Goal: Communication & Community: Answer question/provide support

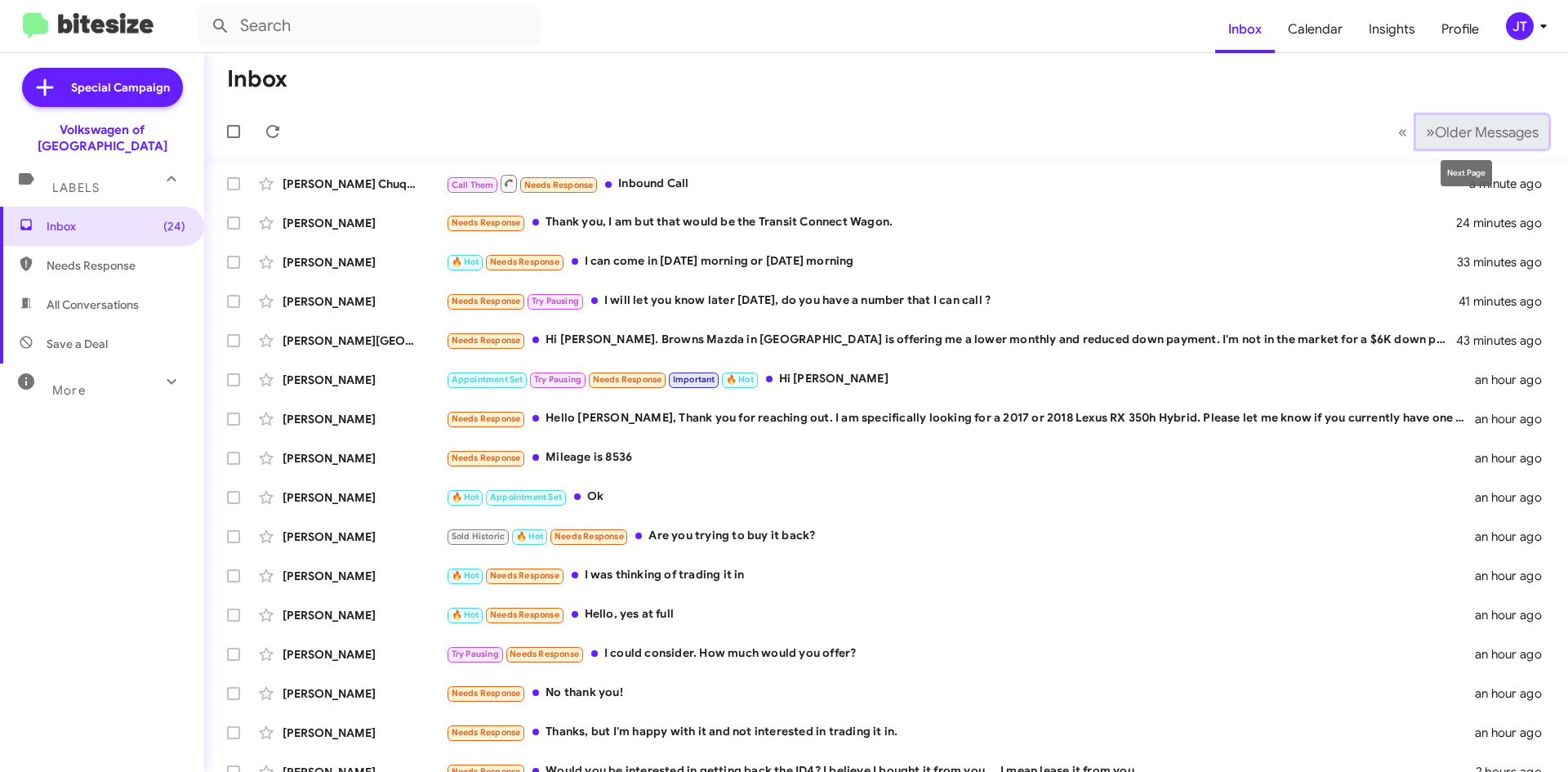
click at [1466, 132] on span "Older Messages" at bounding box center [1487, 132] width 104 height 18
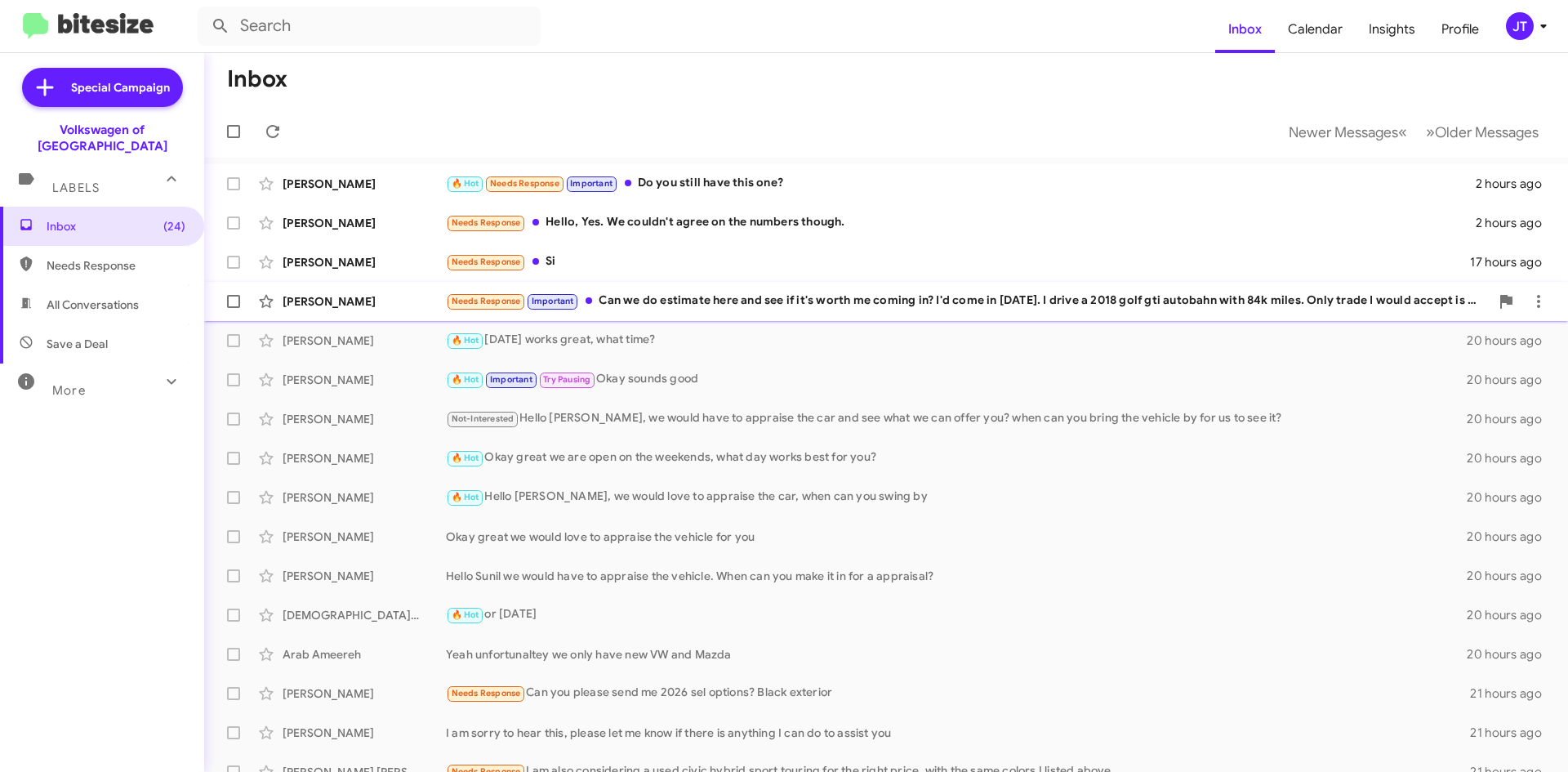
click at [730, 306] on div "Needs Response Important Can we do estimate here and see if it's worth me comin…" at bounding box center [968, 301] width 1044 height 19
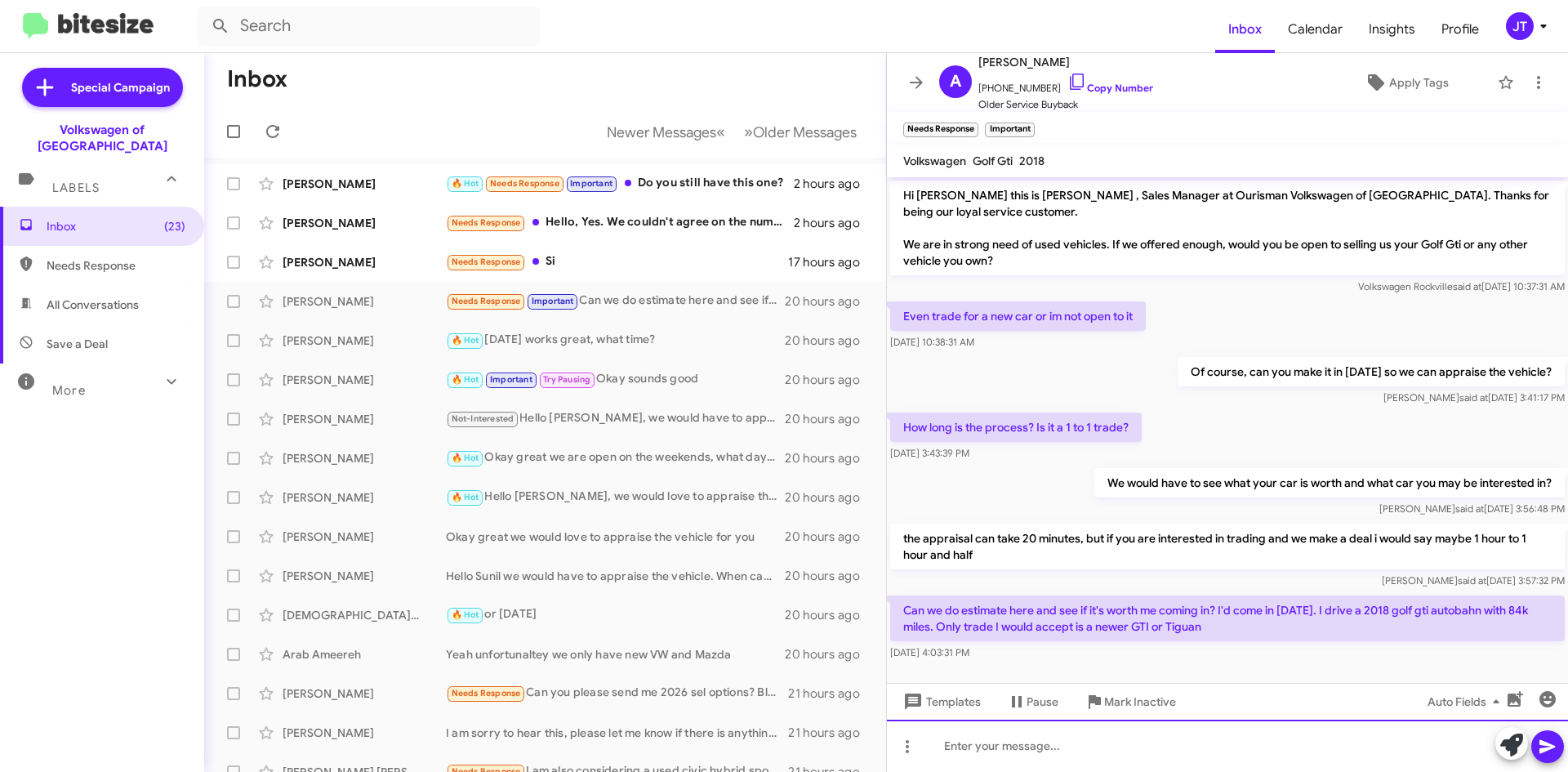
click at [1030, 740] on div at bounding box center [1227, 745] width 681 height 52
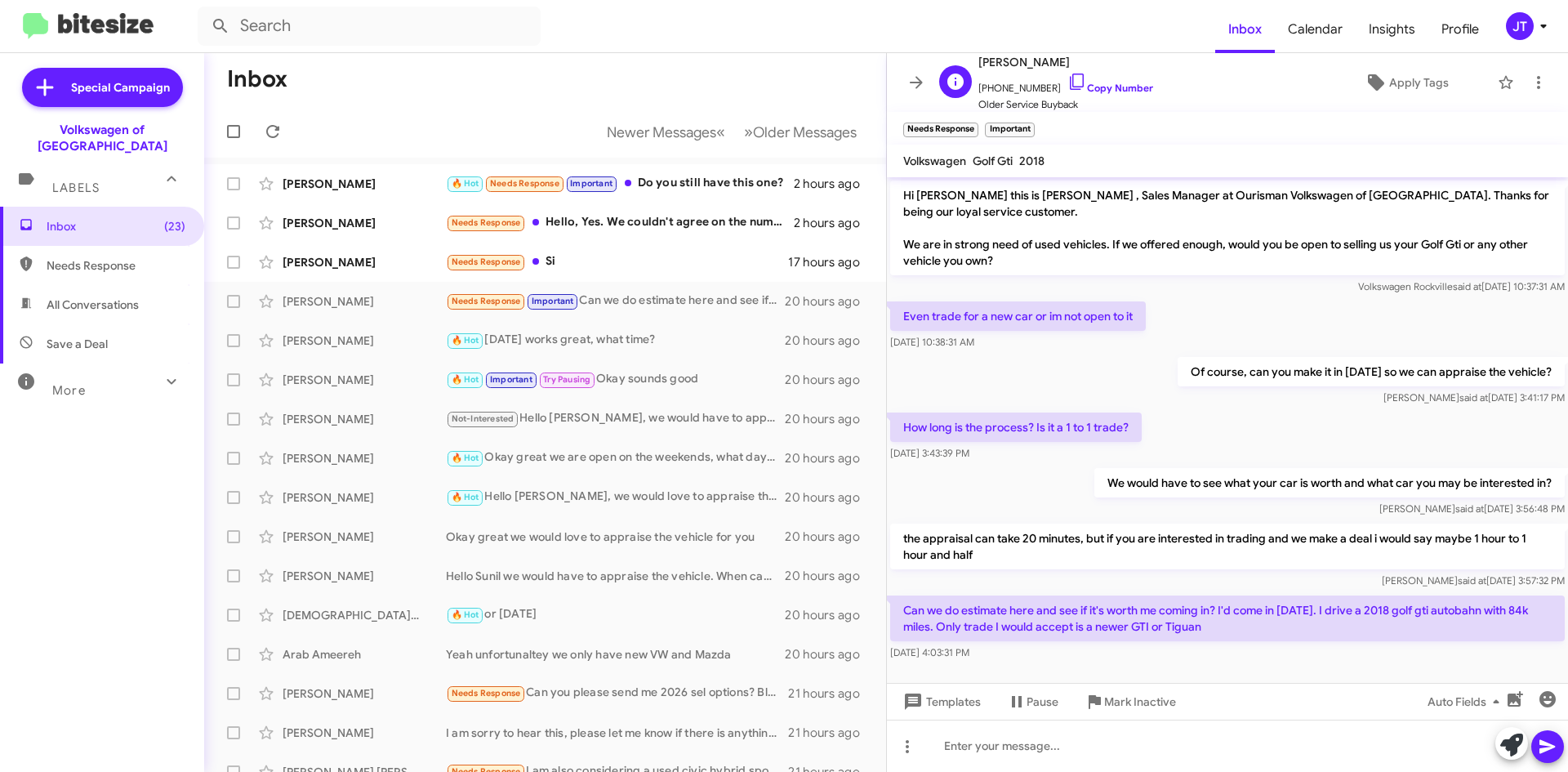
click at [1103, 80] on span "+14434740722 Copy Number" at bounding box center [1066, 83] width 174 height 24
click at [1108, 91] on link "Copy Number" at bounding box center [1110, 87] width 86 height 12
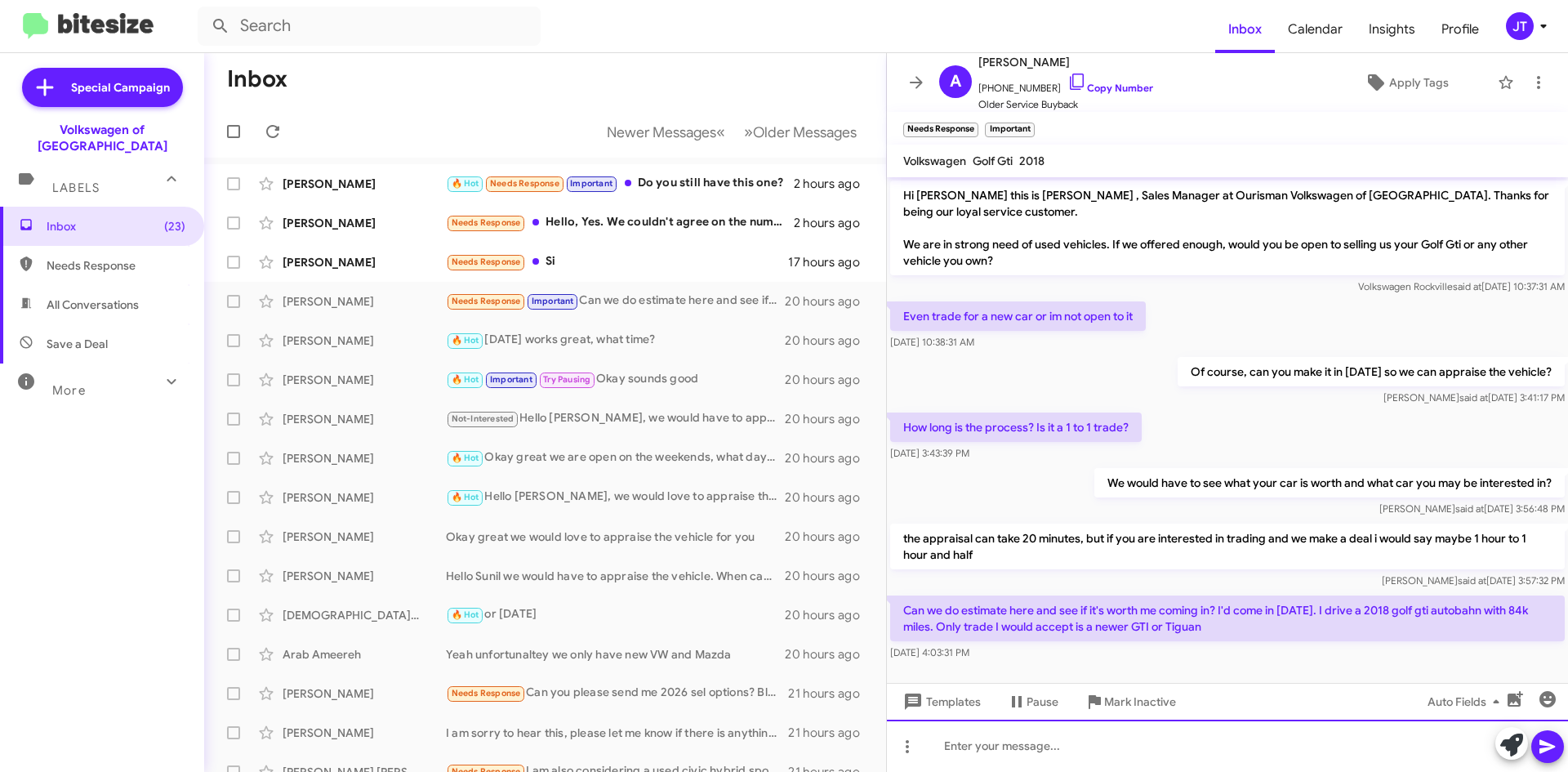
click at [1056, 750] on div at bounding box center [1227, 745] width 681 height 52
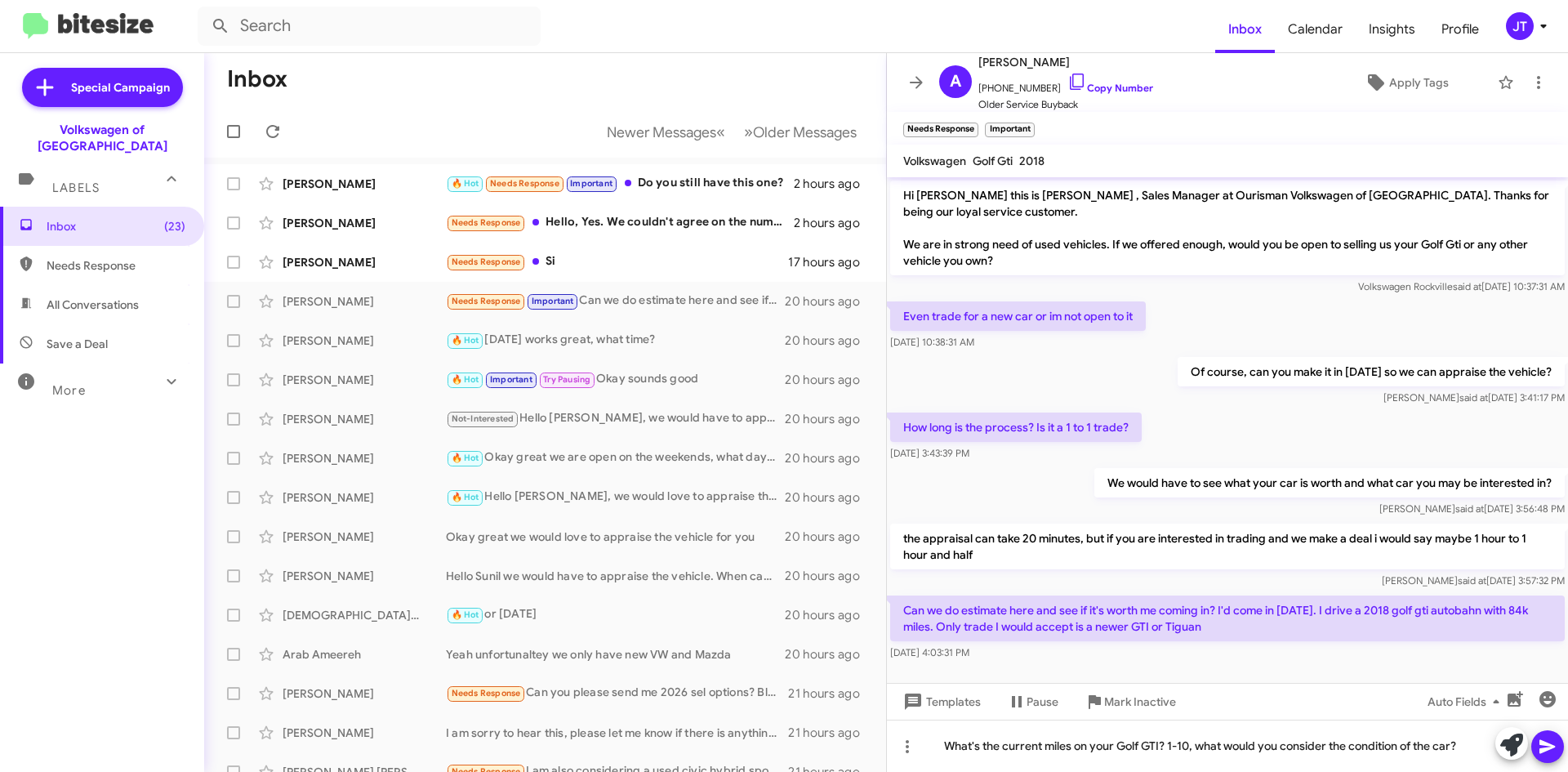
click at [1556, 745] on icon at bounding box center [1548, 747] width 20 height 20
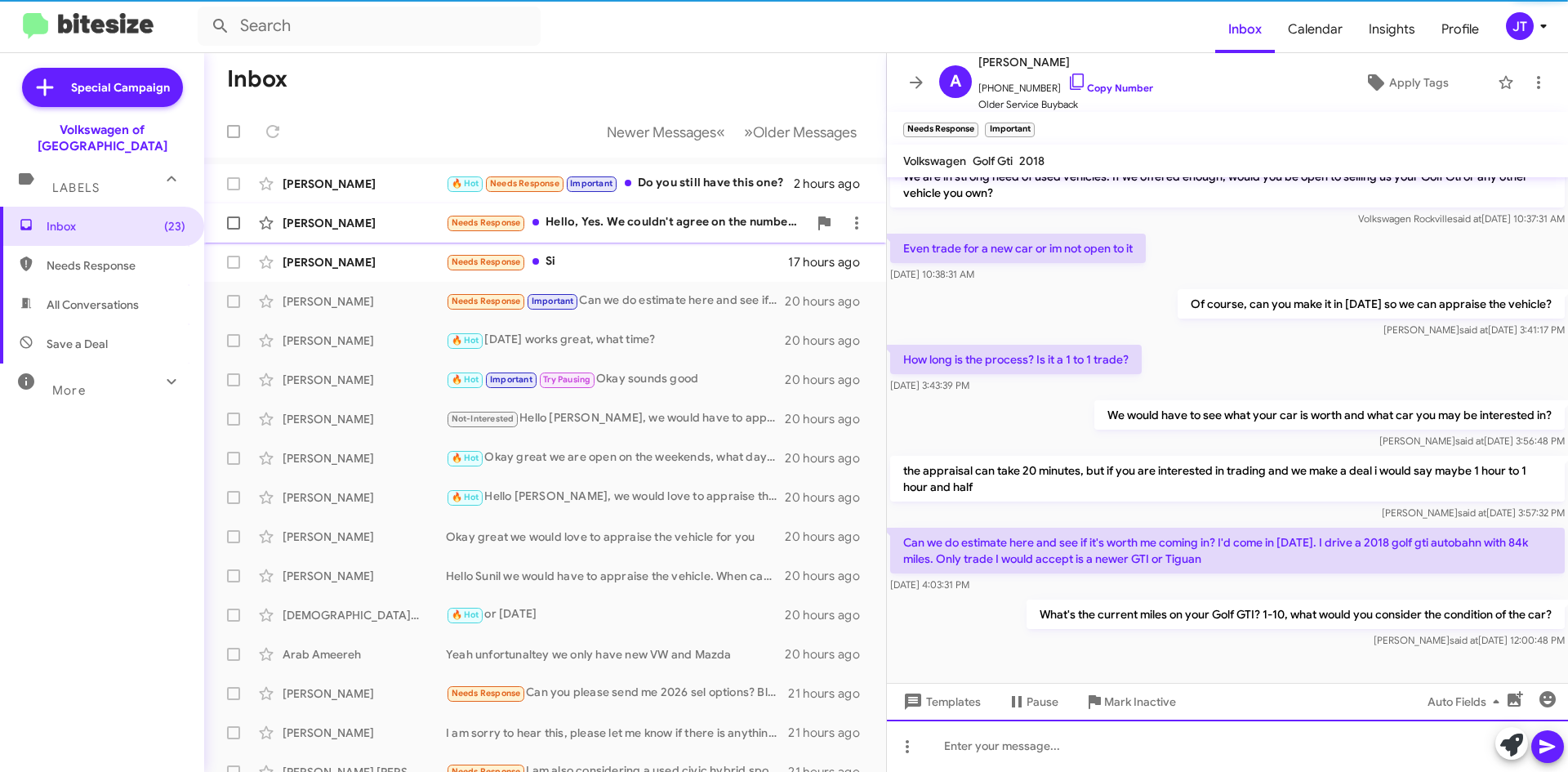
scroll to position [70, 0]
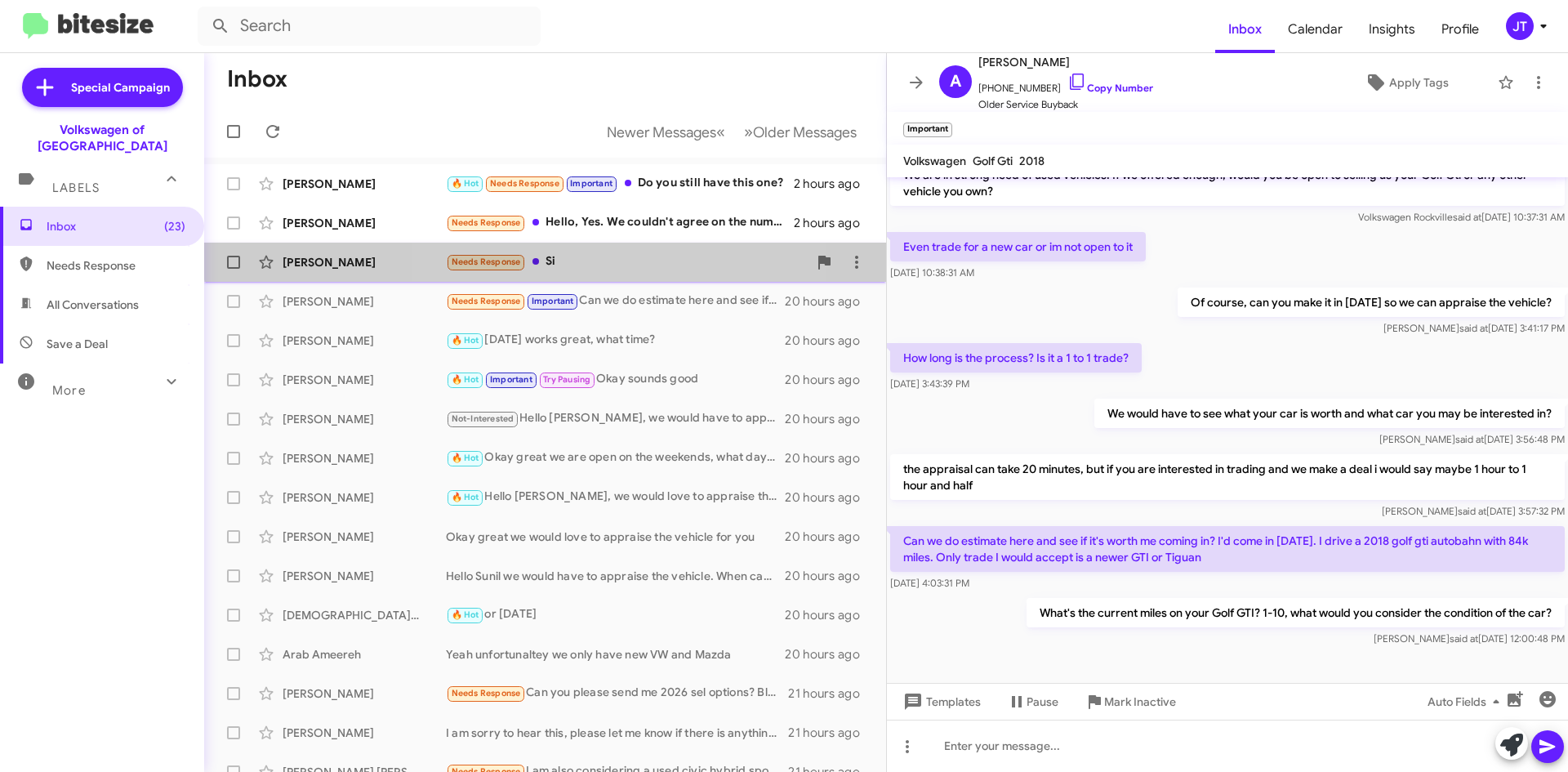
click at [629, 254] on div "Needs Response Si" at bounding box center [627, 262] width 361 height 19
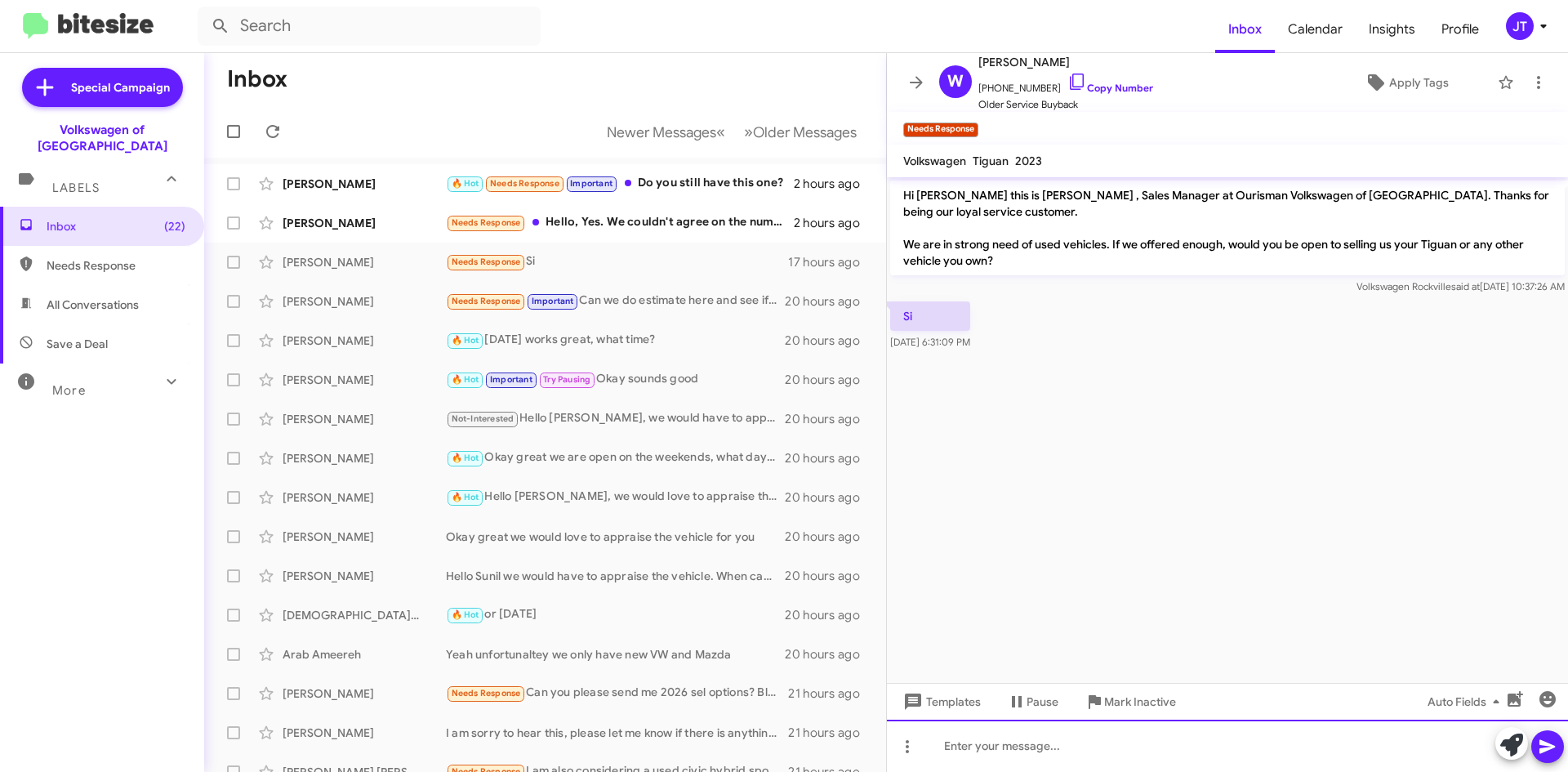
click at [1050, 738] on div at bounding box center [1227, 745] width 681 height 52
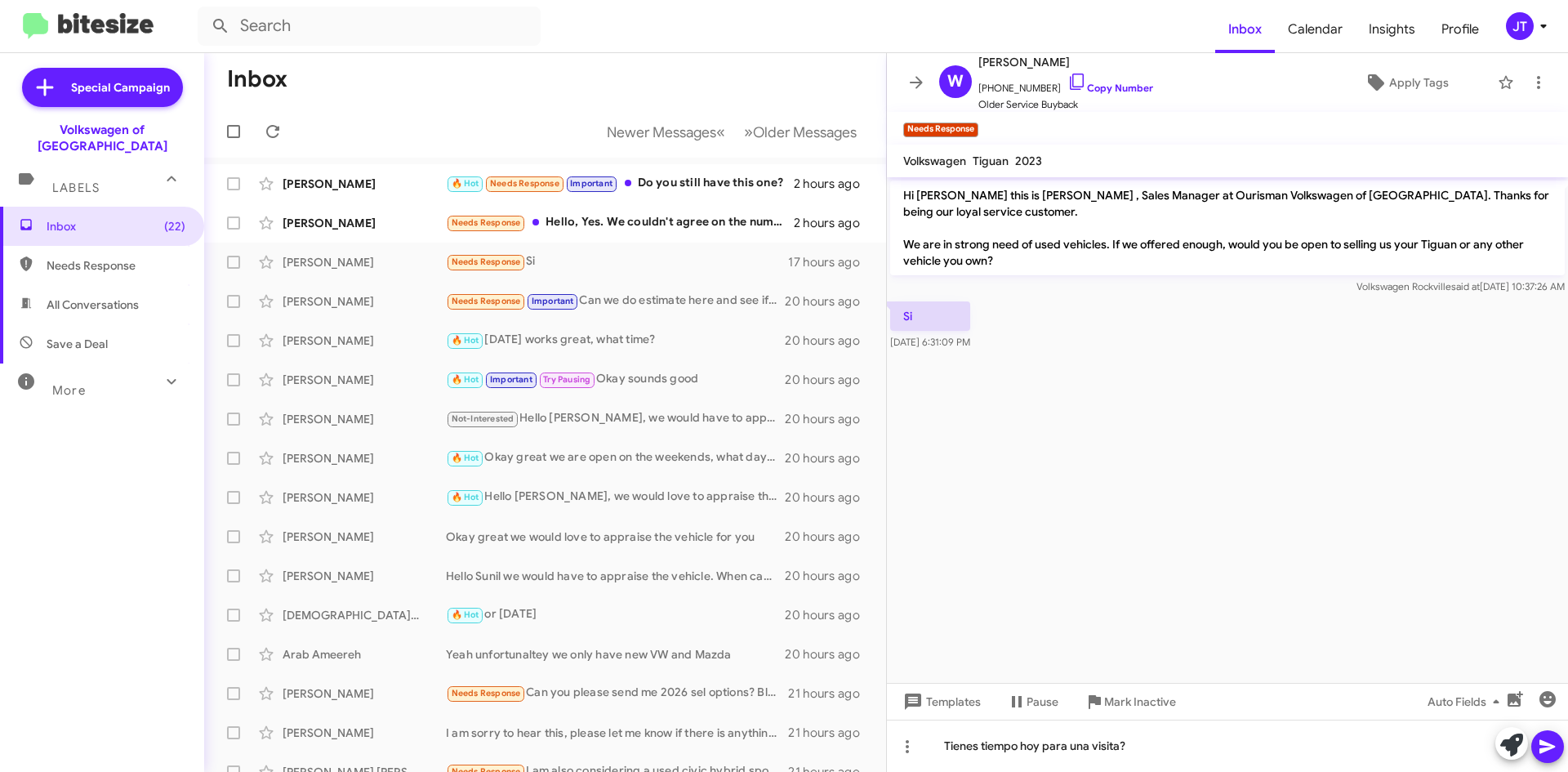
click at [1544, 738] on icon at bounding box center [1548, 747] width 20 height 20
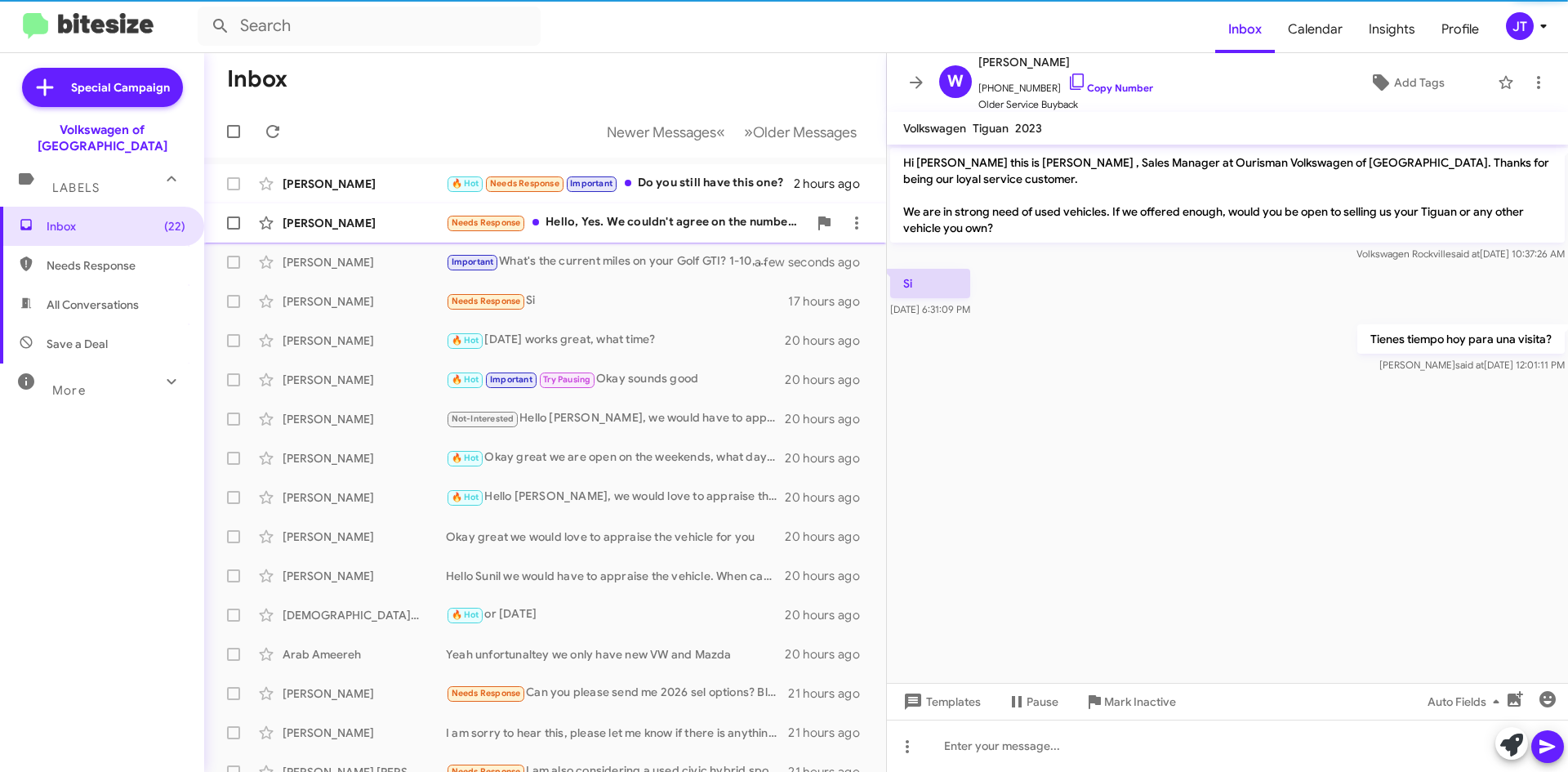
click at [622, 216] on div "Needs Response Hello, Yes. We couldn't agree on the numbers though." at bounding box center [627, 223] width 361 height 19
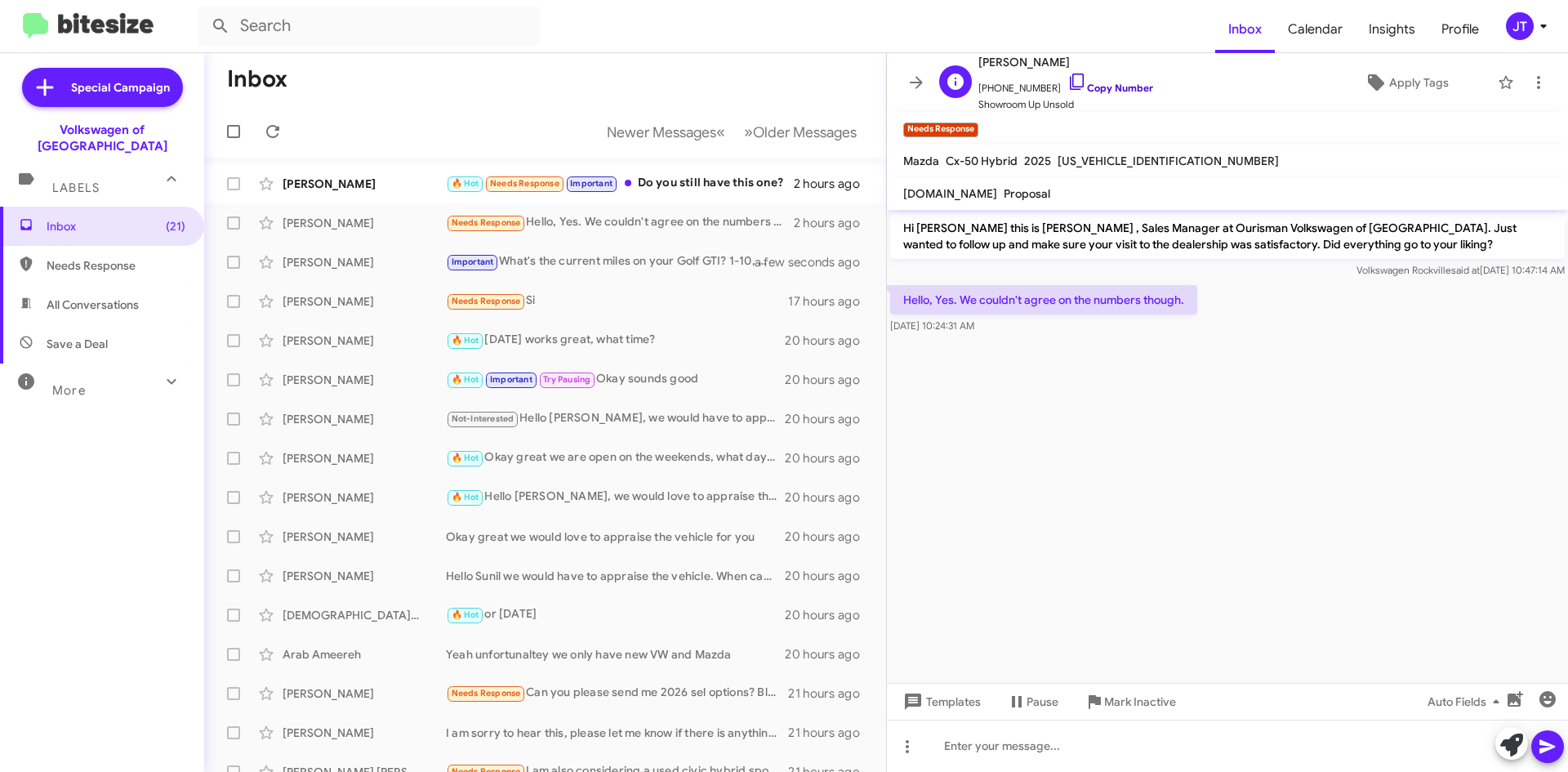
click at [1118, 92] on link "Copy Number" at bounding box center [1110, 87] width 86 height 12
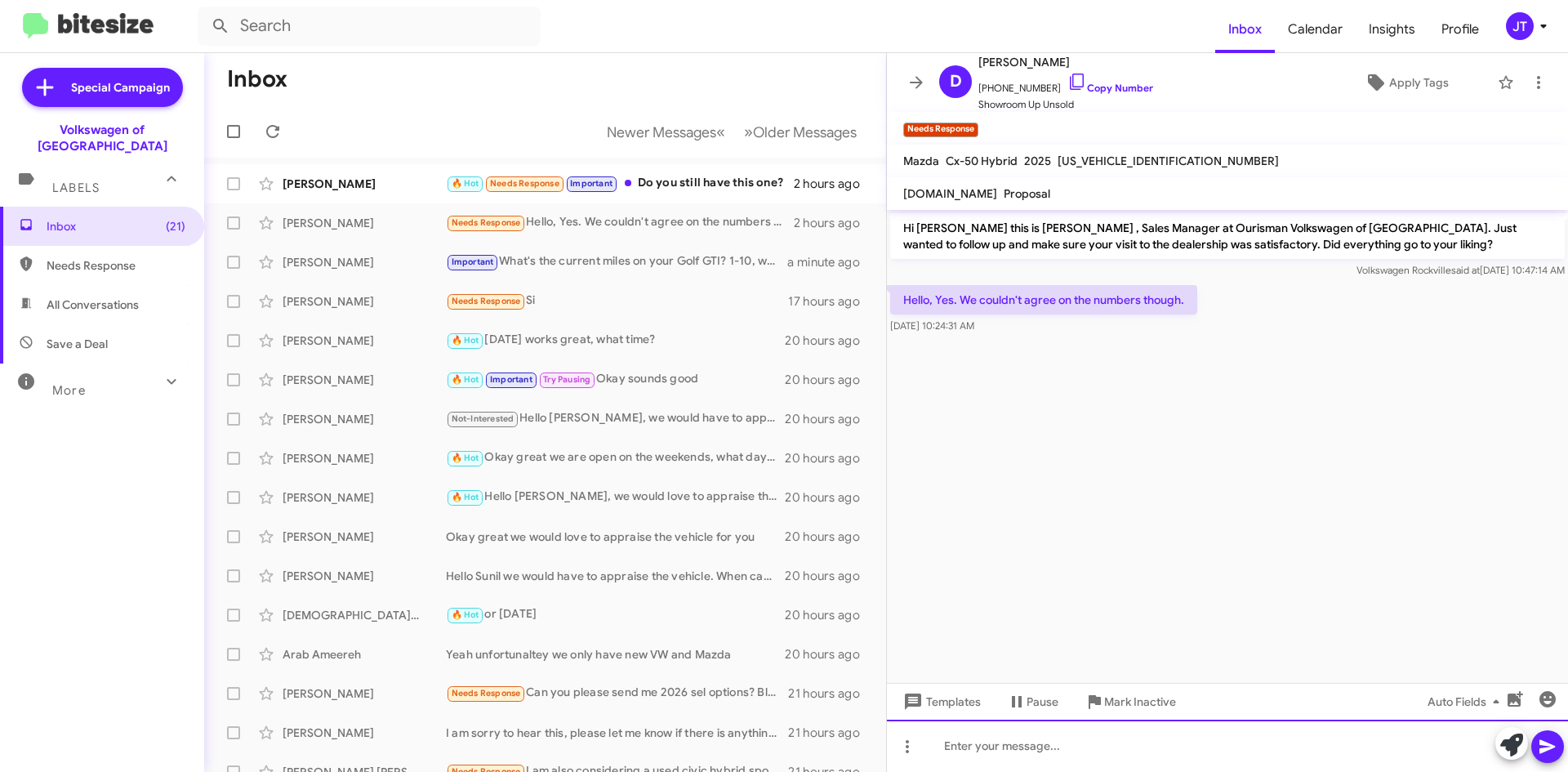
click at [1125, 745] on div at bounding box center [1227, 745] width 681 height 52
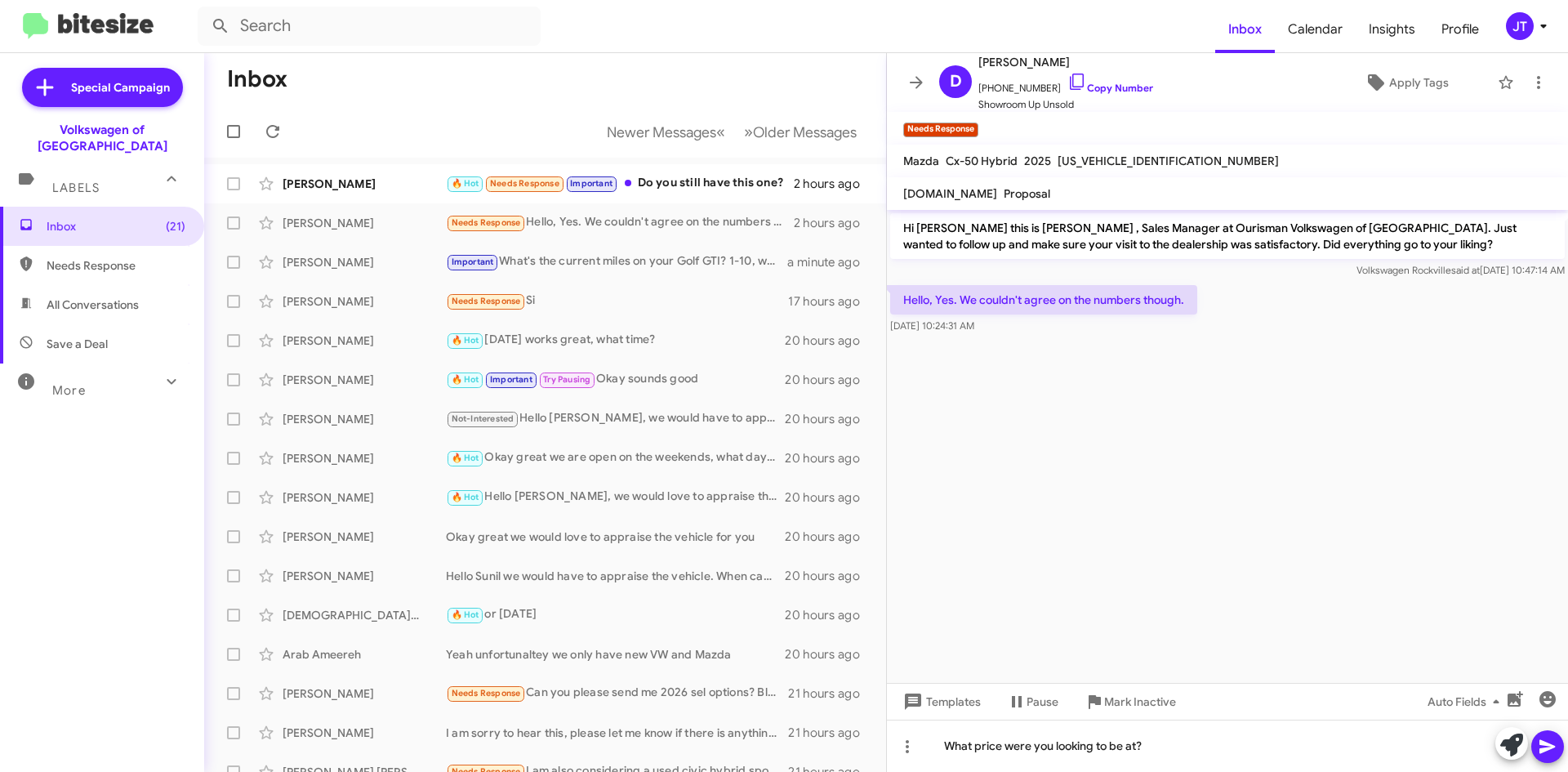
click at [1541, 740] on icon at bounding box center [1547, 747] width 16 height 14
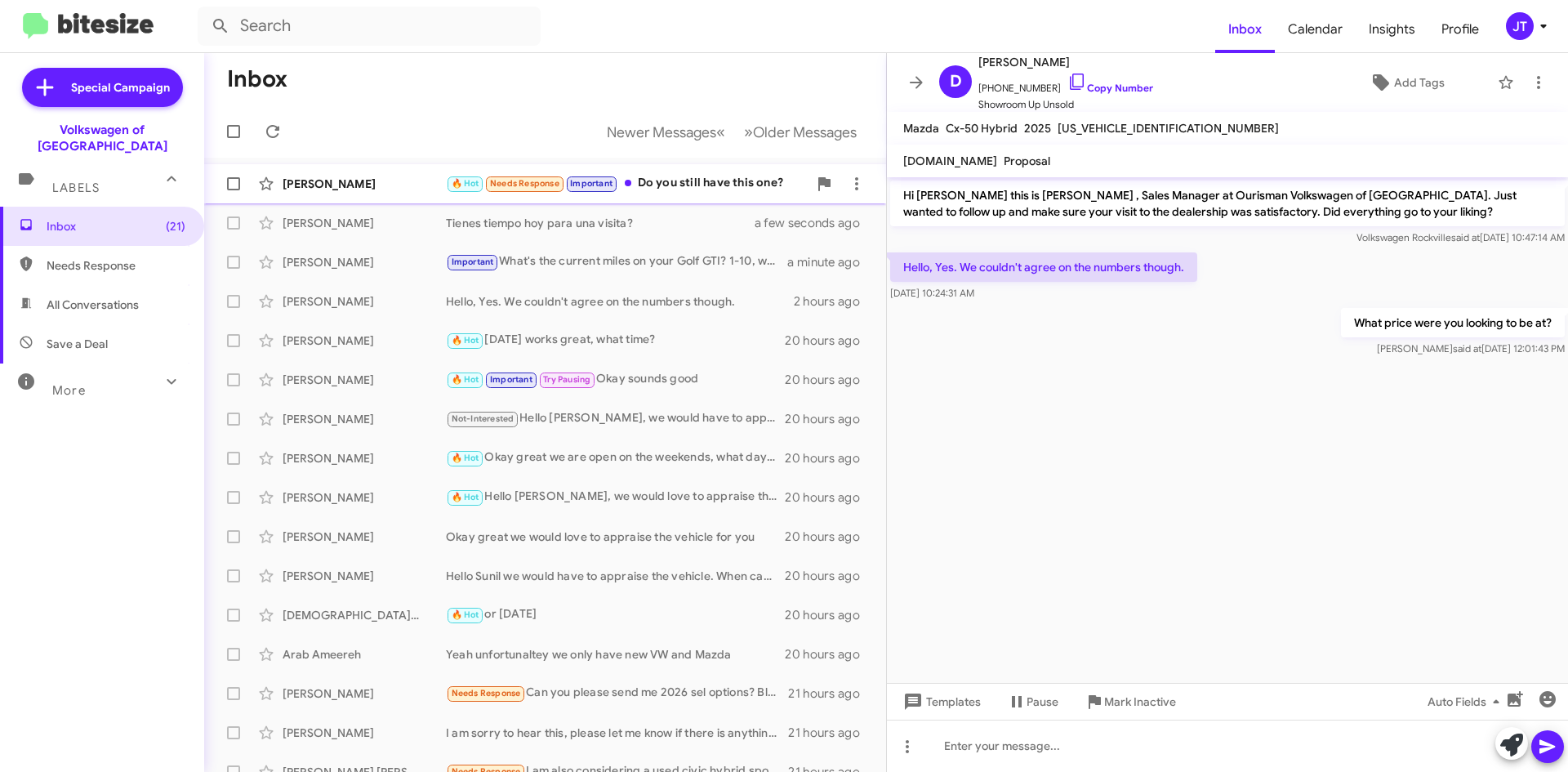
click at [744, 175] on div "🔥 Hot Needs Response Important Do you still have this one?" at bounding box center [627, 183] width 361 height 19
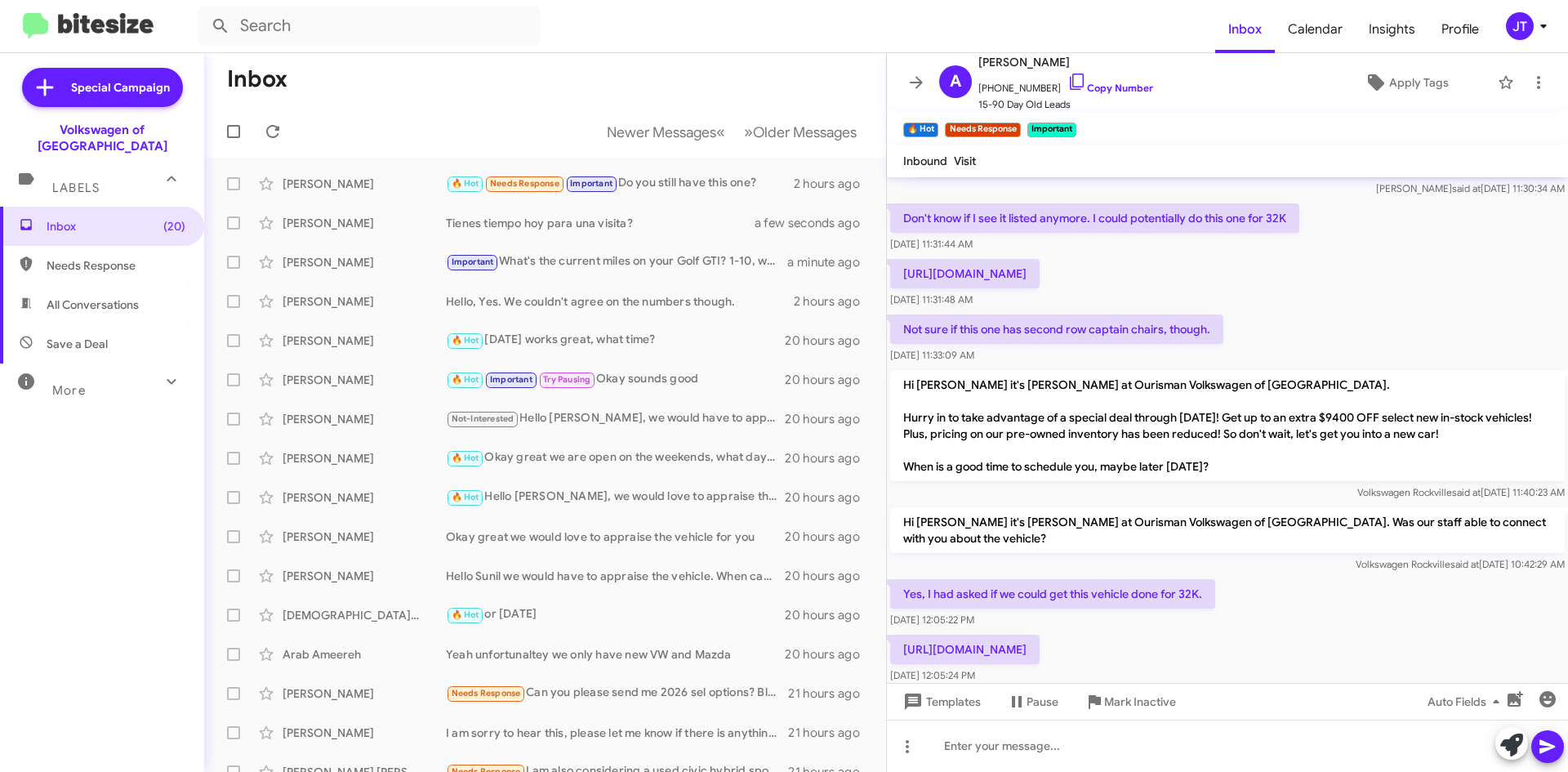
scroll to position [726, 0]
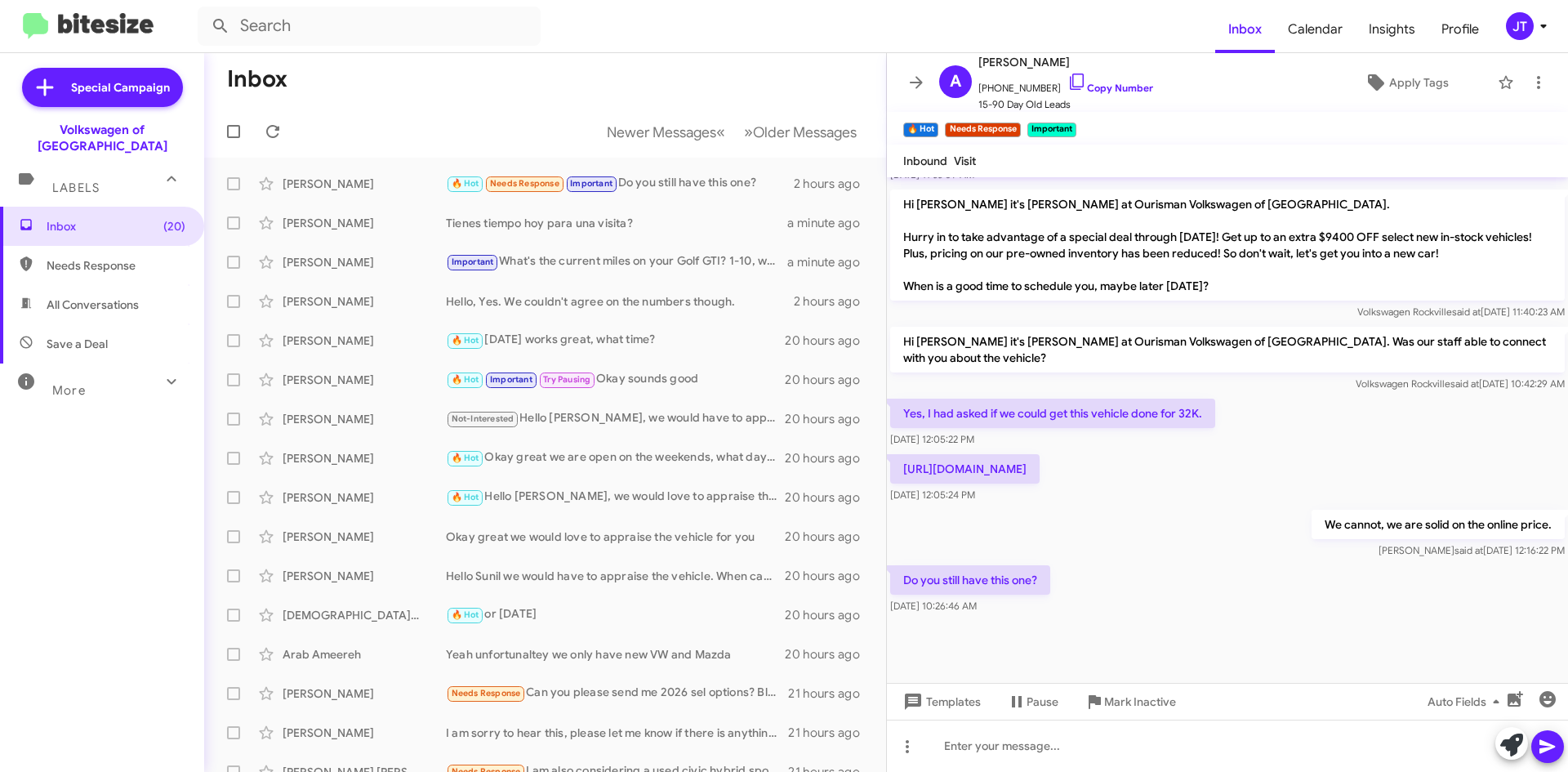
click at [1040, 454] on p "https://www.ourismanmazdaofrockville.com/used/Mazda/2024-Mazda-CX-90-Phev-0c088…" at bounding box center [965, 468] width 150 height 29
copy p "https://www.ourismanmazdaofrockville.com/used/Mazda/2024-Mazda-CX-90-Phev-0c088…"
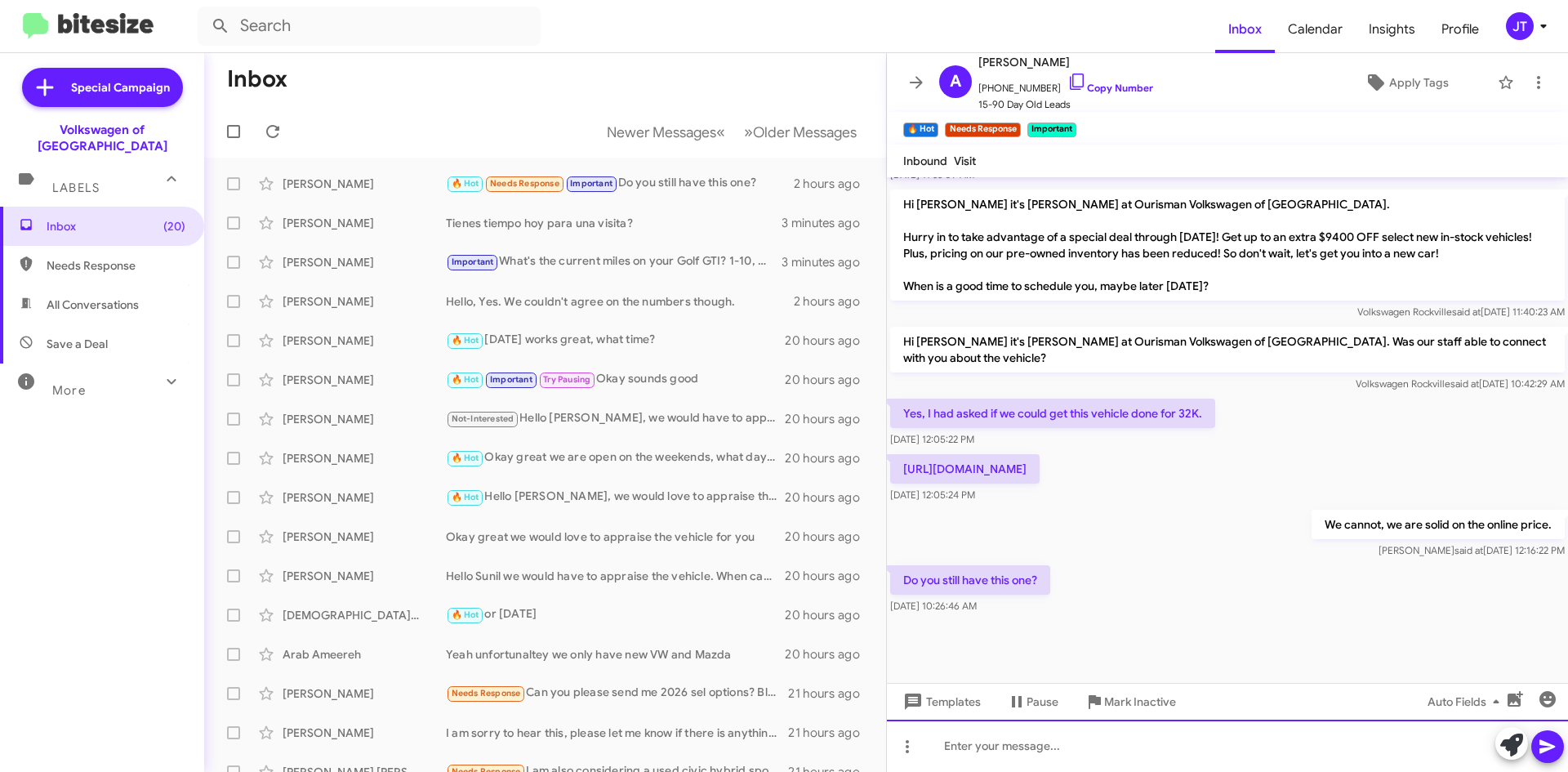
click at [1048, 742] on div at bounding box center [1227, 745] width 681 height 52
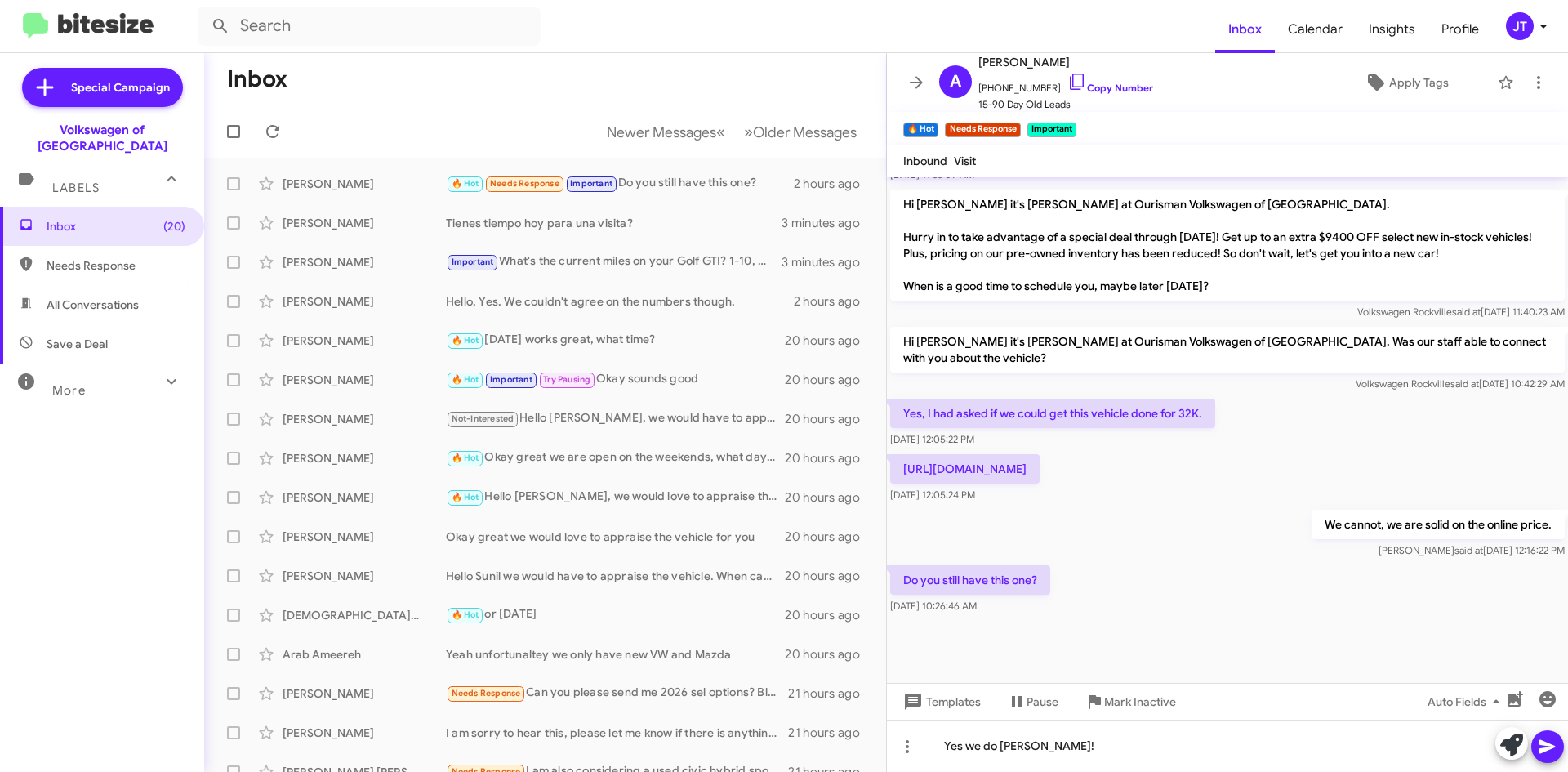
click at [1544, 743] on icon at bounding box center [1547, 747] width 16 height 14
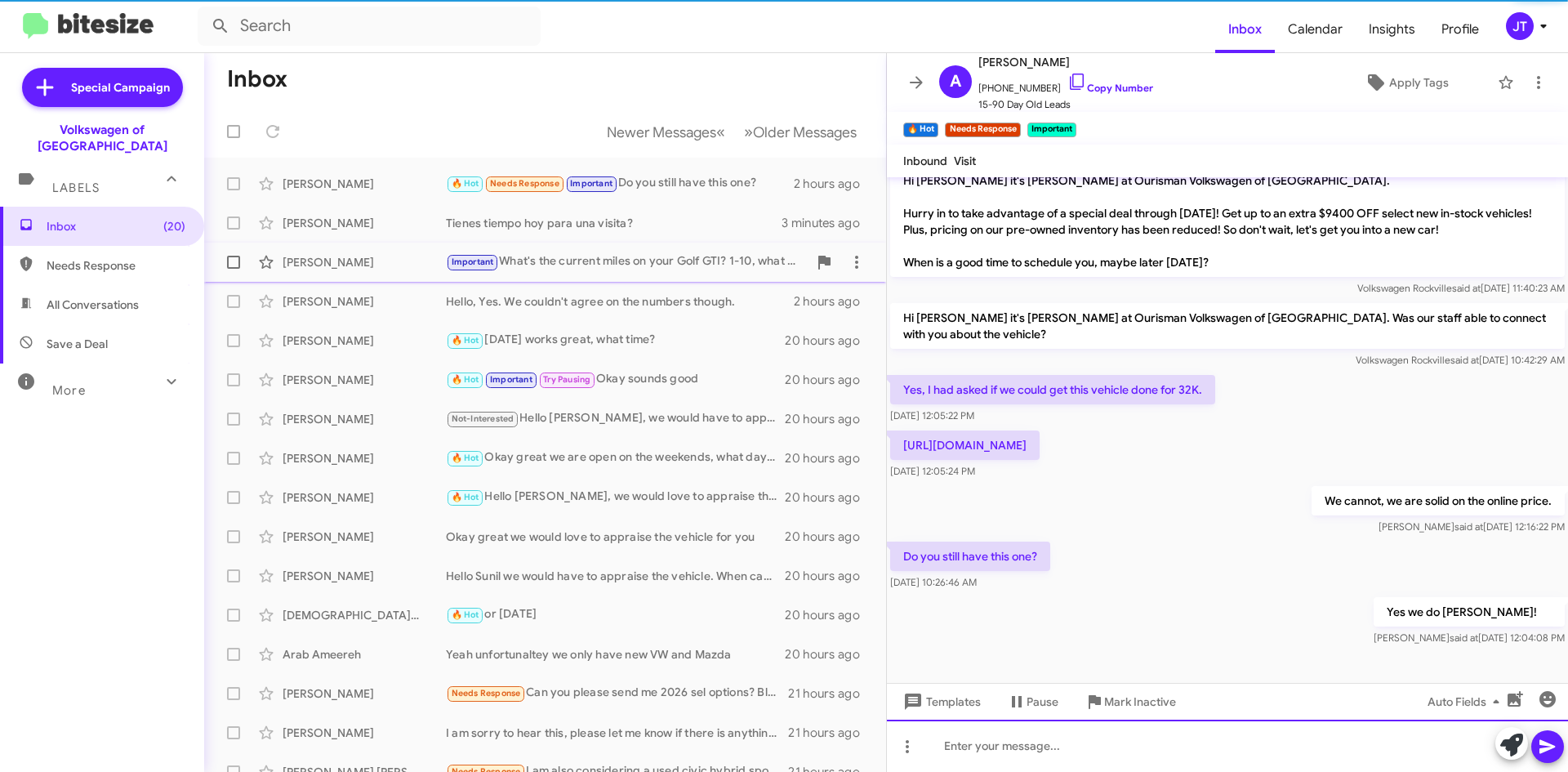
scroll to position [786, 0]
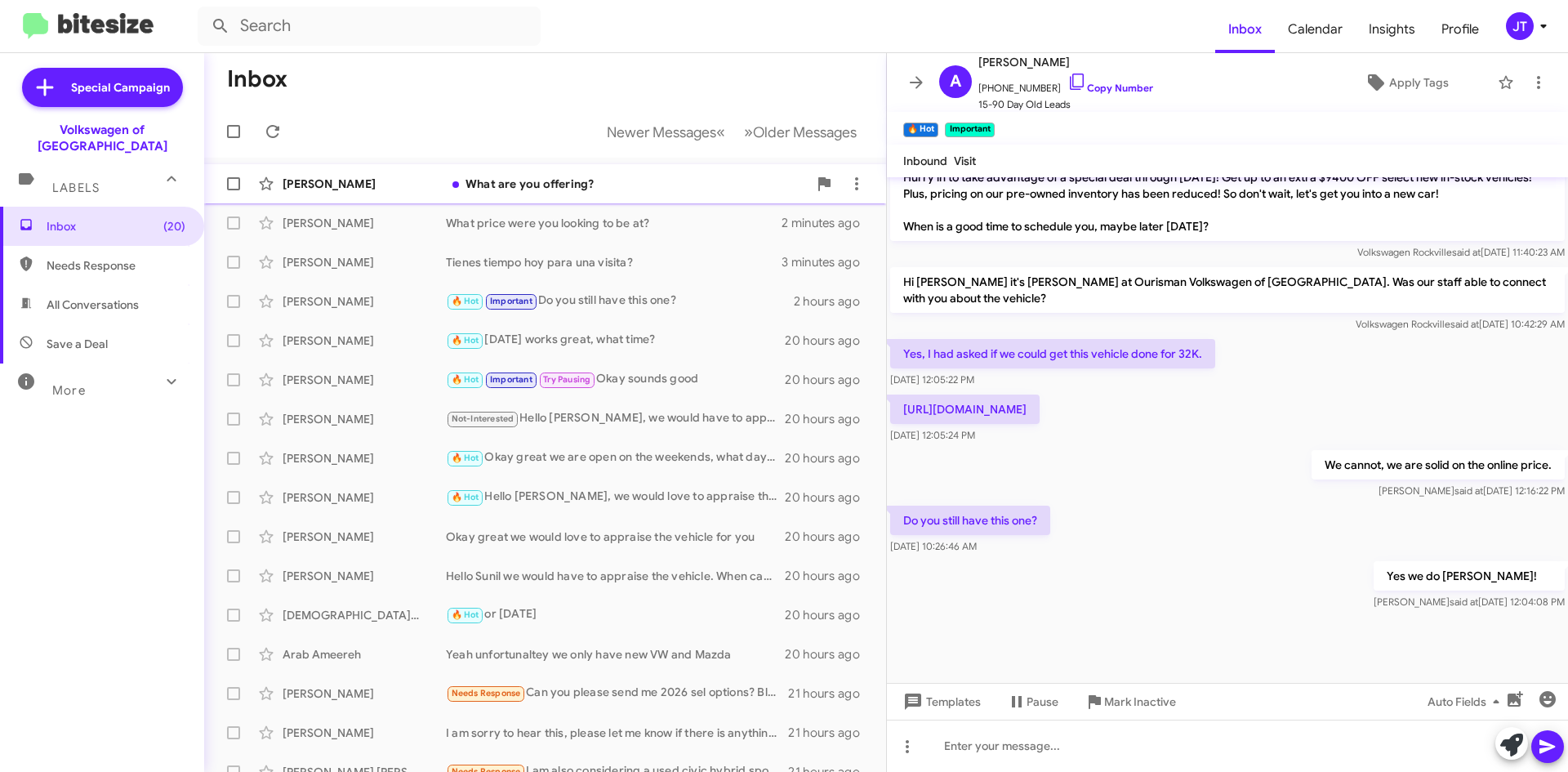
click at [603, 192] on div "Andrew Sullivan What are you offering? 2 hours ago" at bounding box center [544, 183] width 656 height 32
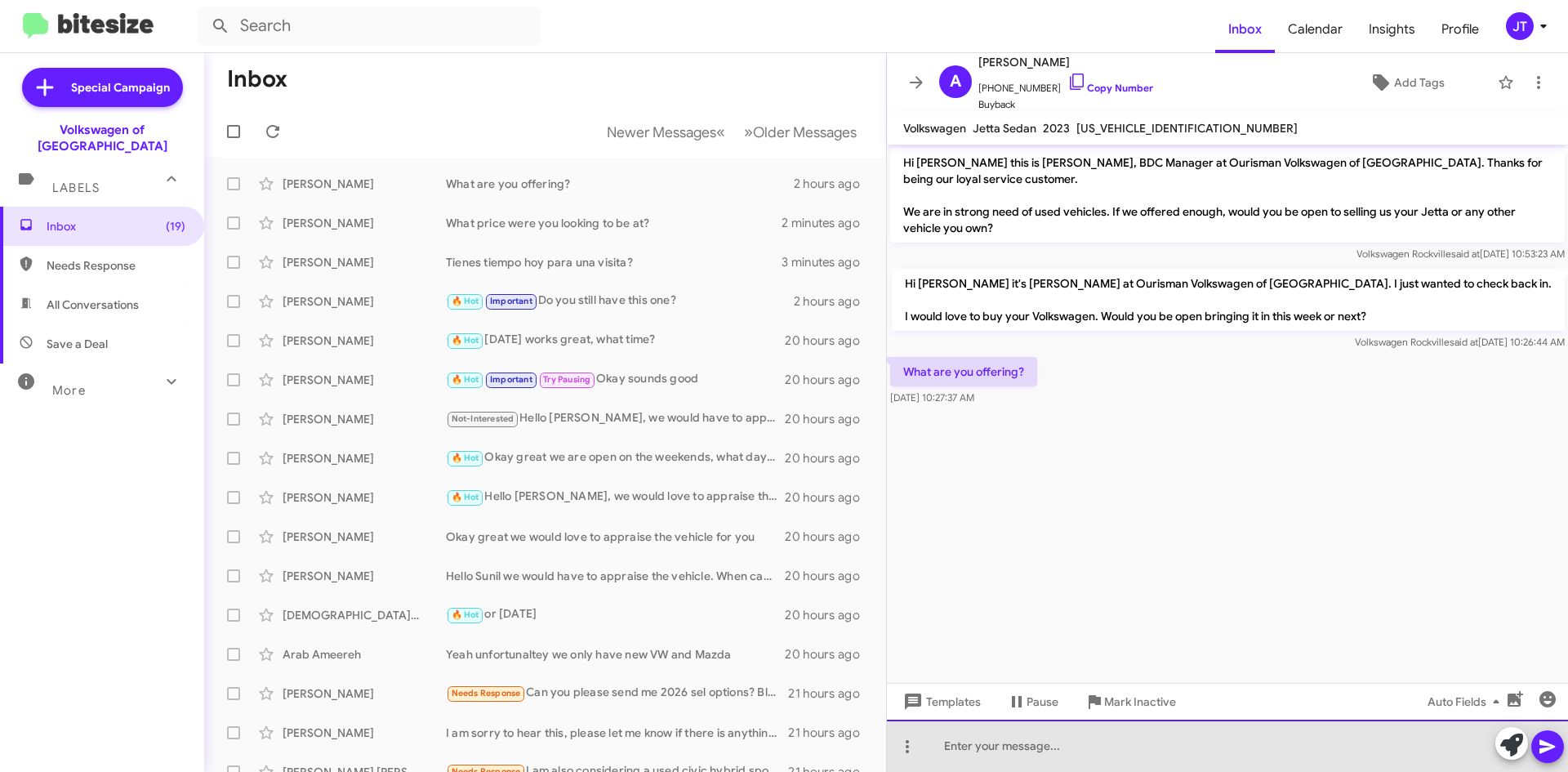
click at [1025, 760] on div at bounding box center [1227, 745] width 681 height 52
drag, startPoint x: 1213, startPoint y: 746, endPoint x: 1120, endPoint y: 750, distance: 93.1
click at [1120, 750] on div "We are offering top market value for all trade in!" at bounding box center [1227, 745] width 681 height 52
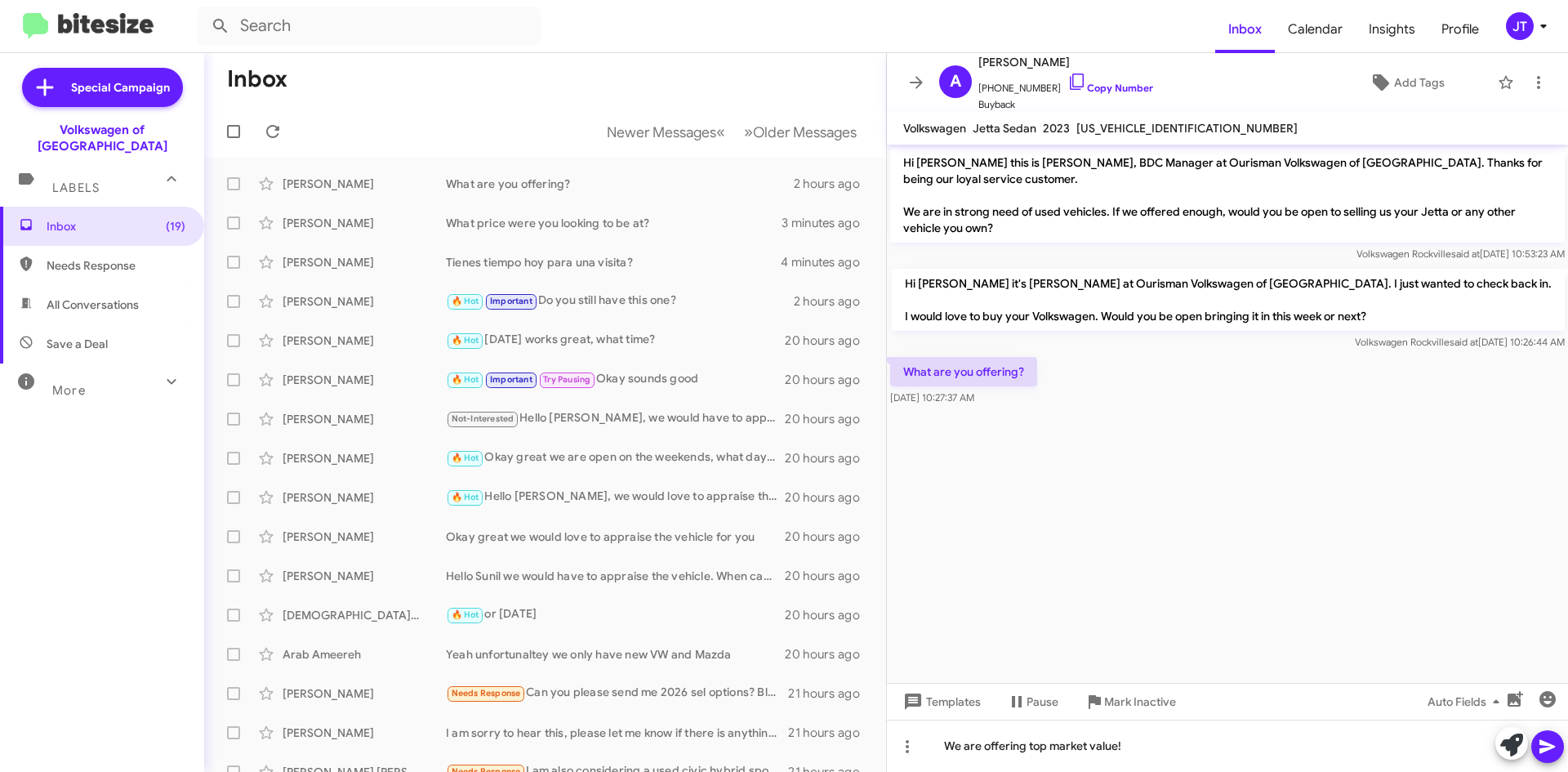
click at [1541, 738] on icon at bounding box center [1548, 747] width 20 height 20
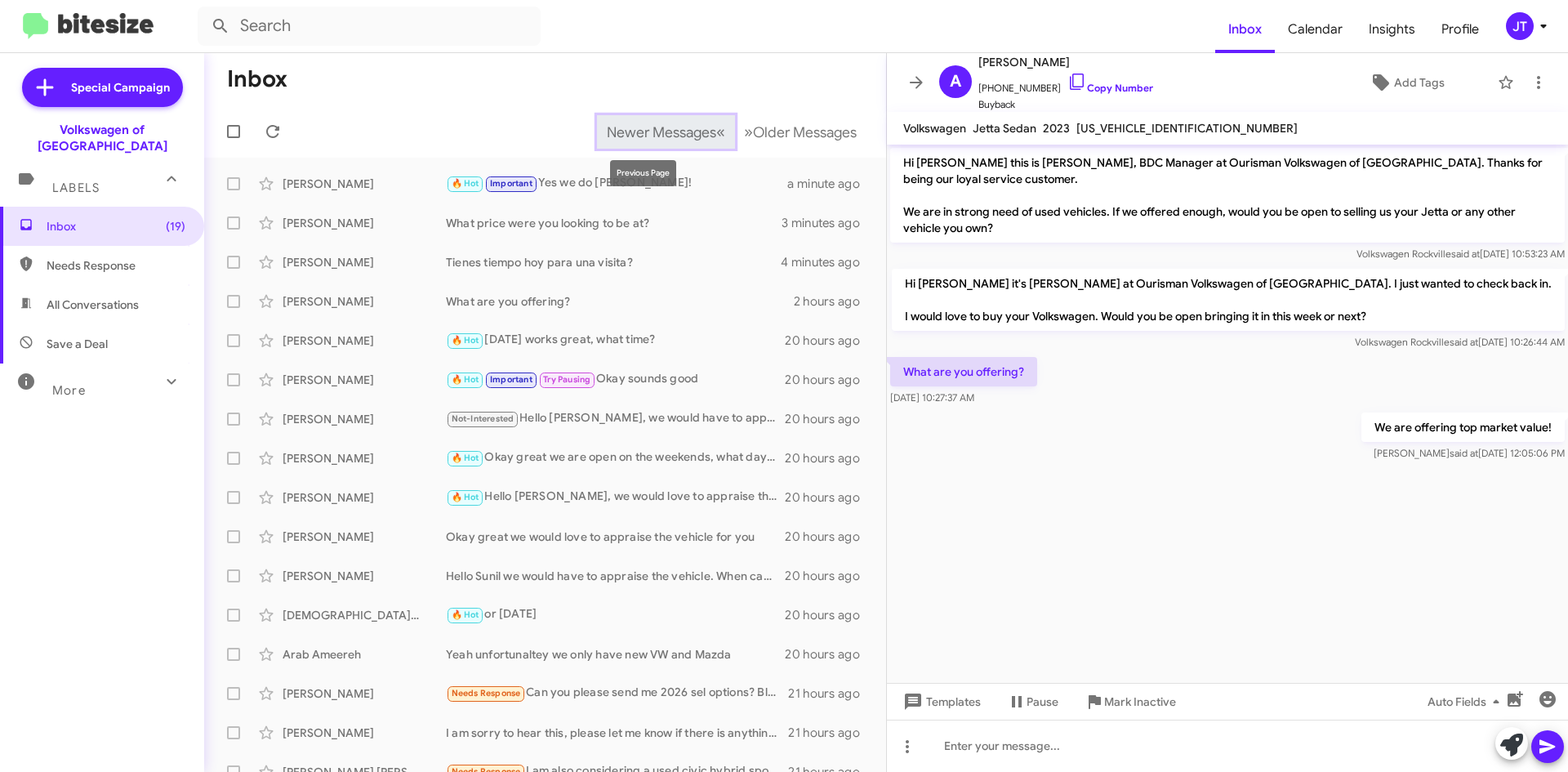
click at [678, 120] on button "Newer Messages « Previous" at bounding box center [666, 132] width 138 height 33
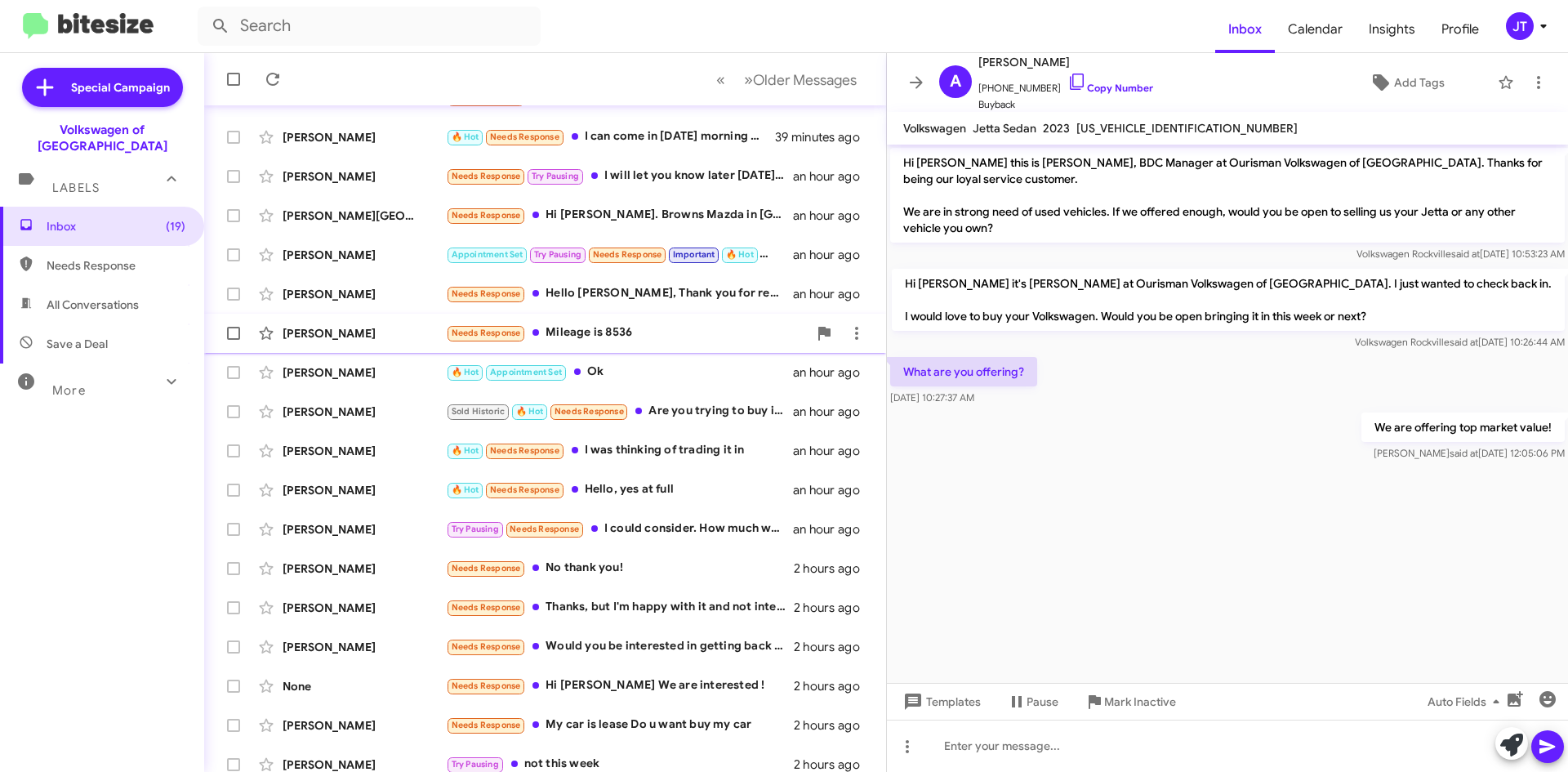
scroll to position [176, 0]
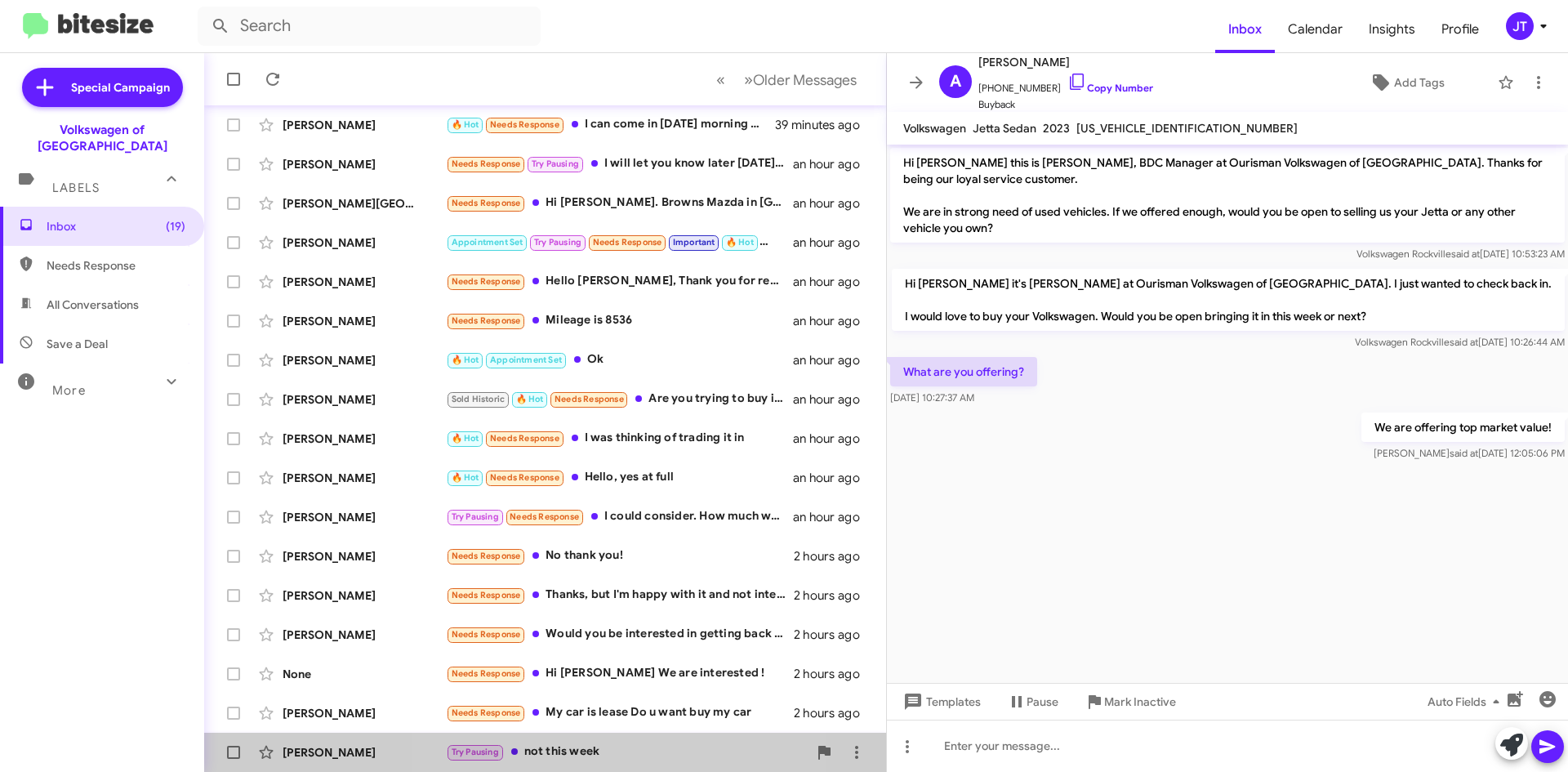
click at [557, 755] on div "Try Pausing not this week" at bounding box center [627, 751] width 361 height 19
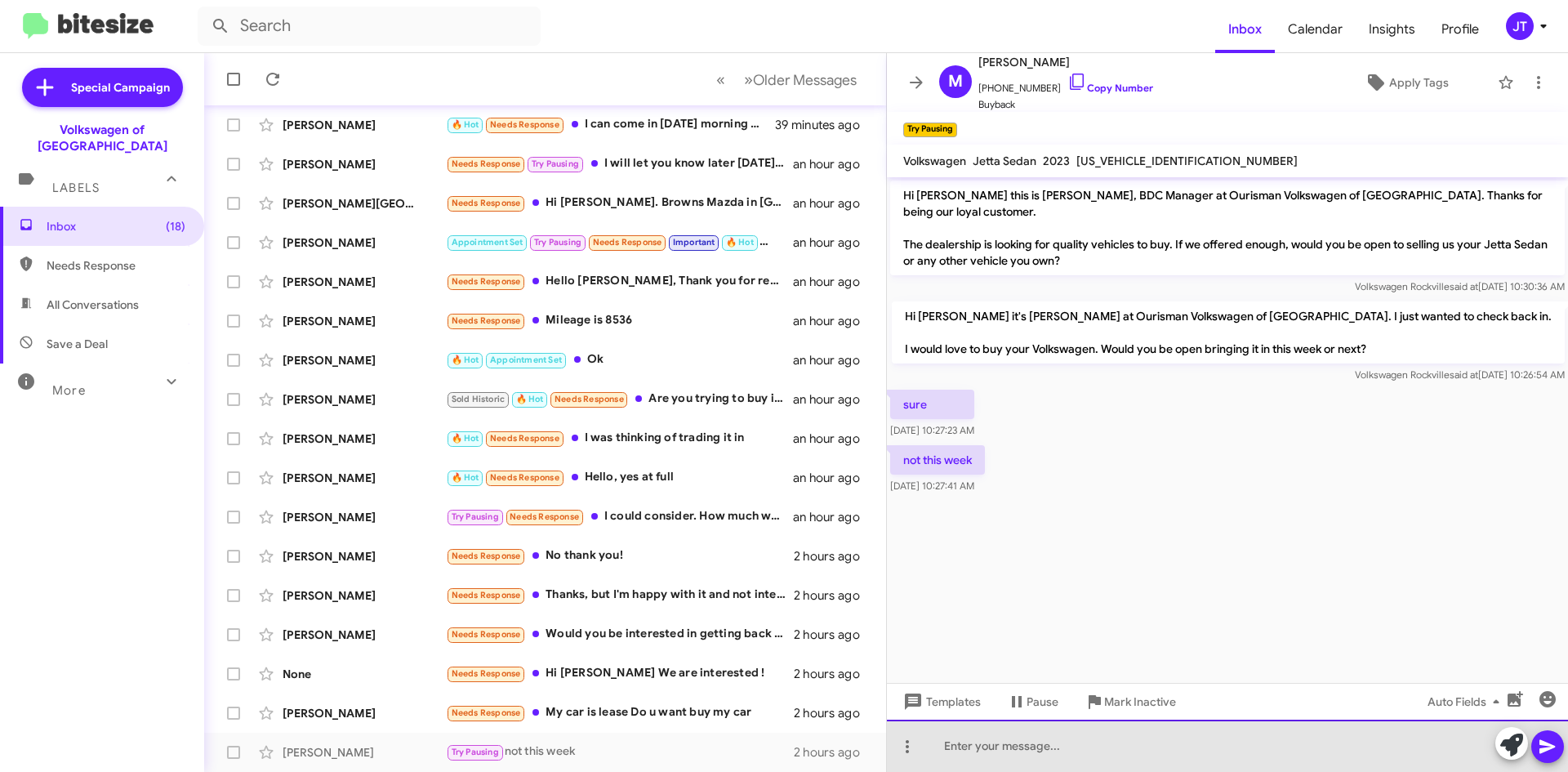
click at [1011, 748] on div at bounding box center [1227, 745] width 681 height 52
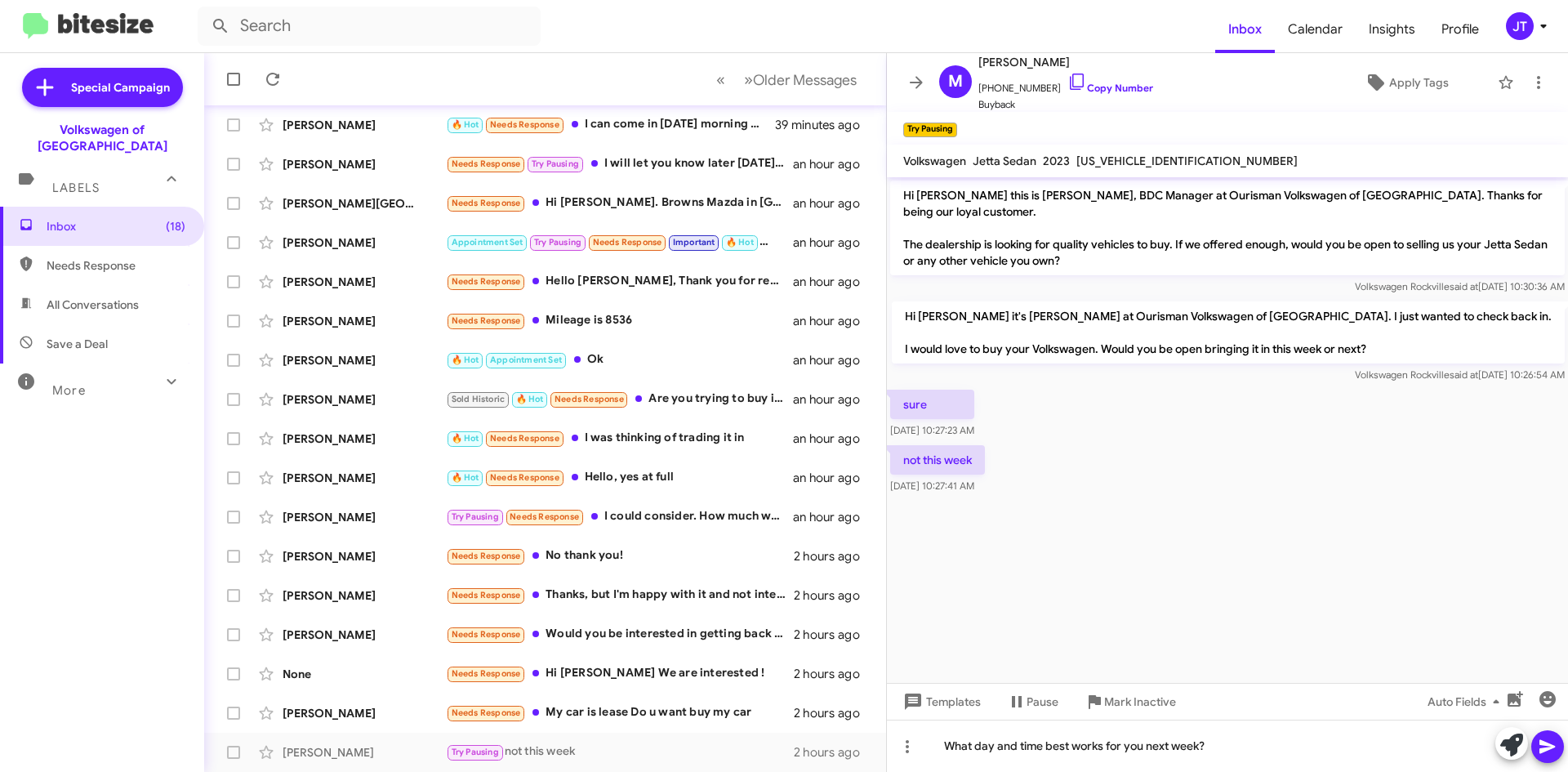
click at [1552, 736] on span at bounding box center [1548, 746] width 20 height 32
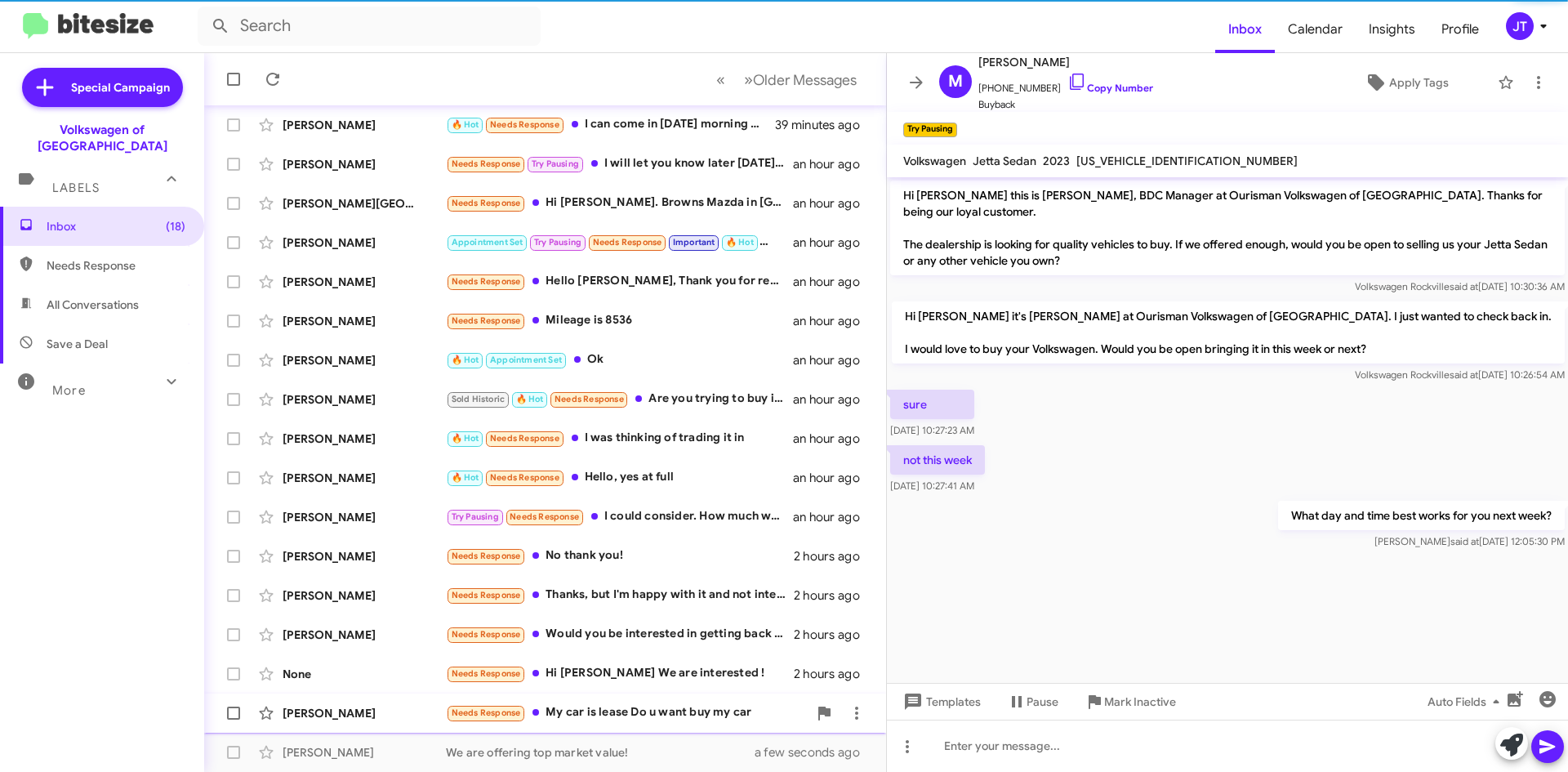
click at [626, 719] on div "Needs Response My car is lease Do u want buy my car" at bounding box center [627, 712] width 361 height 19
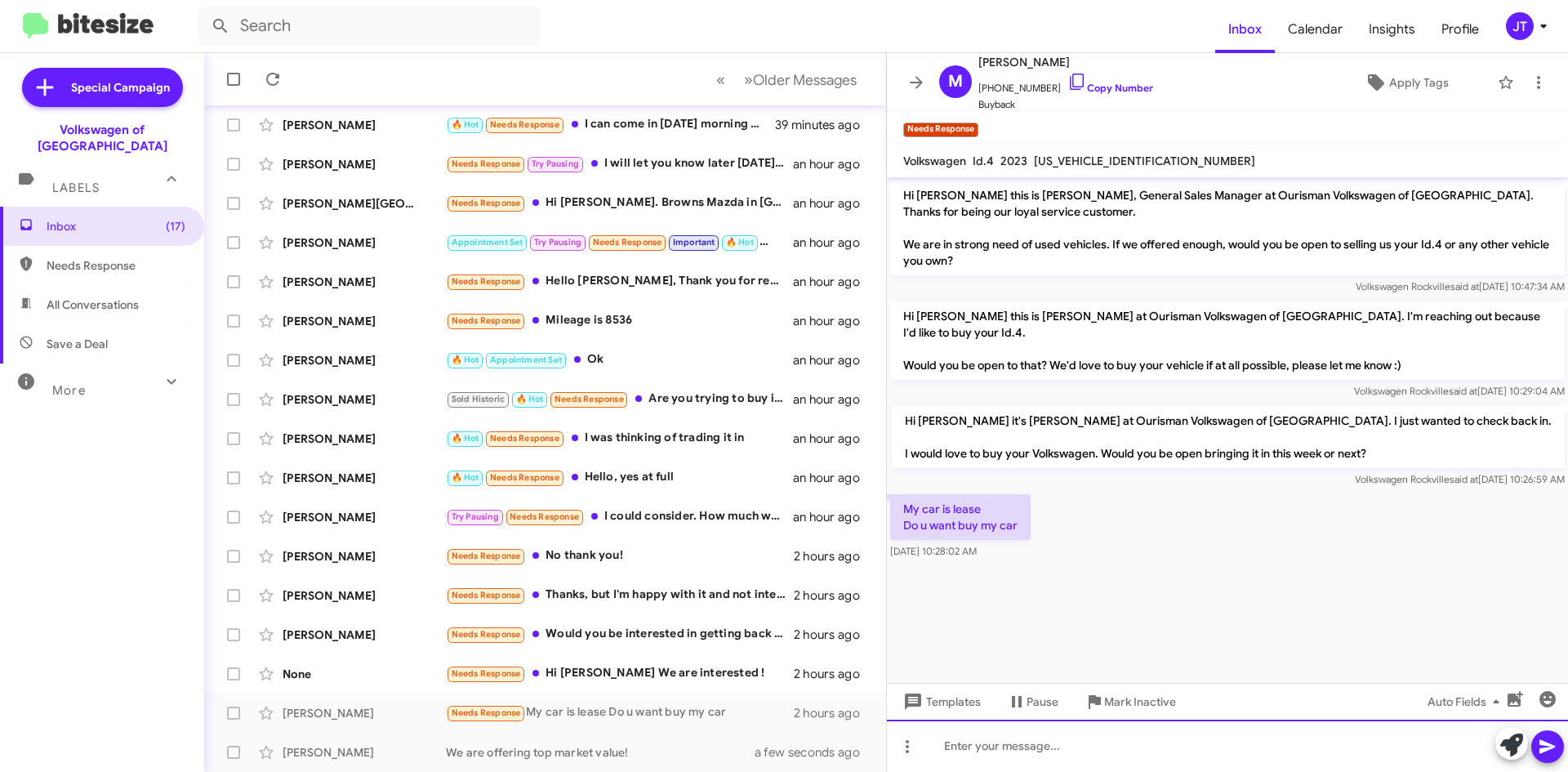
click at [1035, 750] on div at bounding box center [1227, 745] width 681 height 52
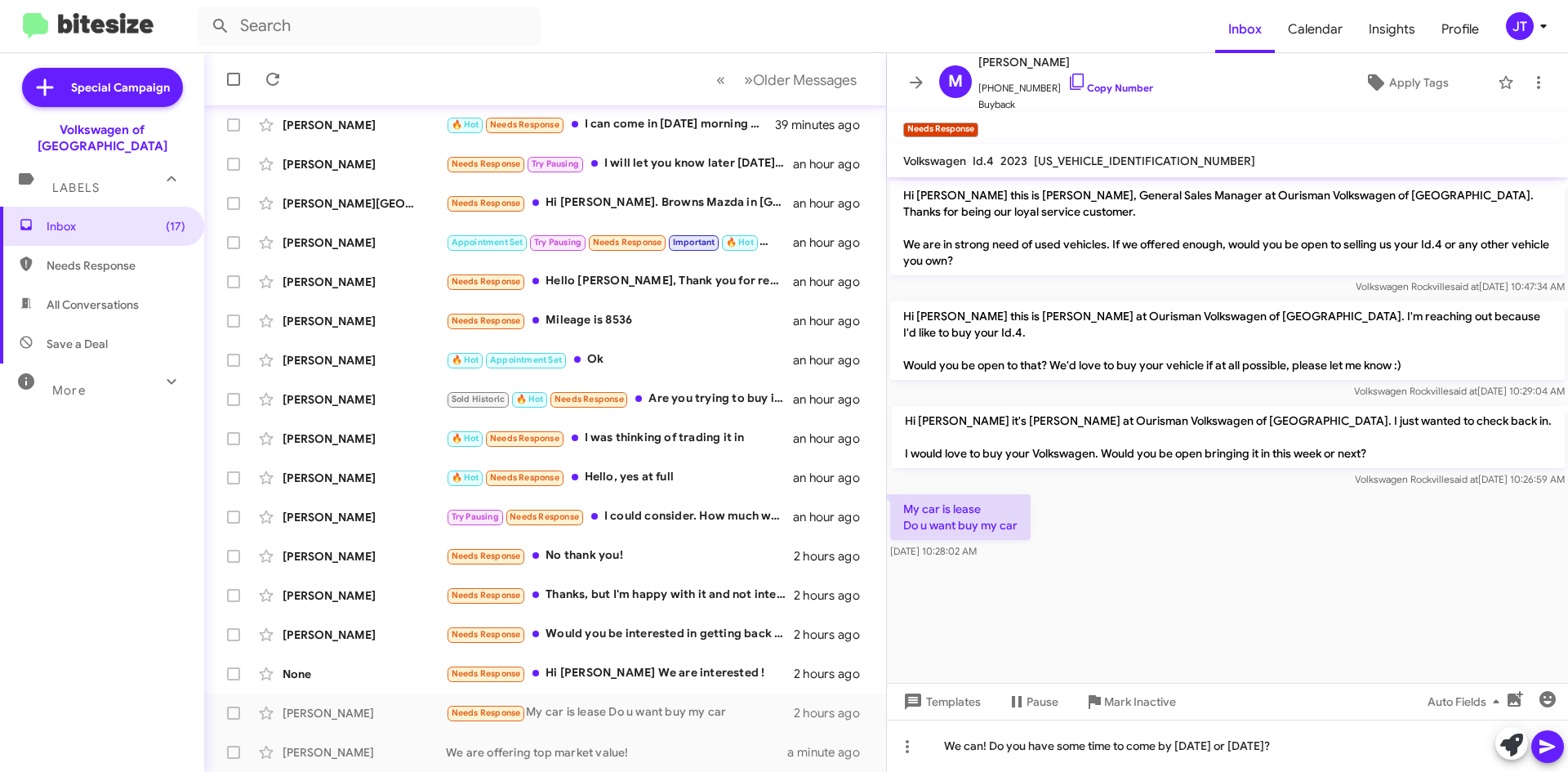
click at [1541, 751] on icon at bounding box center [1547, 747] width 16 height 14
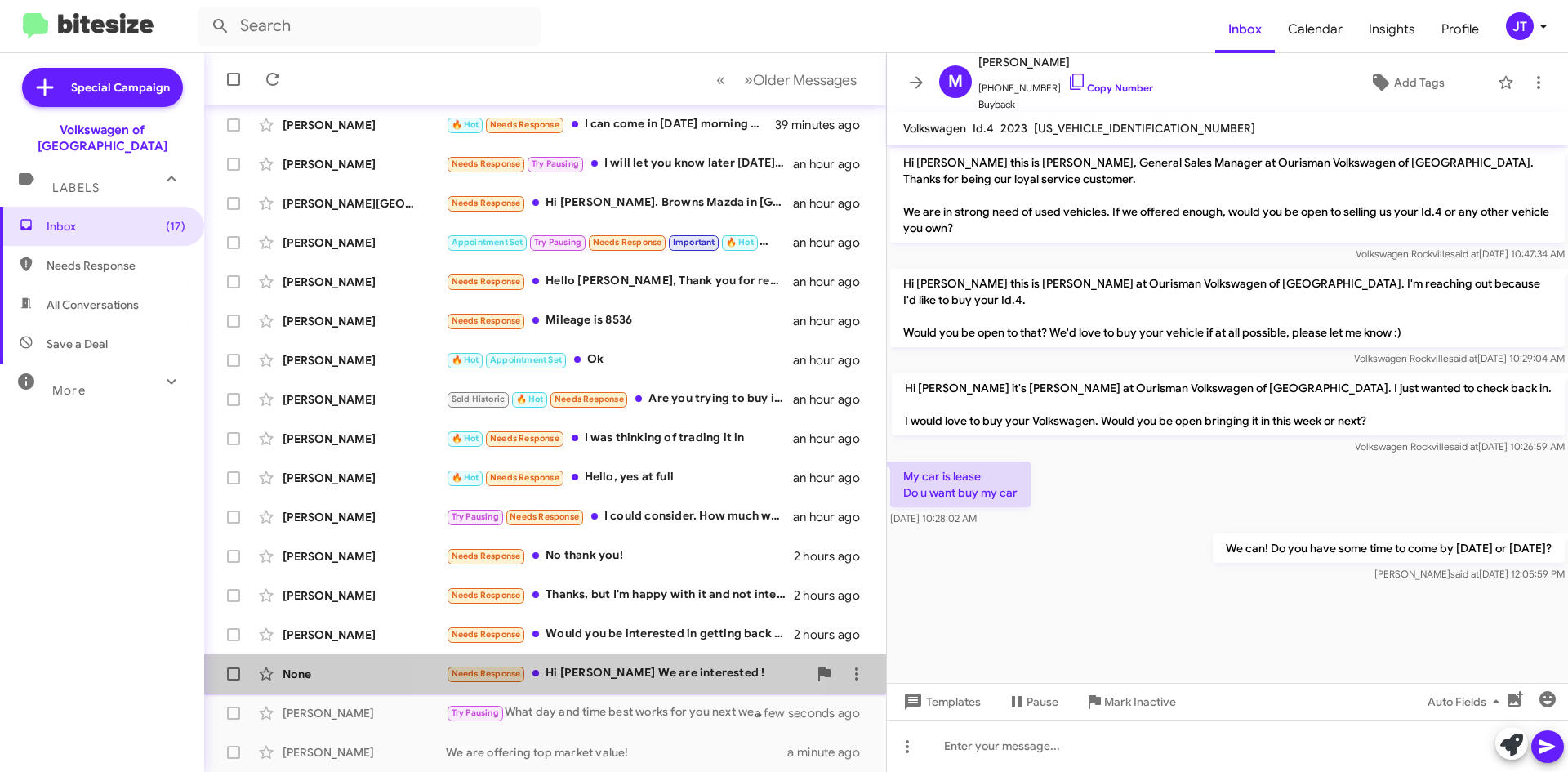
click at [626, 674] on div "Needs Response Hi Mohamed We are interested !" at bounding box center [627, 673] width 361 height 19
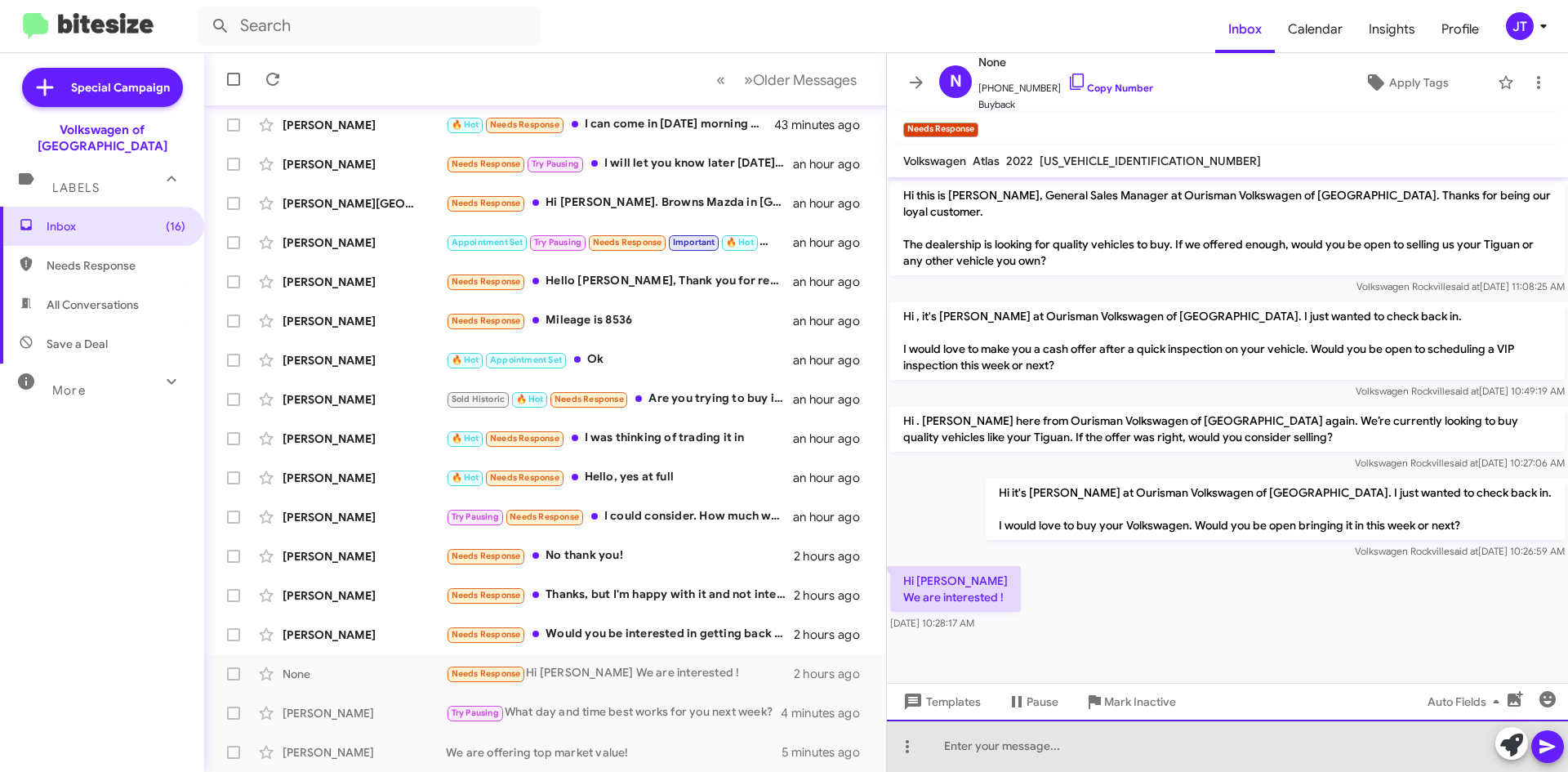
click at [985, 736] on div at bounding box center [1227, 745] width 681 height 52
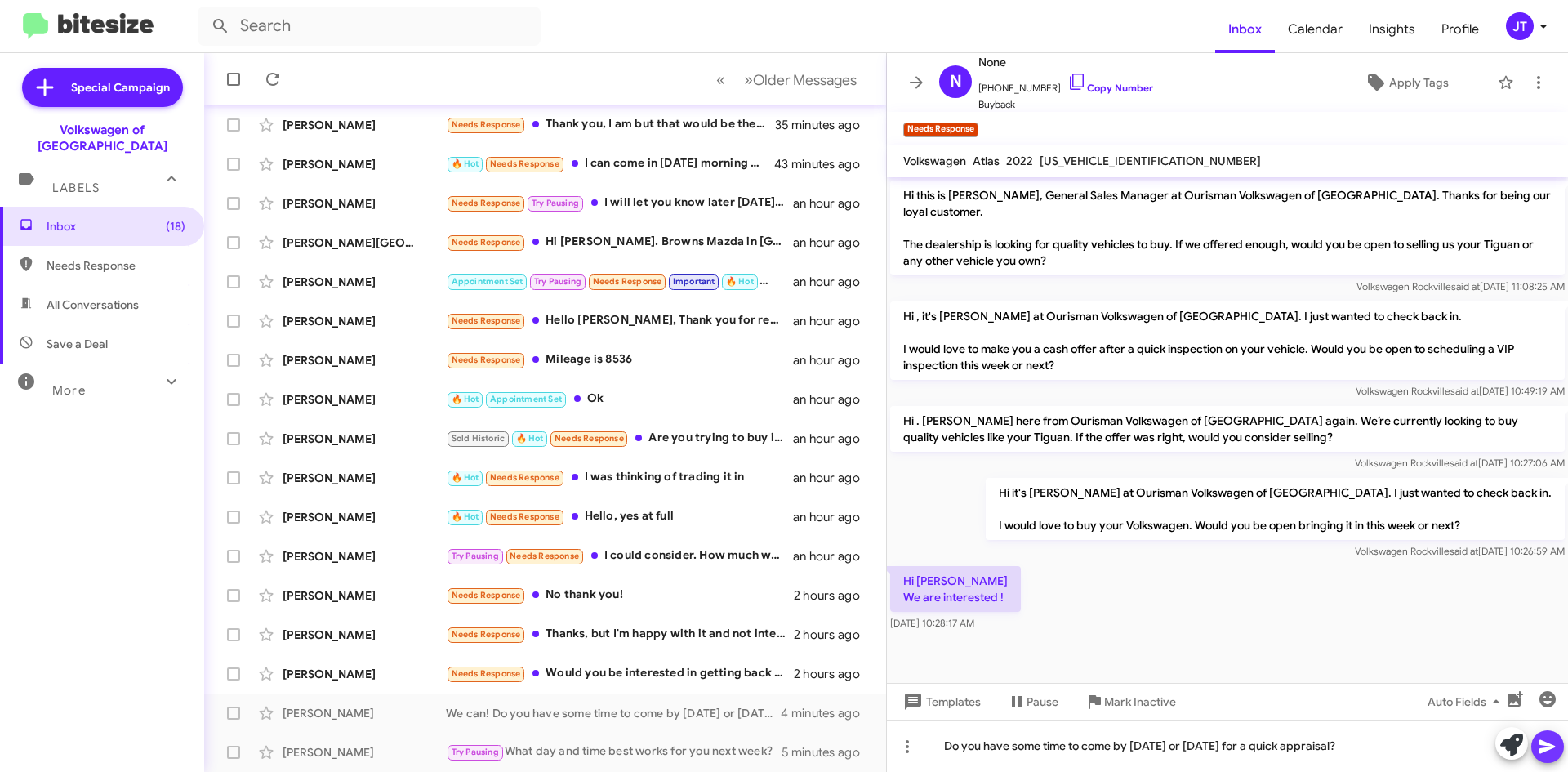
click at [1551, 740] on icon at bounding box center [1548, 747] width 20 height 20
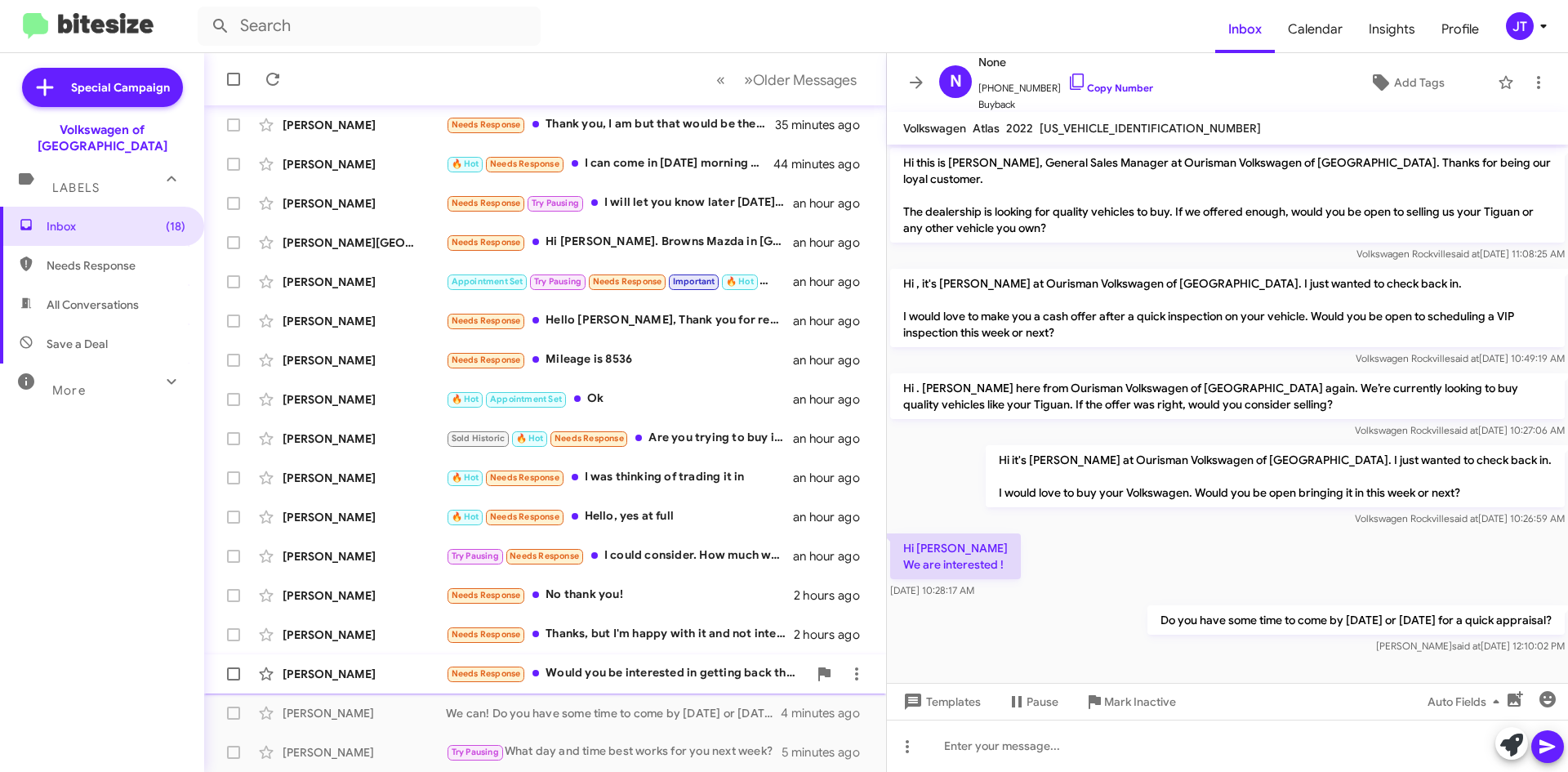
click at [676, 684] on div "Rafael Matas Trillo Needs Response Would you be interested in getting back the …" at bounding box center [544, 673] width 656 height 32
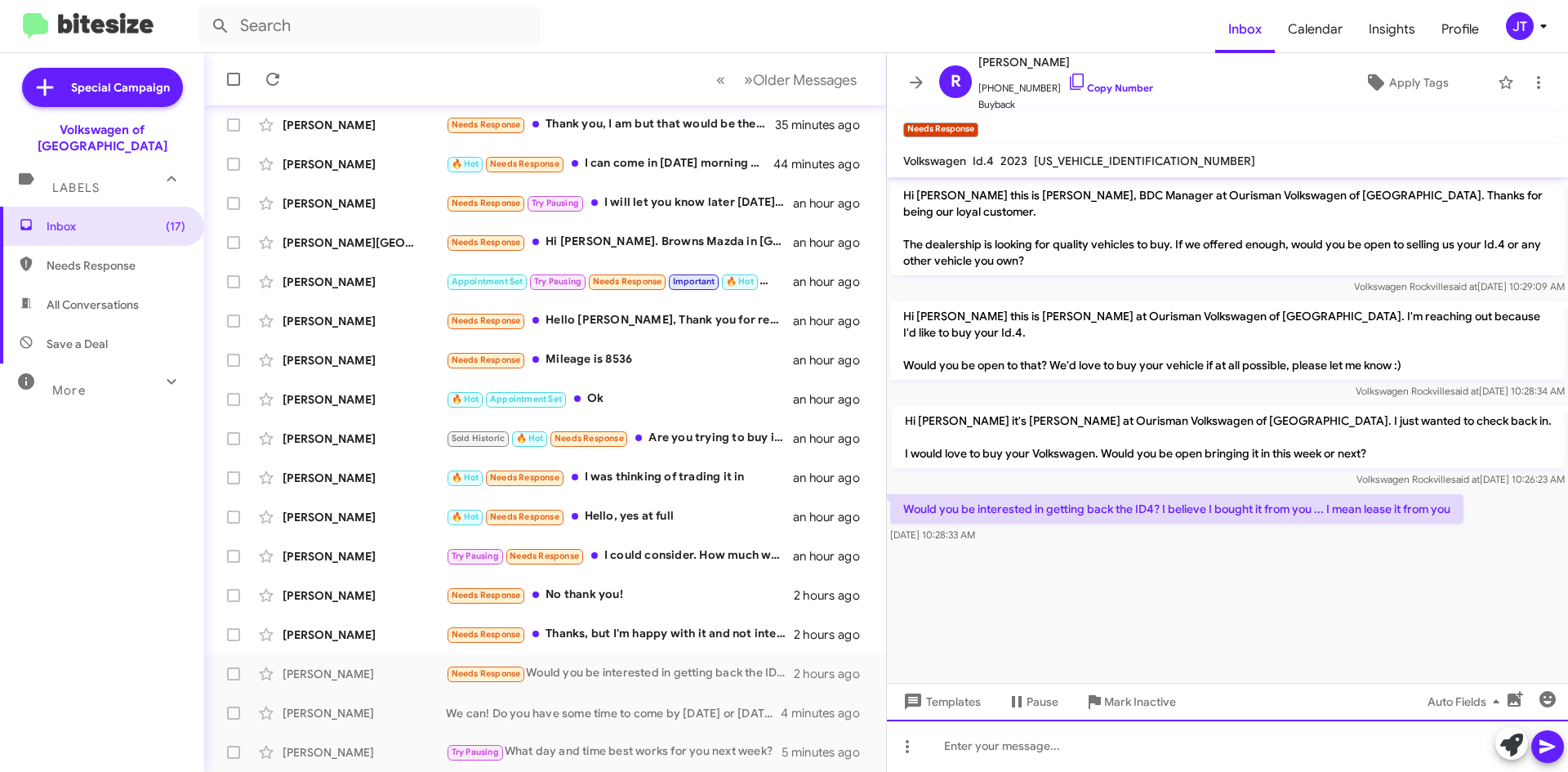
click at [1035, 740] on div at bounding box center [1227, 745] width 681 height 52
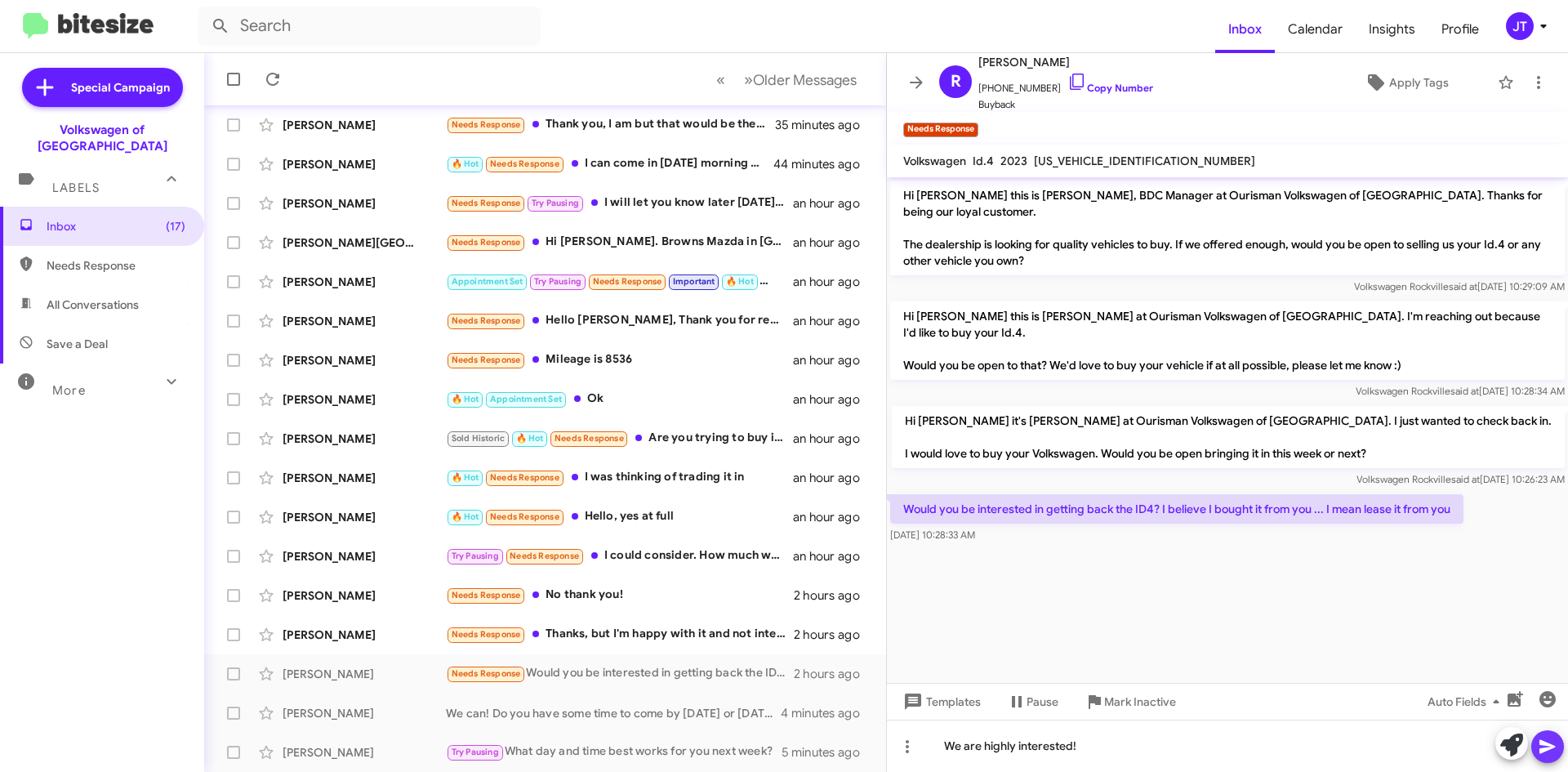
click at [1546, 740] on icon at bounding box center [1548, 747] width 20 height 20
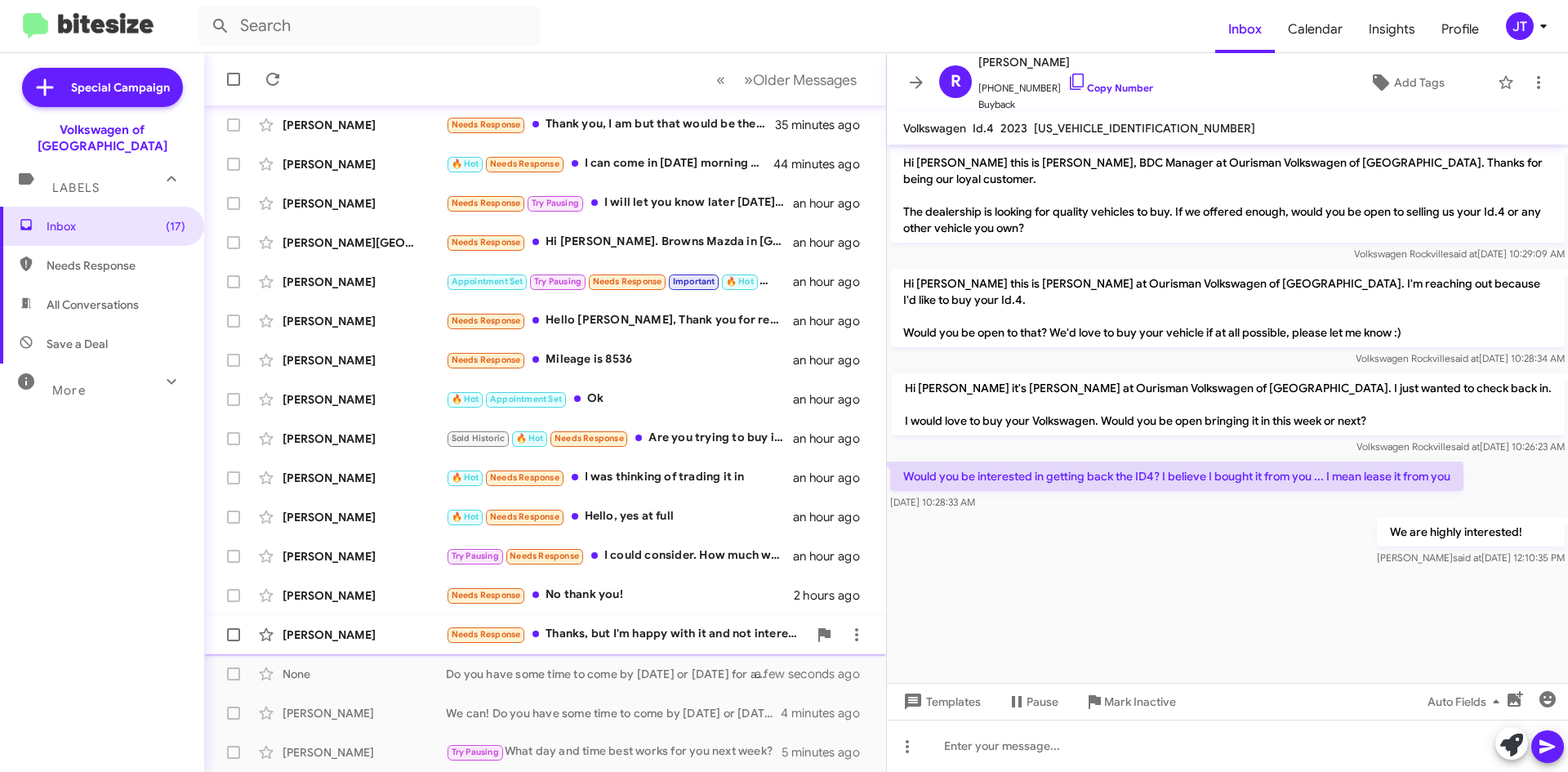
click at [643, 635] on div "Needs Response Thanks, but I'm happy with it and not interested in trading it i…" at bounding box center [627, 634] width 361 height 19
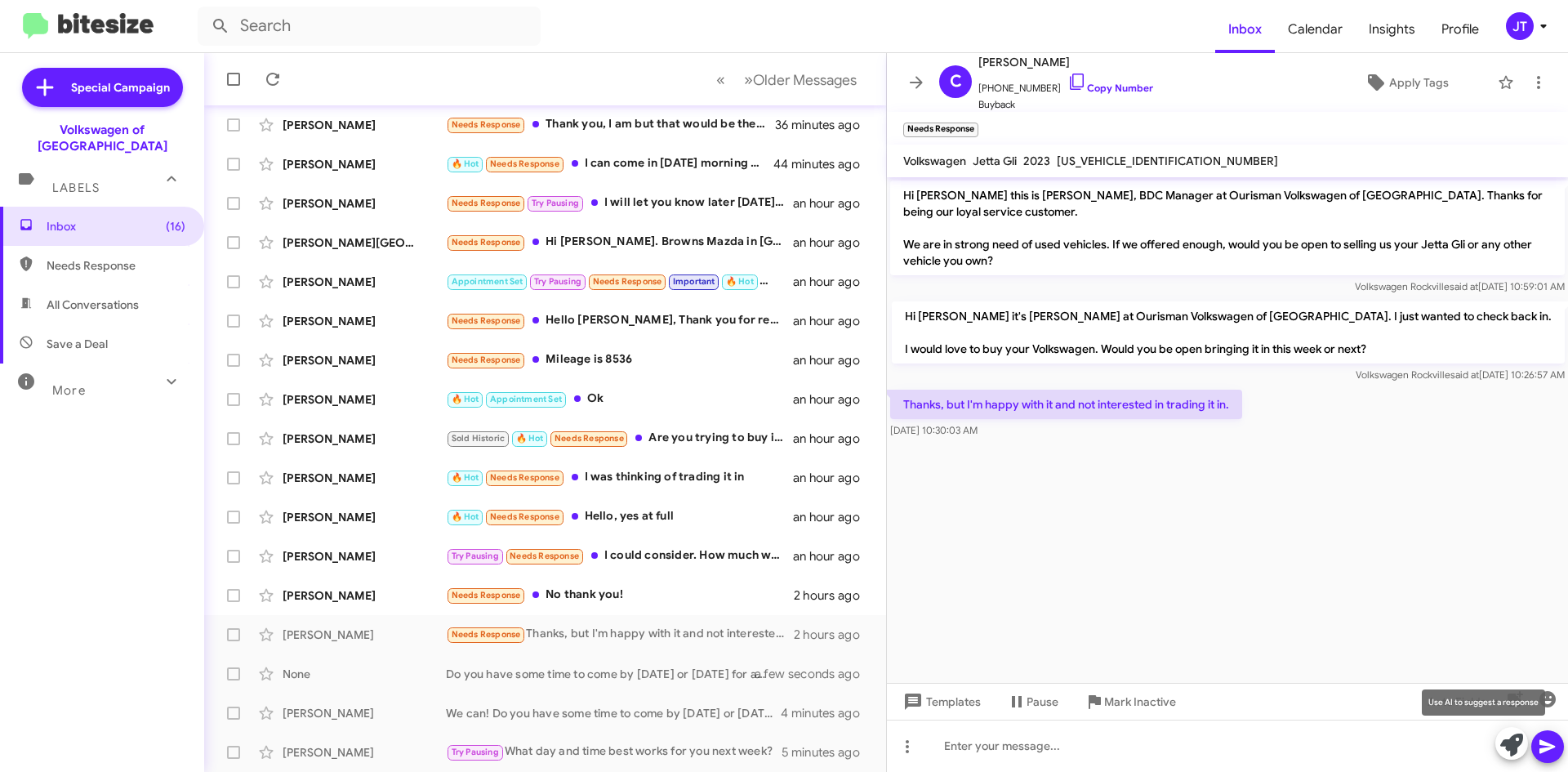
click at [1511, 741] on icon at bounding box center [1512, 745] width 23 height 23
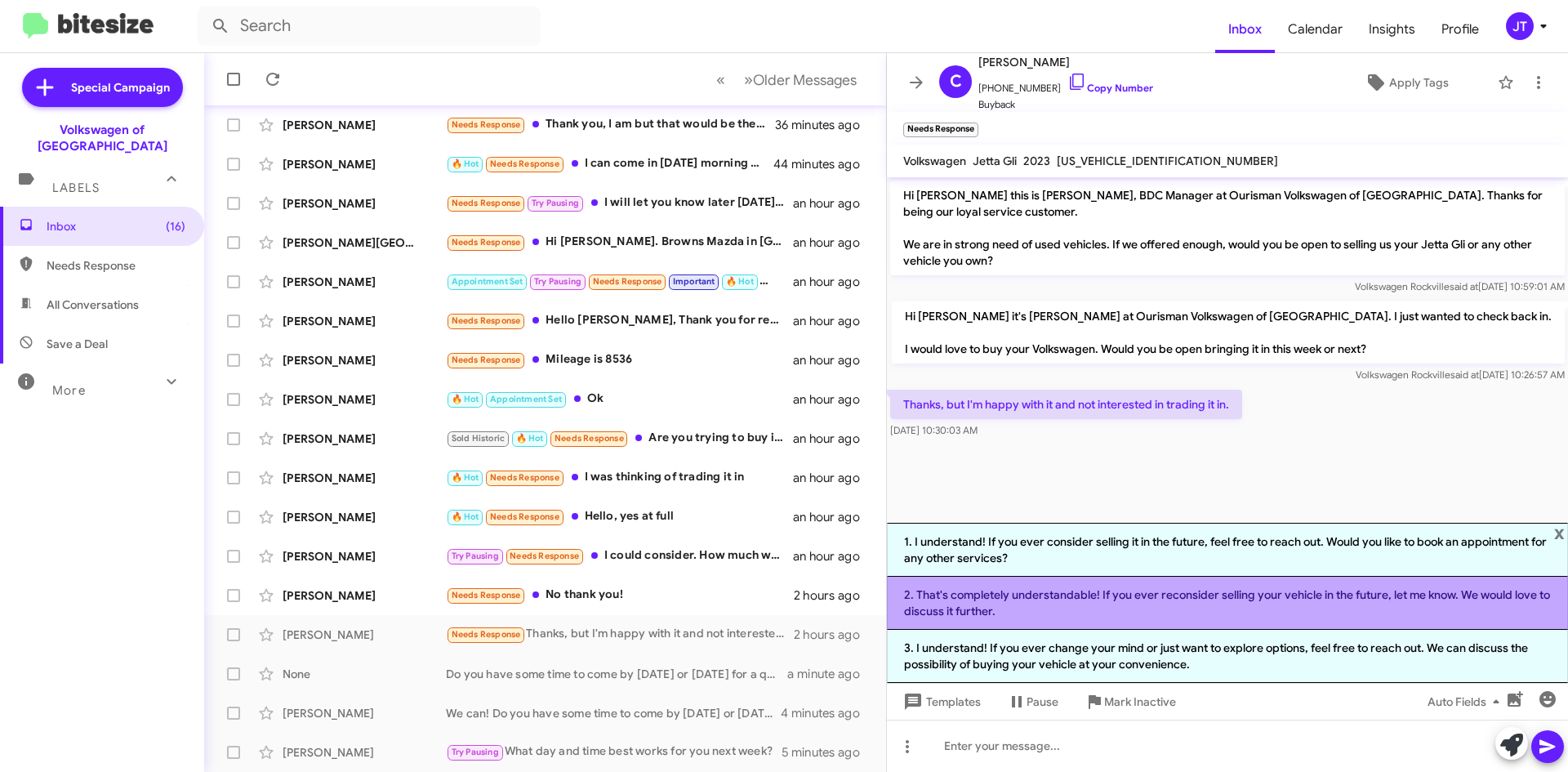
click at [1143, 605] on li "2. That's completely understandable! If you ever reconsider selling your vehicl…" at bounding box center [1227, 603] width 681 height 53
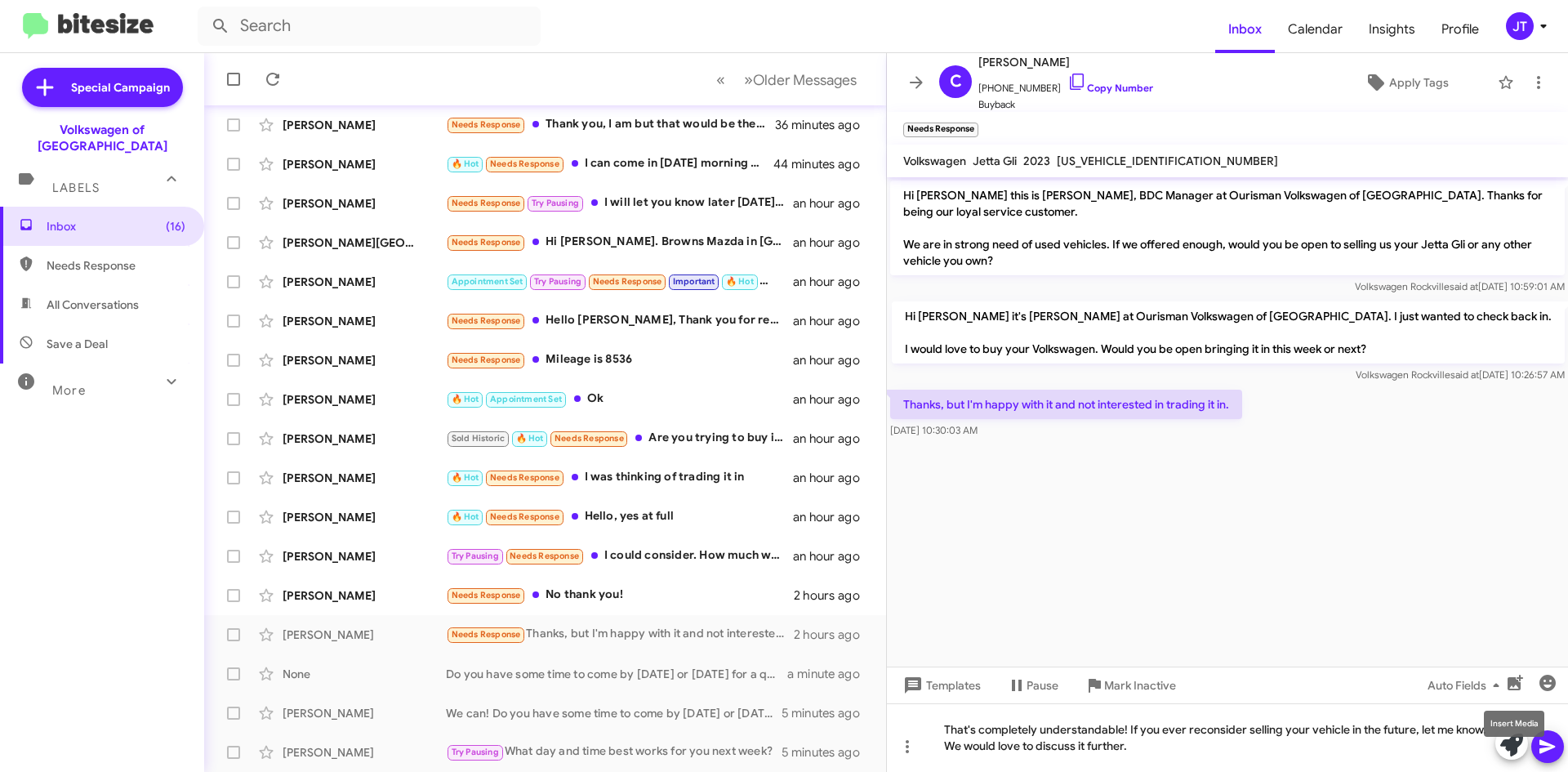
click at [1550, 740] on mat-tooltip-component "Insert Media" at bounding box center [1514, 723] width 83 height 49
click at [1551, 744] on icon at bounding box center [1548, 747] width 20 height 20
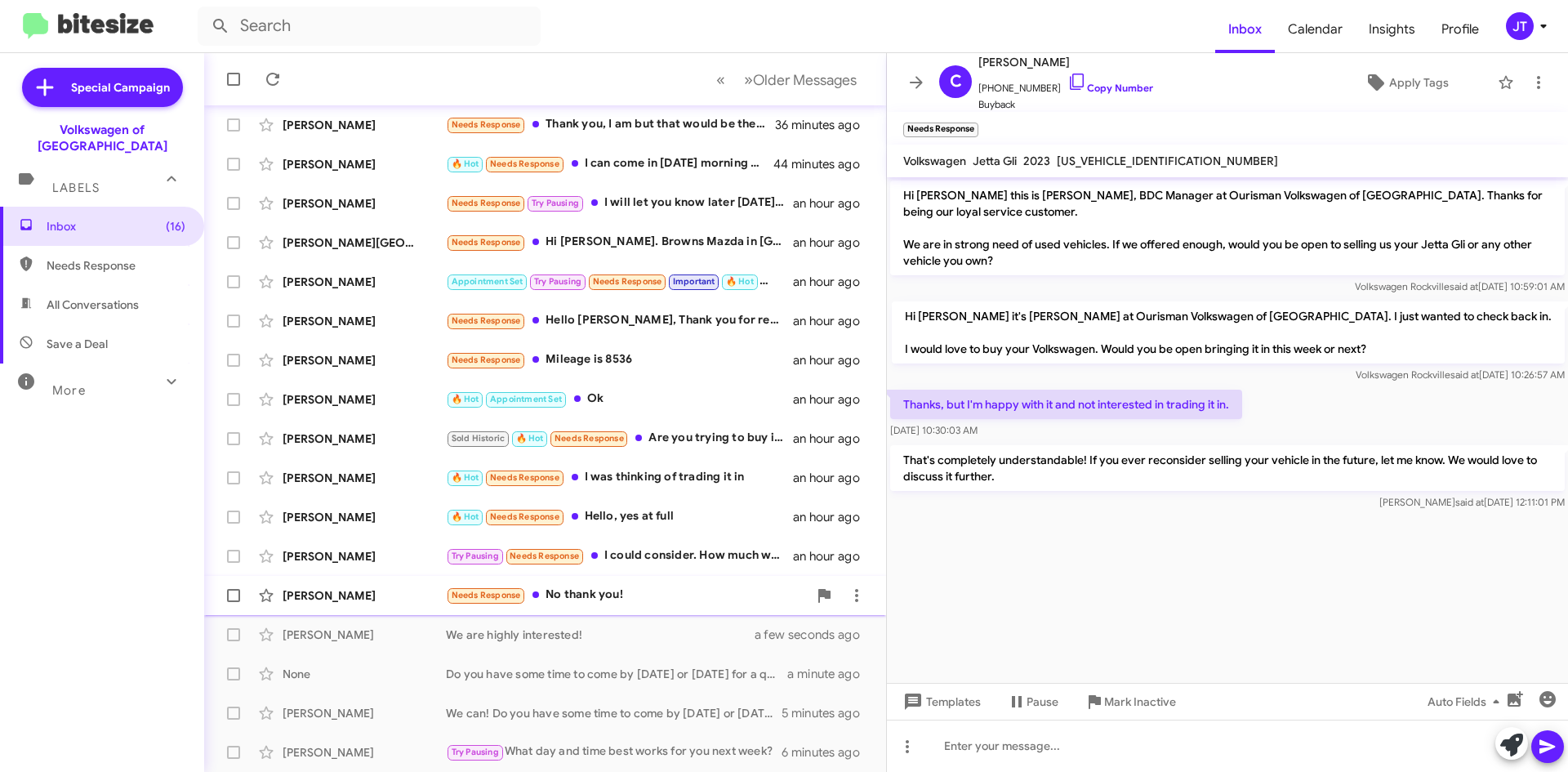
click at [645, 608] on div "Catherine Valenza Needs Response No thank you! 2 hours ago" at bounding box center [544, 595] width 656 height 32
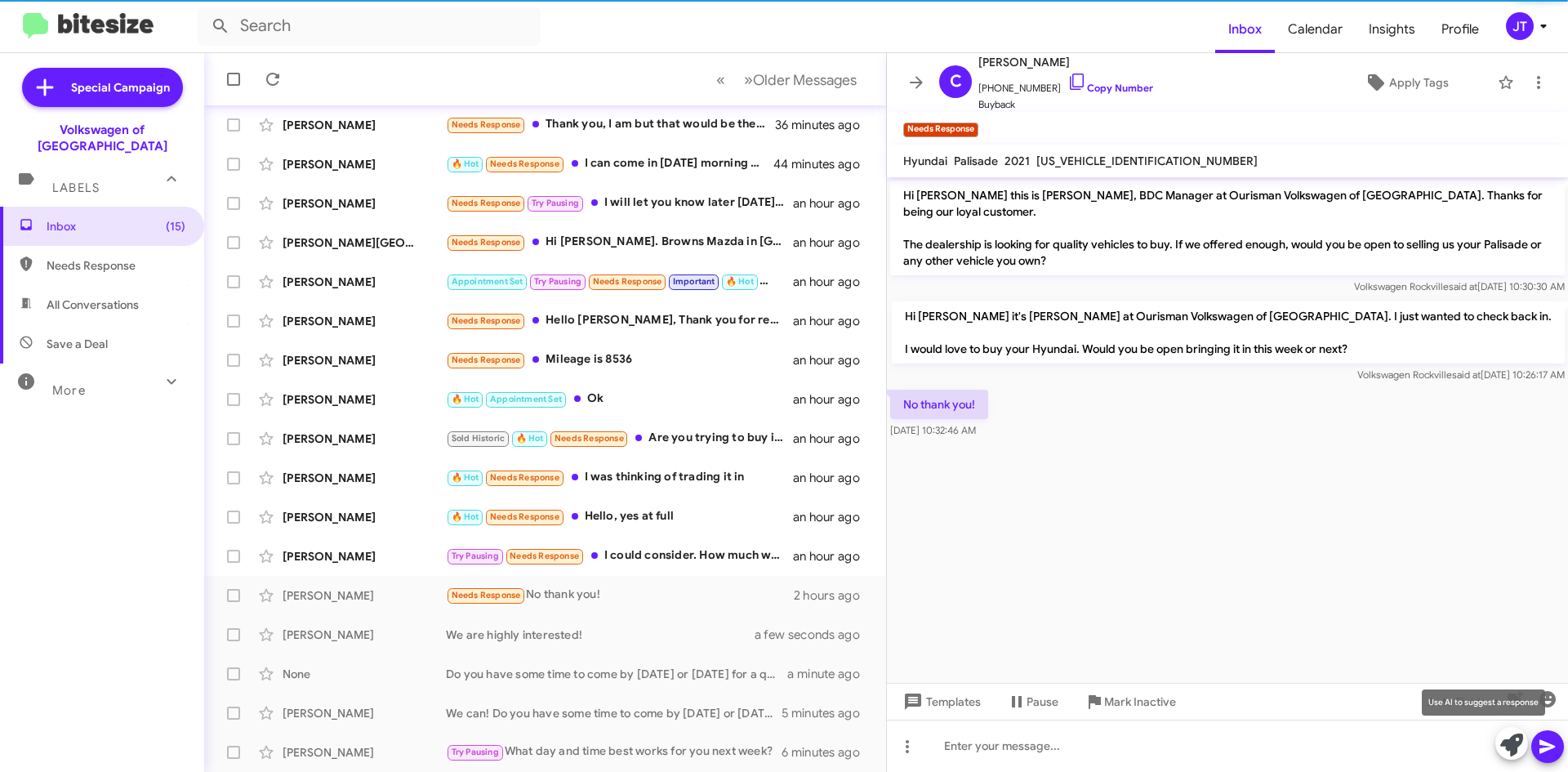
click at [1510, 747] on icon at bounding box center [1512, 745] width 23 height 23
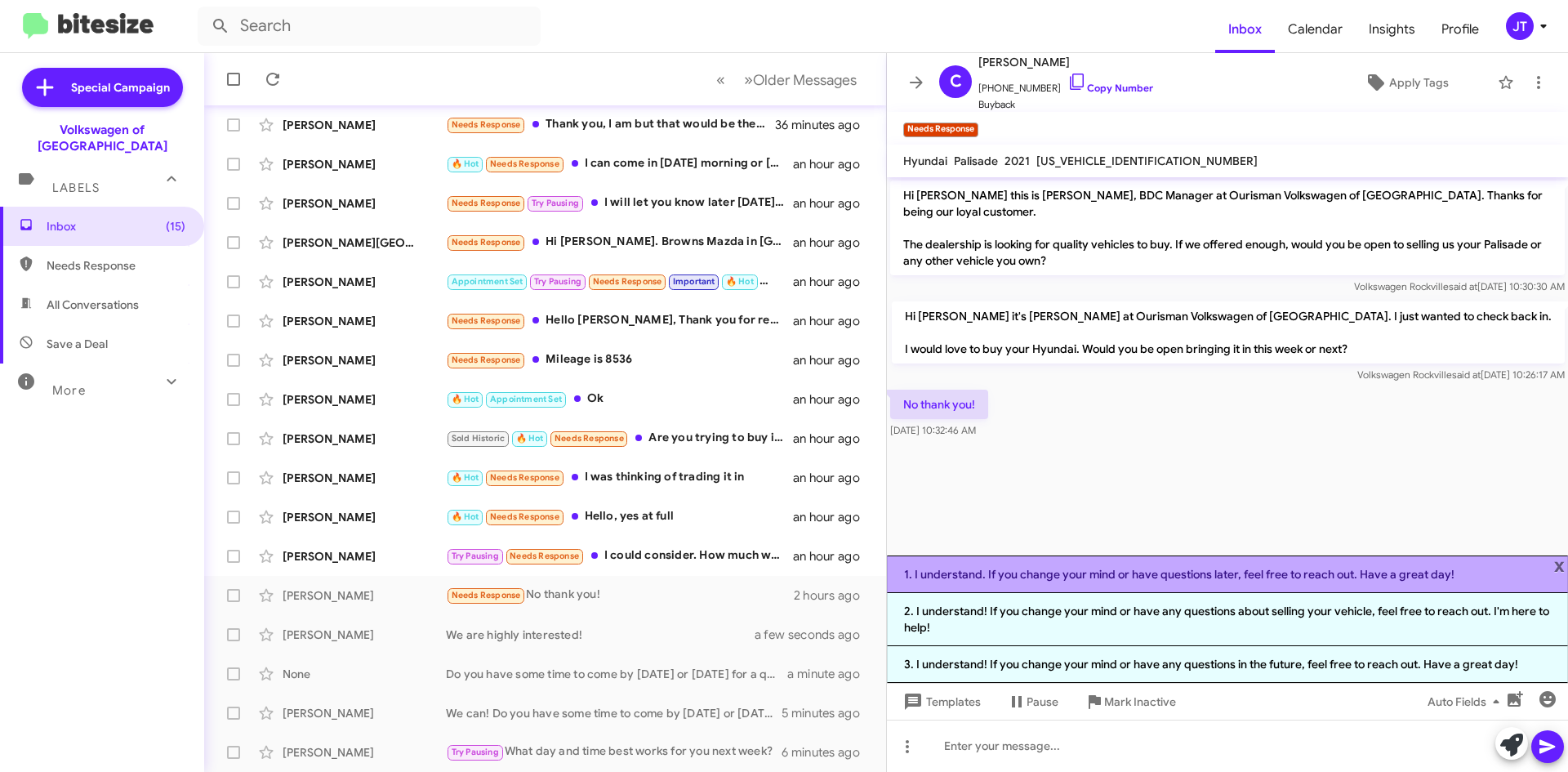
click at [1380, 577] on li "1. I understand. If you change your mind or have questions later, feel free to …" at bounding box center [1227, 573] width 681 height 37
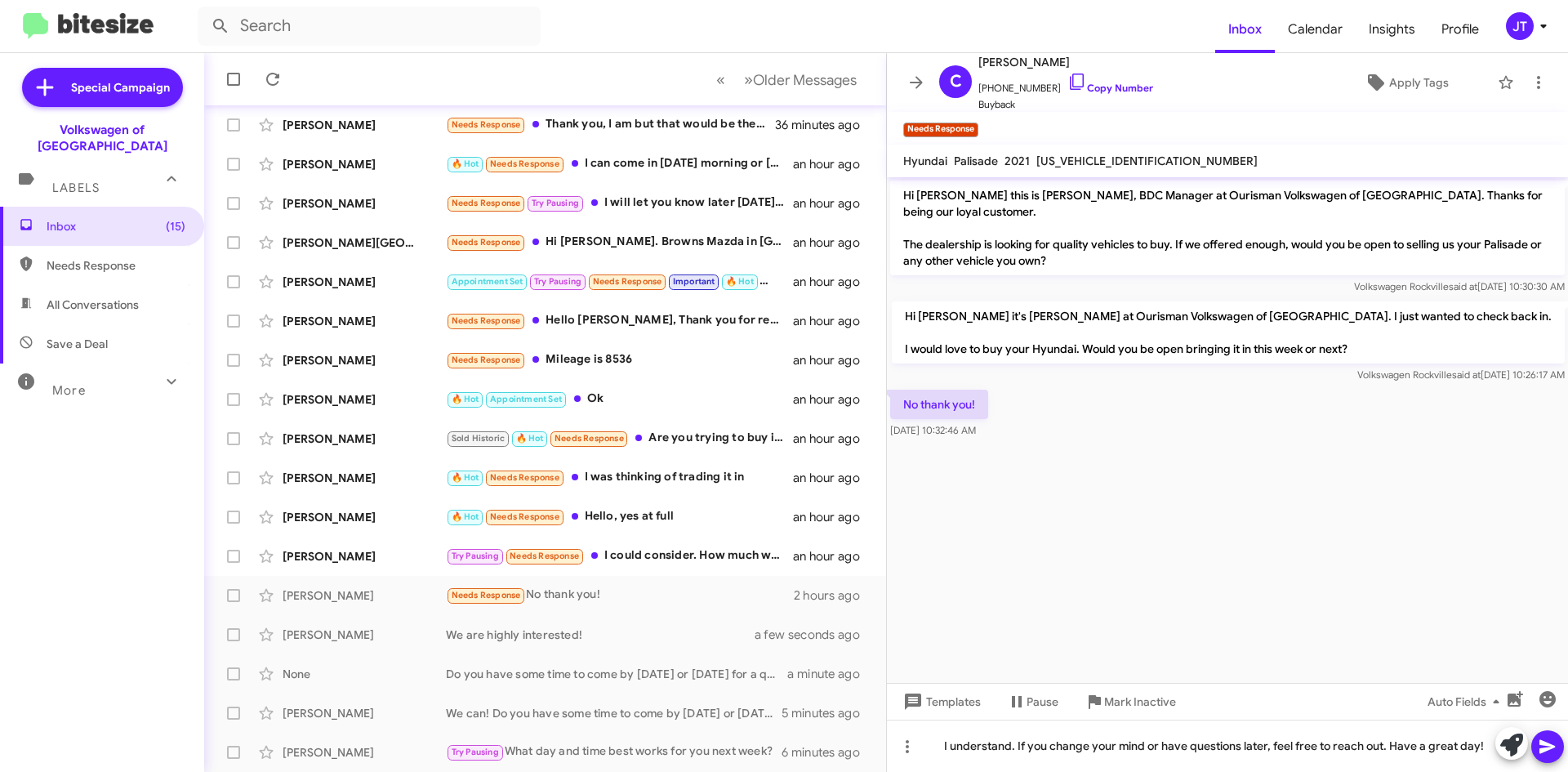
click at [1554, 755] on icon at bounding box center [1548, 747] width 20 height 20
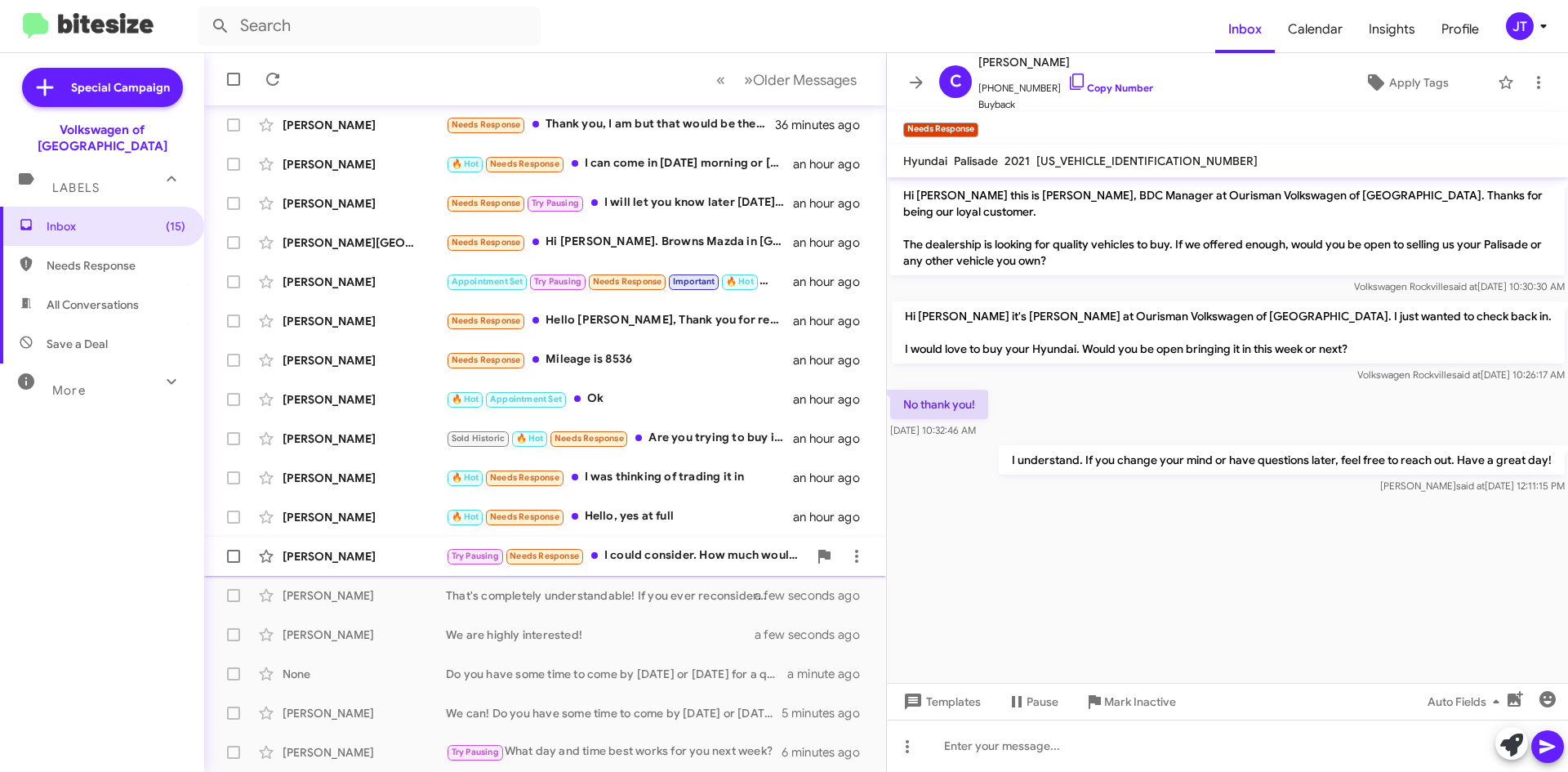
click at [671, 565] on div "Try Pausing Needs Response I could consider. How much would you offer?" at bounding box center [627, 556] width 361 height 19
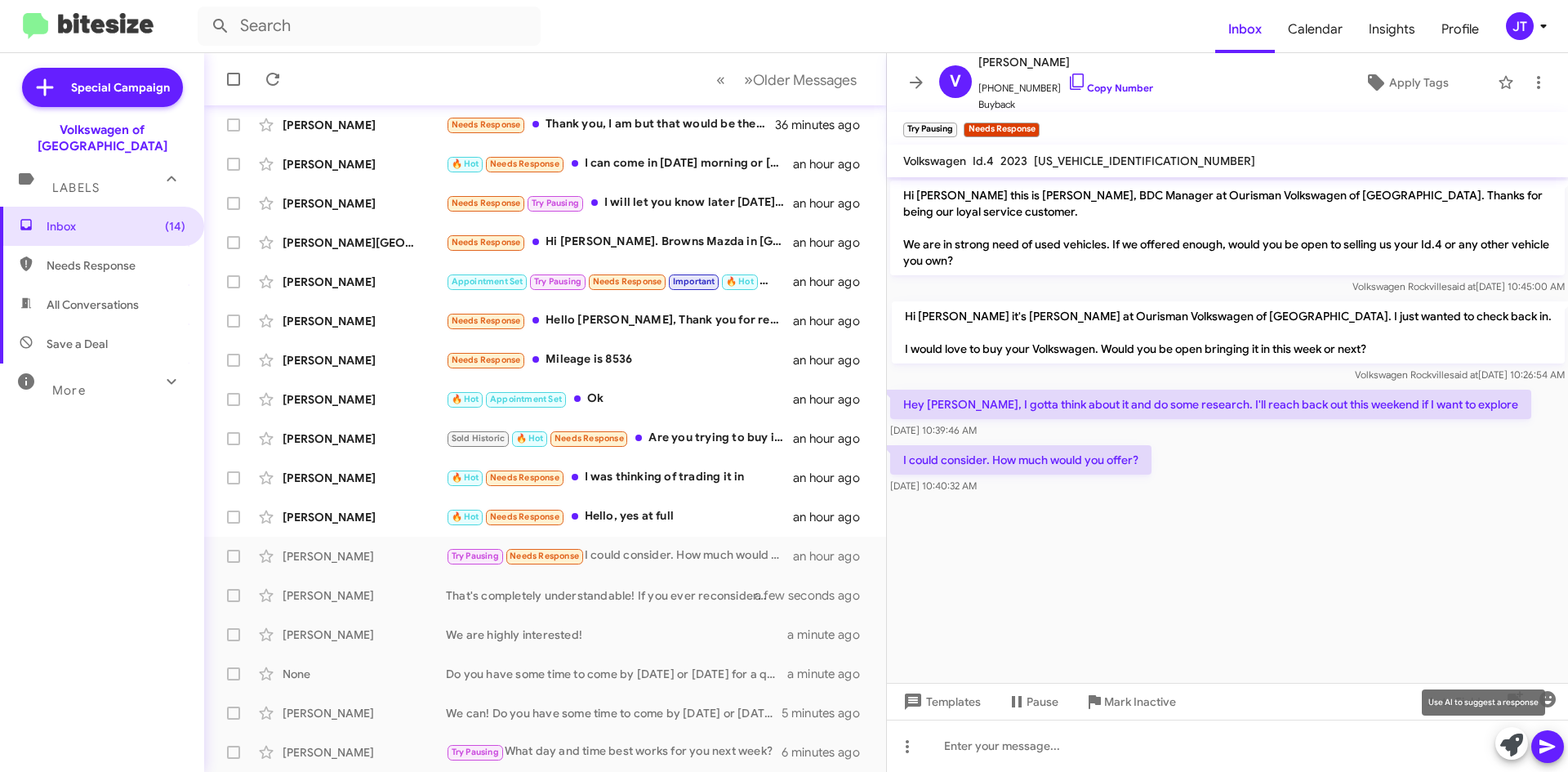
click at [1511, 755] on icon at bounding box center [1512, 745] width 23 height 23
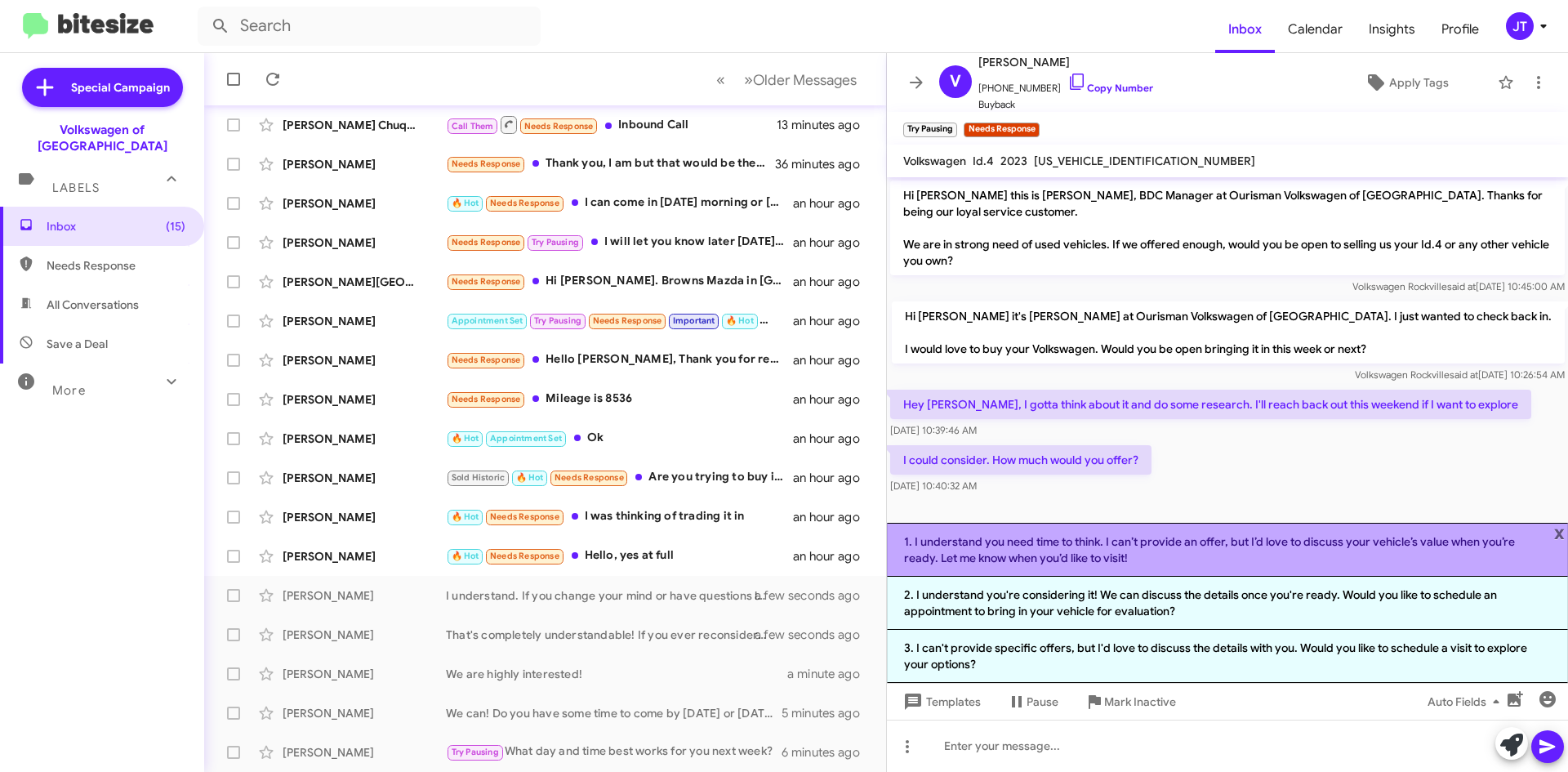
click at [1211, 555] on li "1. I understand you need time to think. I can’t provide an offer, but I’d love …" at bounding box center [1227, 549] width 681 height 54
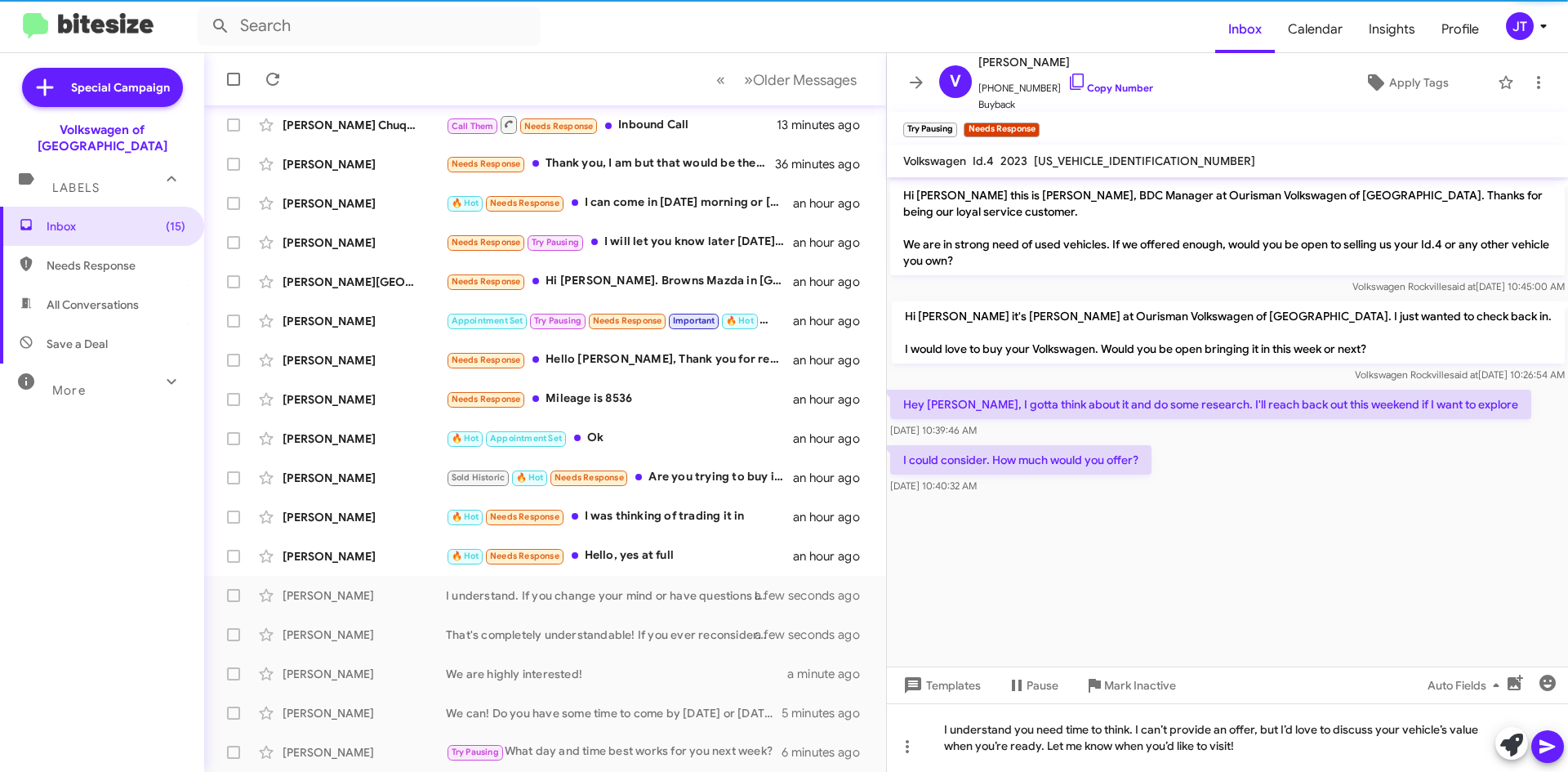
click at [1552, 735] on span at bounding box center [1548, 746] width 20 height 32
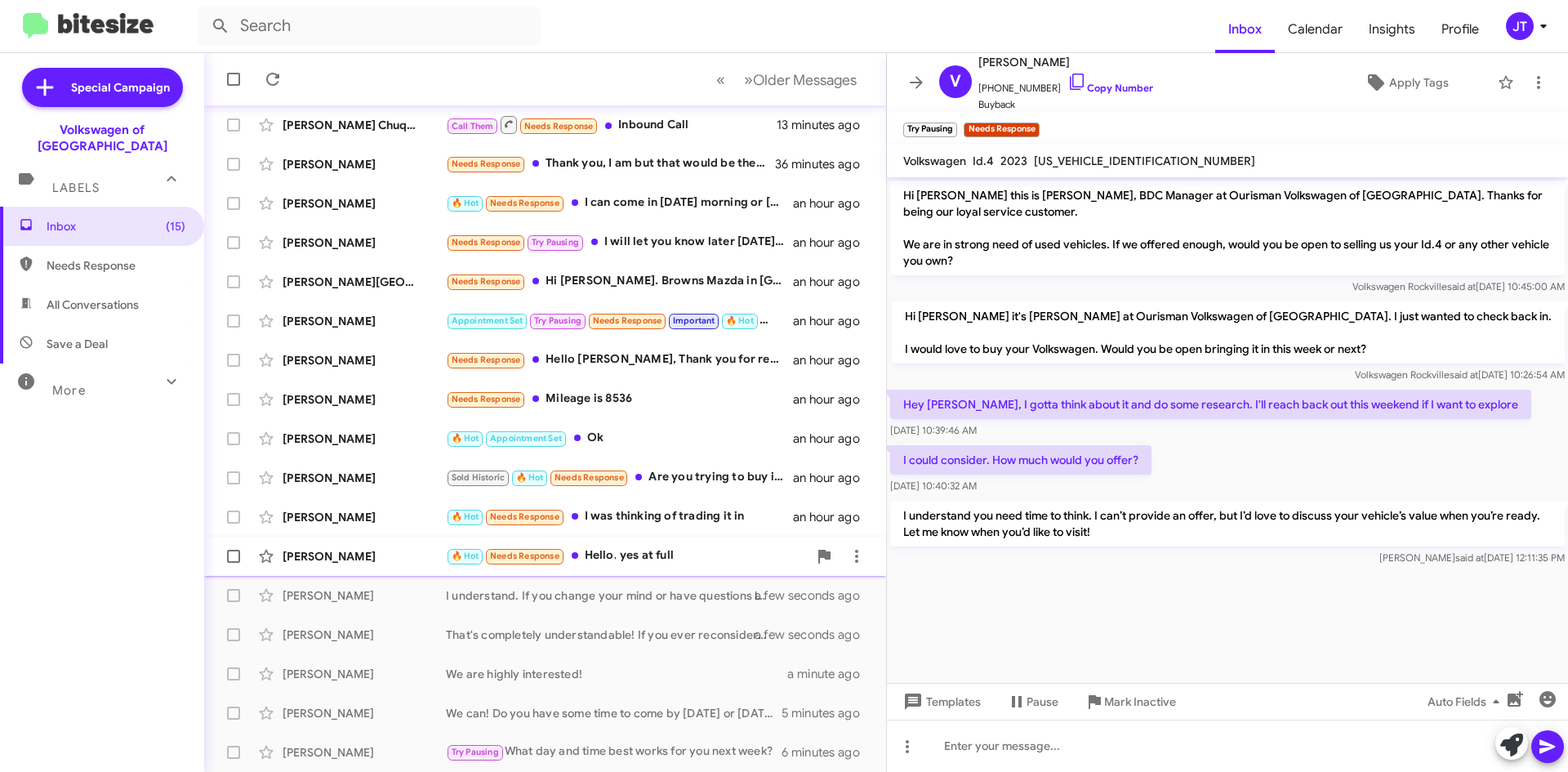
click at [660, 550] on div "🔥 Hot Needs Response Hello, yes at full" at bounding box center [627, 556] width 361 height 19
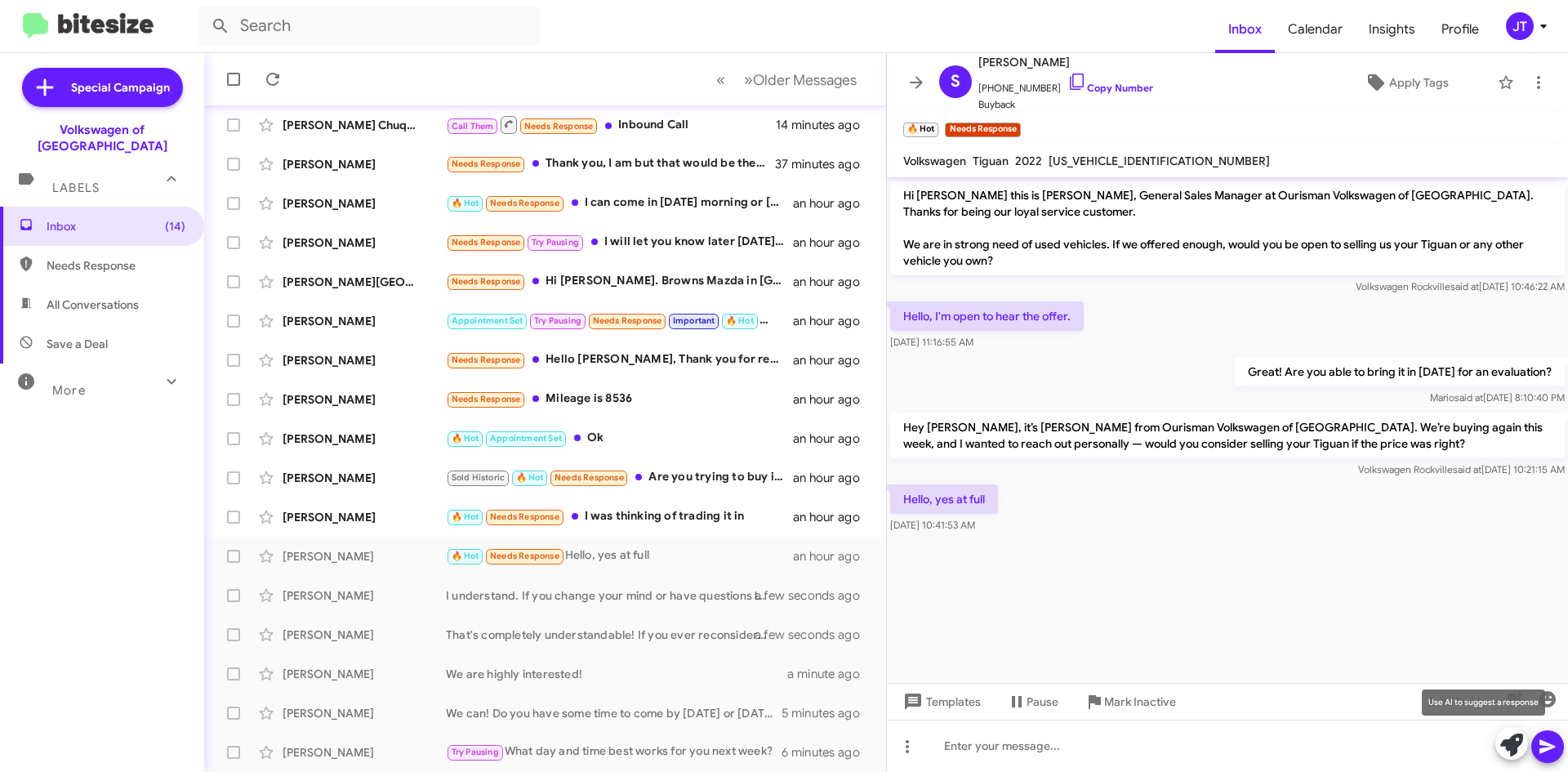
click at [1502, 750] on icon at bounding box center [1512, 745] width 23 height 23
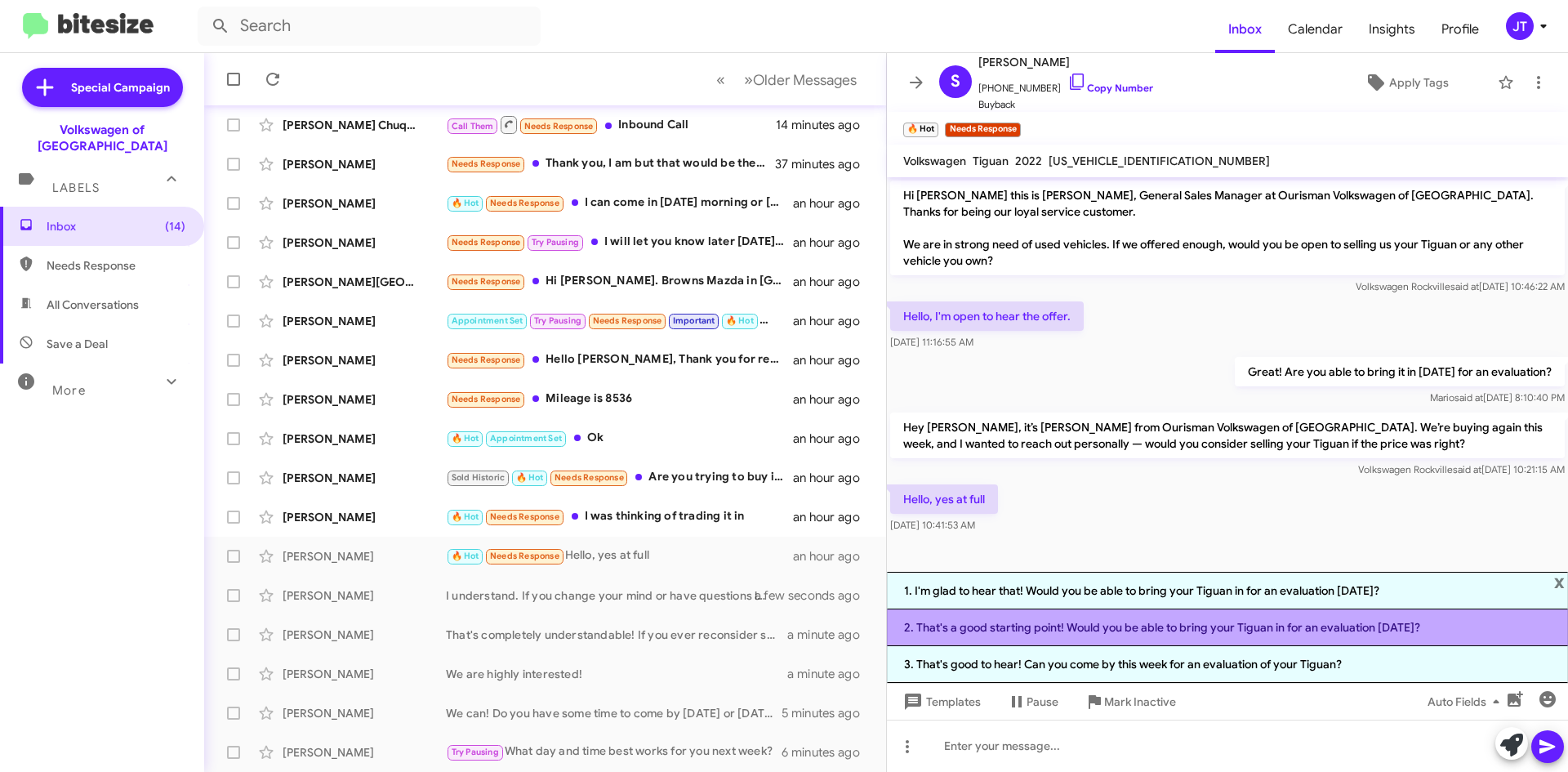
click at [1271, 628] on li "2. That's a good starting point! Would you be able to bring your Tiguan in for …" at bounding box center [1227, 627] width 681 height 37
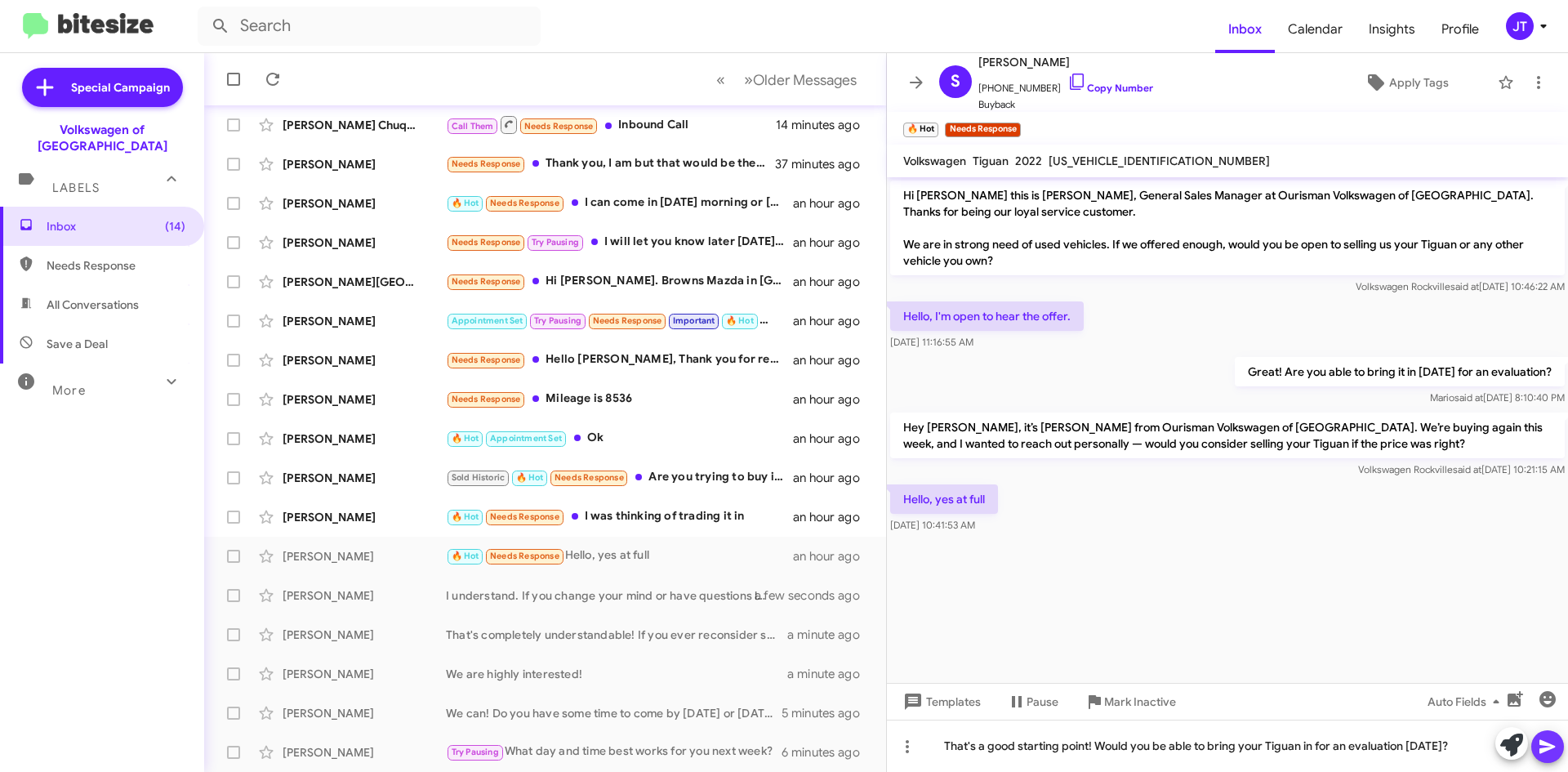
click at [1551, 744] on icon at bounding box center [1548, 747] width 20 height 20
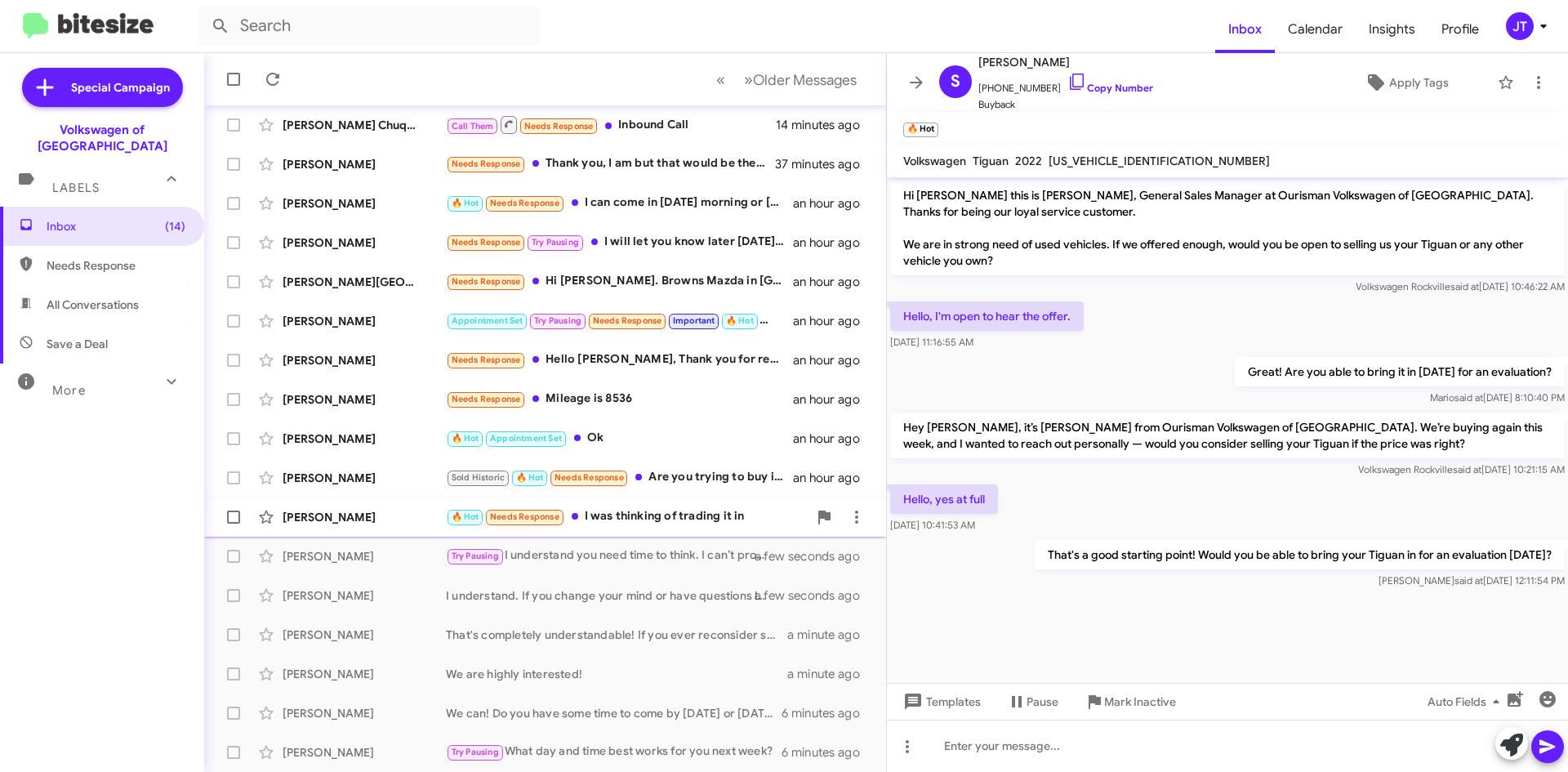
click at [637, 514] on div "🔥 Hot Needs Response I was thinking of trading it in" at bounding box center [627, 516] width 361 height 19
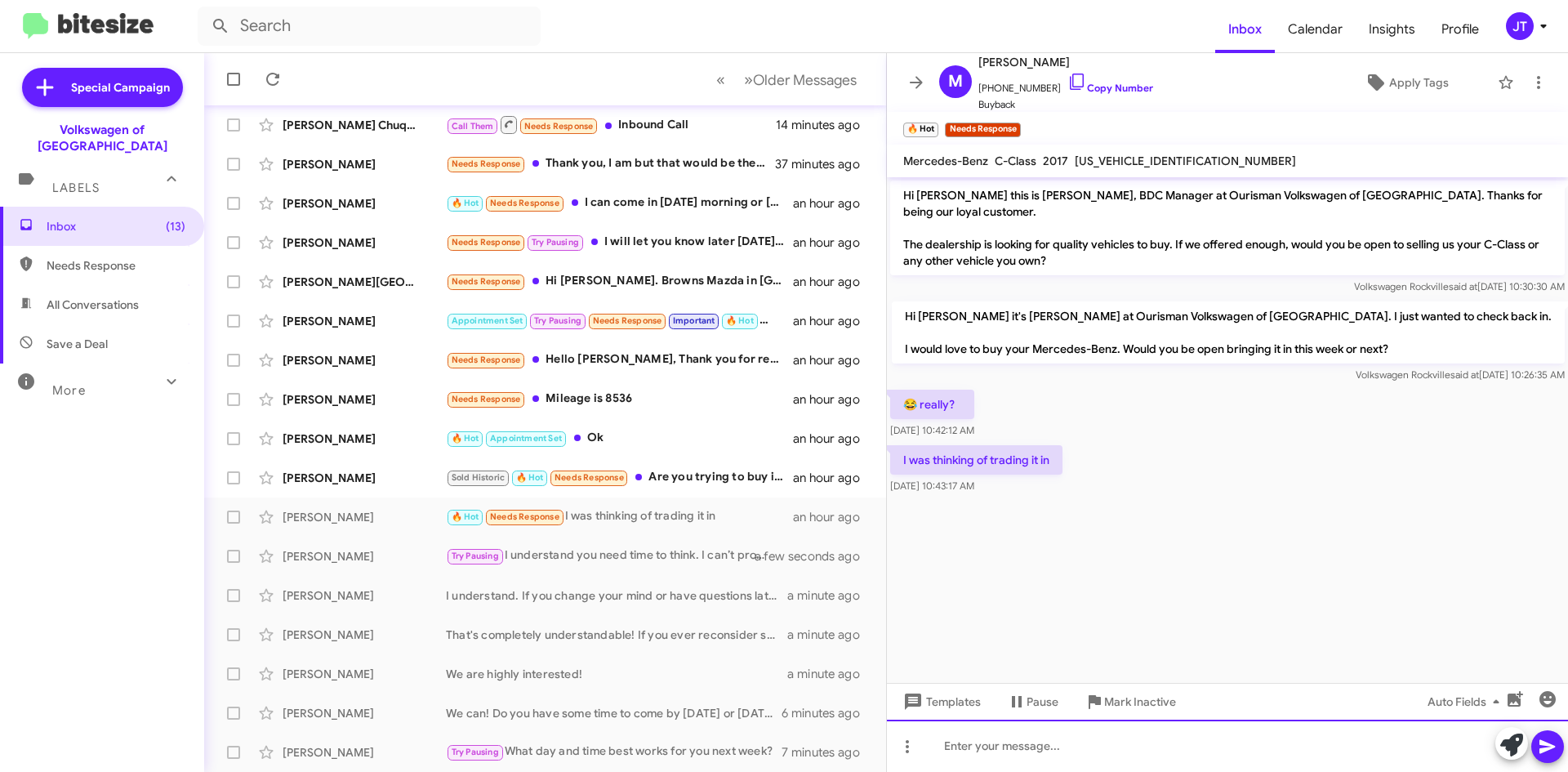
click at [1000, 740] on div at bounding box center [1227, 745] width 681 height 52
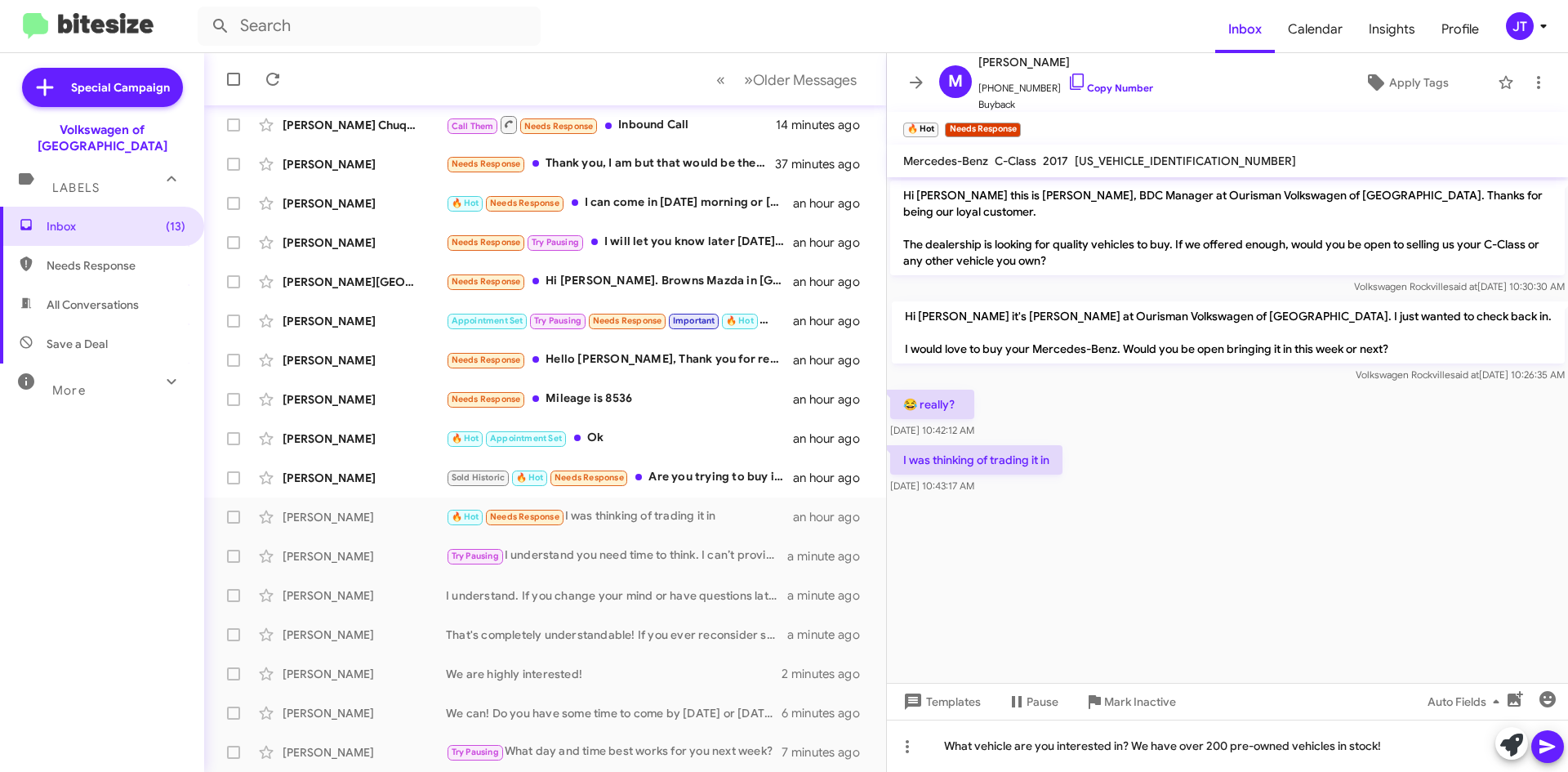
click at [1560, 747] on button at bounding box center [1547, 746] width 32 height 32
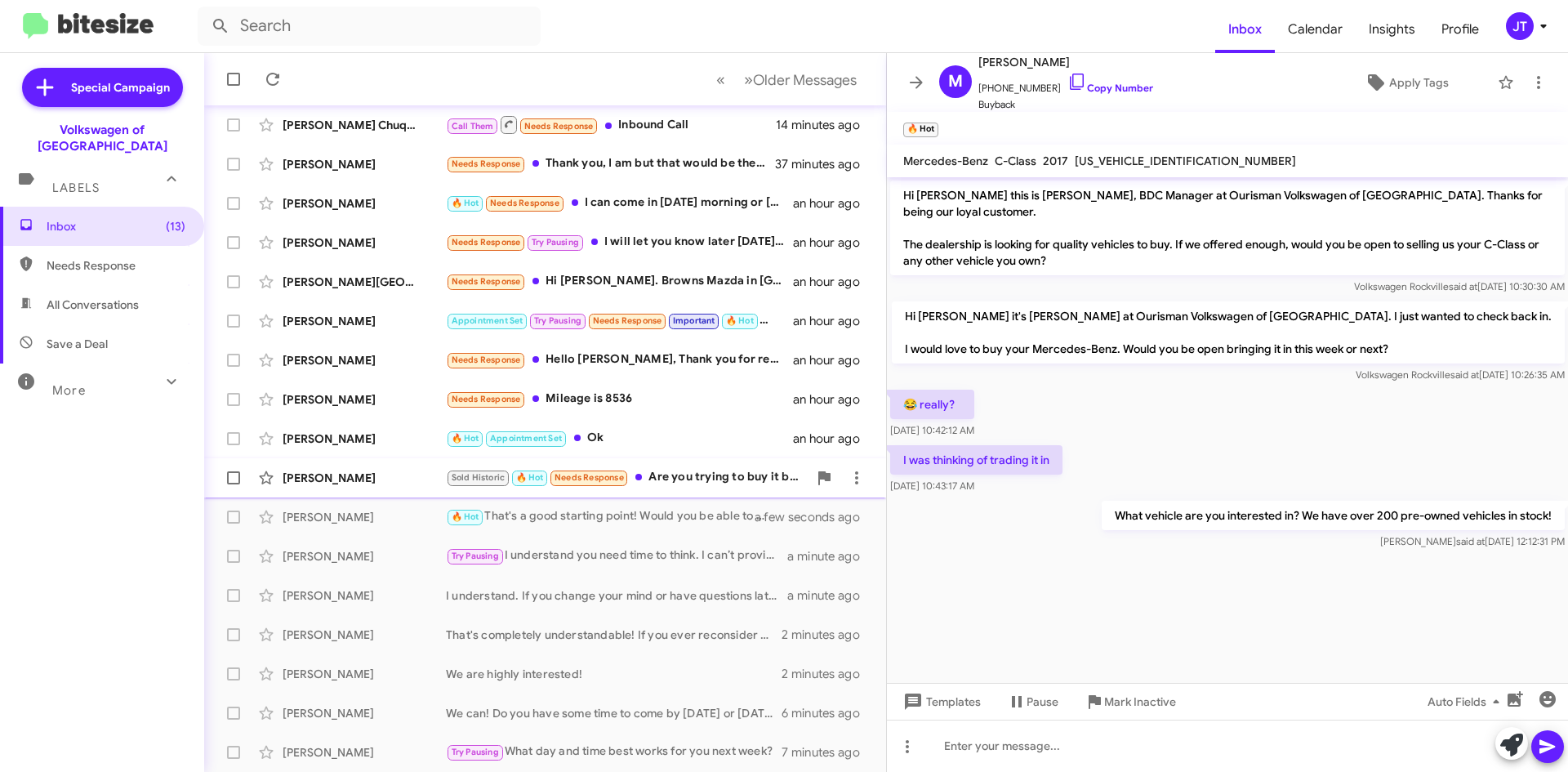
click at [711, 462] on div "Henok Jiru Sold Historic 🔥 Hot Needs Response Are you trying to buy it back? an…" at bounding box center [544, 477] width 656 height 32
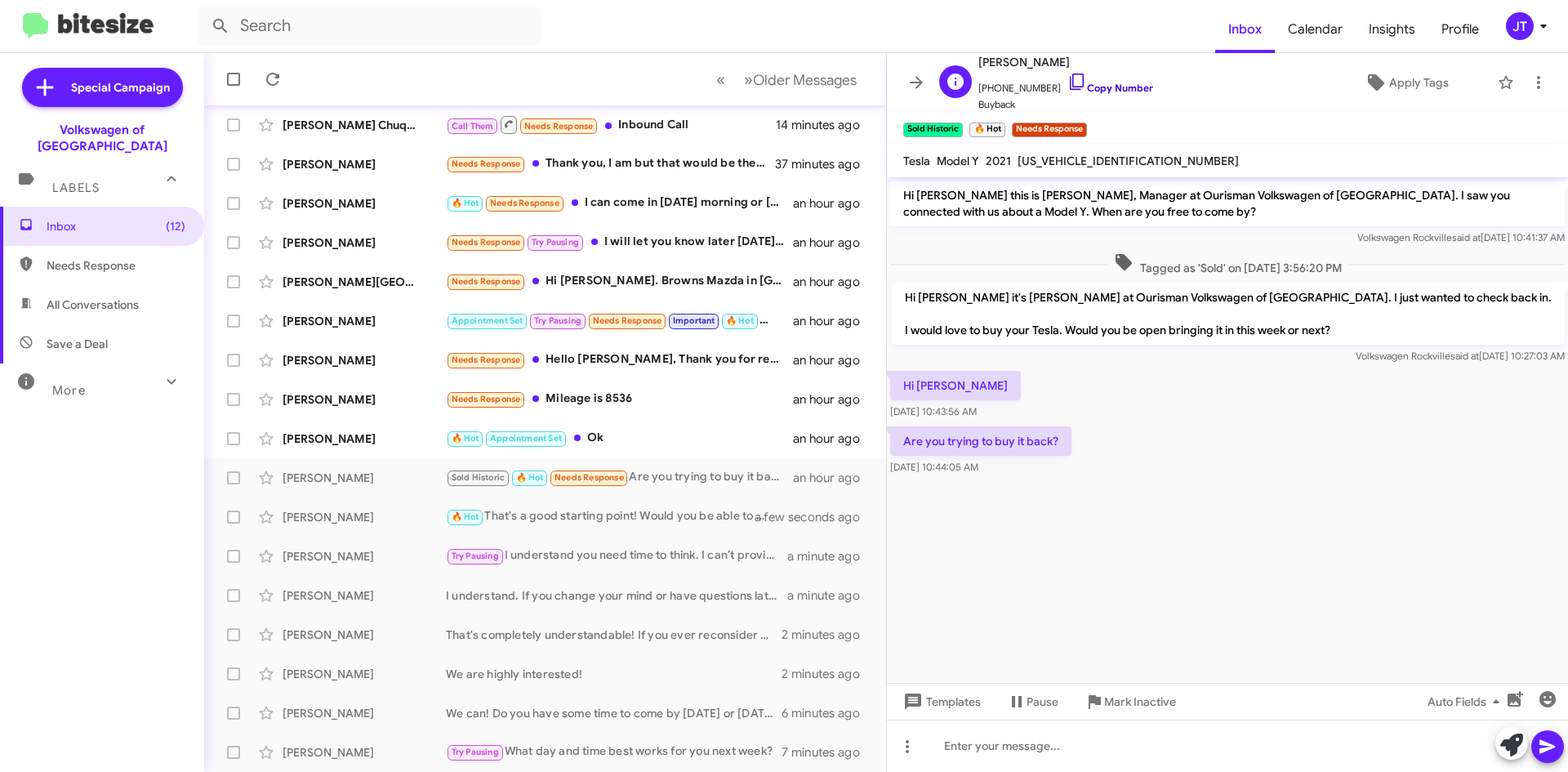
click at [1119, 86] on link "Copy Number" at bounding box center [1110, 87] width 86 height 12
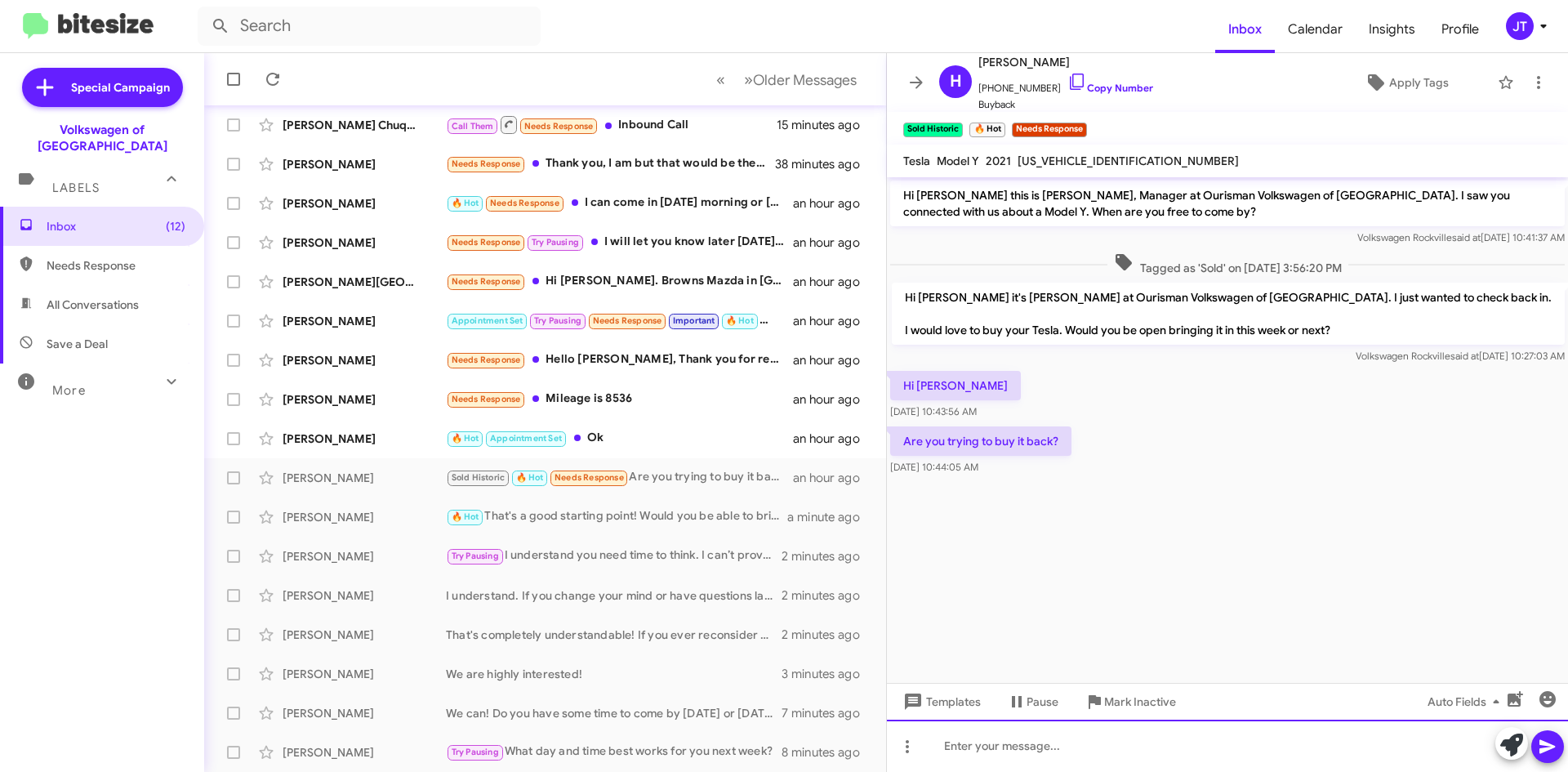
click at [1016, 747] on div at bounding box center [1227, 745] width 681 height 52
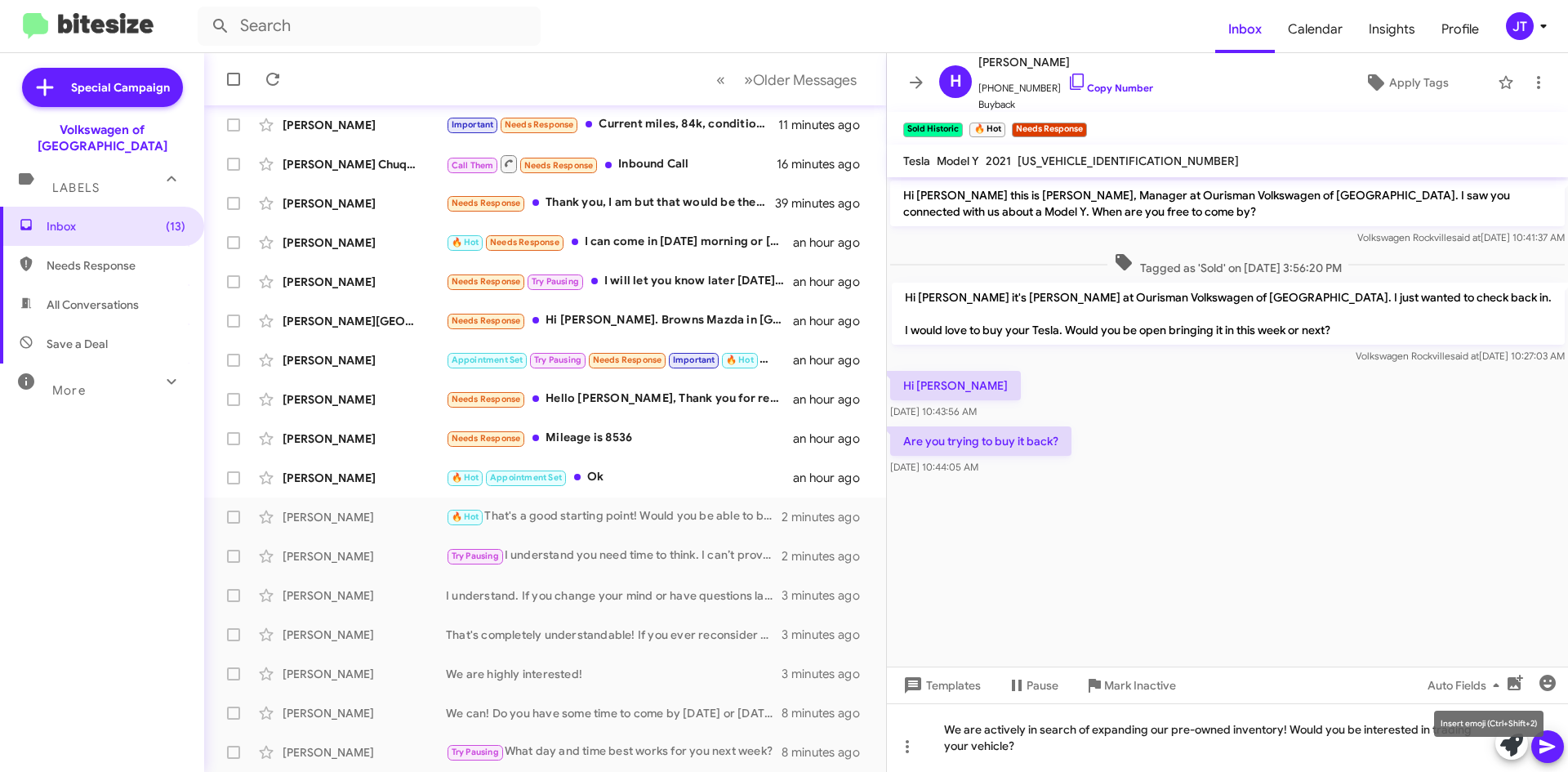
click at [1547, 739] on mat-tooltip-component "Insert emoji (Ctrl+Shift+2)" at bounding box center [1488, 723] width 132 height 49
click at [1558, 742] on button at bounding box center [1547, 746] width 32 height 32
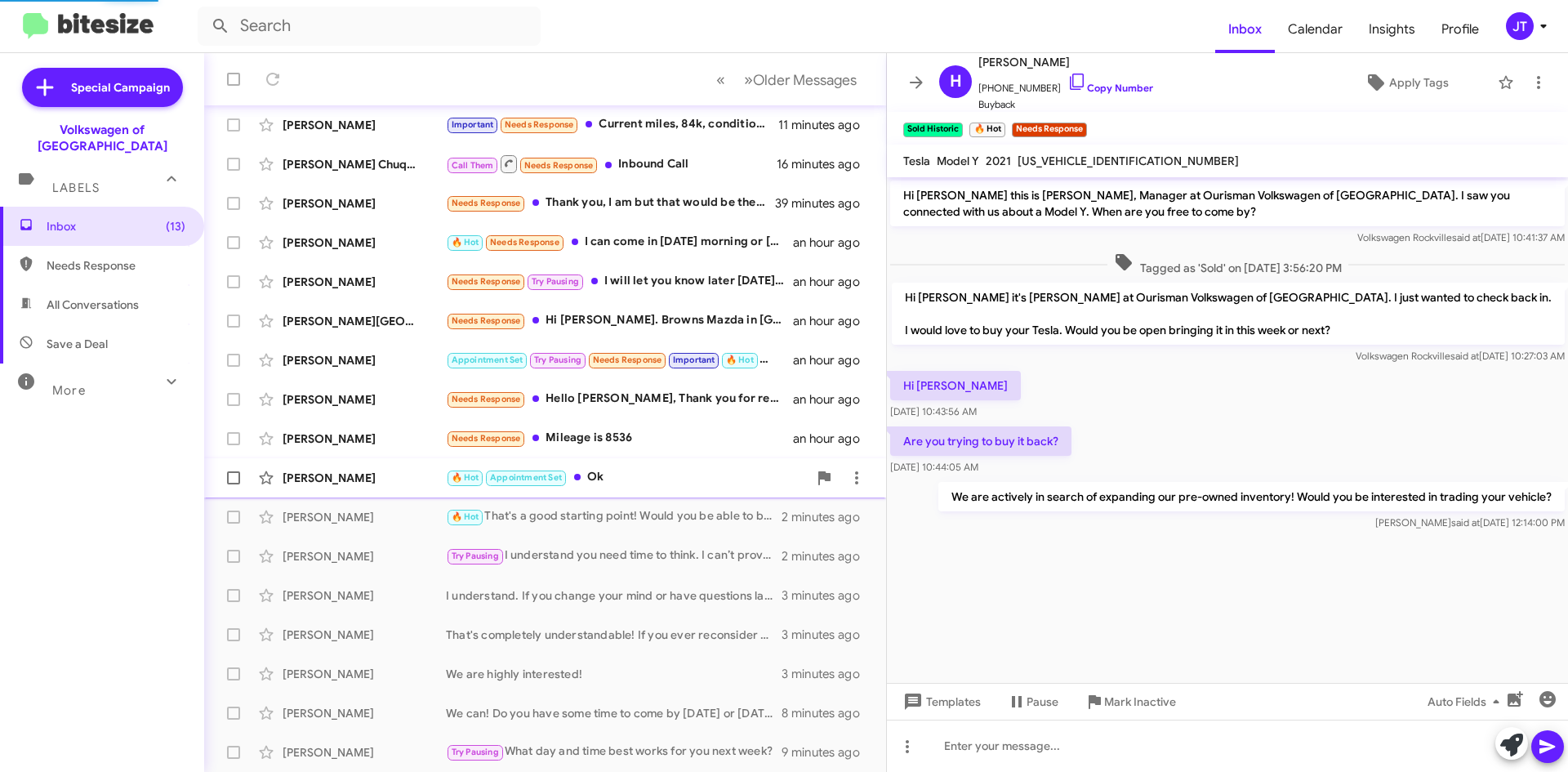
click at [641, 487] on div "🔥 Hot Appointment Set Ok" at bounding box center [627, 477] width 361 height 19
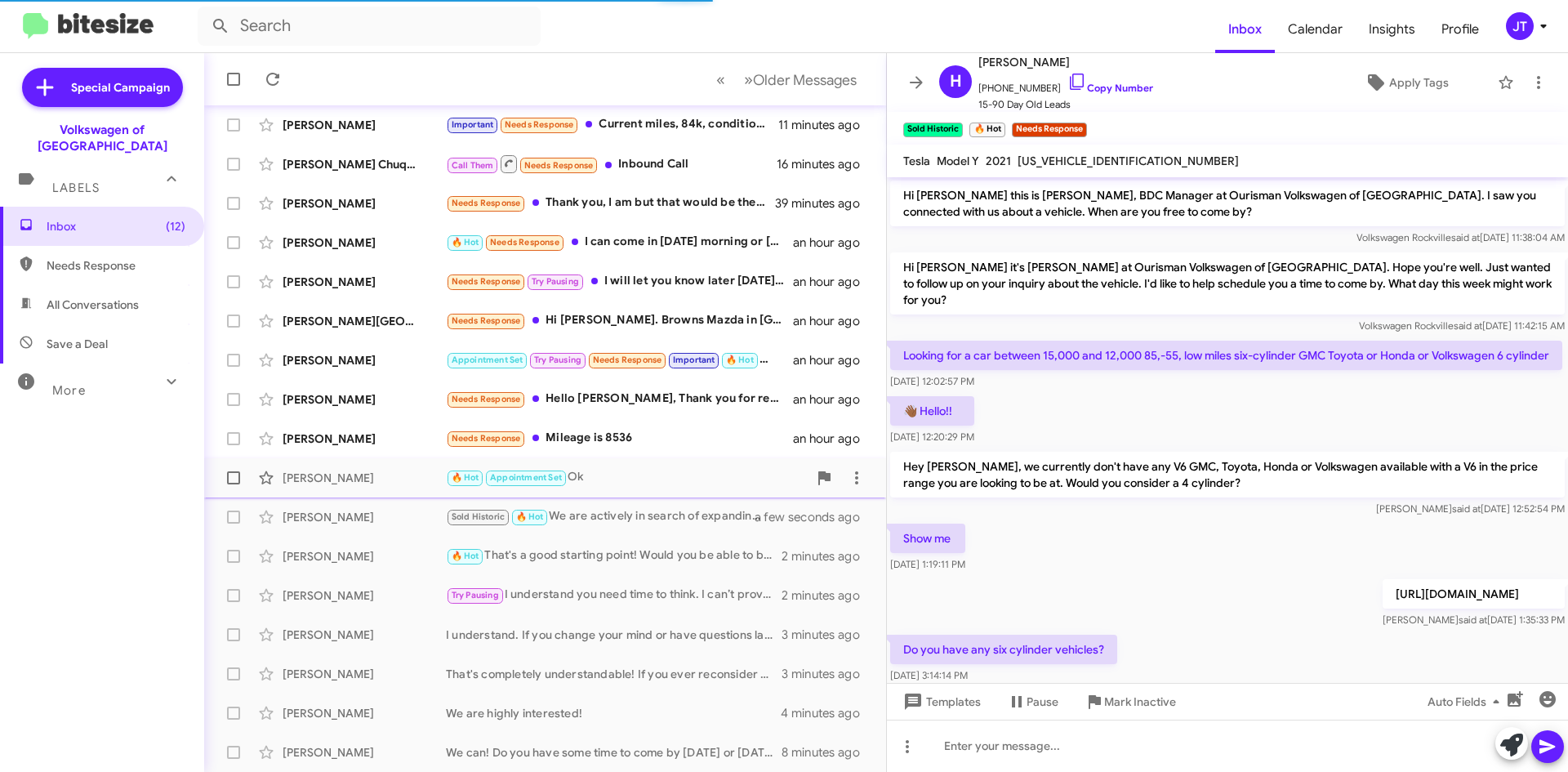
scroll to position [348, 0]
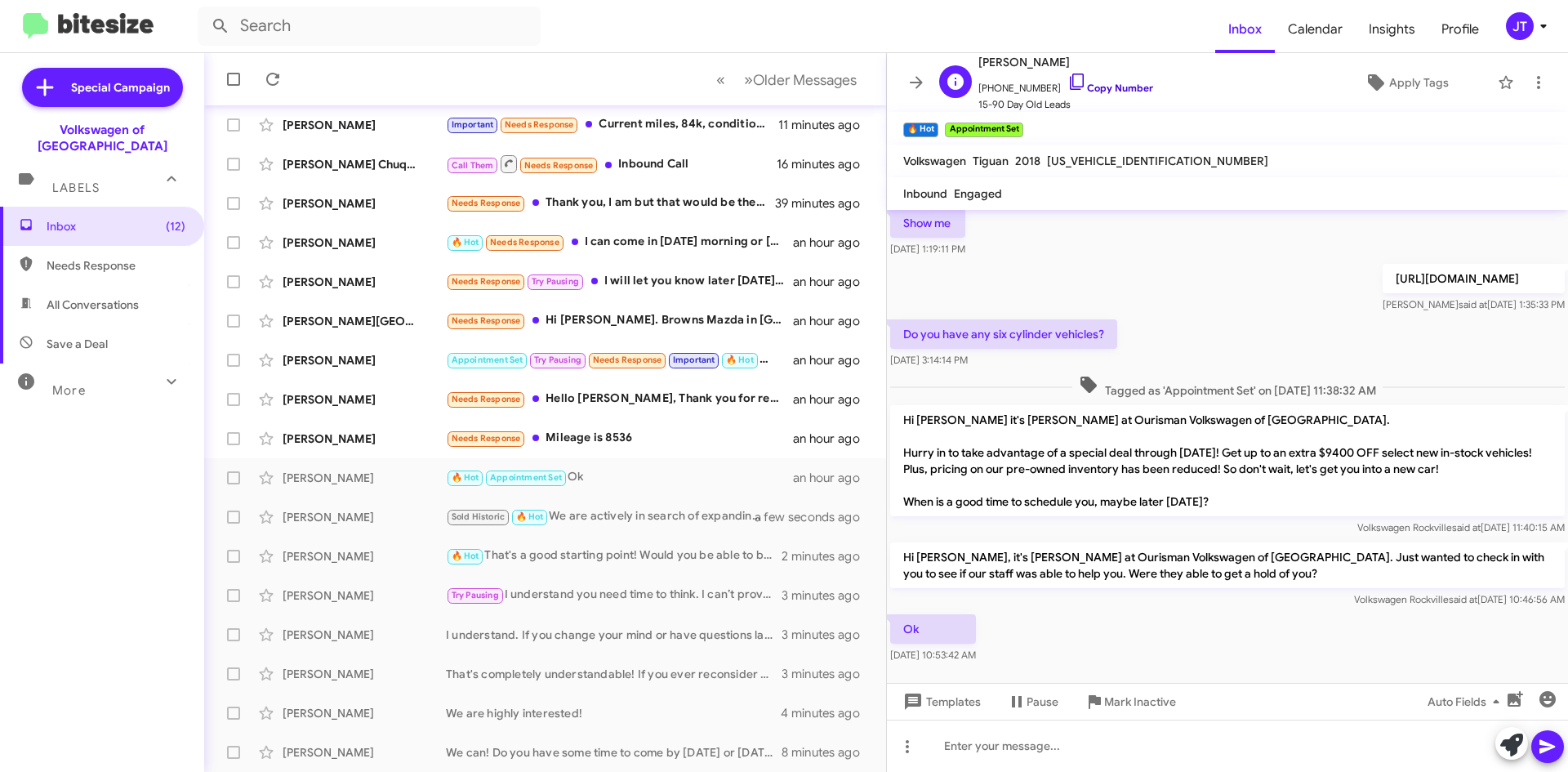
click at [1093, 91] on link "Copy Number" at bounding box center [1110, 87] width 86 height 12
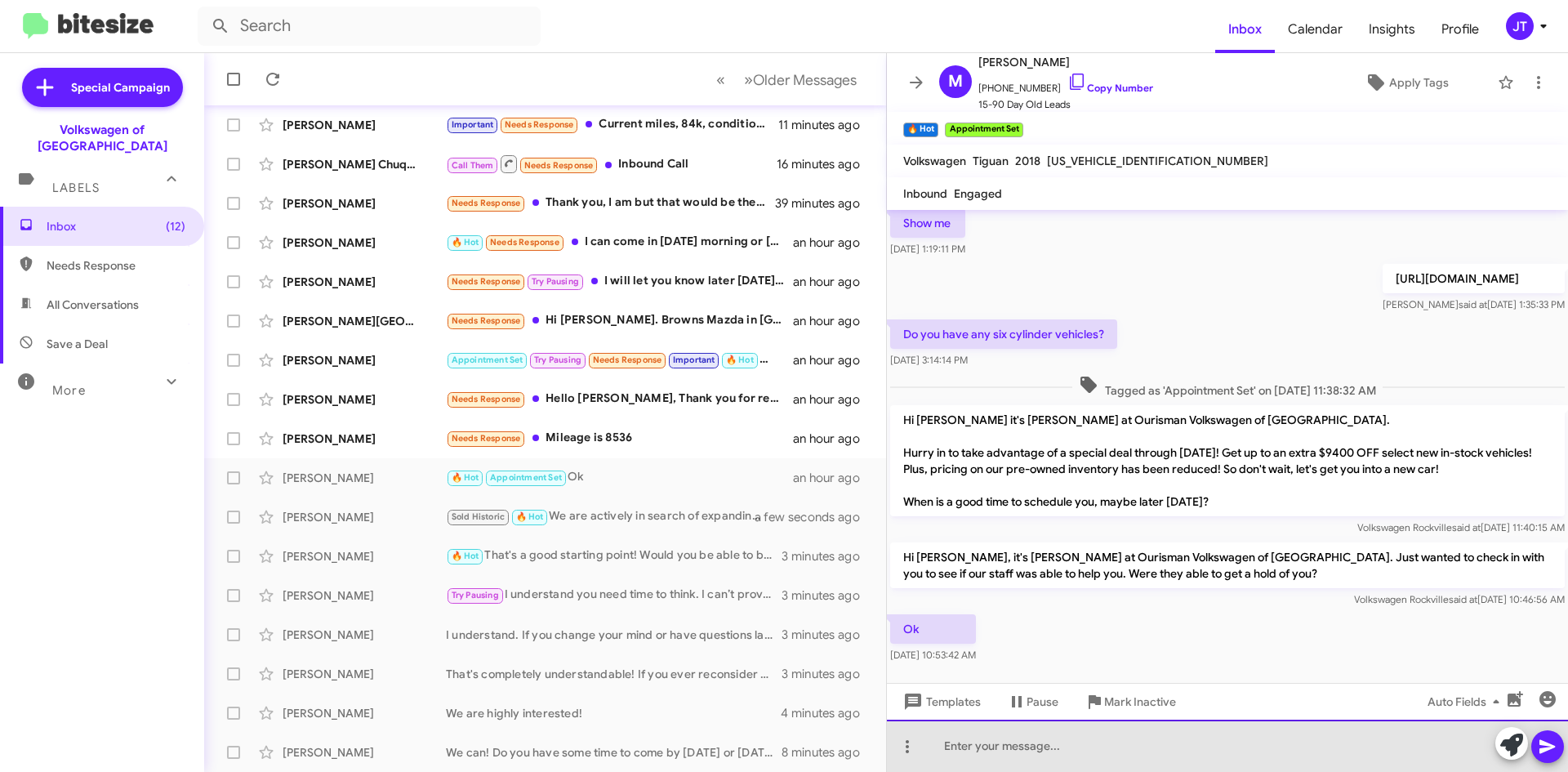
click at [1007, 740] on div at bounding box center [1227, 745] width 681 height 52
click at [996, 746] on div "Still in searh of a" at bounding box center [1227, 745] width 681 height 52
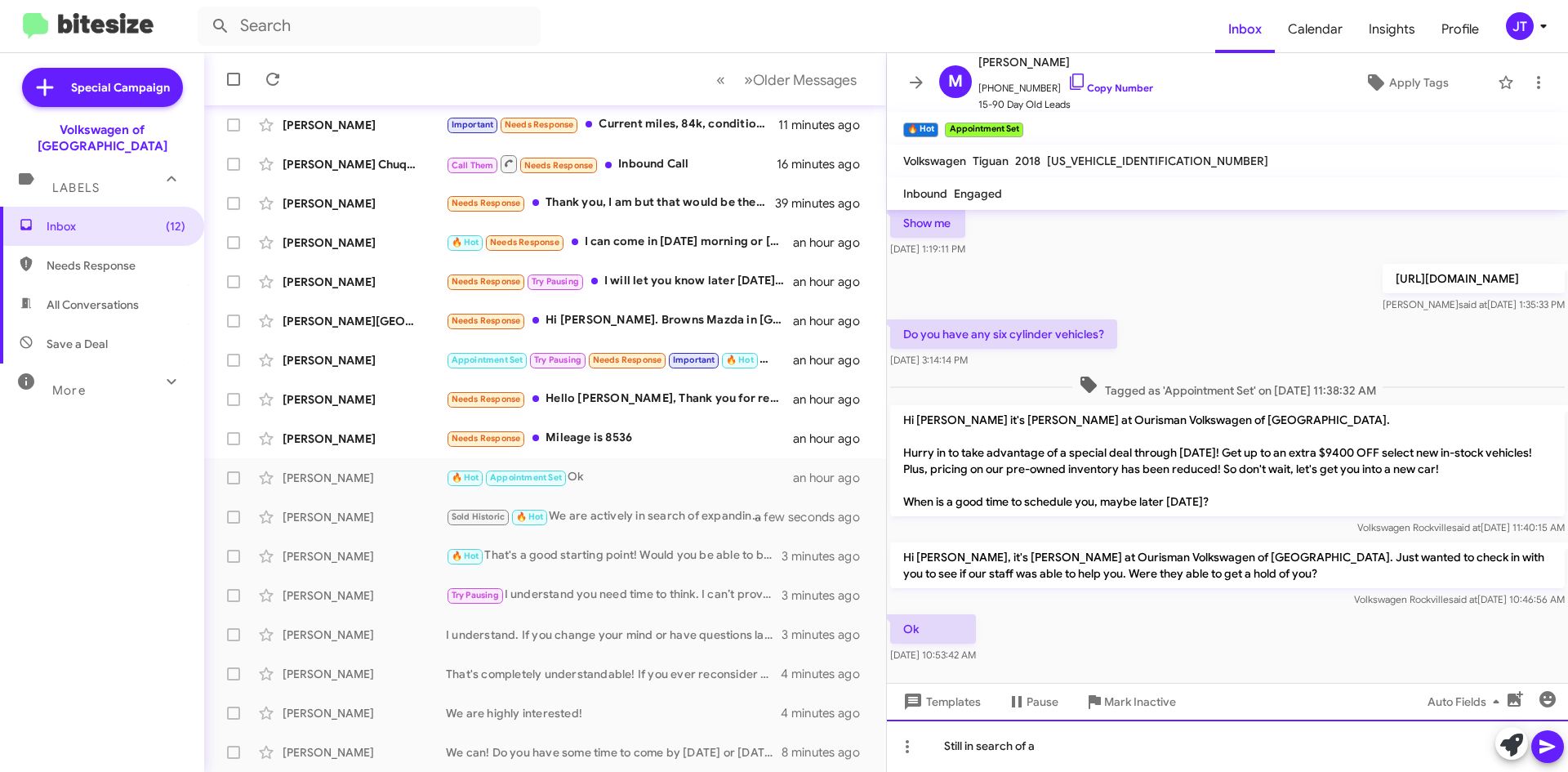
click at [1062, 744] on div "Still in search of a" at bounding box center [1227, 745] width 681 height 52
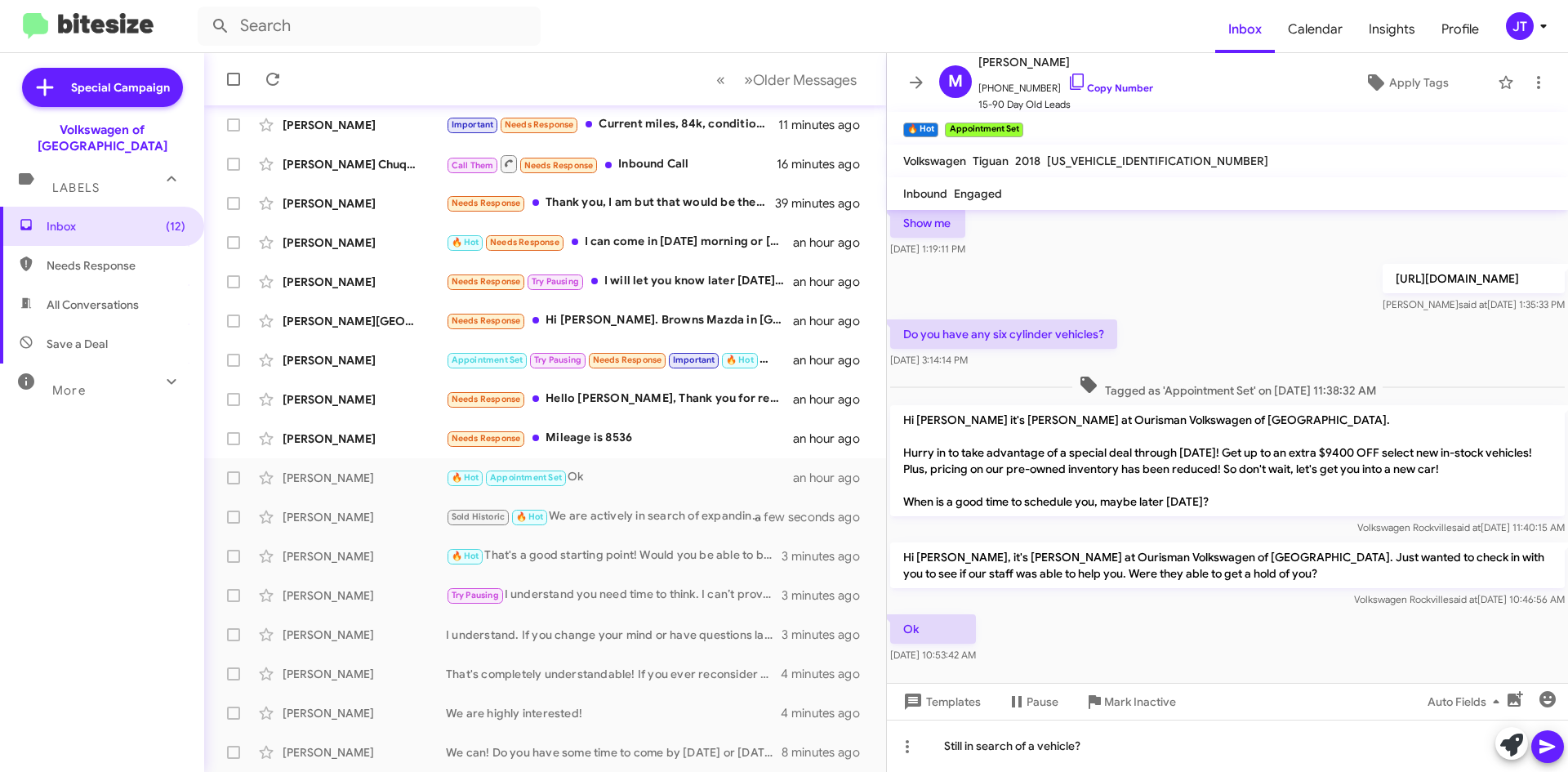
click at [1553, 737] on icon at bounding box center [1548, 747] width 20 height 20
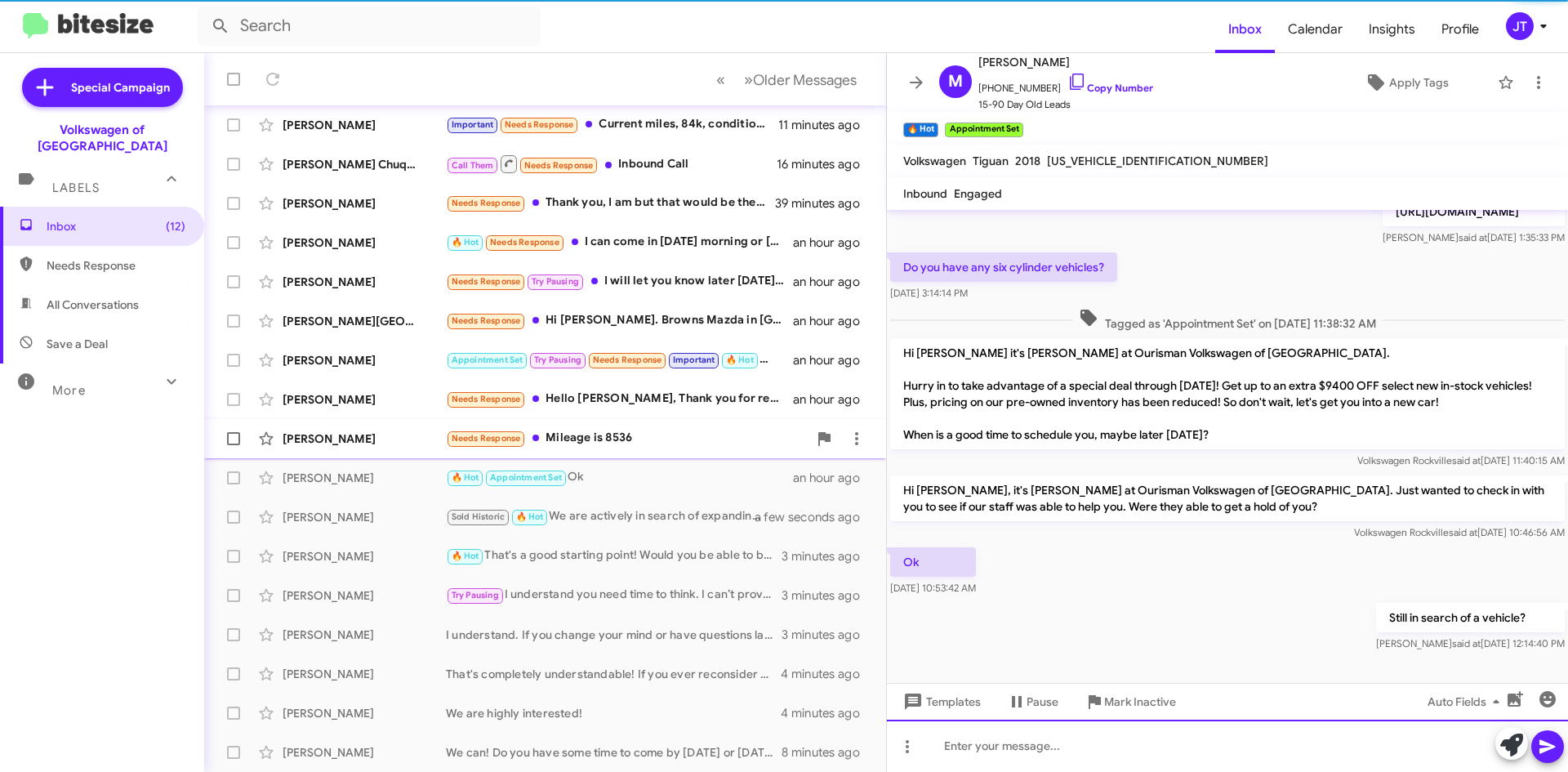
scroll to position [440, 0]
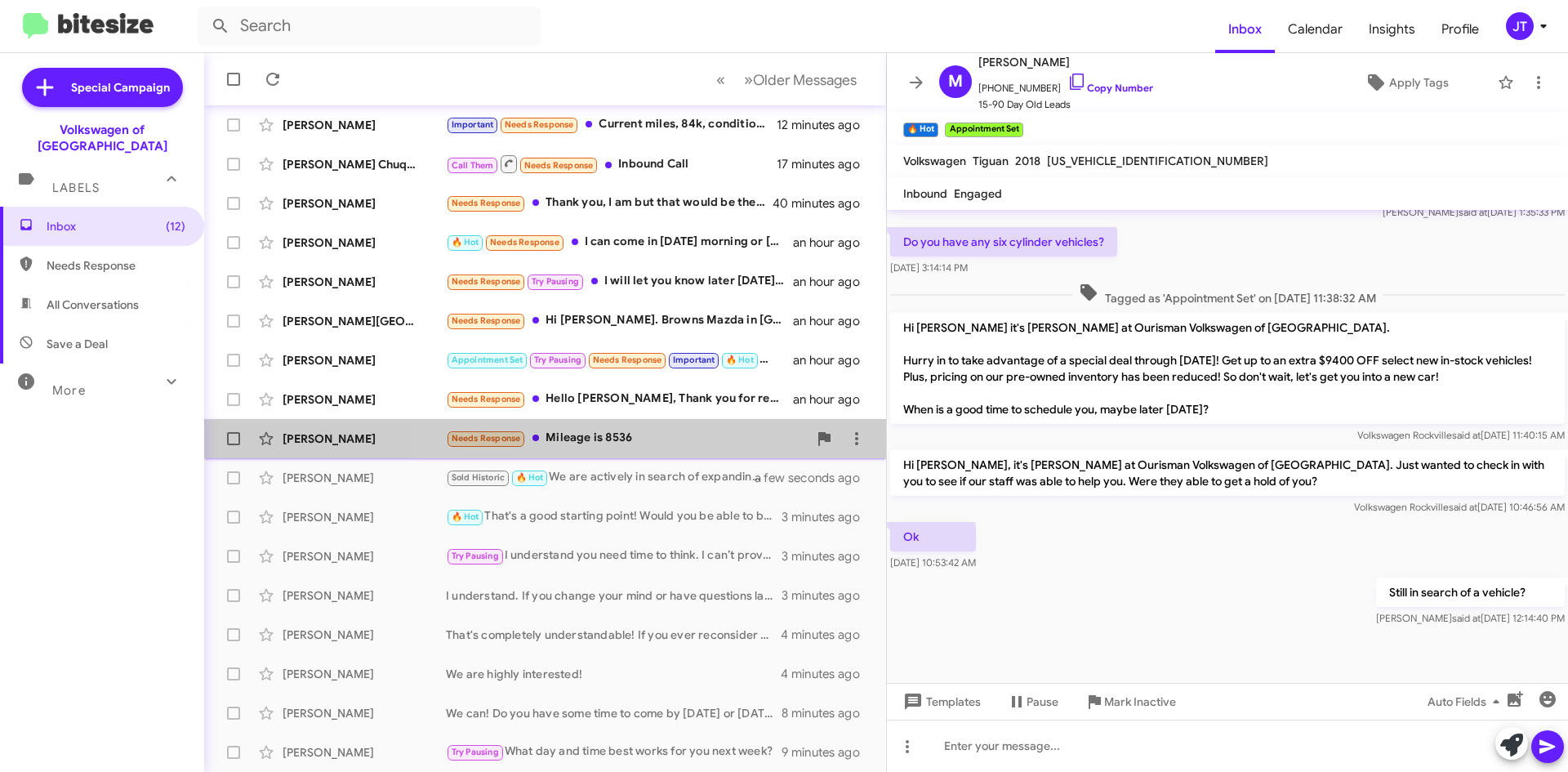
click at [648, 437] on div "Needs Response Mileage is 8536" at bounding box center [627, 438] width 361 height 19
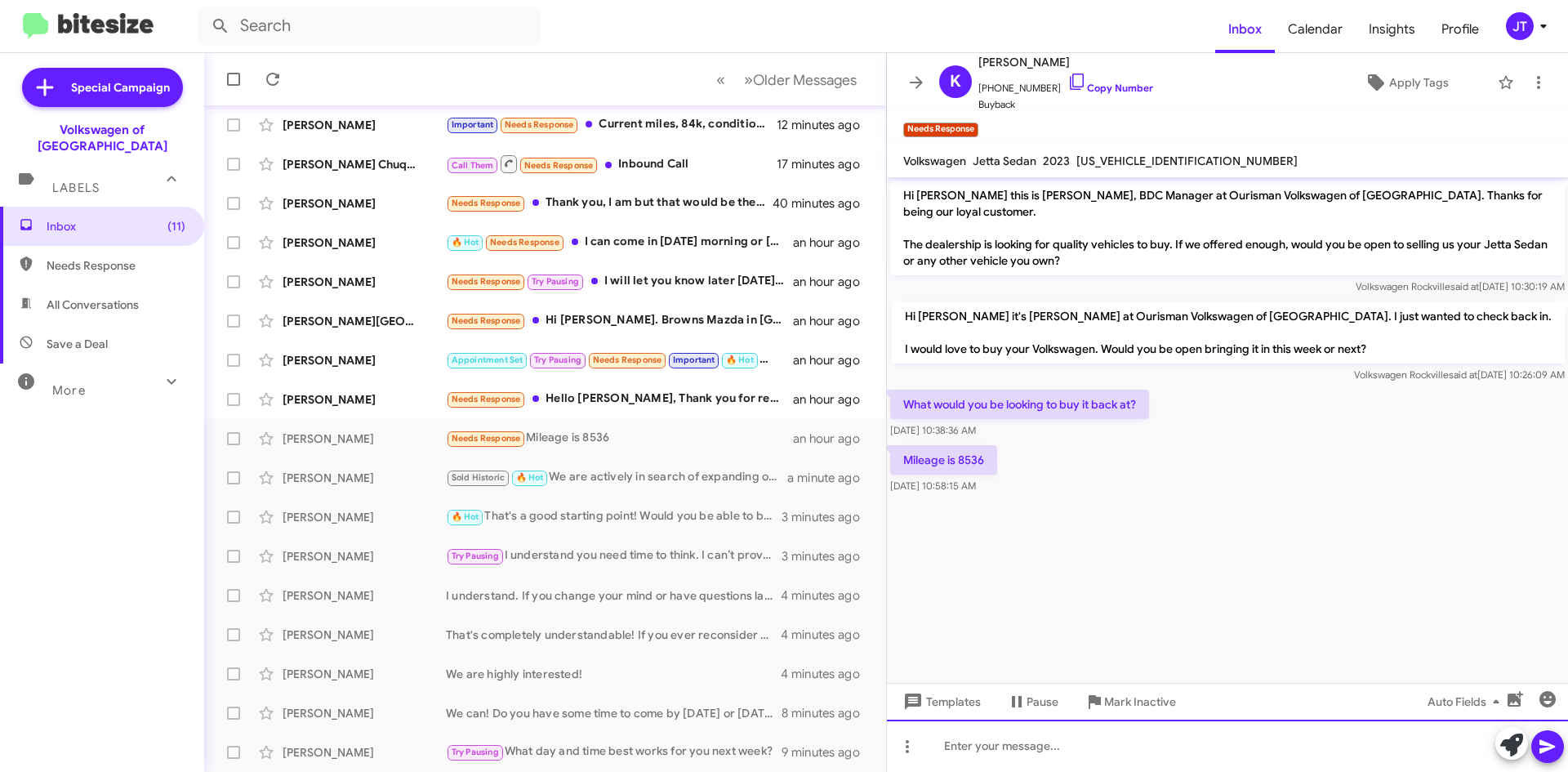
click at [1016, 735] on div at bounding box center [1227, 745] width 681 height 52
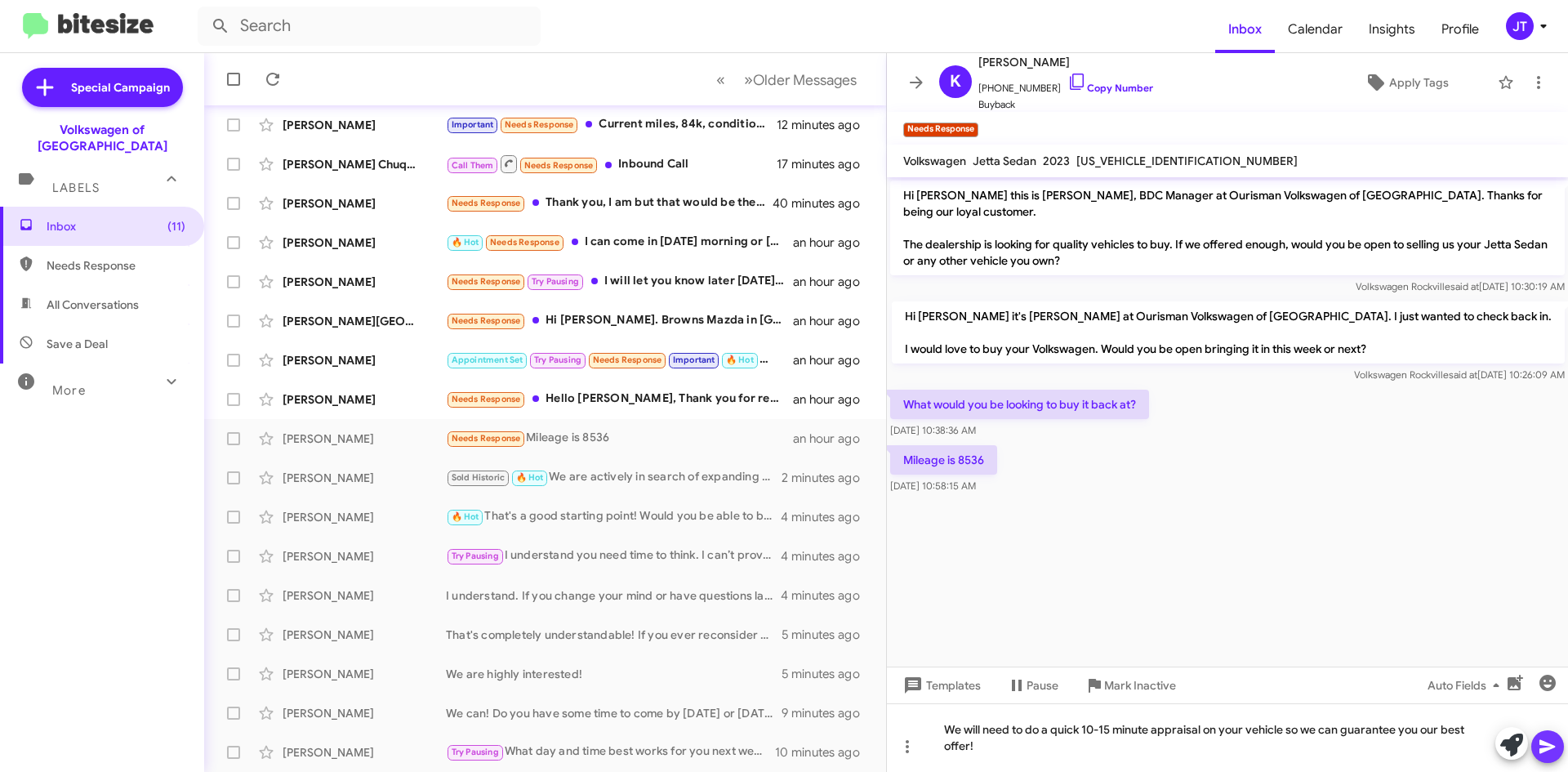
click at [1548, 742] on icon at bounding box center [1548, 747] width 20 height 20
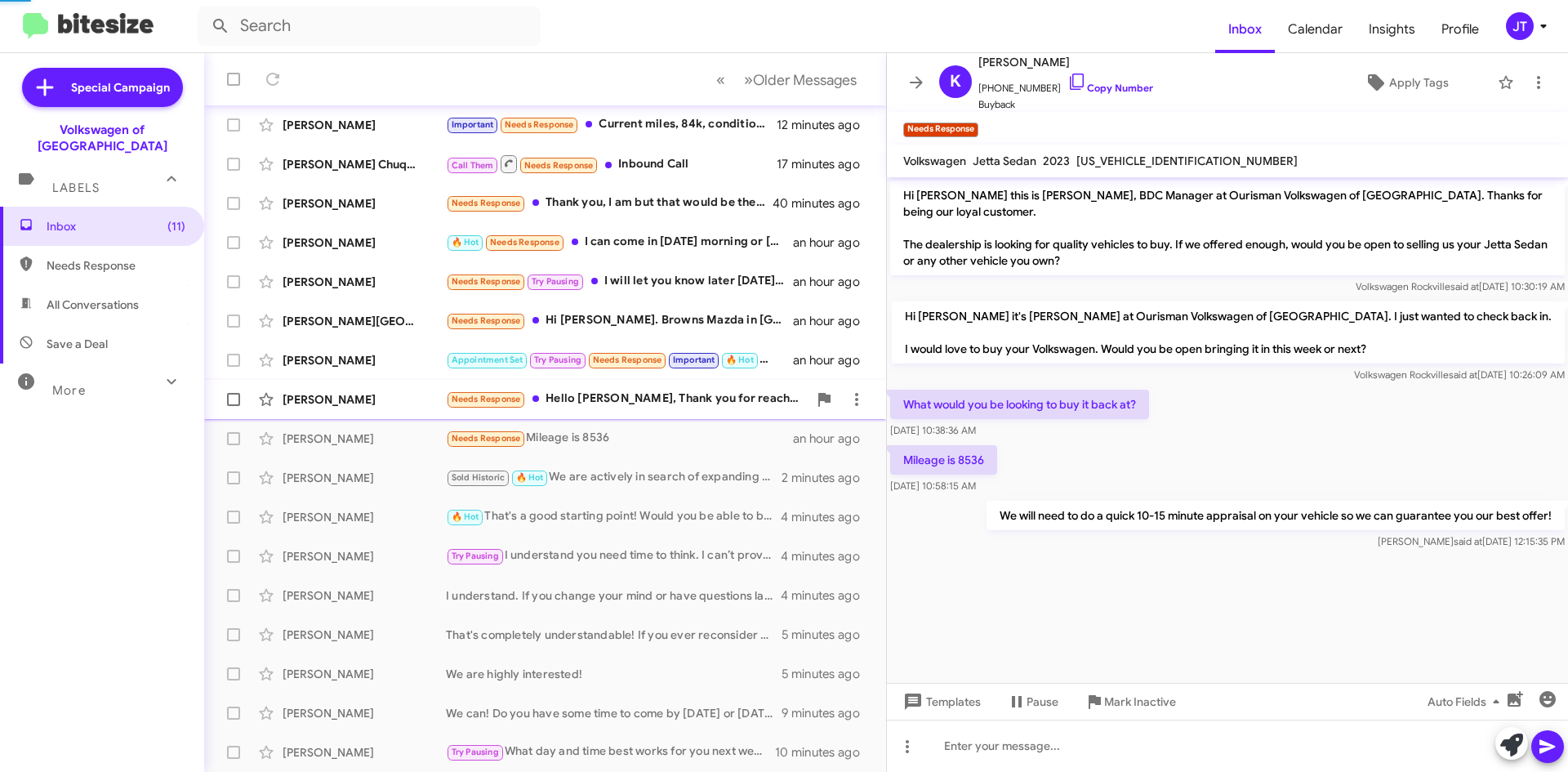
click at [635, 396] on div "Needs Response Hello Mohamed, Thank you for reaching out. I am specifically loo…" at bounding box center [627, 399] width 361 height 19
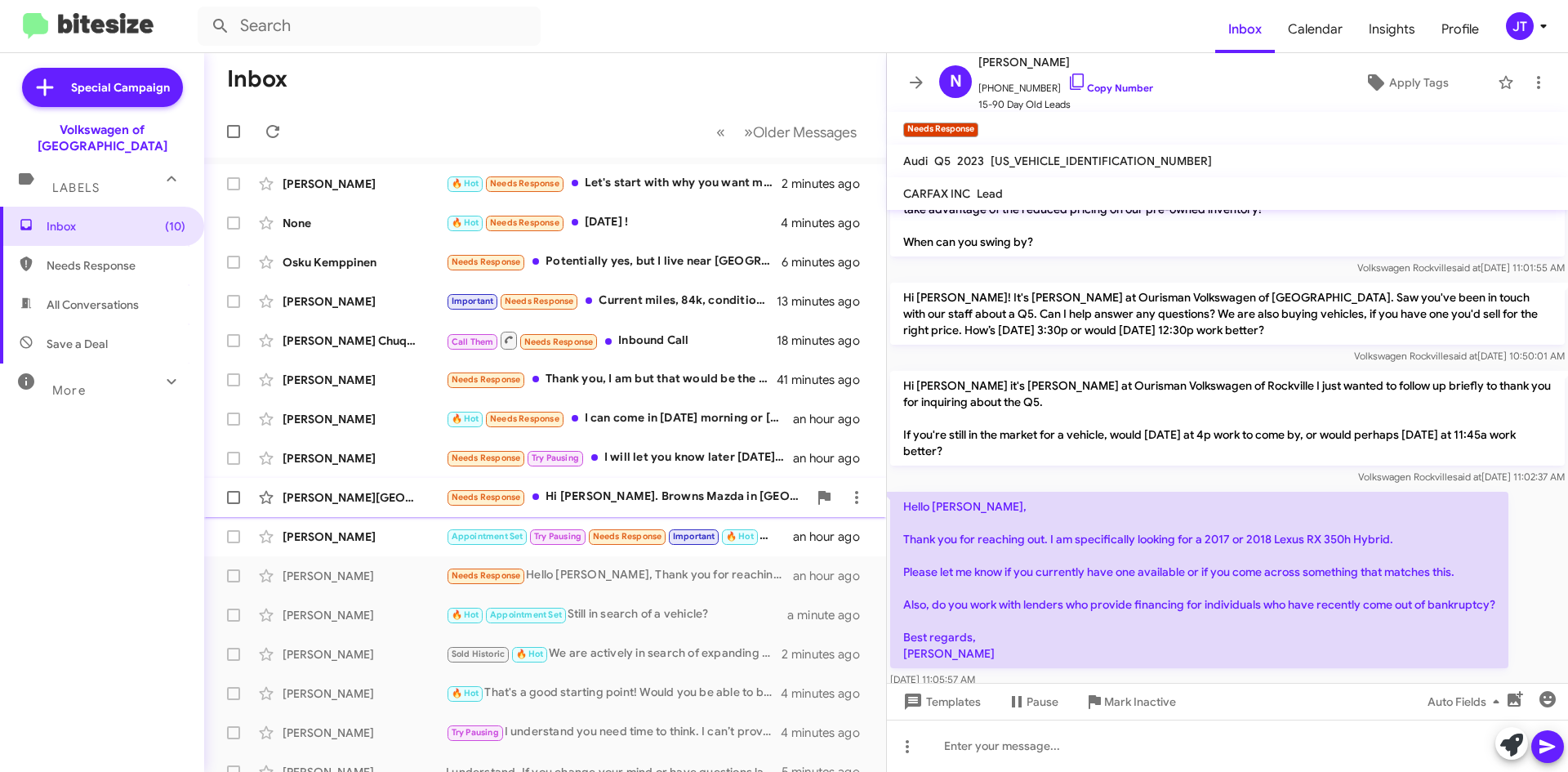
click at [653, 502] on div "Needs Response Hi Mohamed. Browns Mazda in alexandria is offering me a lower mo…" at bounding box center [627, 497] width 361 height 19
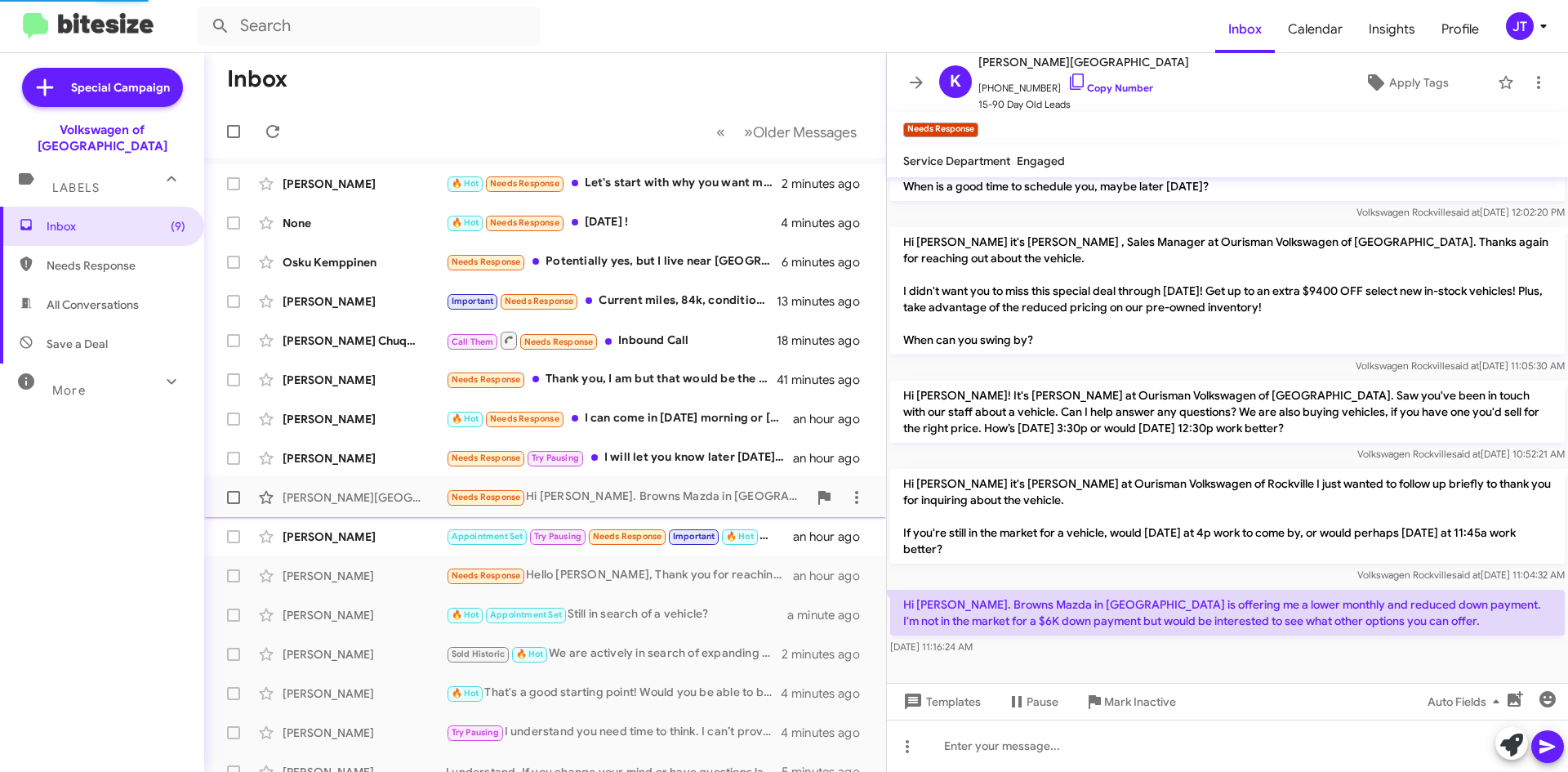
scroll to position [179, 0]
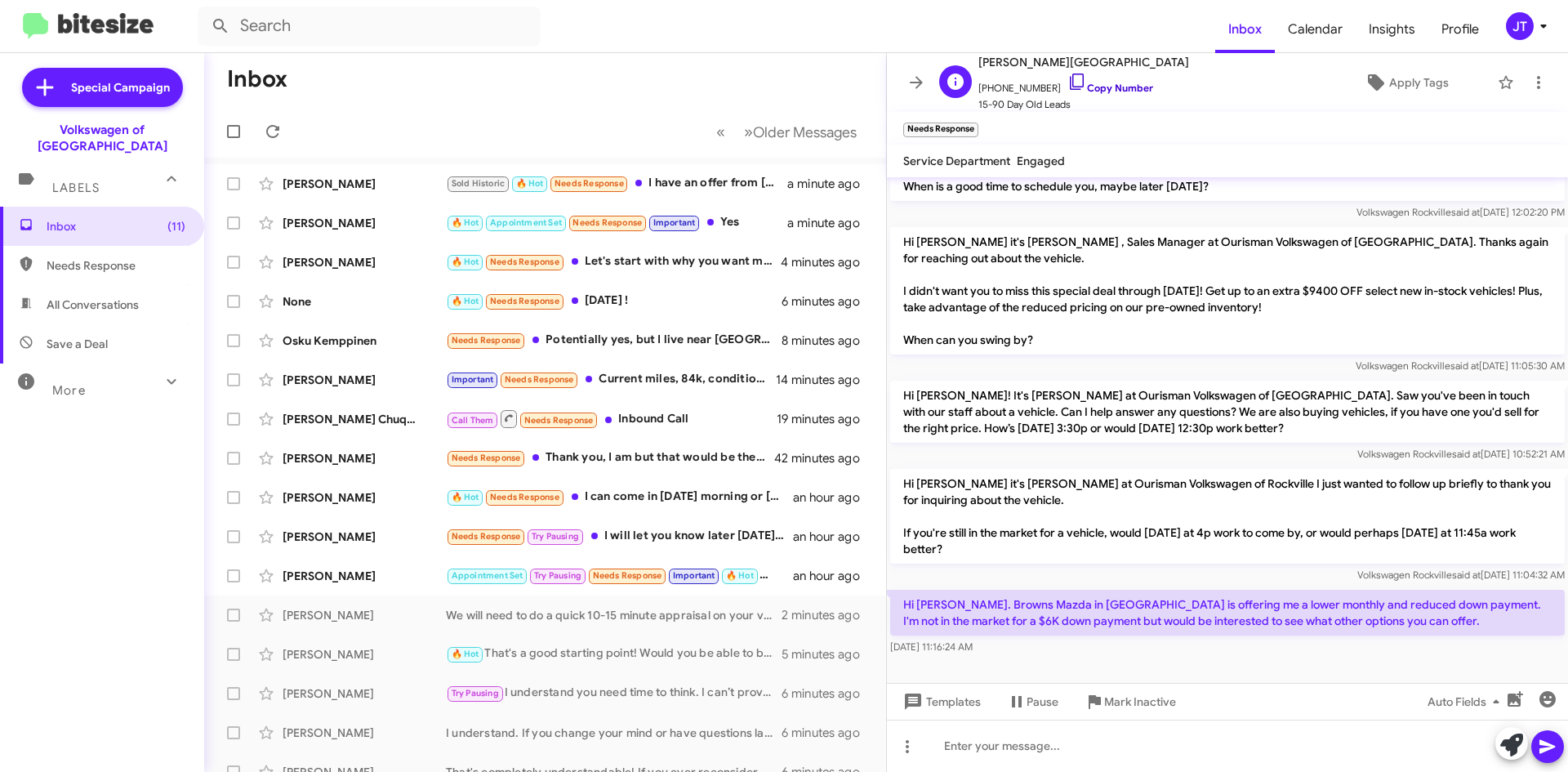
click at [1110, 91] on link "Copy Number" at bounding box center [1110, 87] width 86 height 12
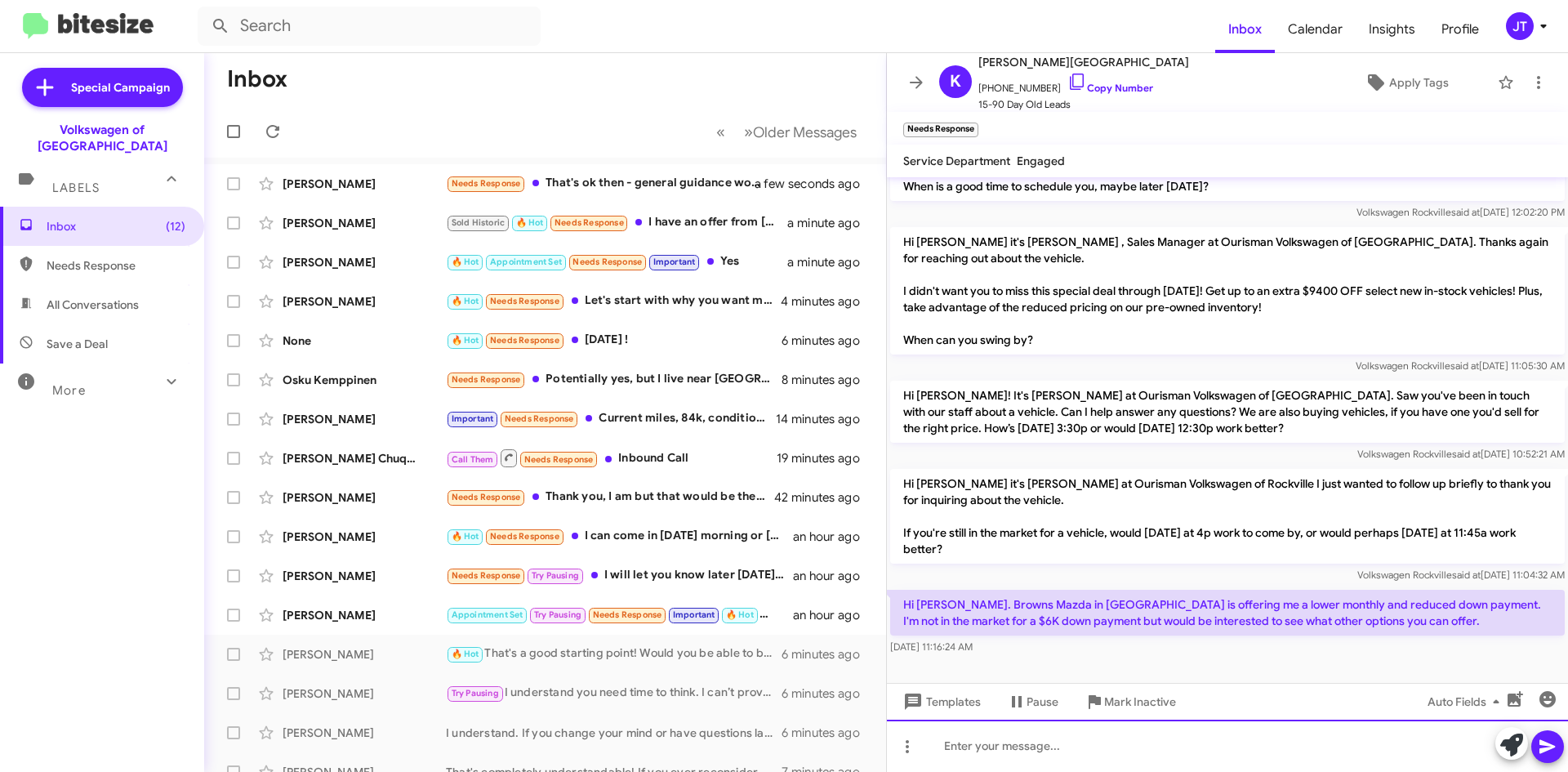
click at [1023, 743] on div at bounding box center [1227, 745] width 681 height 52
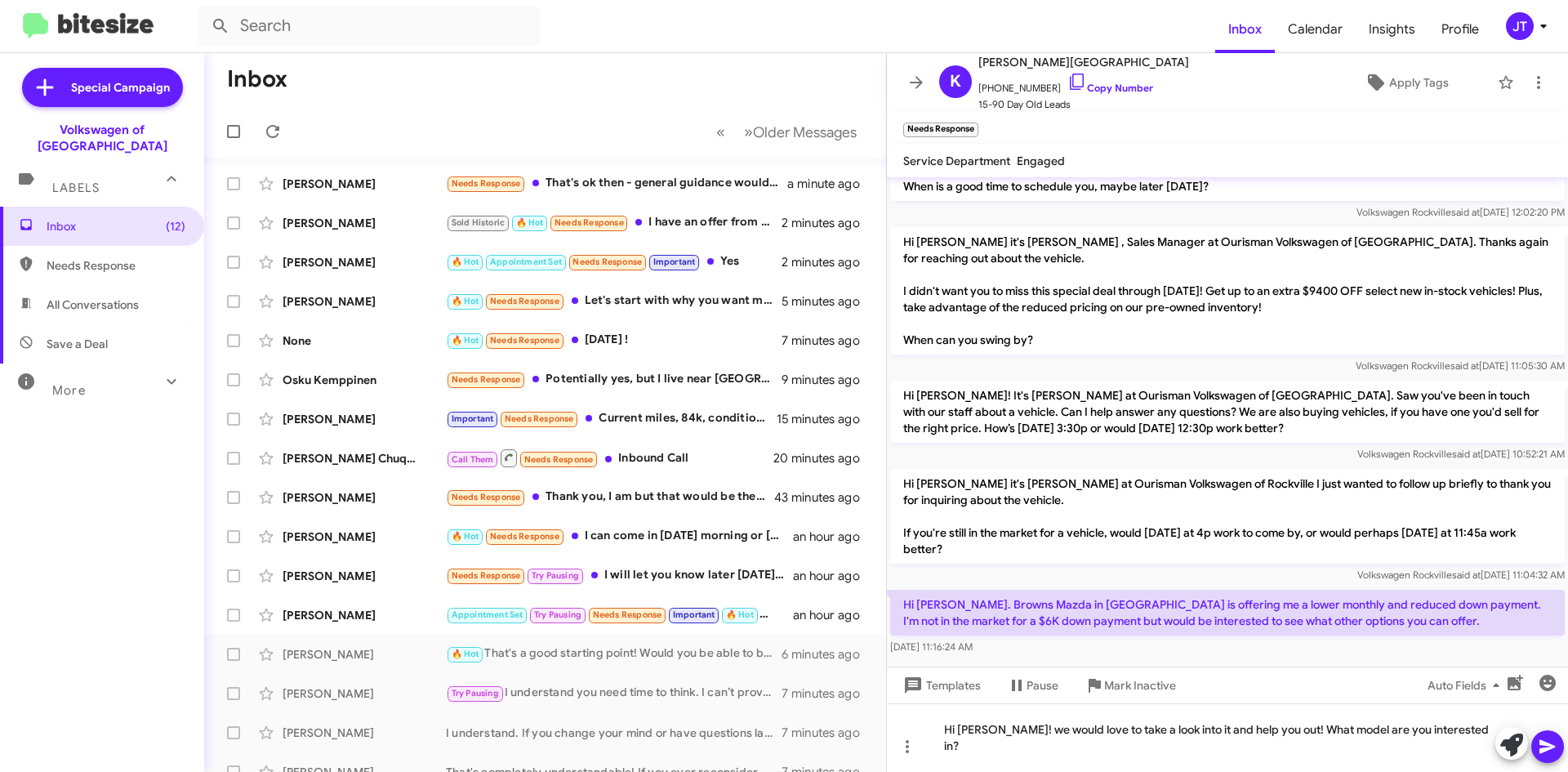
click at [1542, 738] on icon at bounding box center [1548, 747] width 20 height 20
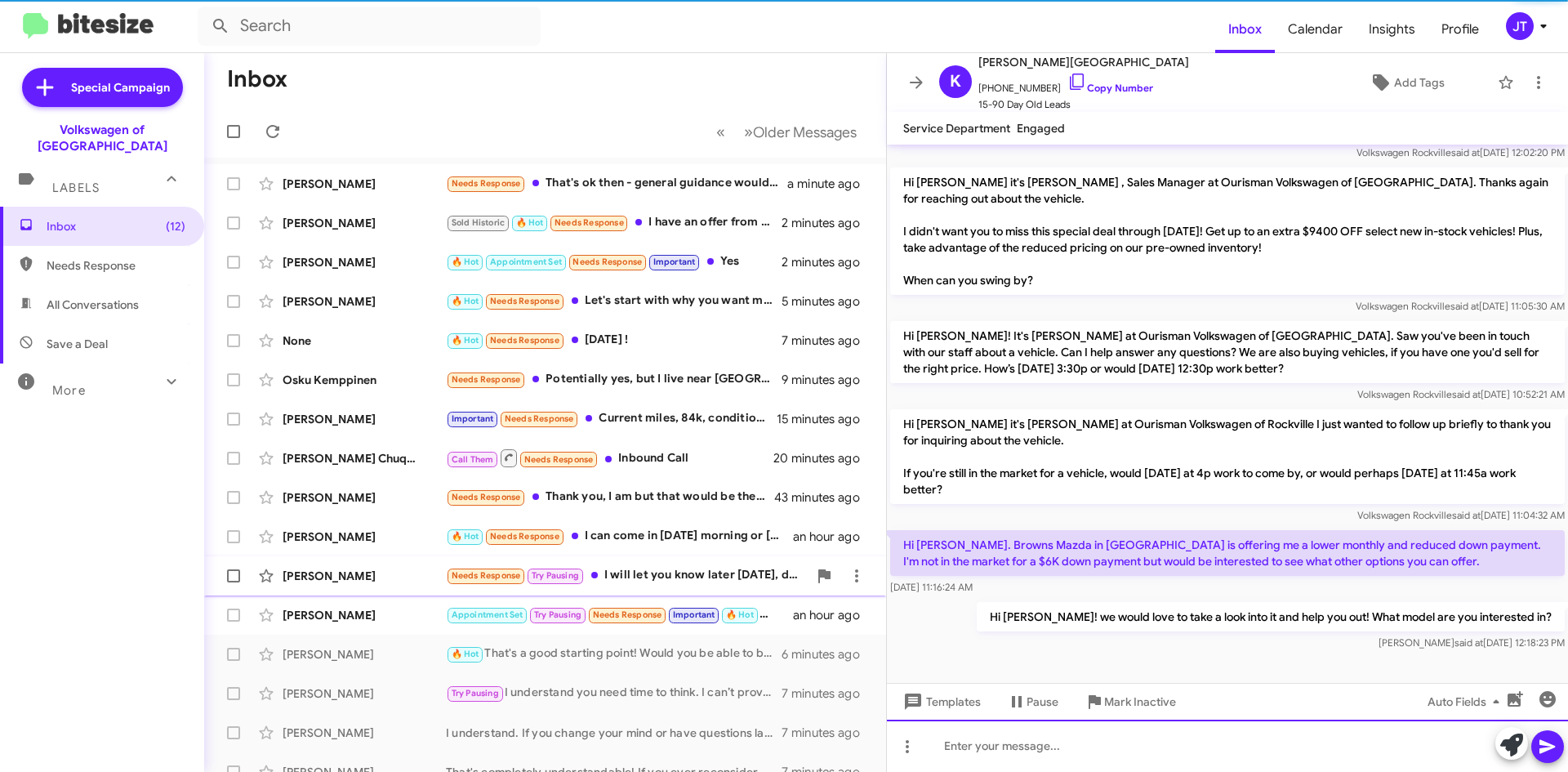
scroll to position [206, 0]
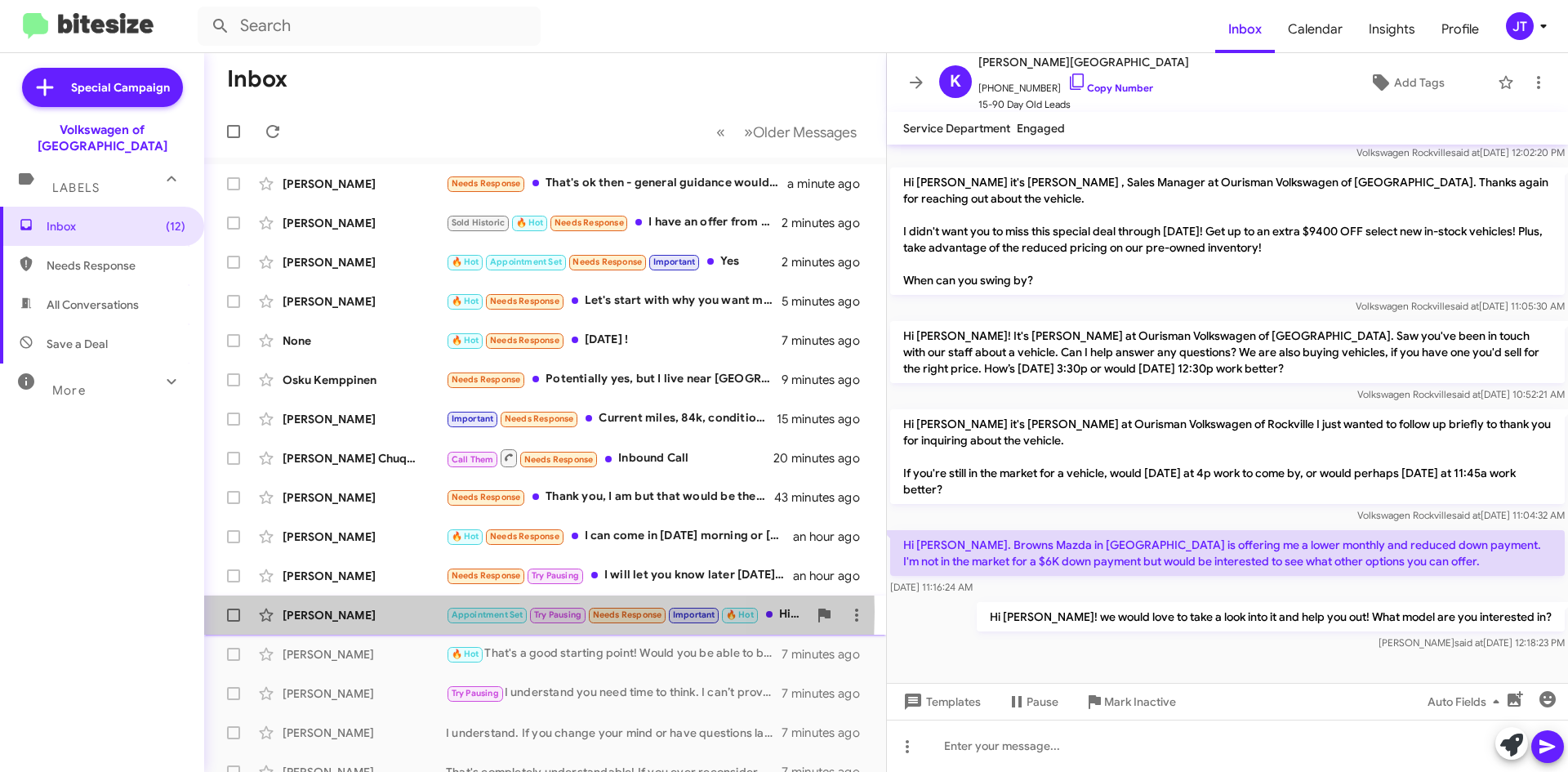
click at [396, 612] on div "[PERSON_NAME]" at bounding box center [364, 615] width 164 height 17
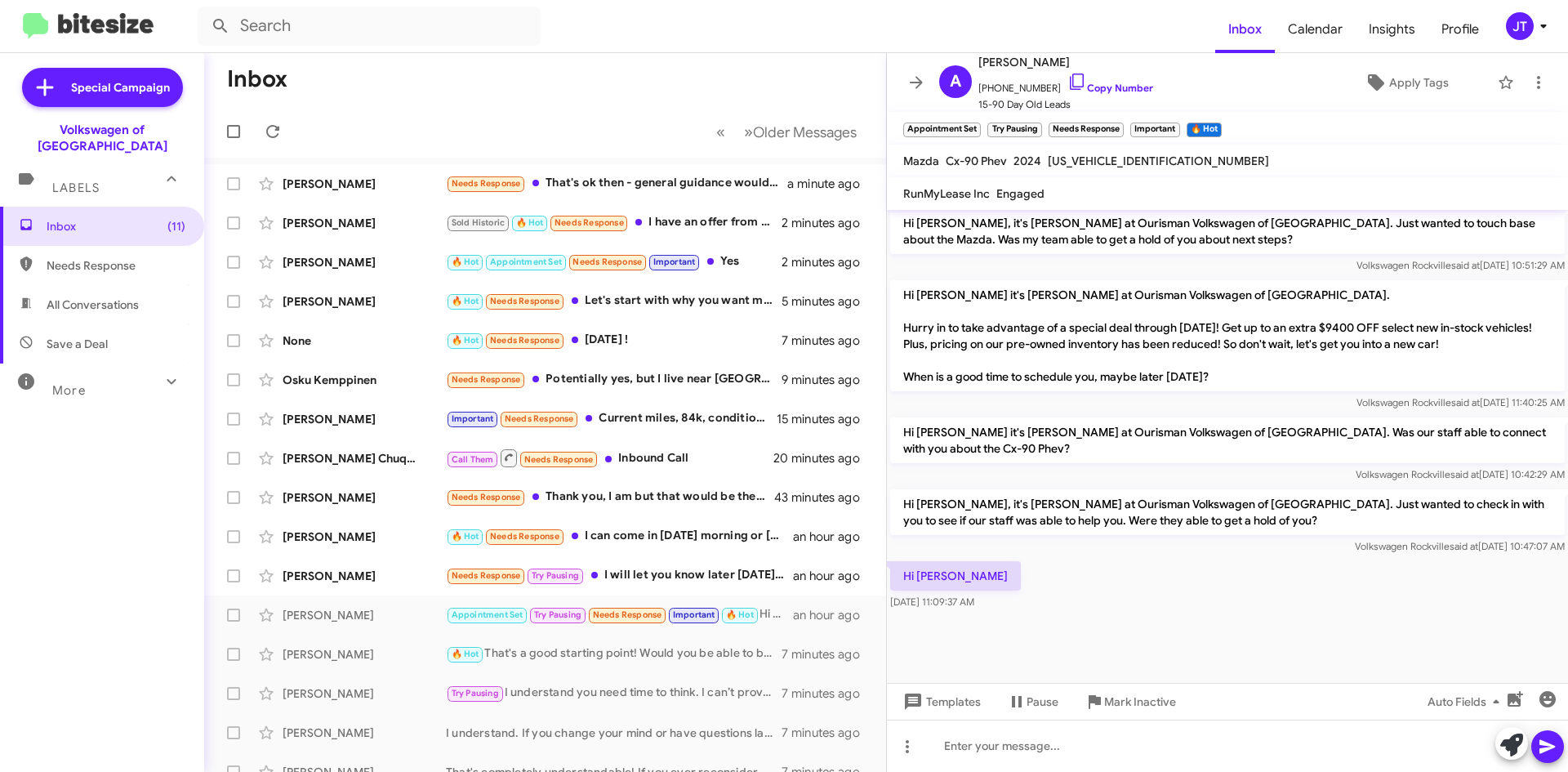
scroll to position [1022, 0]
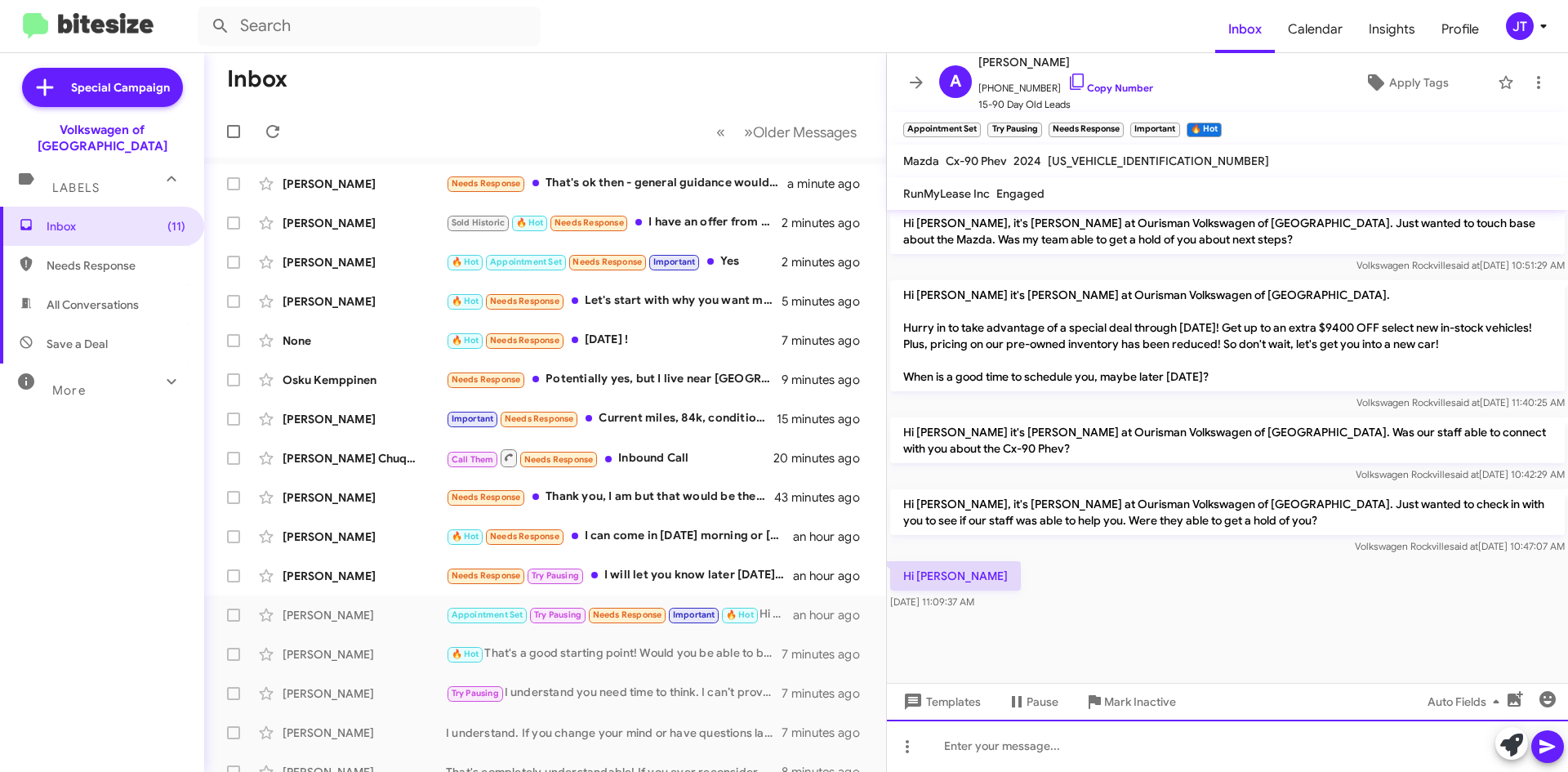
click at [994, 747] on div at bounding box center [1227, 745] width 681 height 52
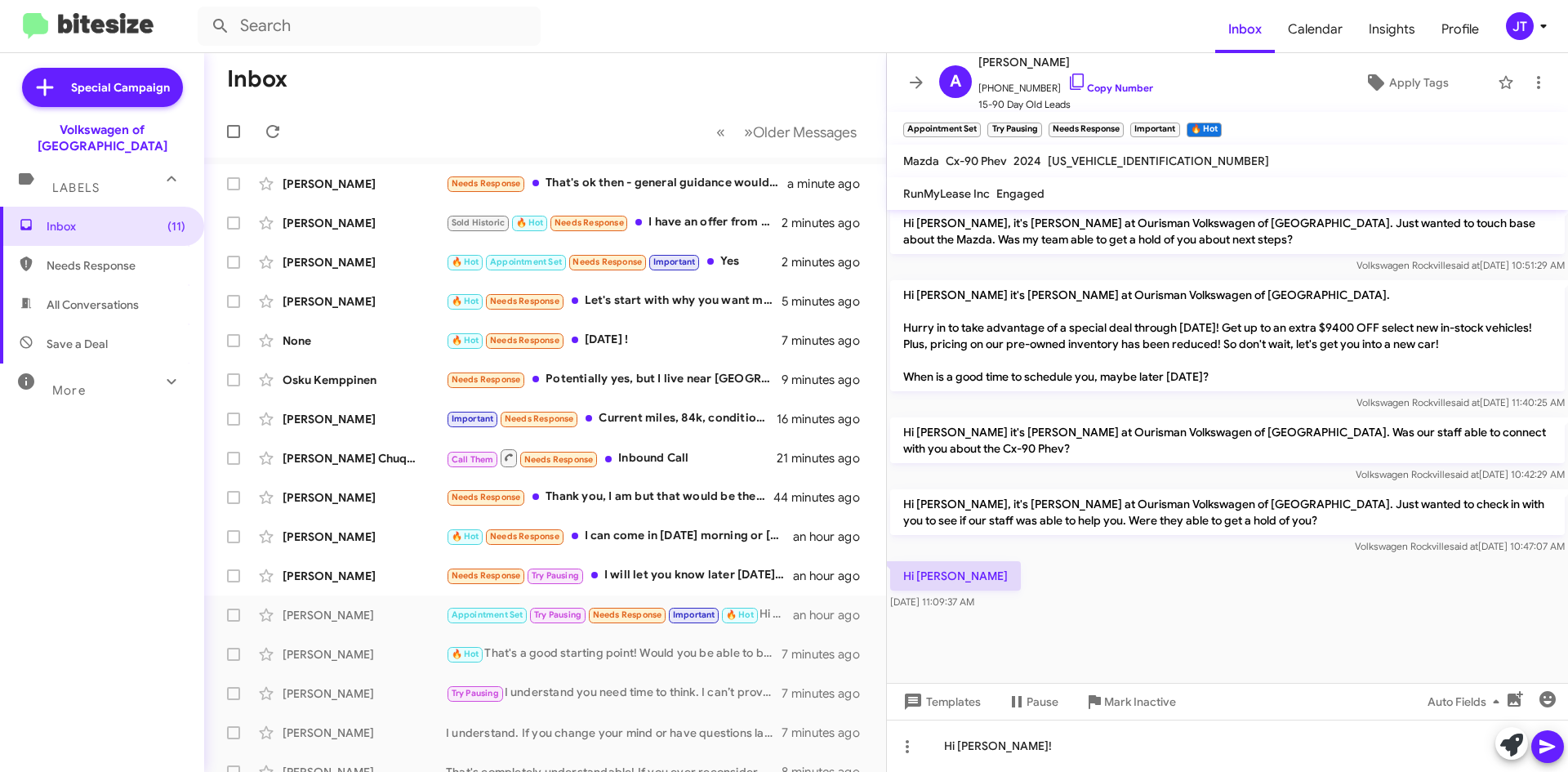
click at [1546, 745] on icon at bounding box center [1547, 747] width 16 height 14
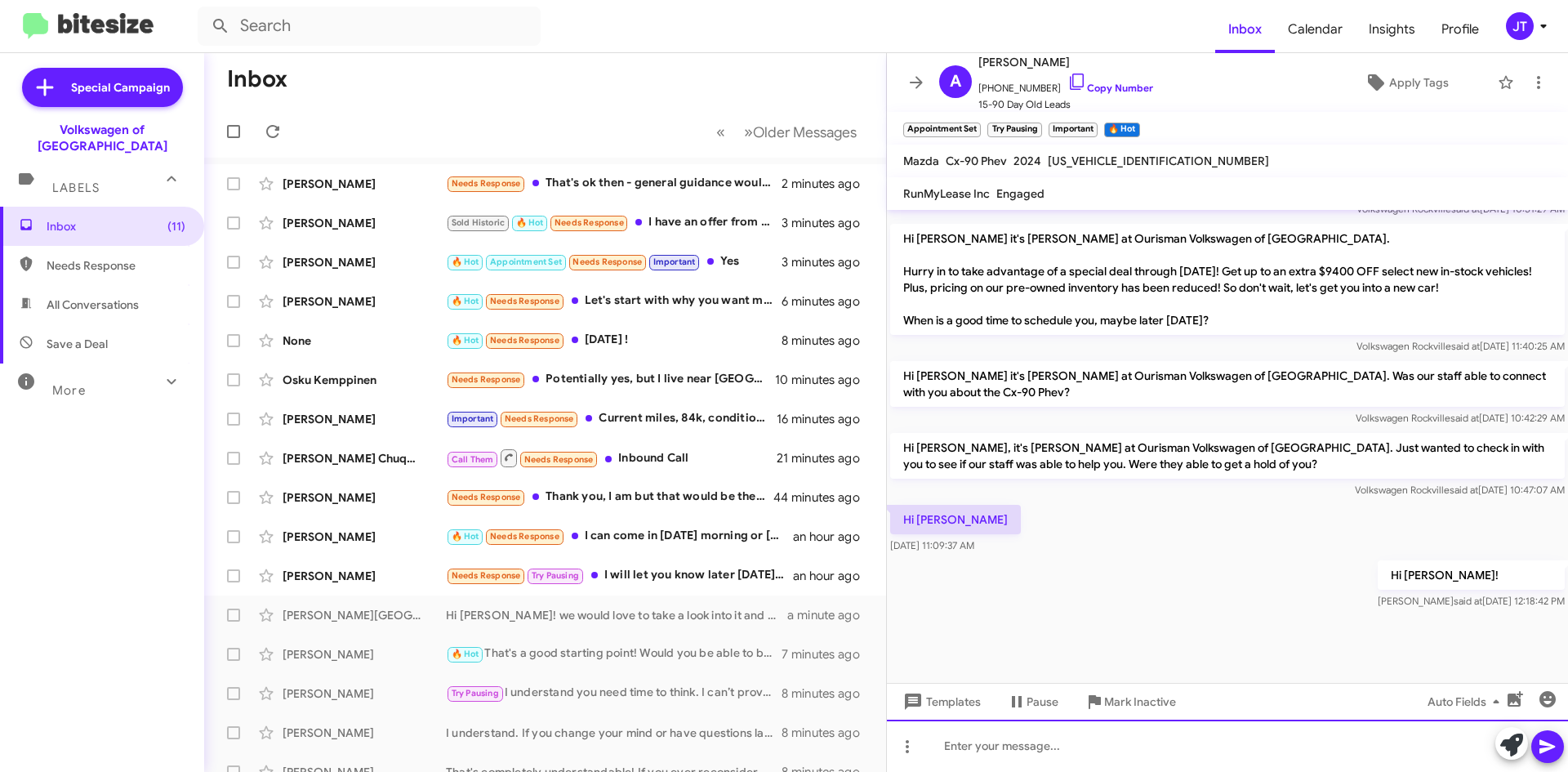
scroll to position [1081, 0]
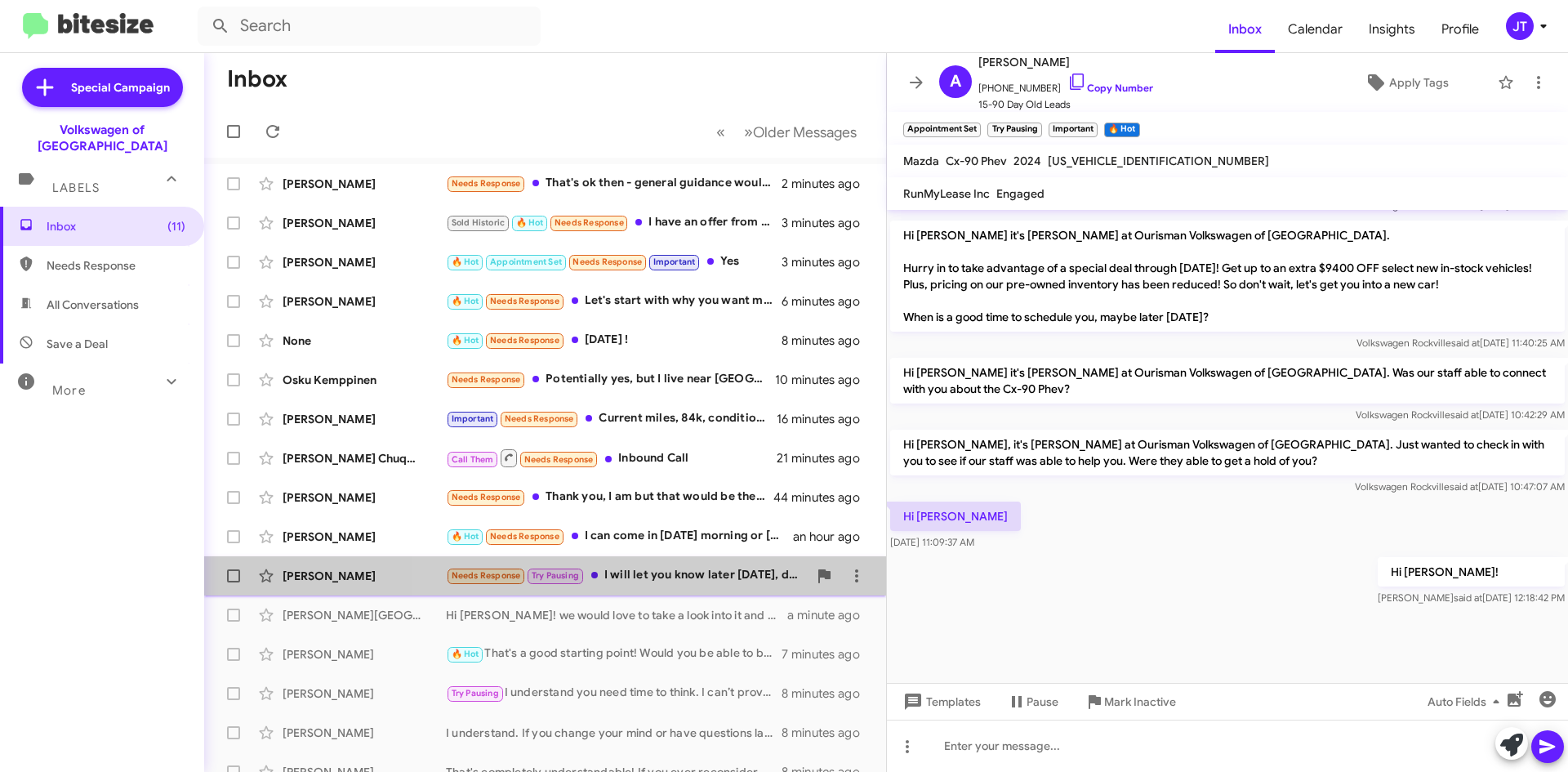
click at [656, 572] on div "Needs Response Try Pausing I will let you know later today, do you have a numbe…" at bounding box center [627, 575] width 361 height 19
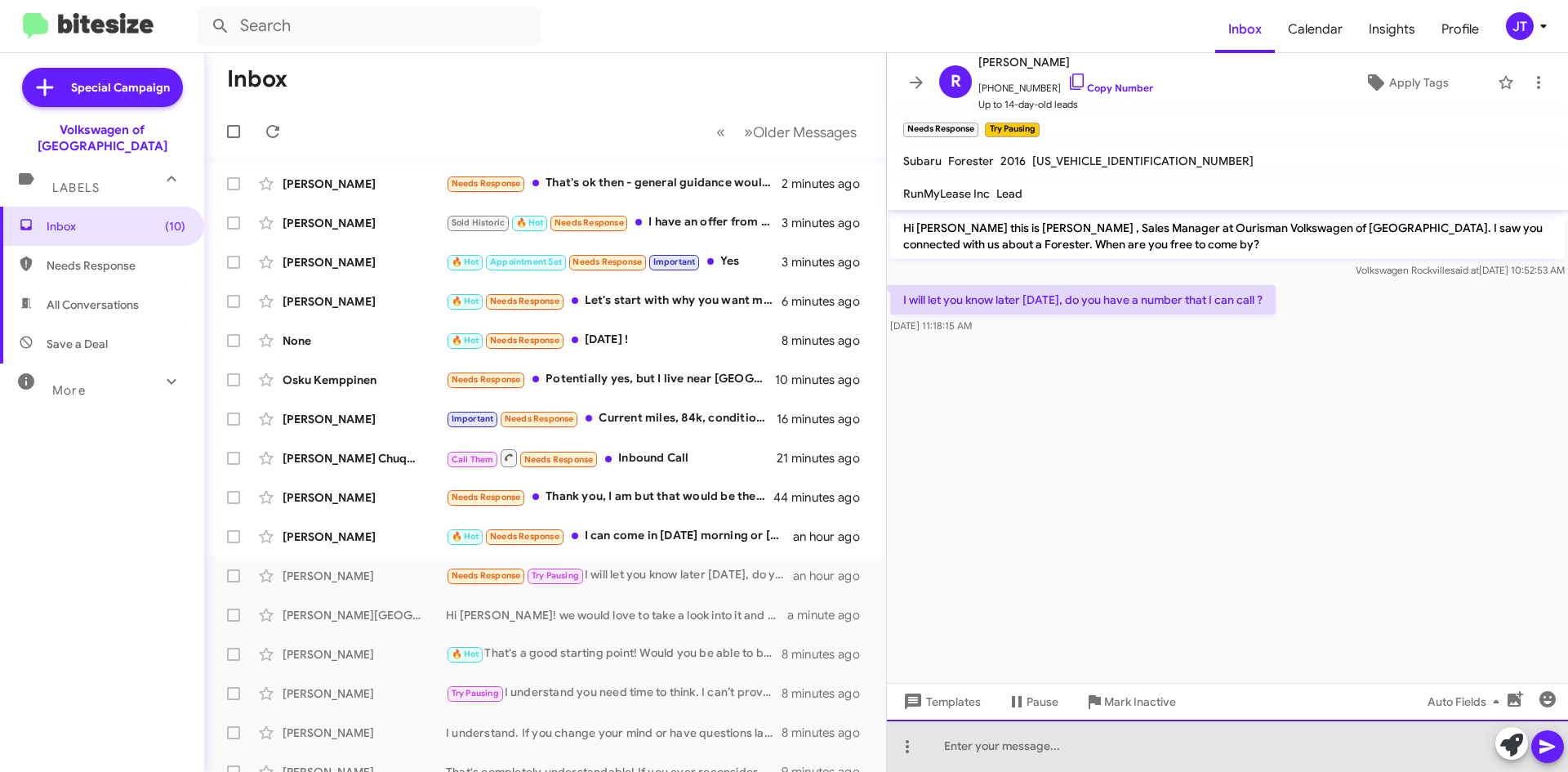
click at [1024, 750] on div at bounding box center [1227, 745] width 681 height 52
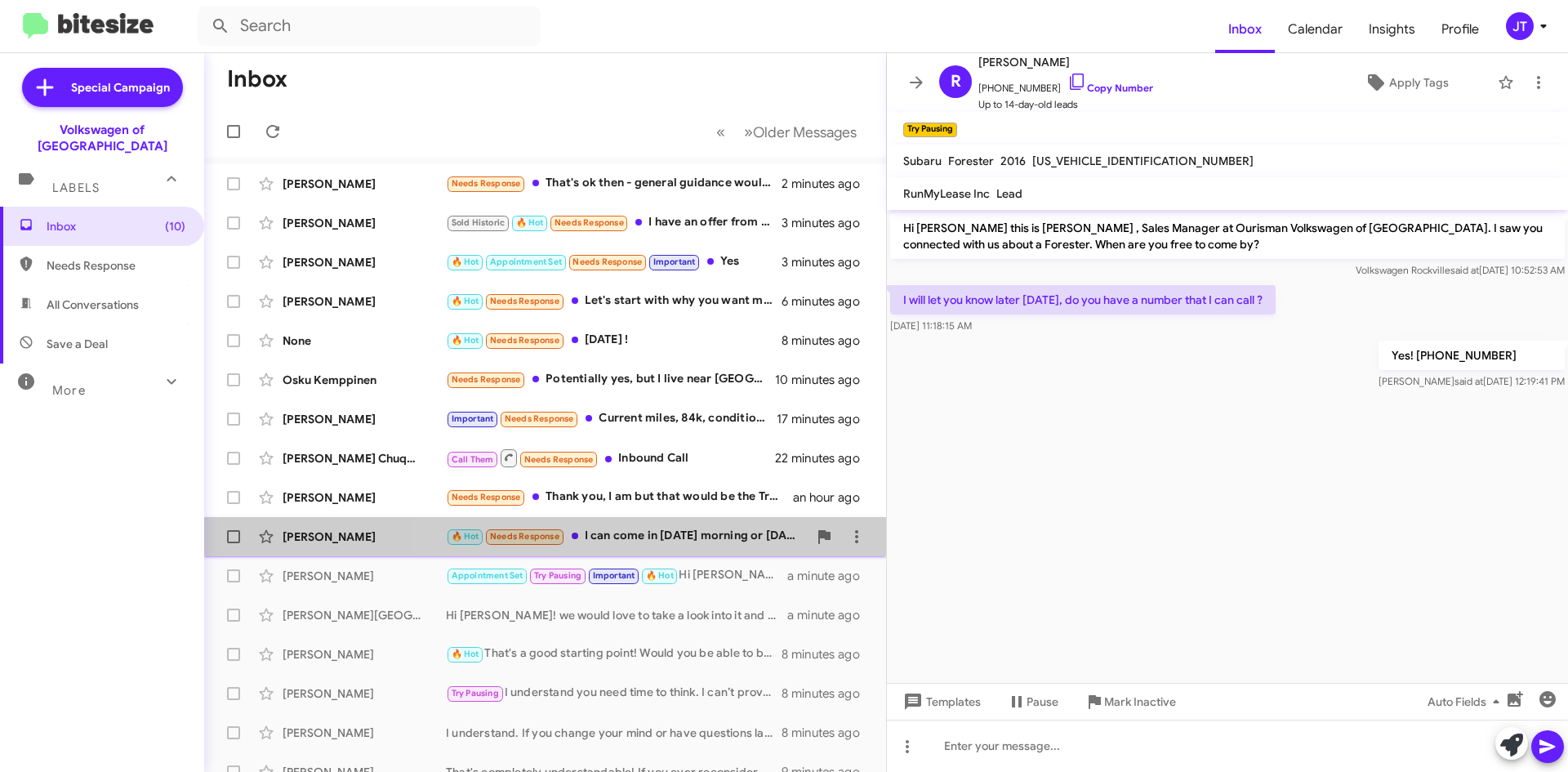
click at [686, 541] on div "🔥 Hot Needs Response I can come in tomorrow morning or Monday morning" at bounding box center [627, 536] width 361 height 19
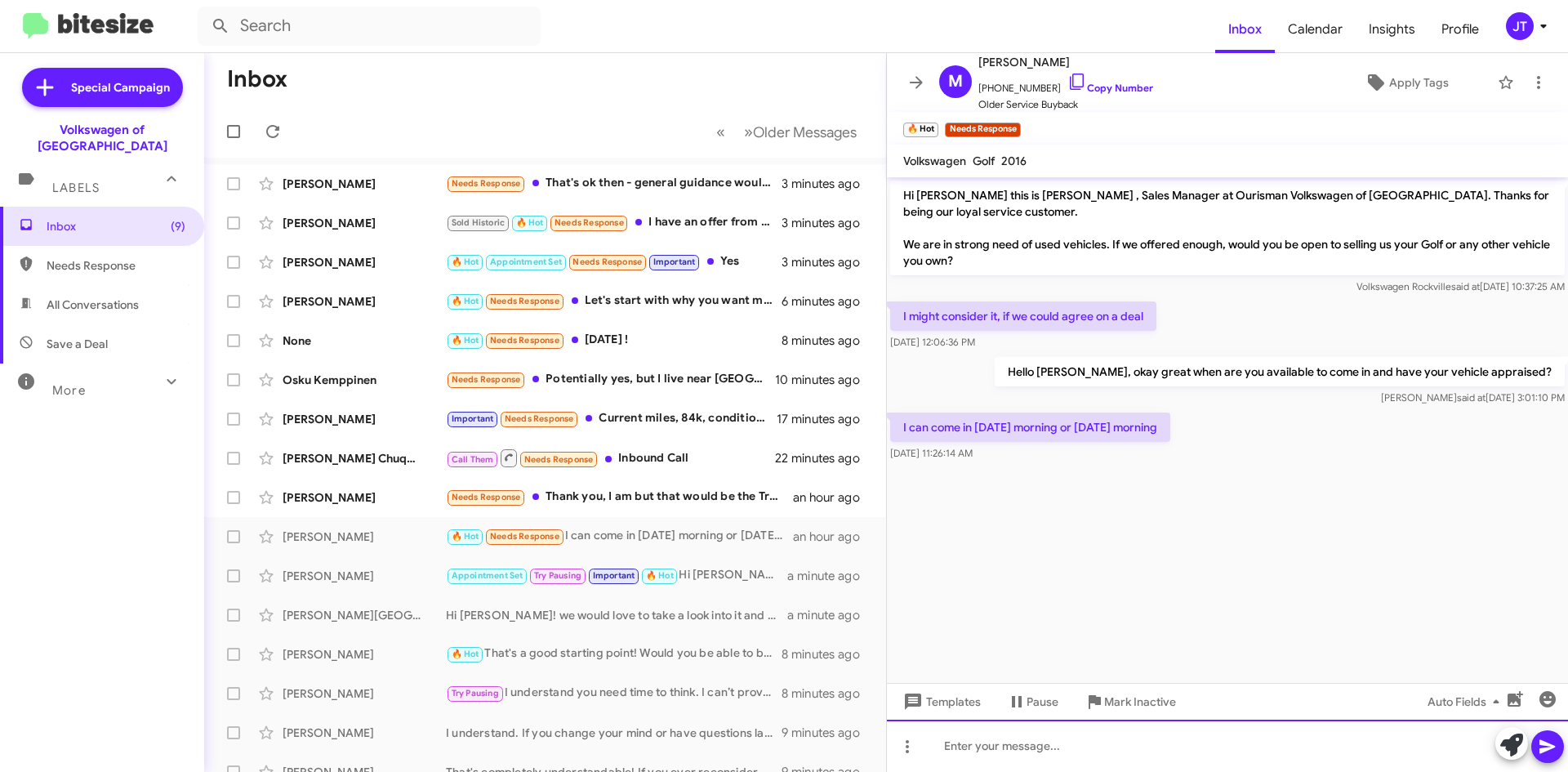
click at [982, 737] on div at bounding box center [1227, 745] width 681 height 52
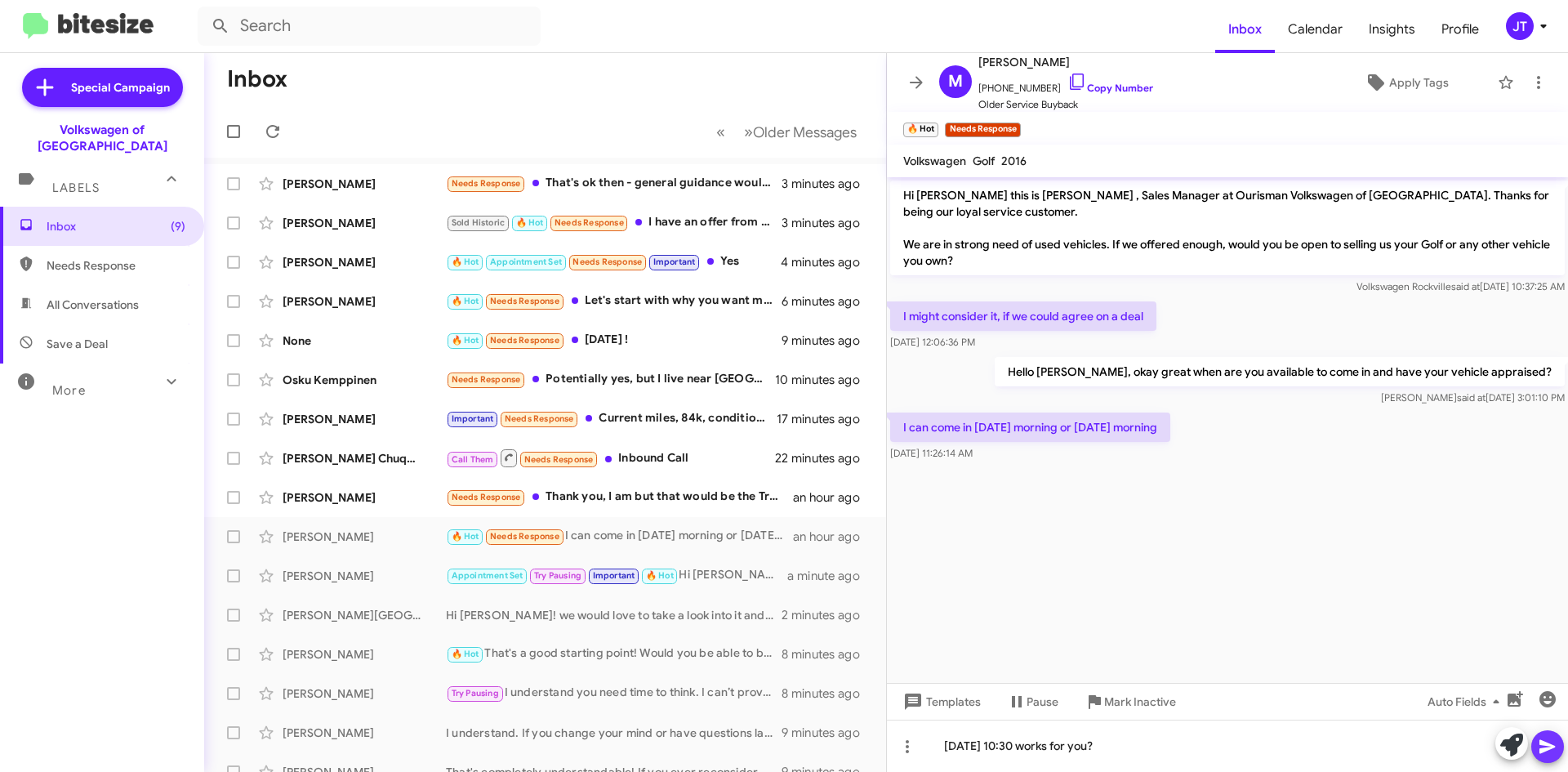
click at [1552, 746] on icon at bounding box center [1547, 747] width 16 height 14
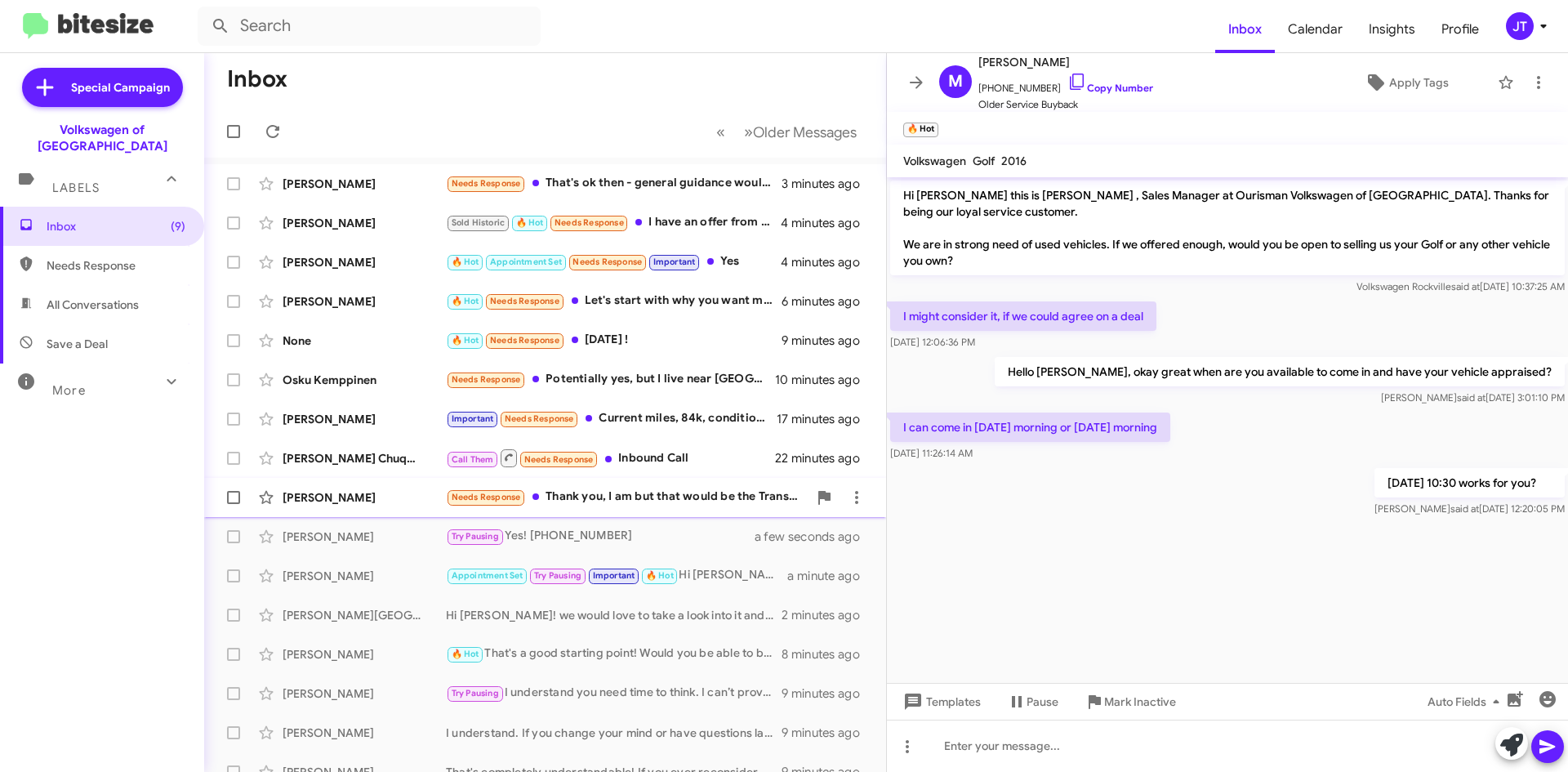
click at [677, 494] on div "Needs Response Thank you, I am but that would be the Transit Connect Wagon." at bounding box center [627, 497] width 361 height 19
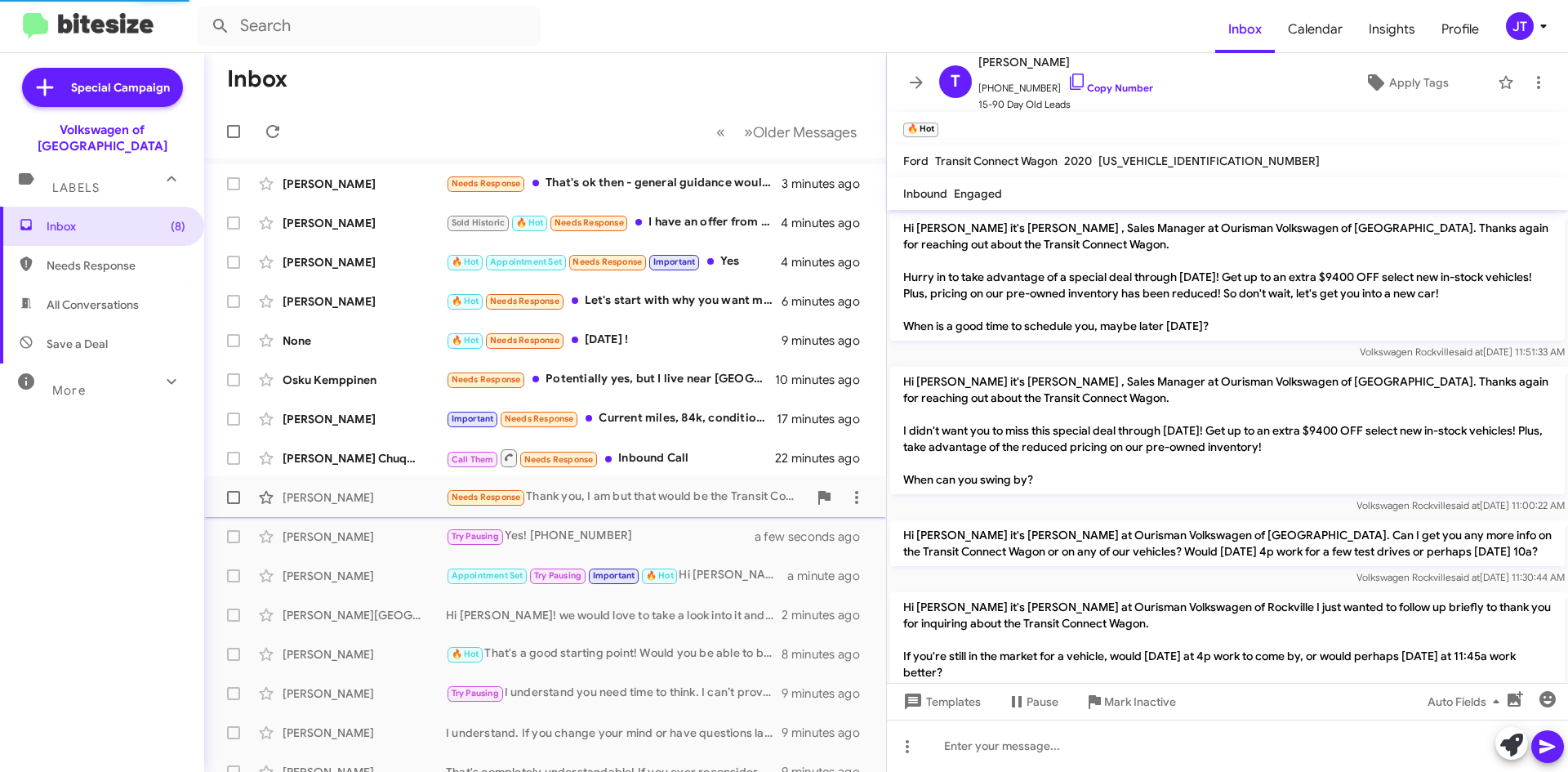
scroll to position [103, 0]
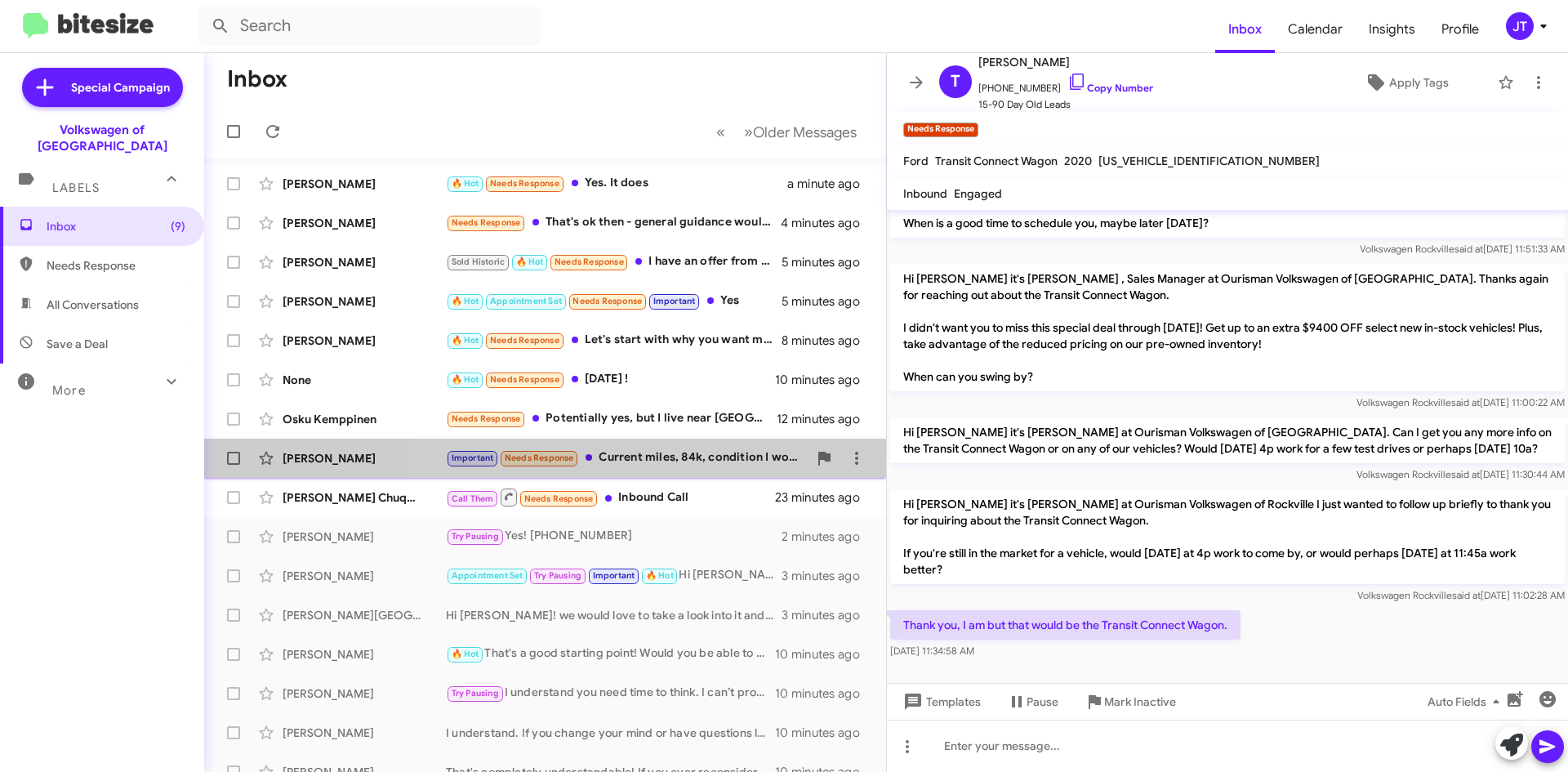
click at [651, 455] on div "Important Needs Response Current miles, 84k, condition I would say is 8.5/10, o…" at bounding box center [627, 458] width 361 height 19
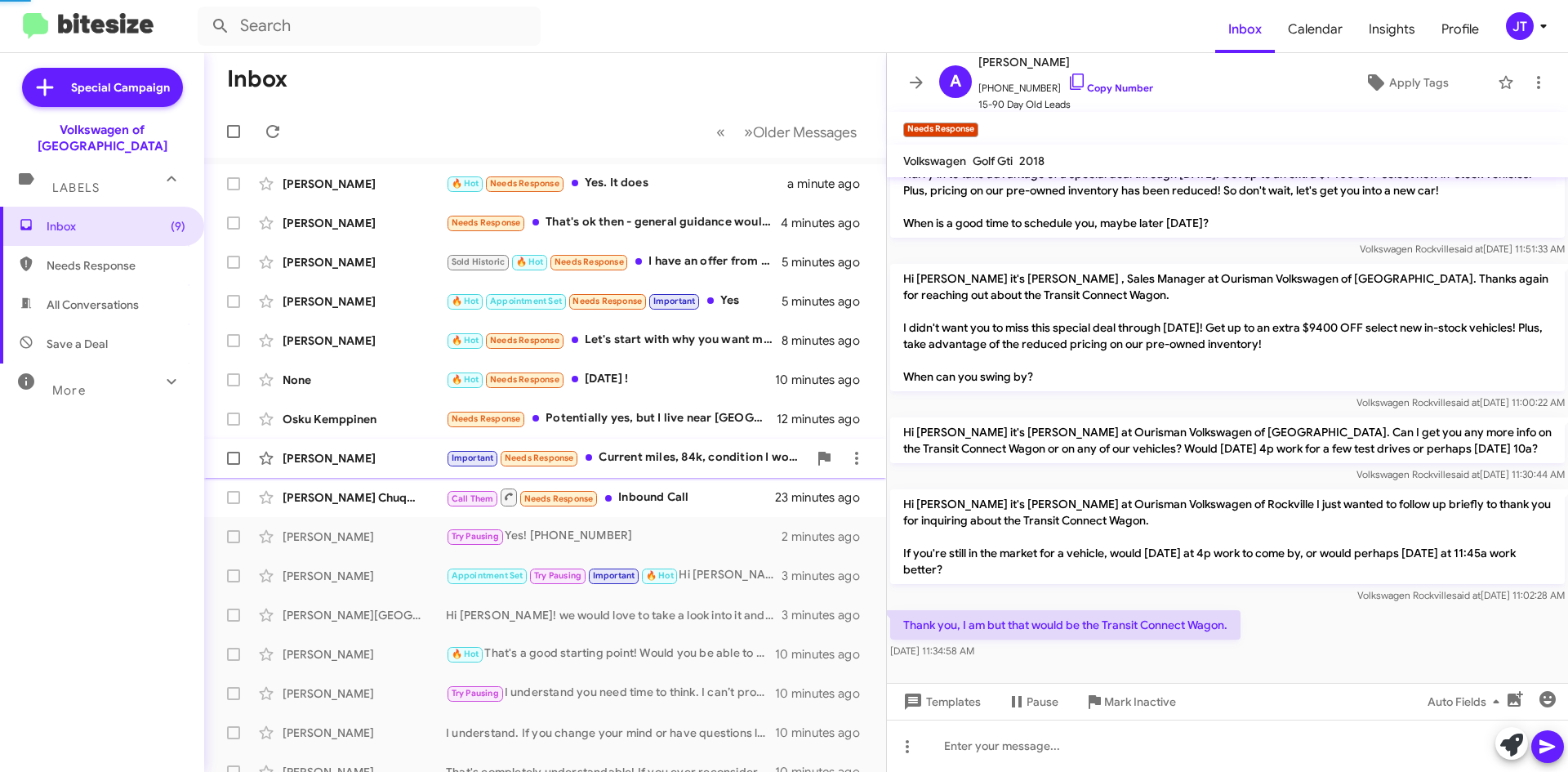
scroll to position [129, 0]
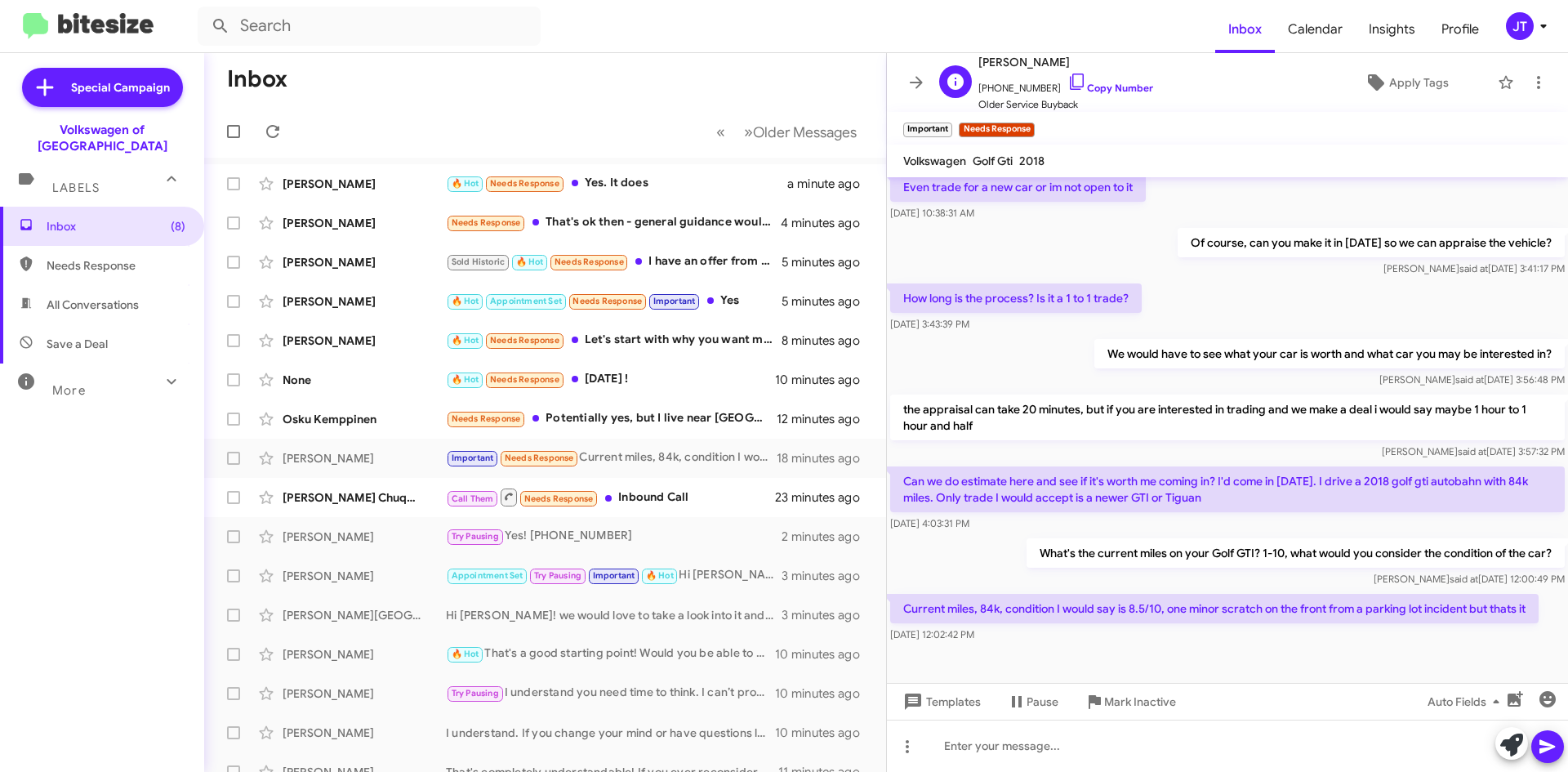
click at [1093, 79] on span "+14434740722 Copy Number" at bounding box center [1066, 83] width 174 height 24
click at [1089, 91] on link "Copy Number" at bounding box center [1110, 87] width 86 height 12
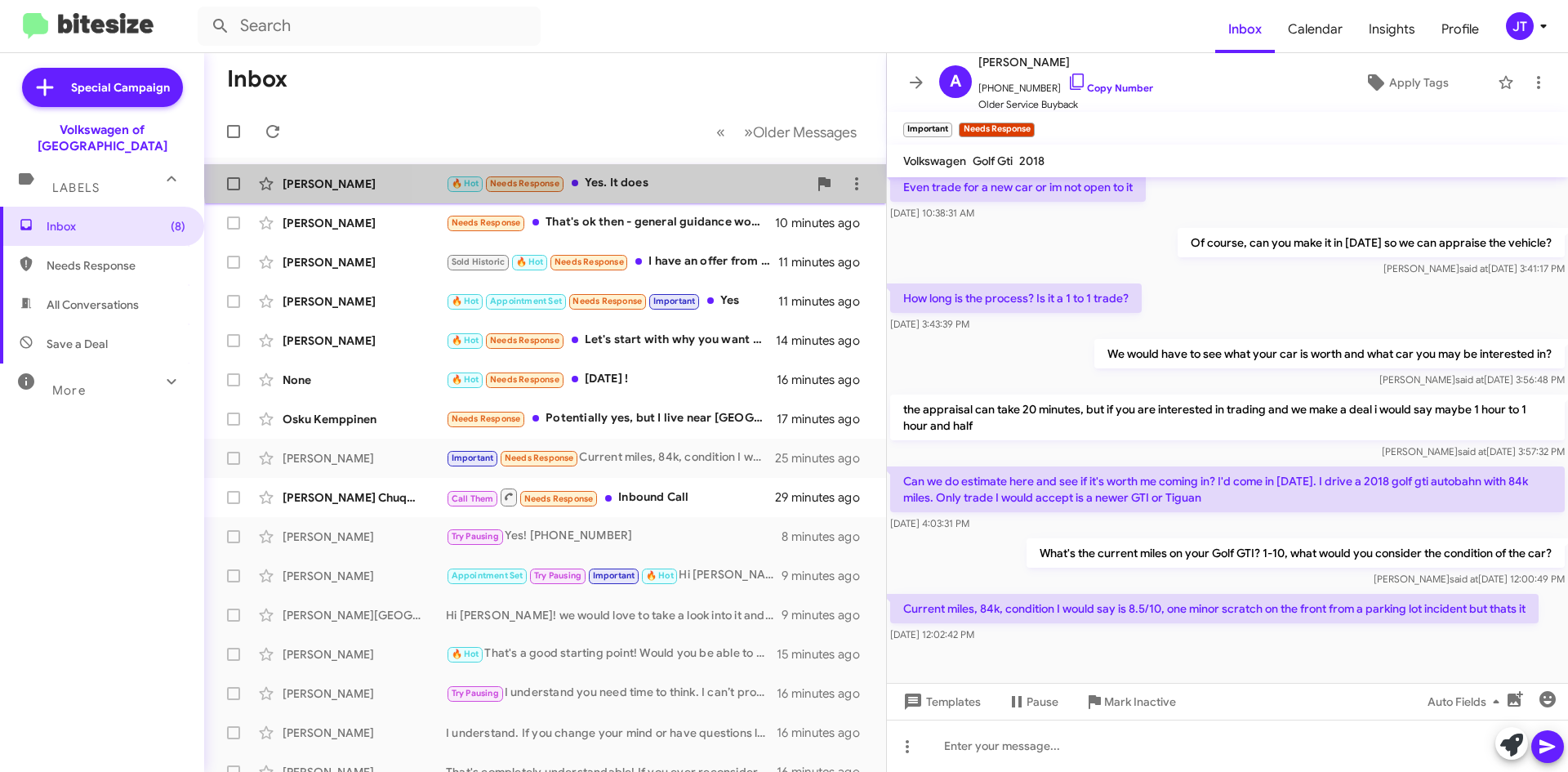
click at [660, 170] on div "Michael Fields 🔥 Hot Needs Response Yes. It does 7 minutes ago" at bounding box center [544, 183] width 656 height 32
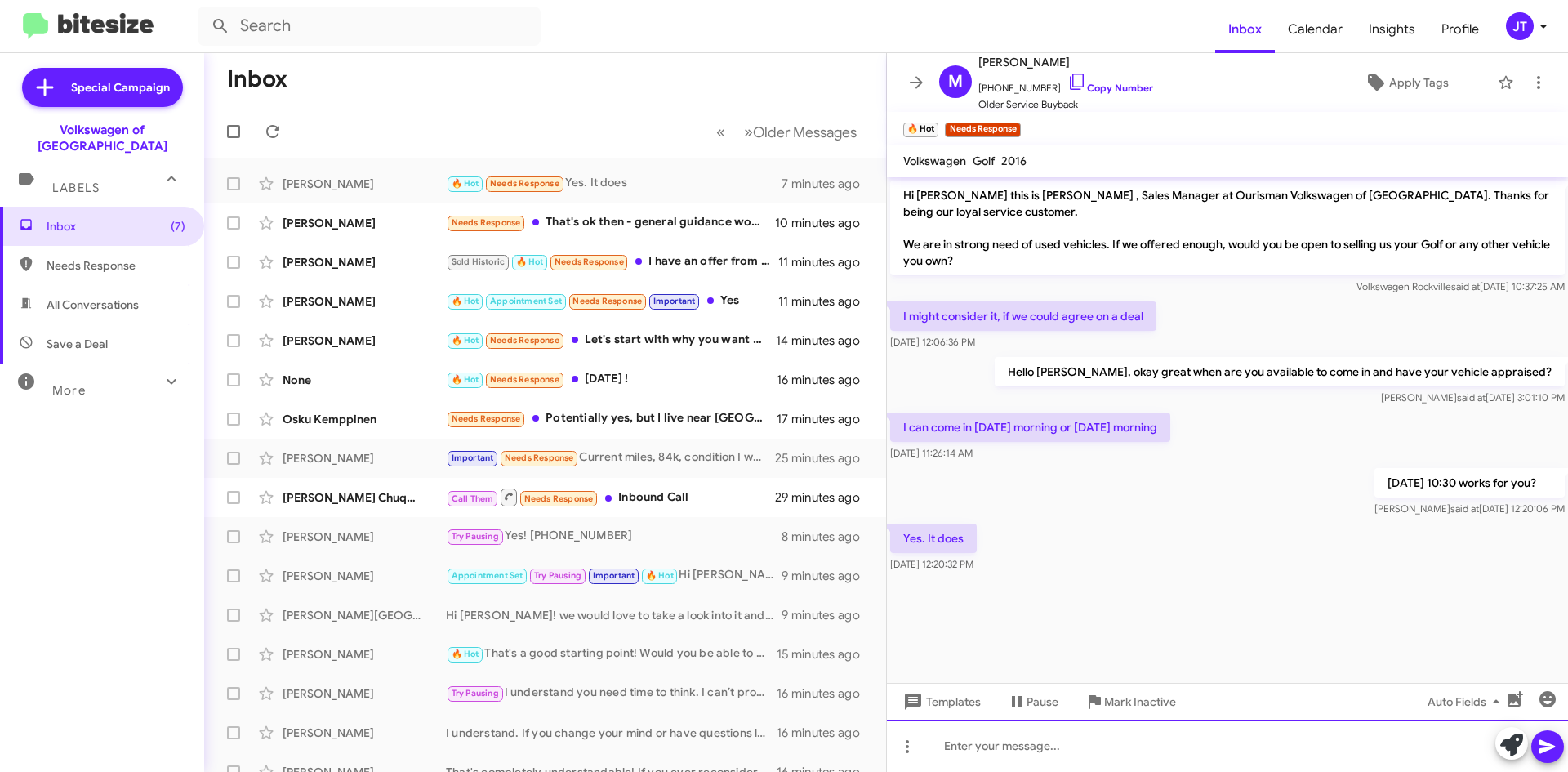
click at [1034, 747] on div at bounding box center [1227, 745] width 681 height 52
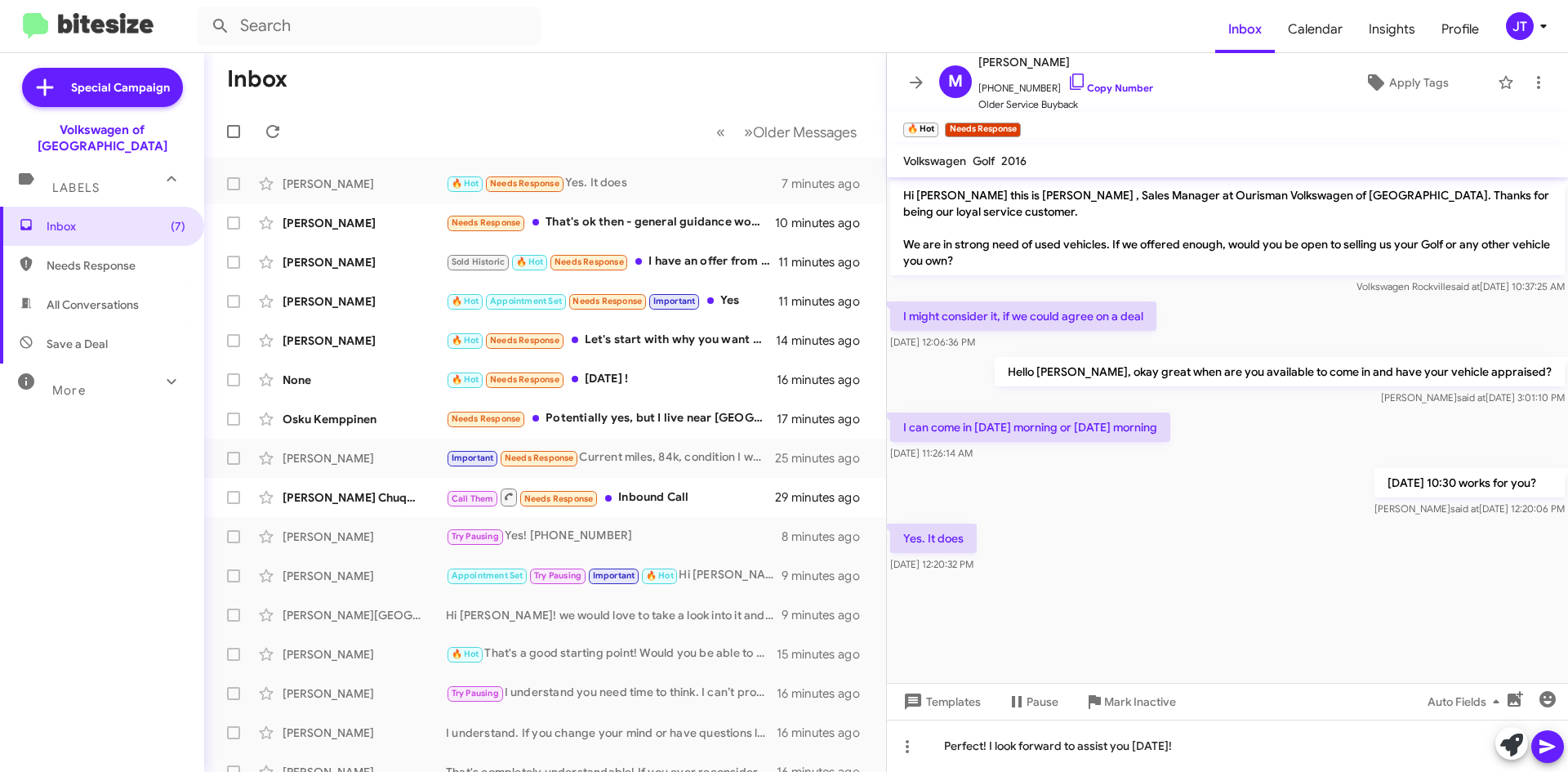
click at [1551, 741] on icon at bounding box center [1548, 747] width 20 height 20
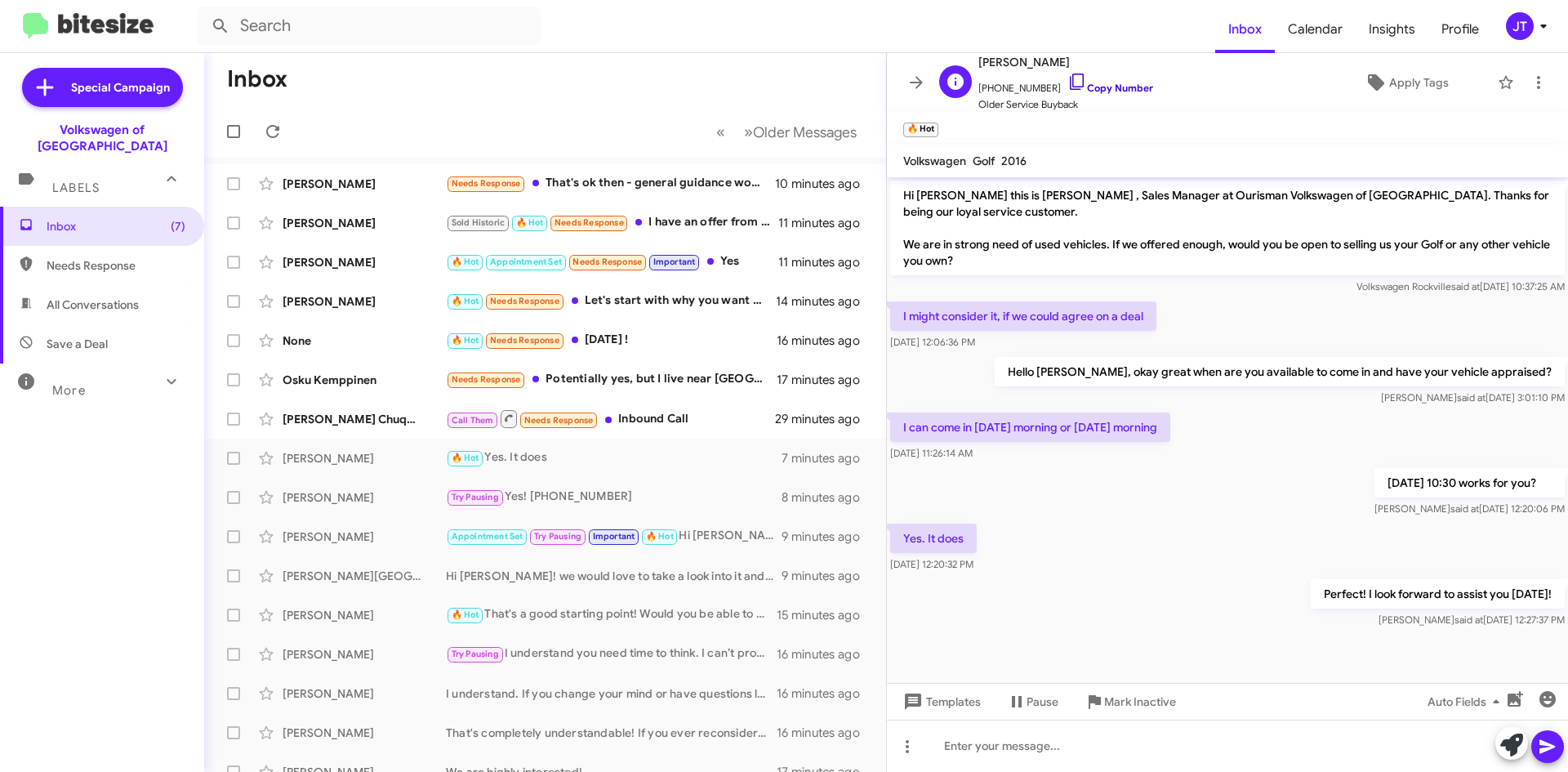
click at [1114, 86] on link "Copy Number" at bounding box center [1110, 87] width 86 height 12
click at [1114, 86] on link "Copy Number" at bounding box center [1110, 87] width 86 height 12
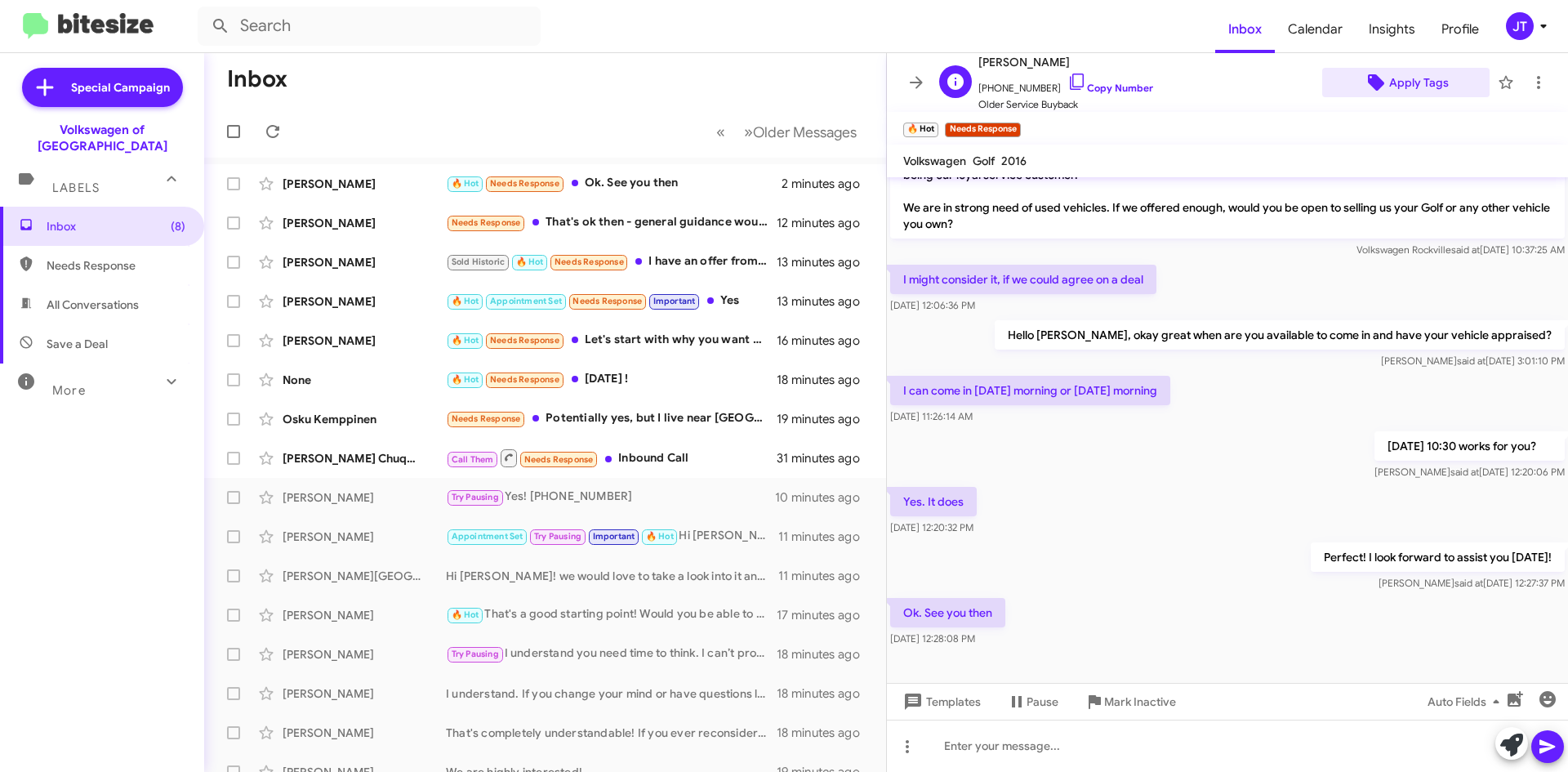
click at [1436, 81] on span "Apply Tags" at bounding box center [1419, 82] width 60 height 29
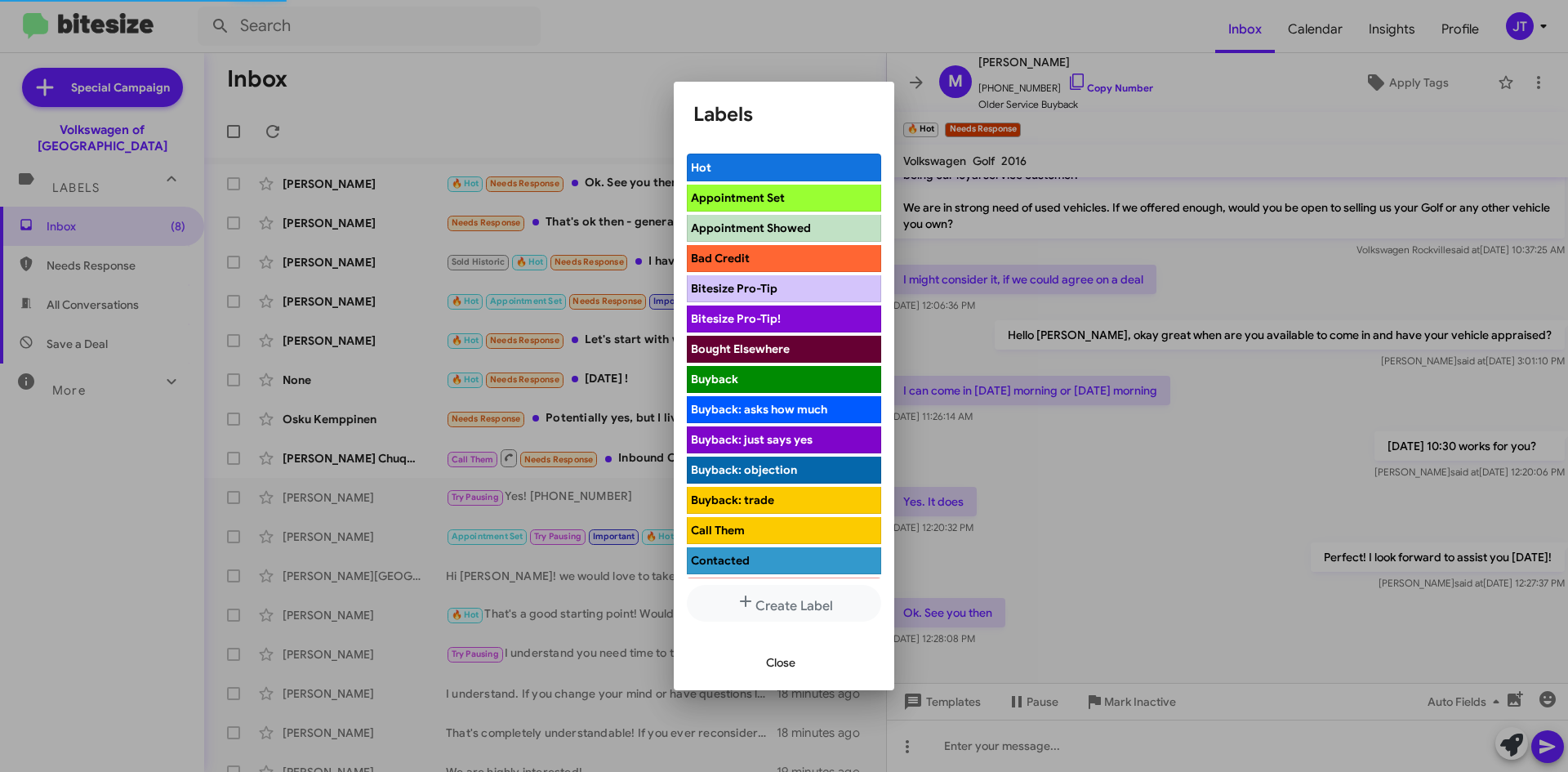
click at [773, 199] on span "Appointment Set" at bounding box center [738, 198] width 94 height 15
click at [770, 667] on span "Close" at bounding box center [780, 661] width 29 height 29
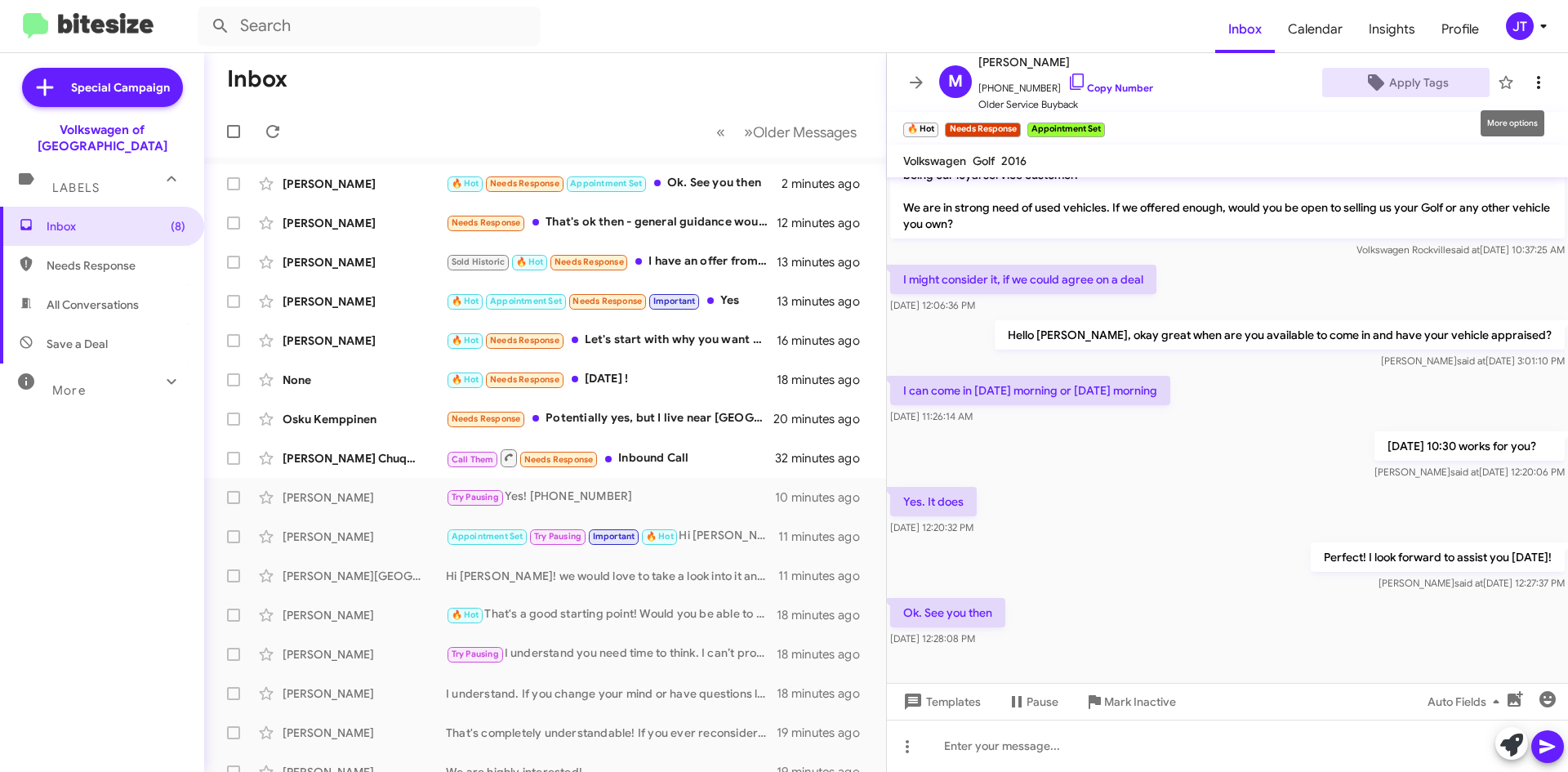
click at [1532, 72] on icon at bounding box center [1539, 82] width 20 height 20
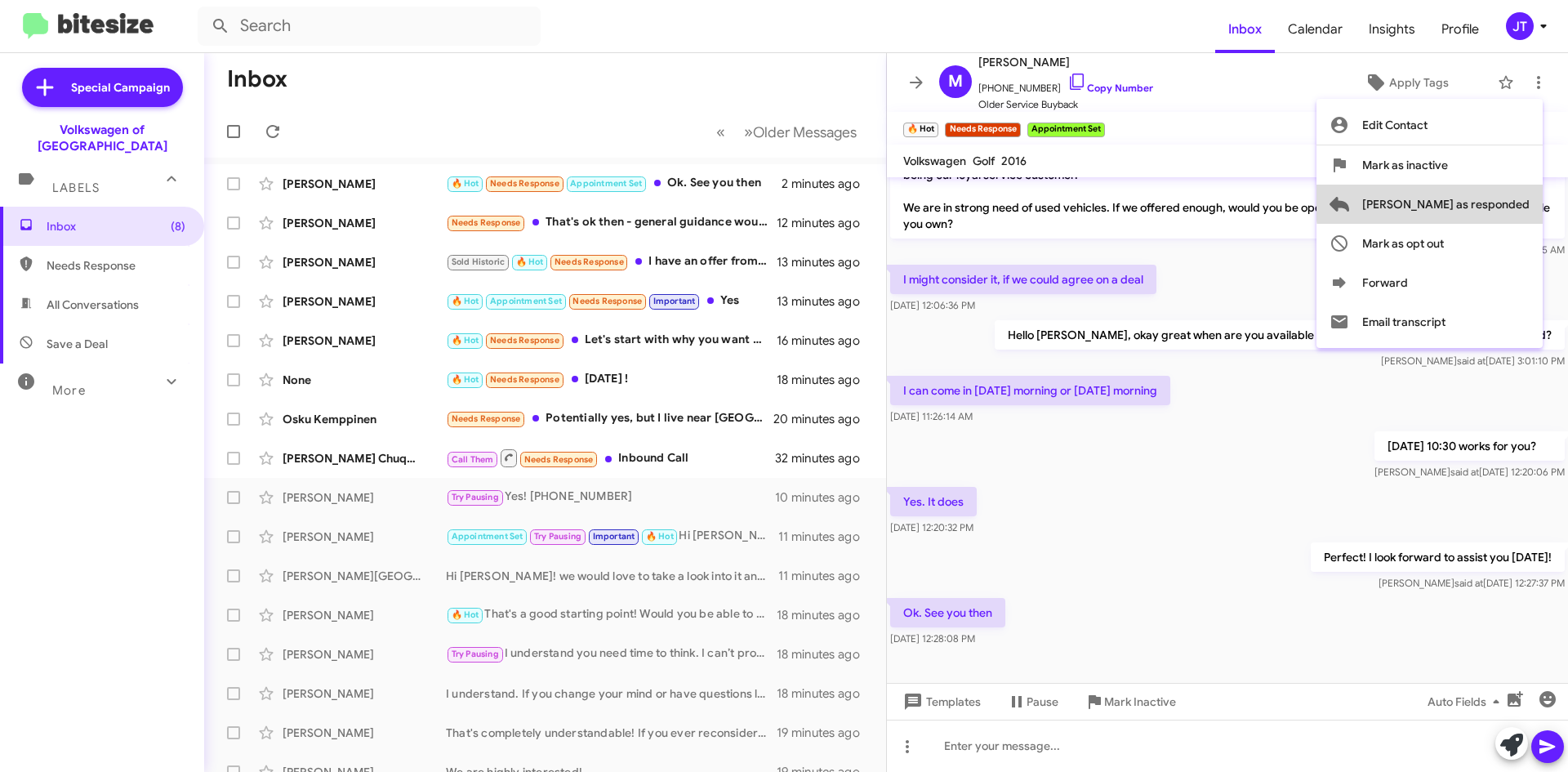
click at [1530, 199] on button "Mark as responded" at bounding box center [1429, 204] width 226 height 39
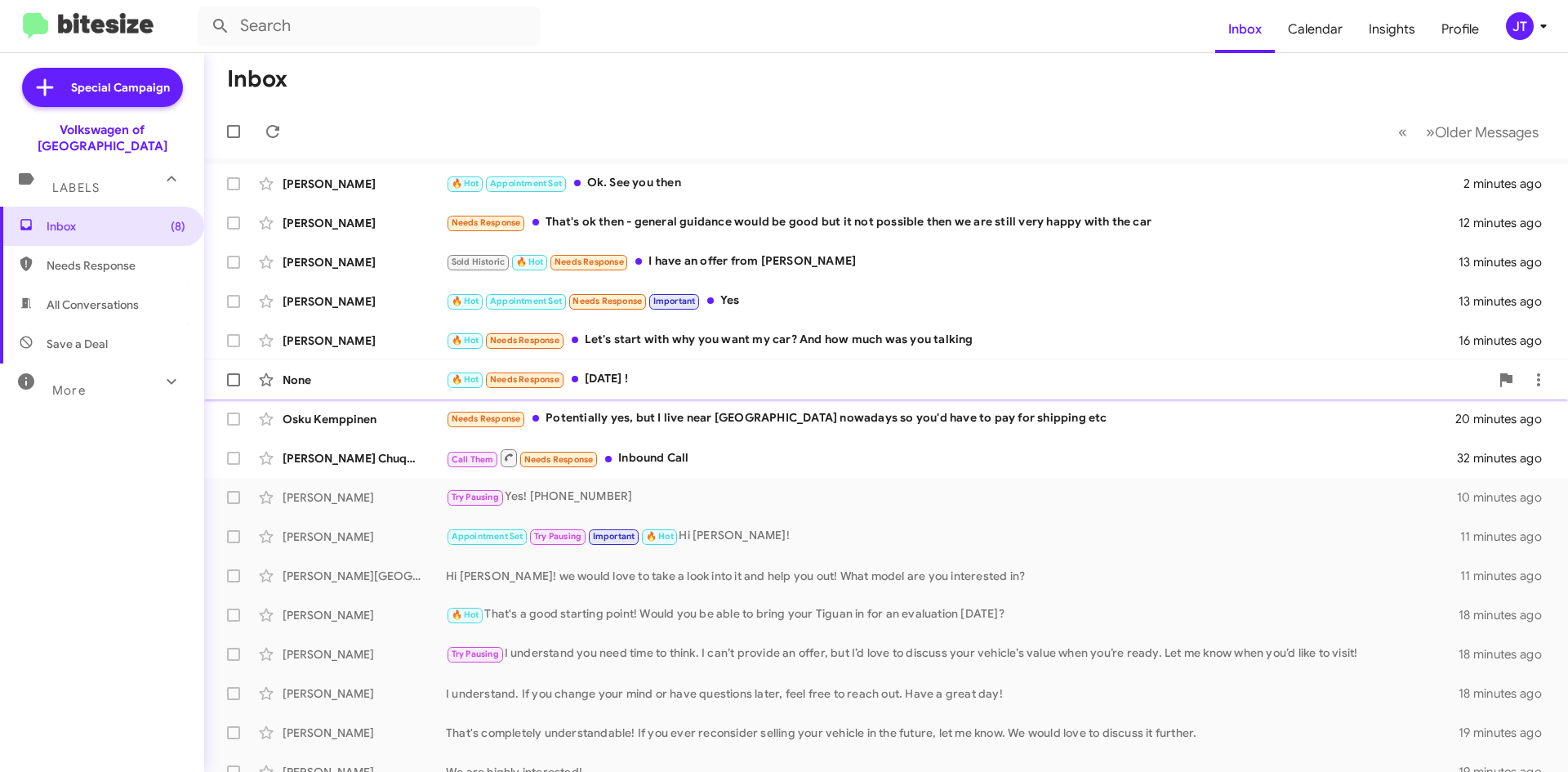
click at [662, 384] on div "🔥 Hot Needs Response Tomorrow !" at bounding box center [968, 379] width 1044 height 19
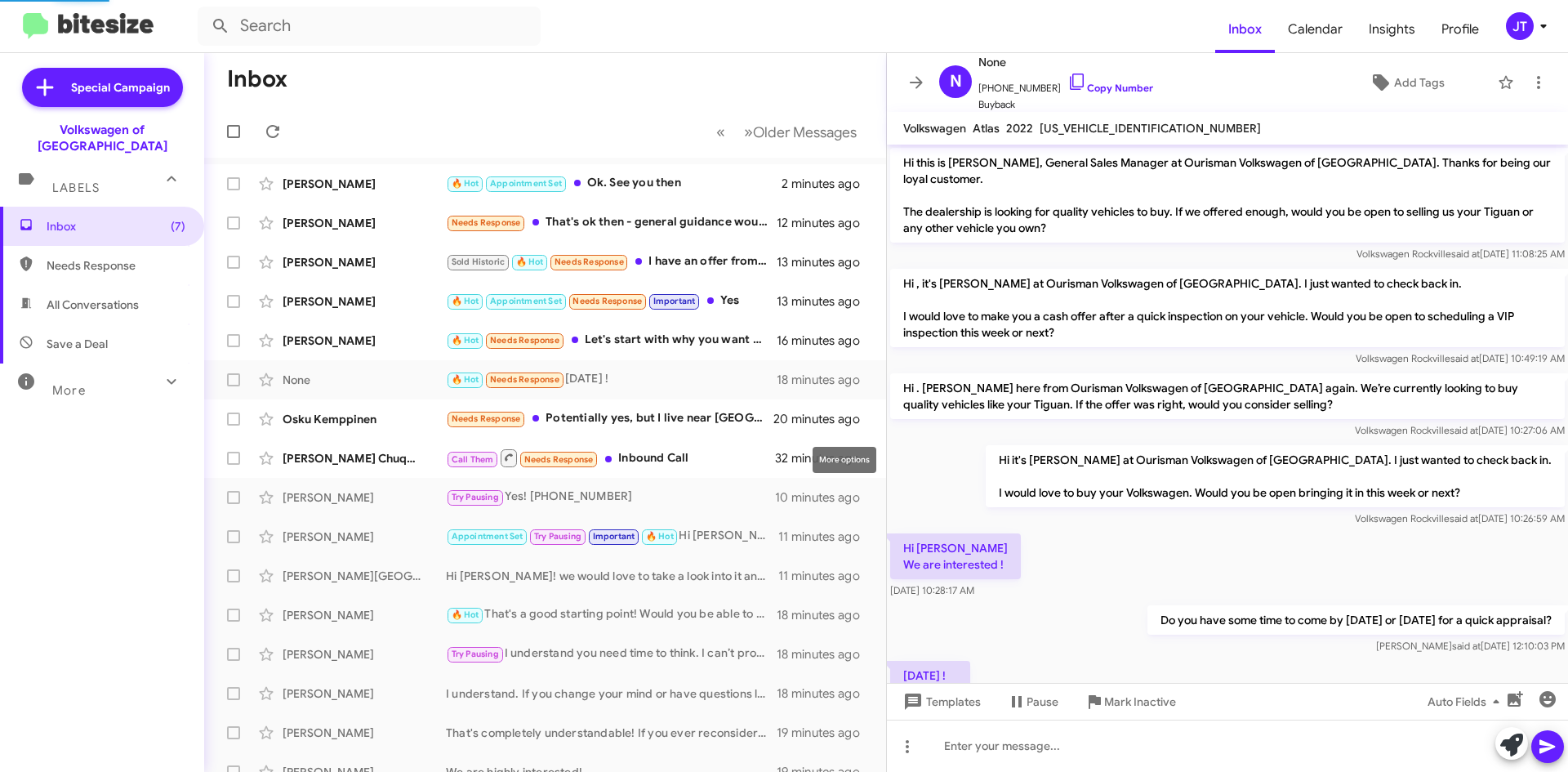
scroll to position [59, 0]
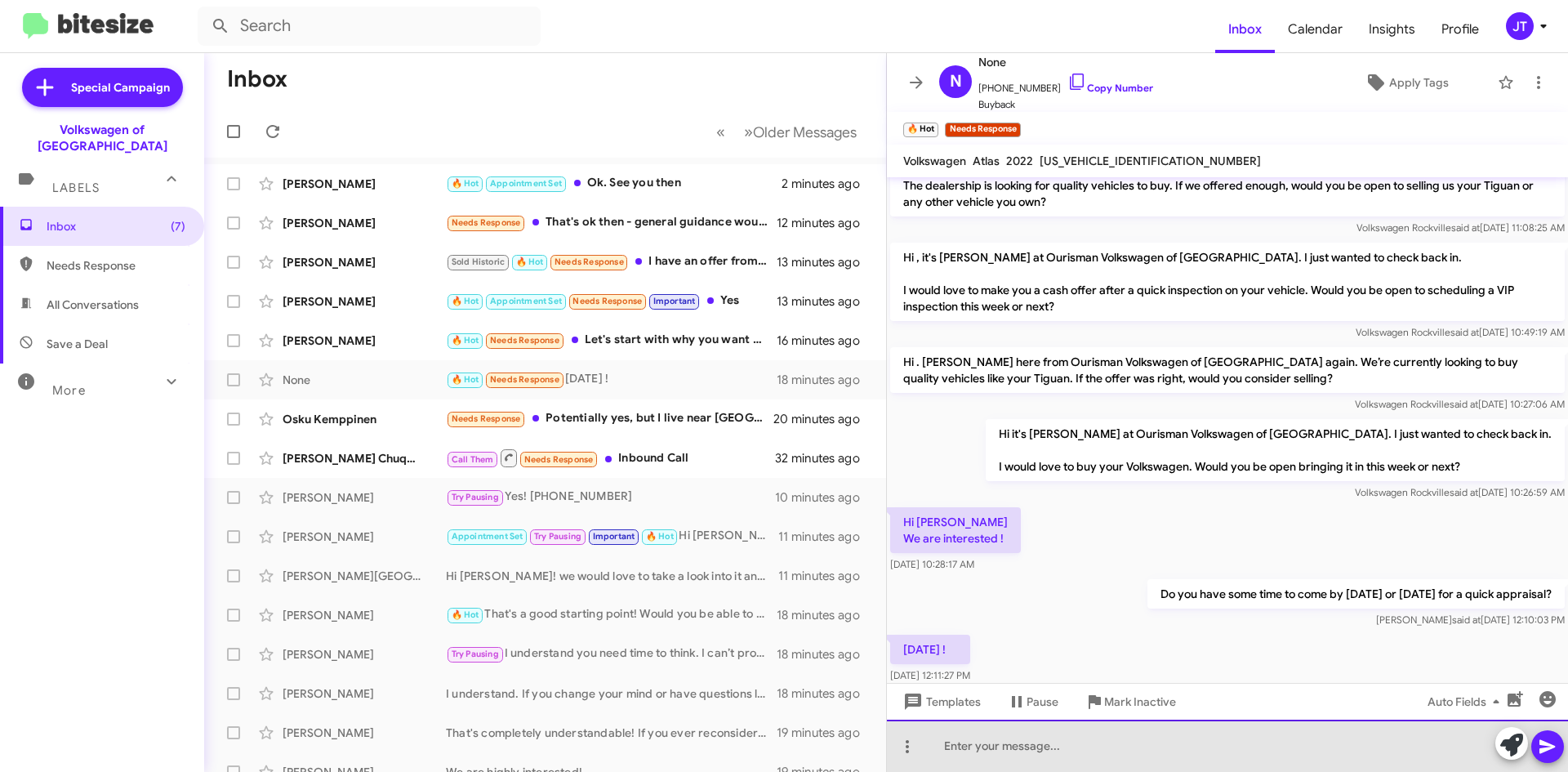
click at [978, 745] on div at bounding box center [1227, 745] width 681 height 52
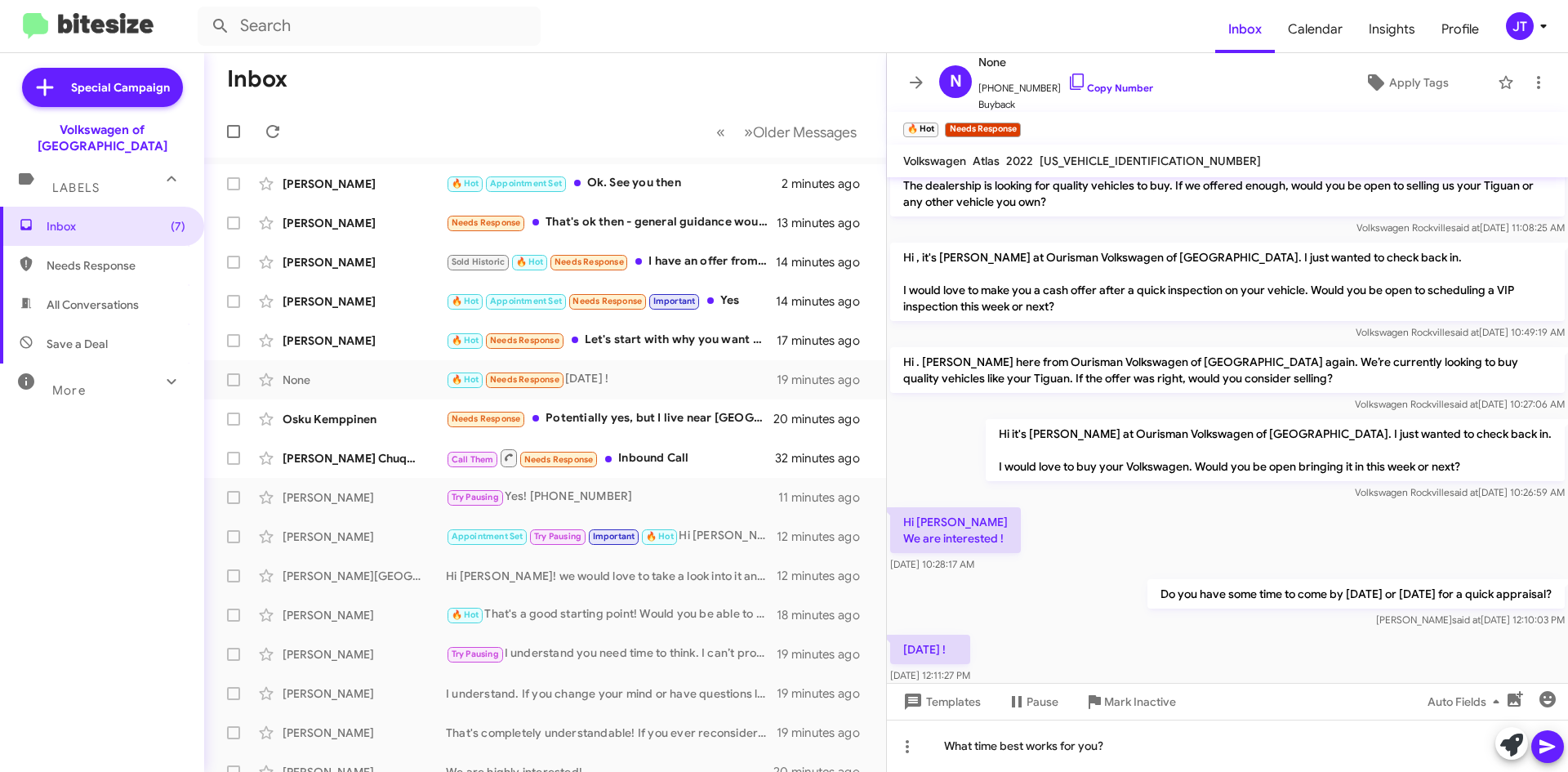
click at [1546, 745] on icon at bounding box center [1547, 747] width 16 height 14
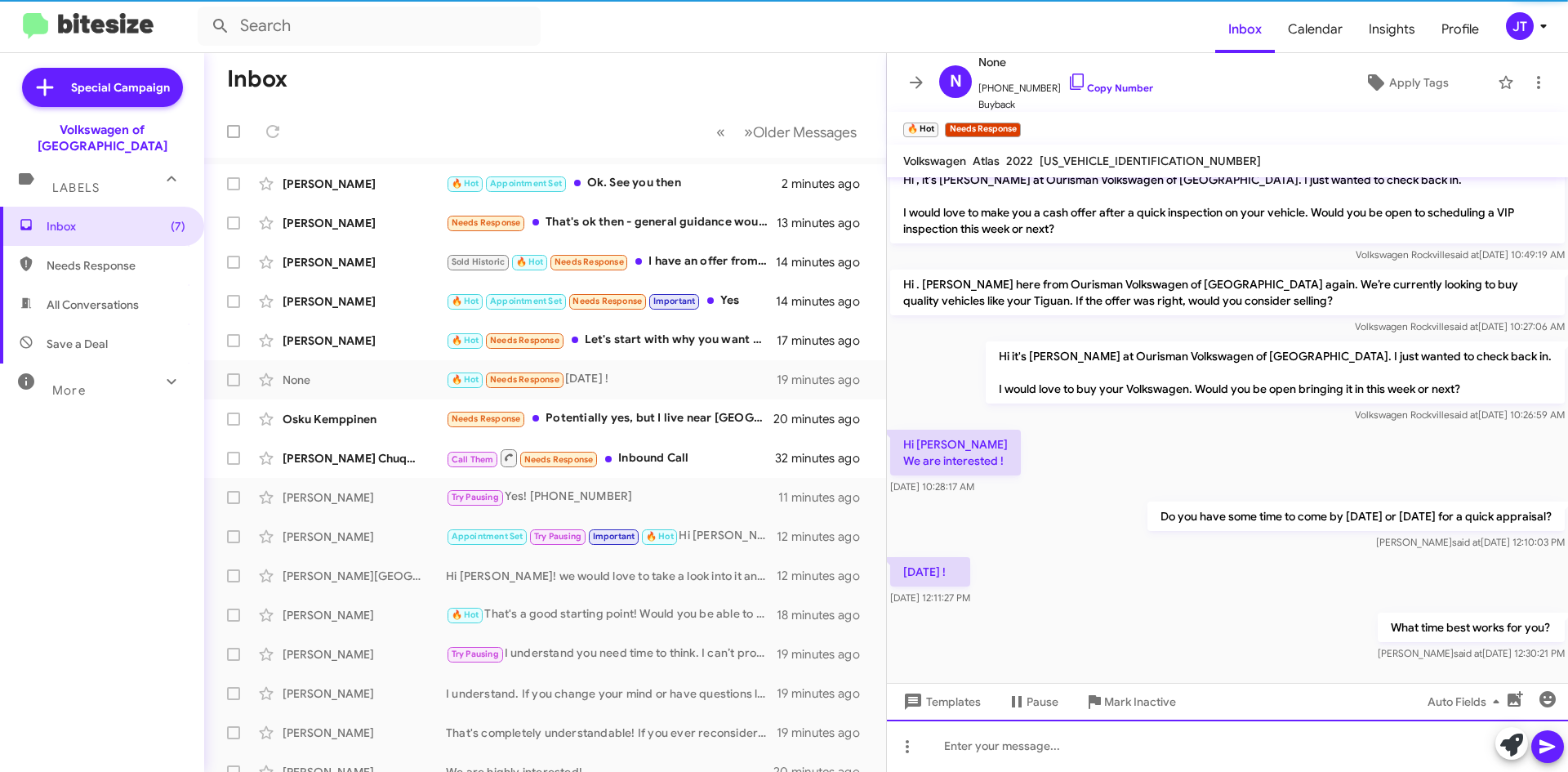
scroll to position [151, 0]
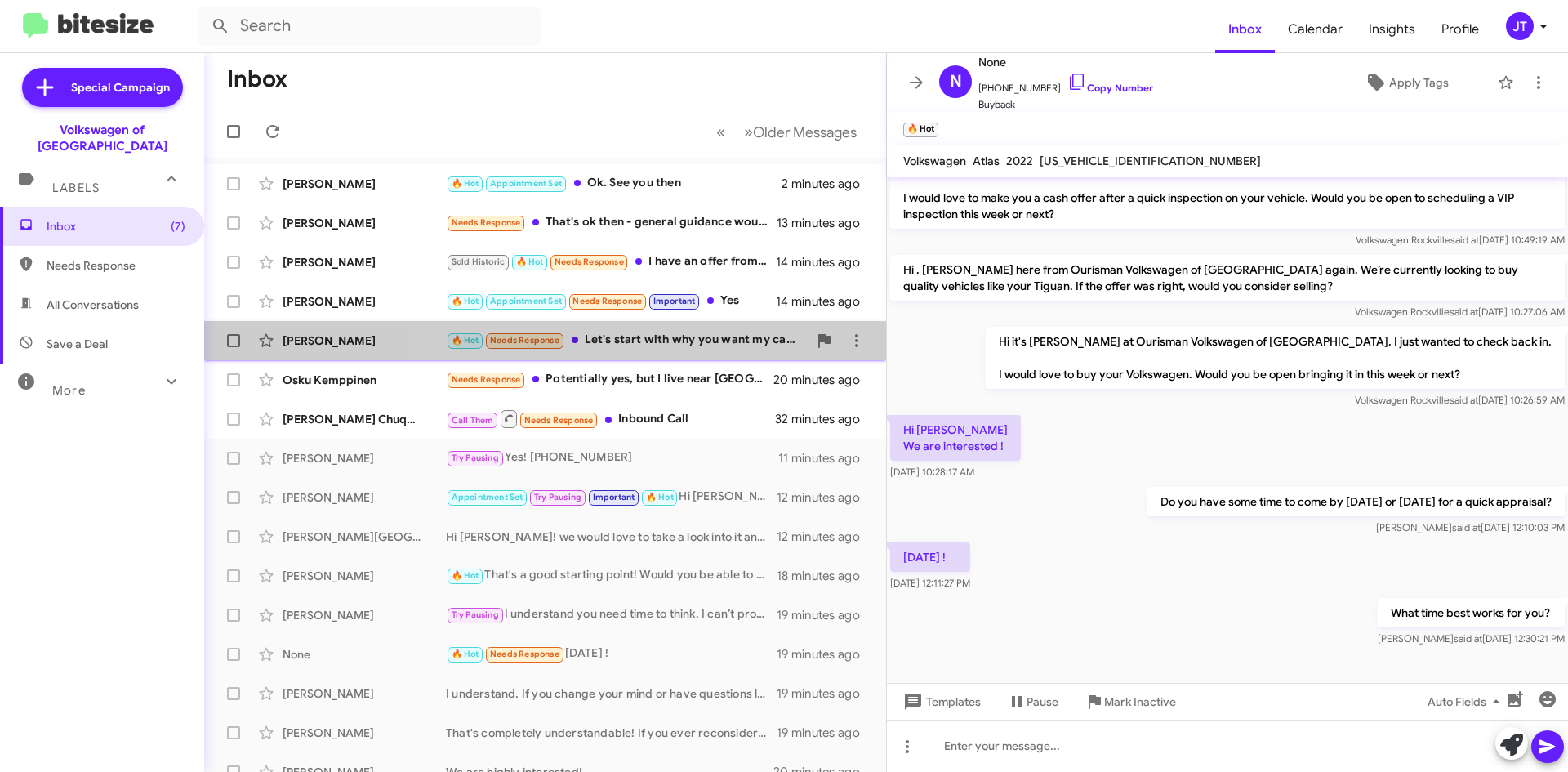
click at [681, 348] on div "🔥 Hot Needs Response Let's start with why you want my car? And how much was you…" at bounding box center [627, 340] width 361 height 19
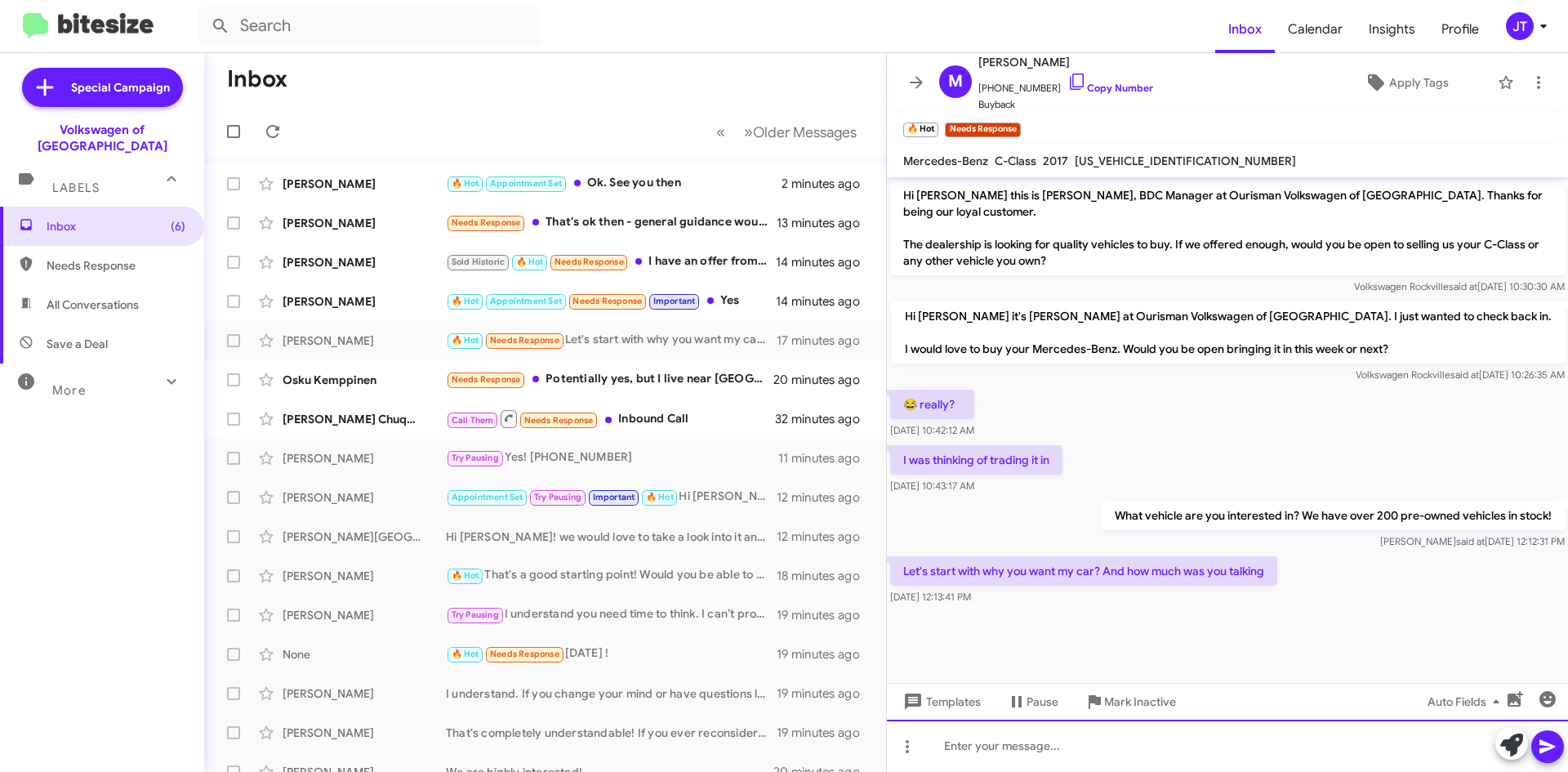
click at [1017, 760] on div at bounding box center [1227, 745] width 681 height 52
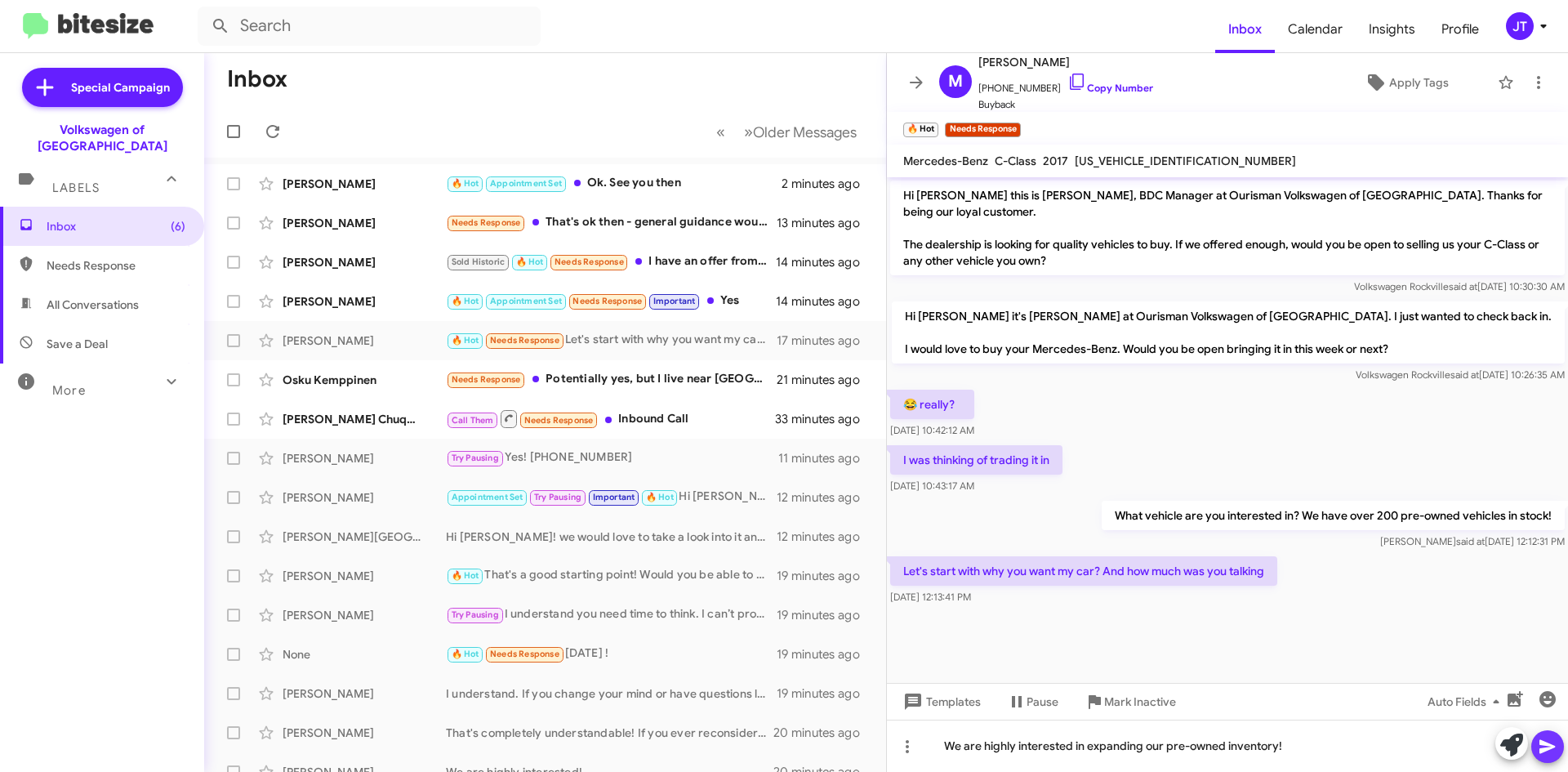
click at [1553, 749] on icon at bounding box center [1548, 747] width 20 height 20
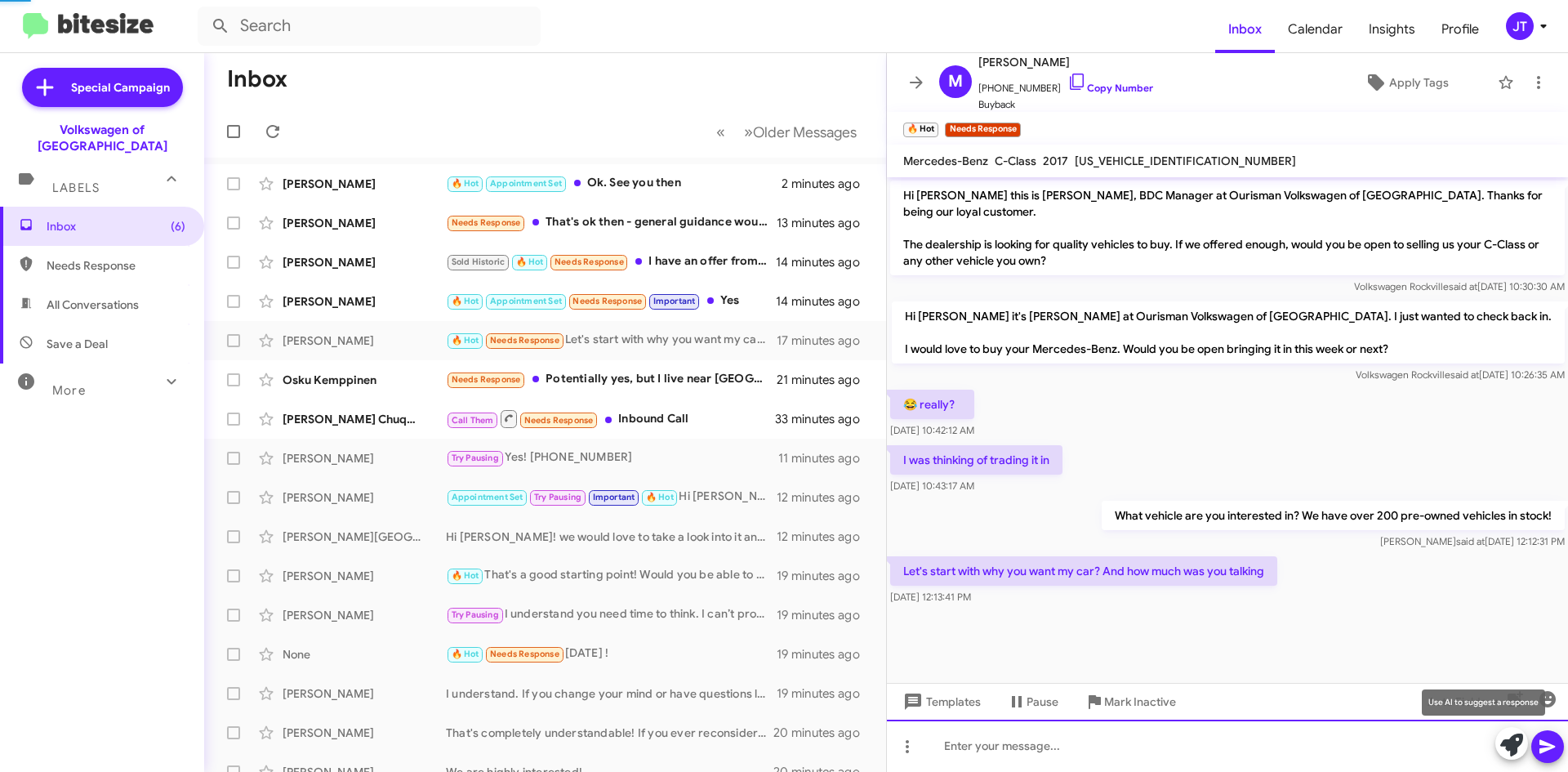
scroll to position [10, 0]
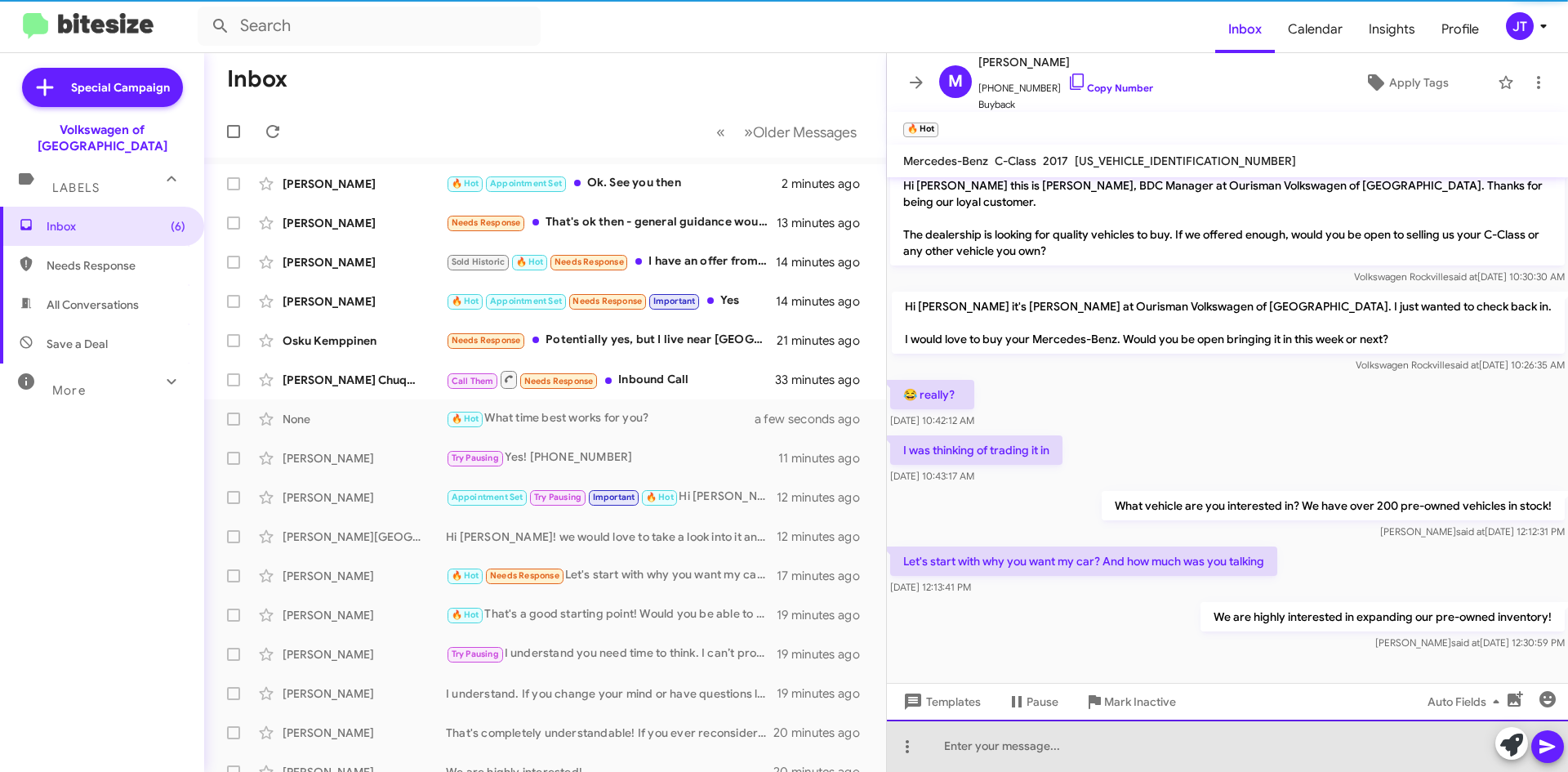
click at [1035, 755] on div at bounding box center [1227, 745] width 681 height 52
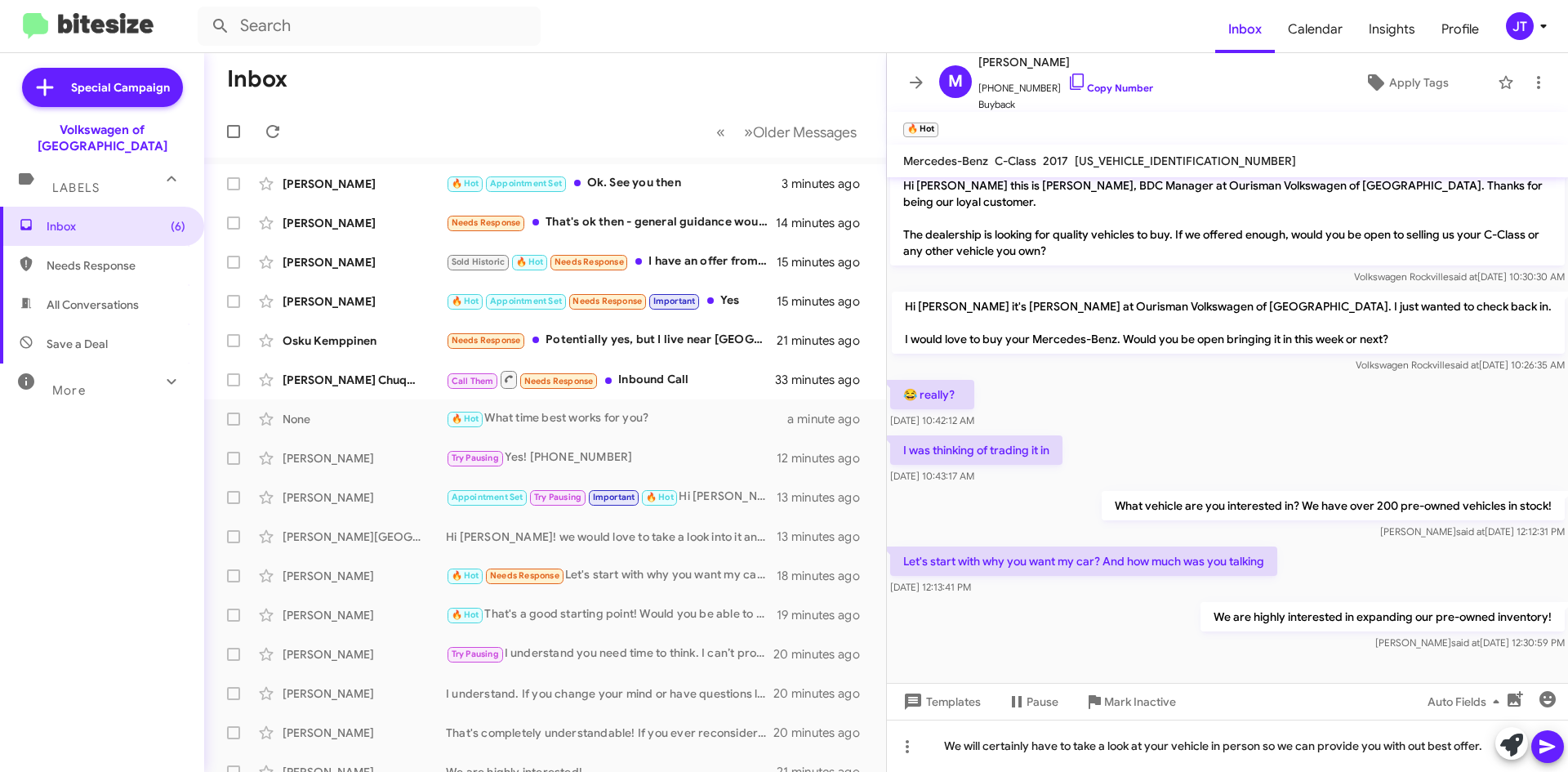
click at [1551, 745] on icon at bounding box center [1547, 747] width 16 height 14
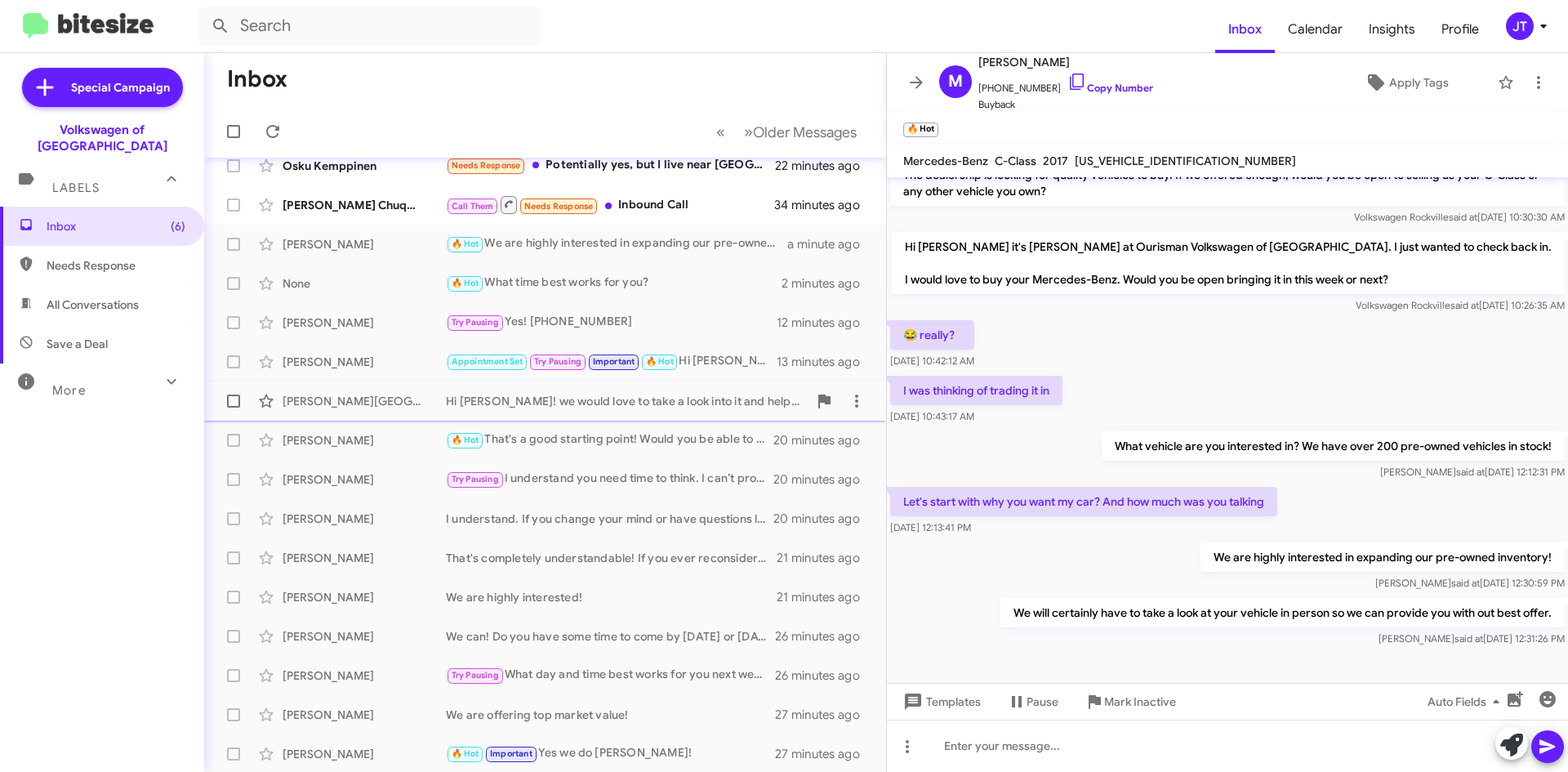
scroll to position [0, 0]
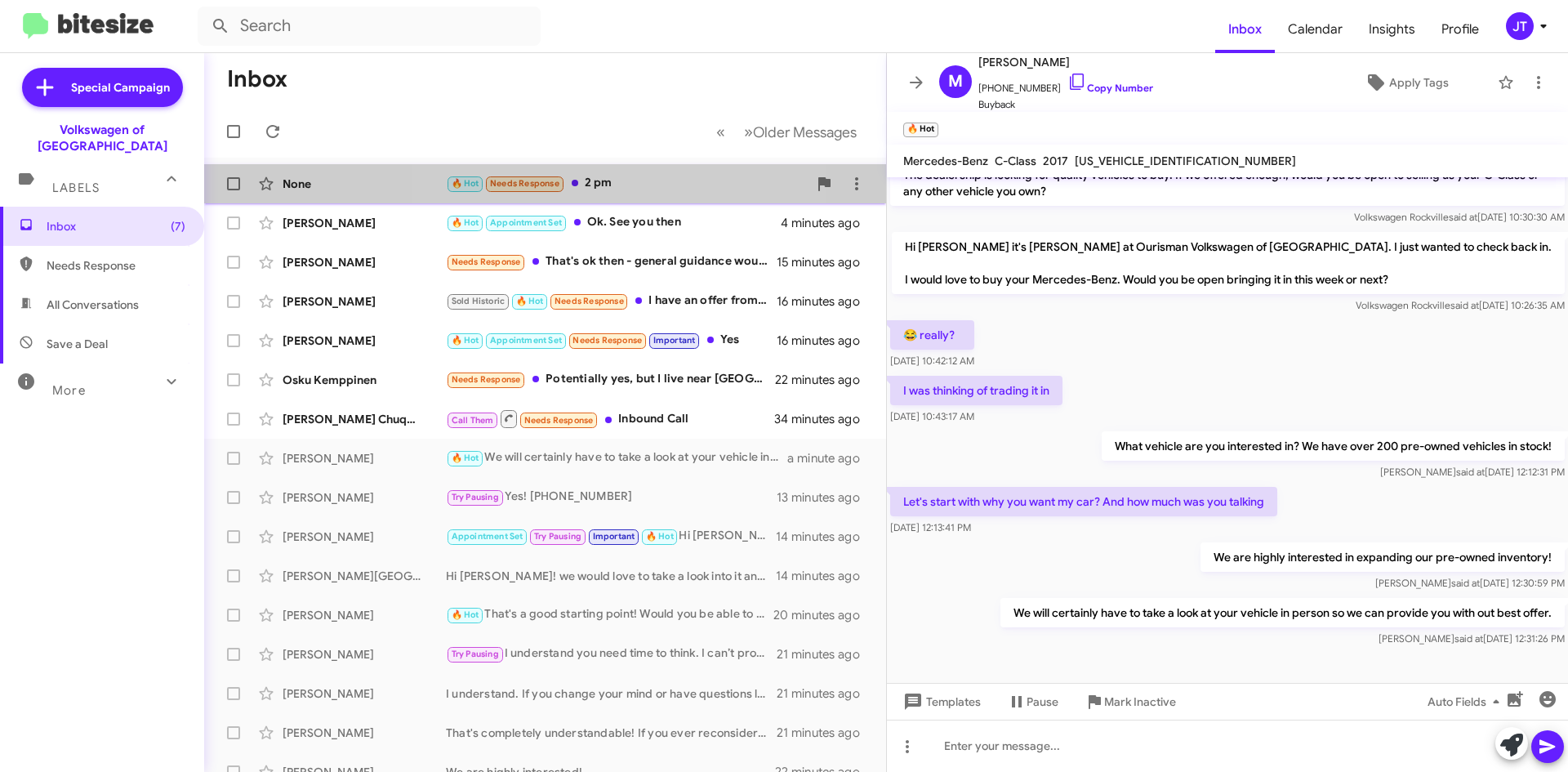
click at [626, 181] on div "🔥 Hot Needs Response 2 pm" at bounding box center [627, 183] width 361 height 19
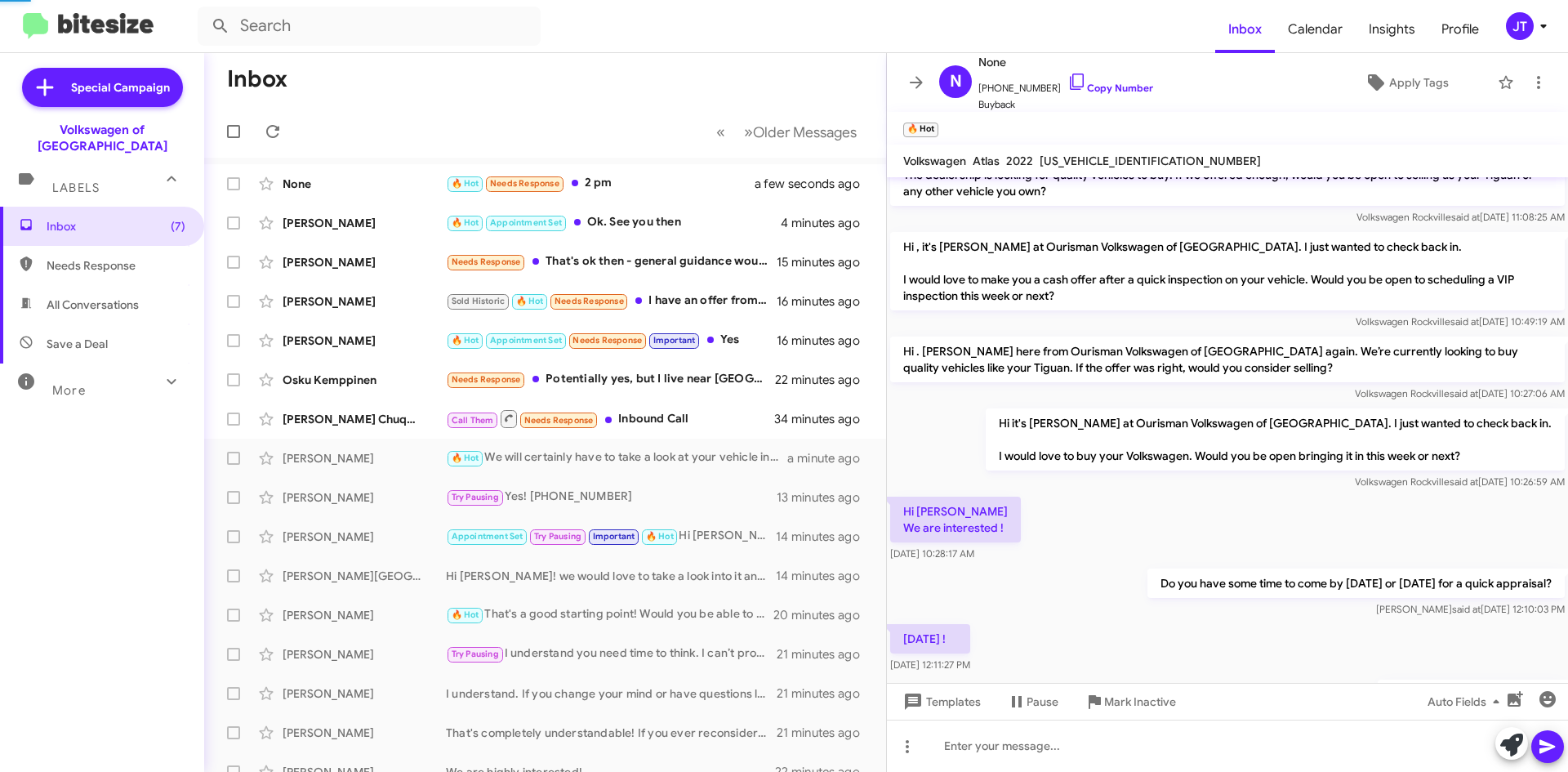
scroll to position [211, 0]
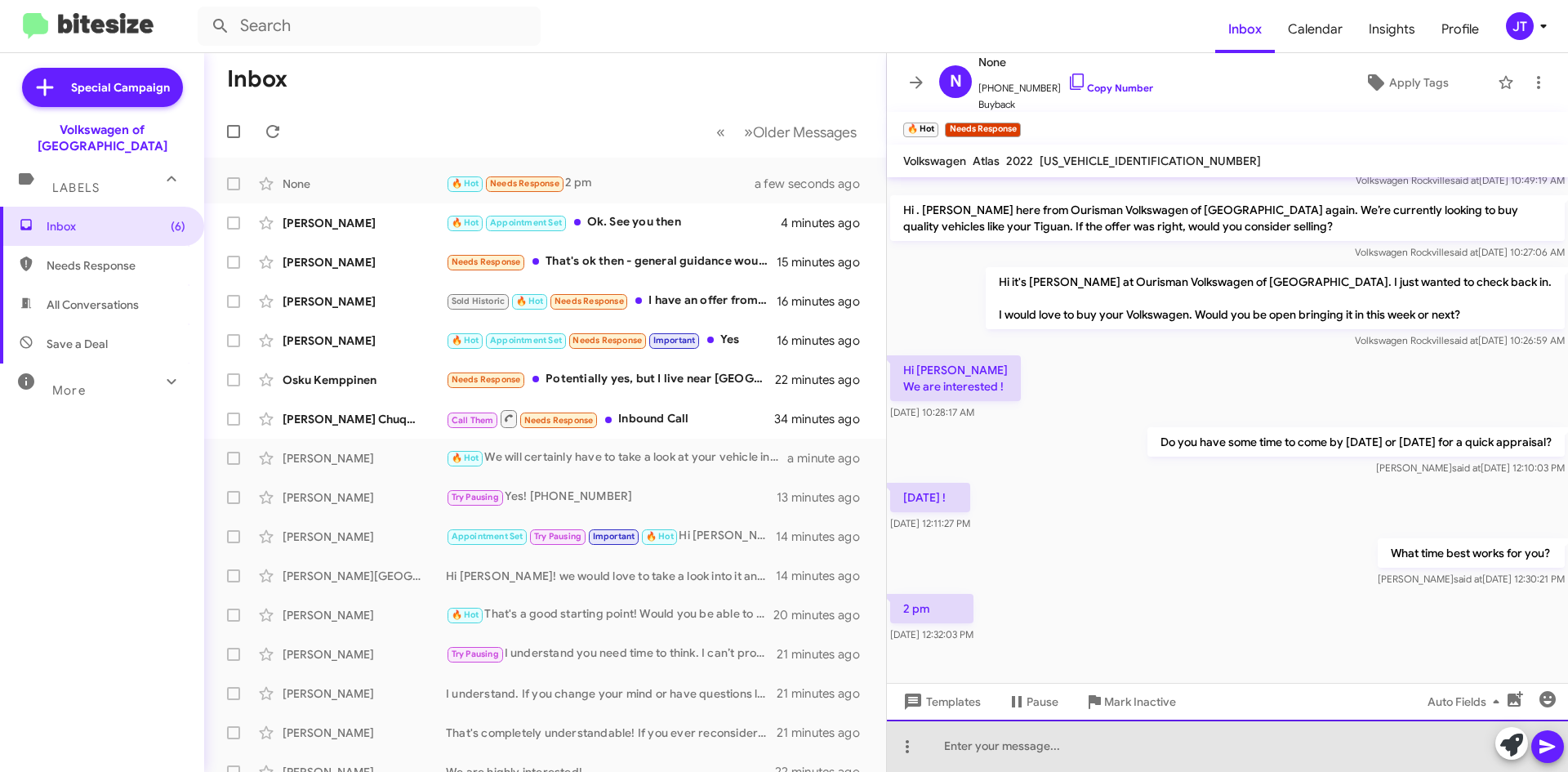
click at [1097, 750] on div at bounding box center [1227, 745] width 681 height 52
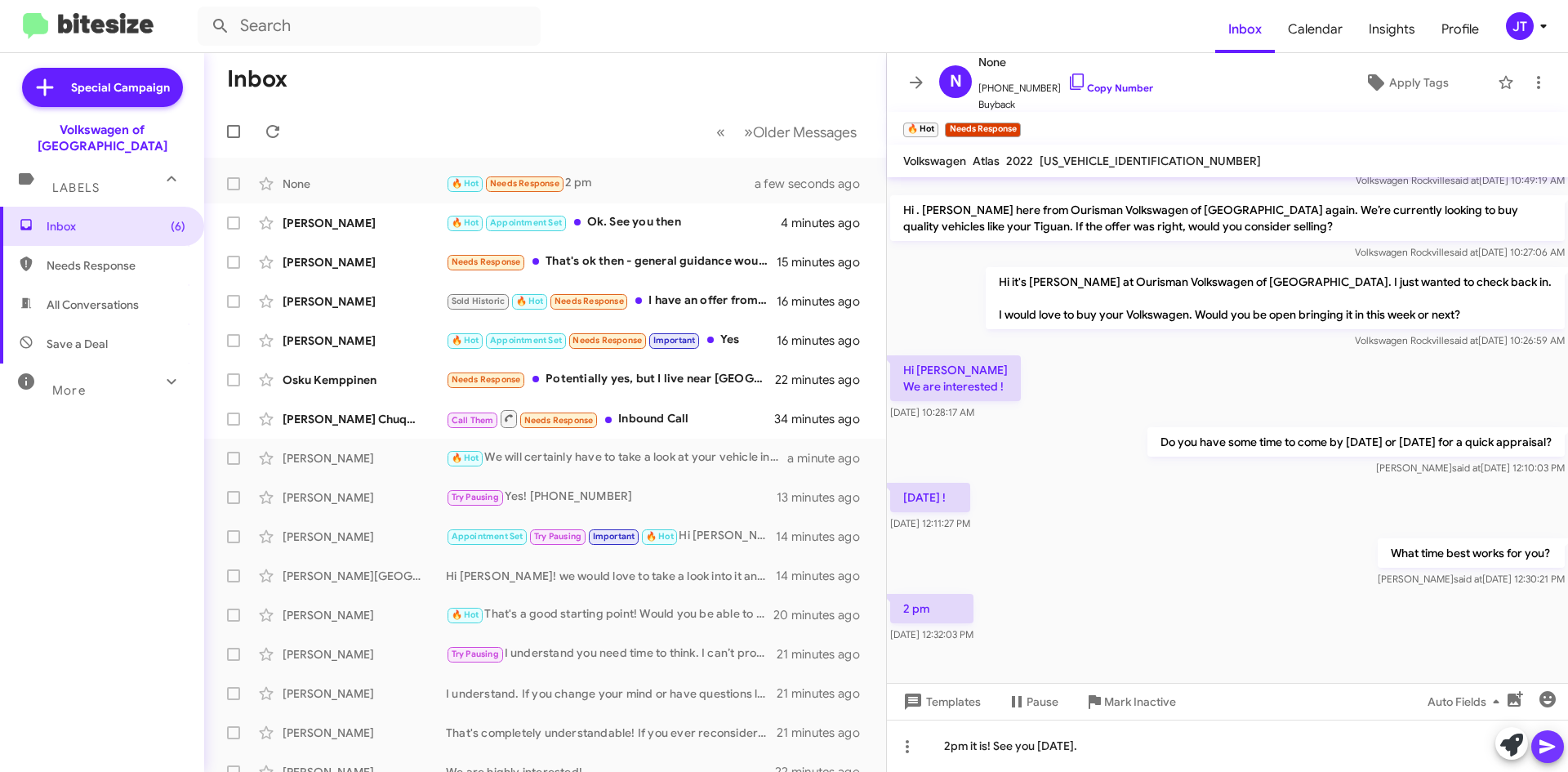
click at [1551, 737] on icon at bounding box center [1548, 747] width 20 height 20
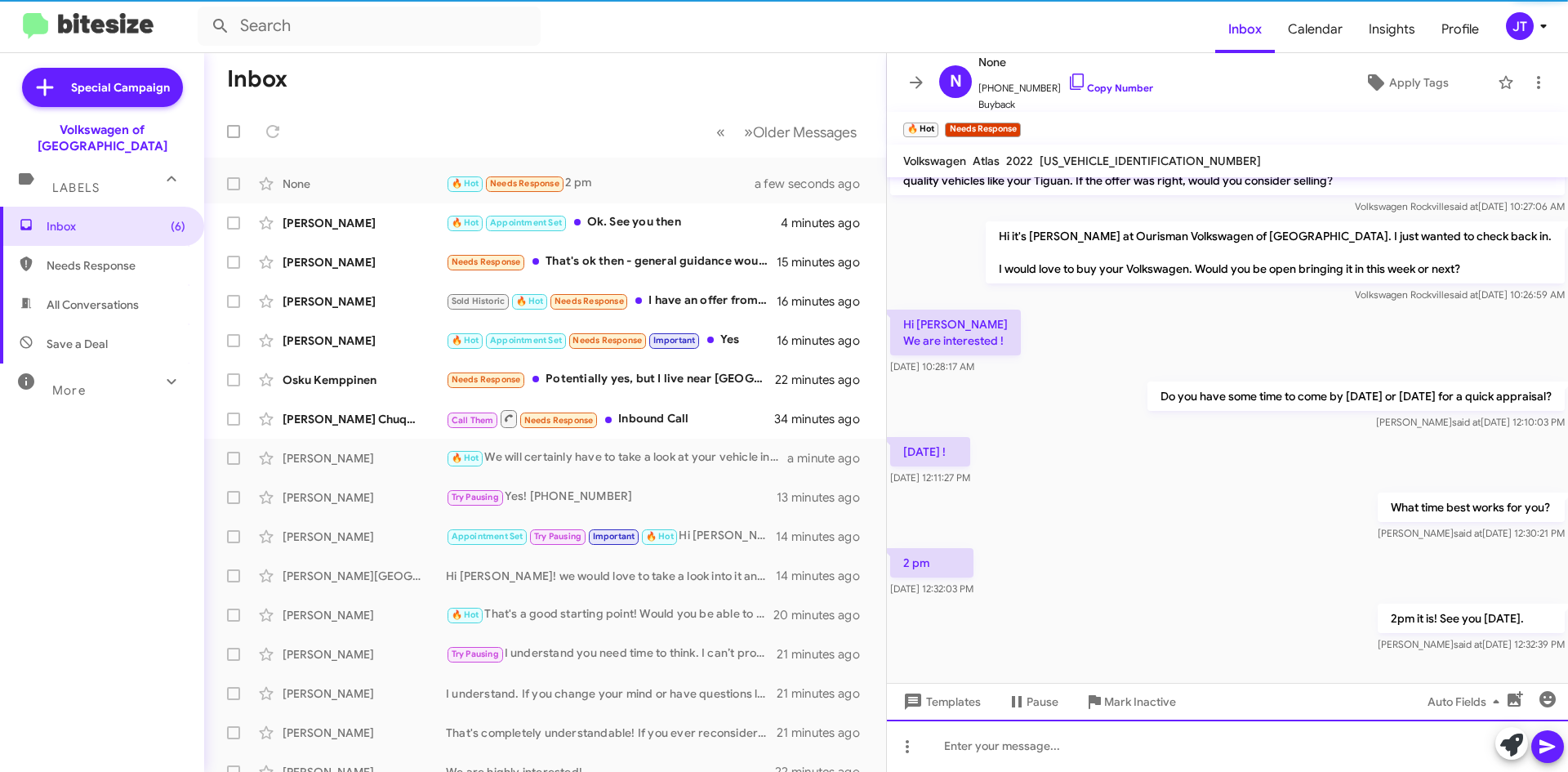
scroll to position [270, 0]
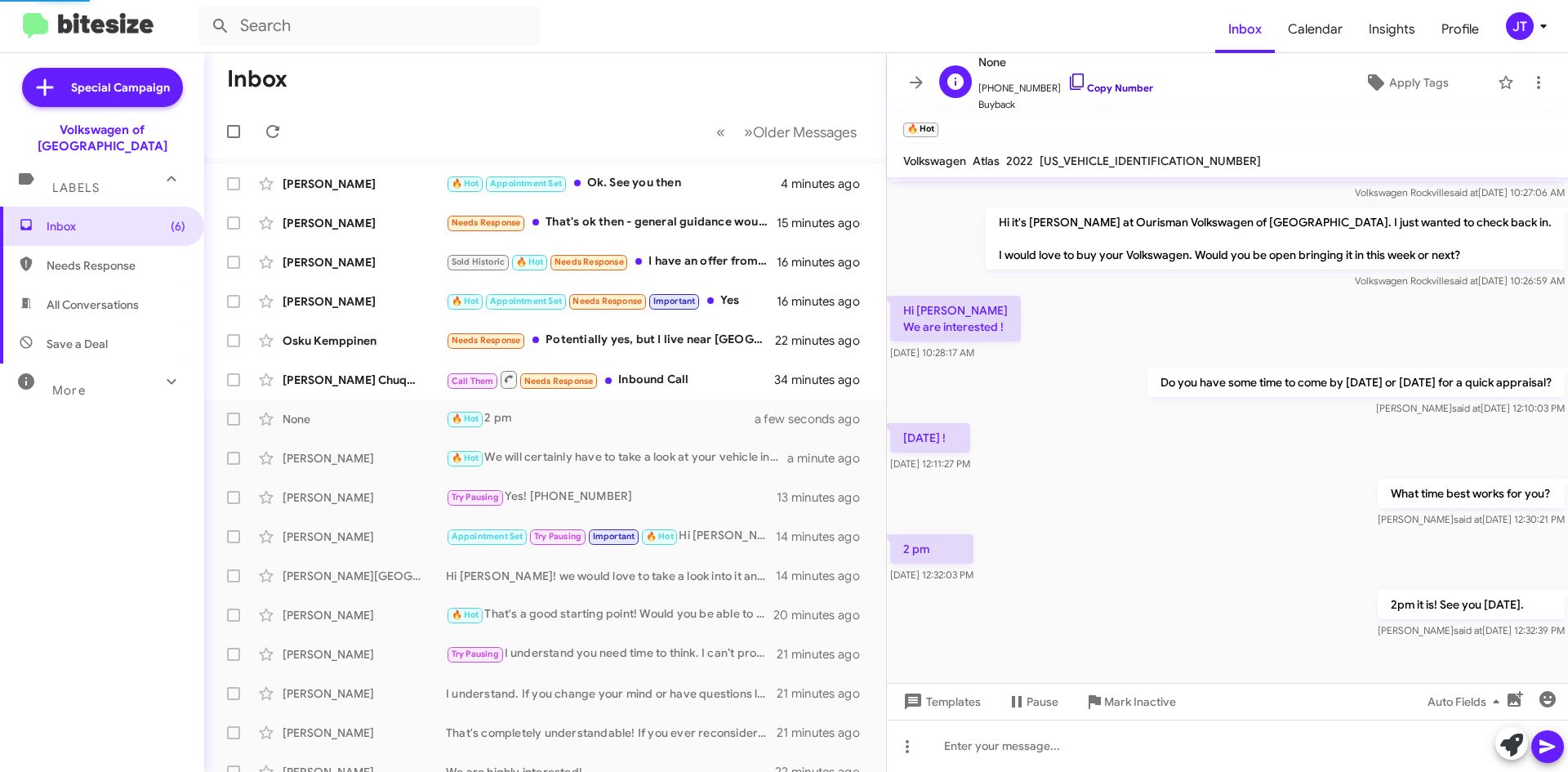
click at [1132, 82] on link "Copy Number" at bounding box center [1110, 87] width 86 height 12
click at [669, 350] on div "Needs Response Potentially yes, but I live near Seattle nowadays so you'd have …" at bounding box center [627, 340] width 361 height 19
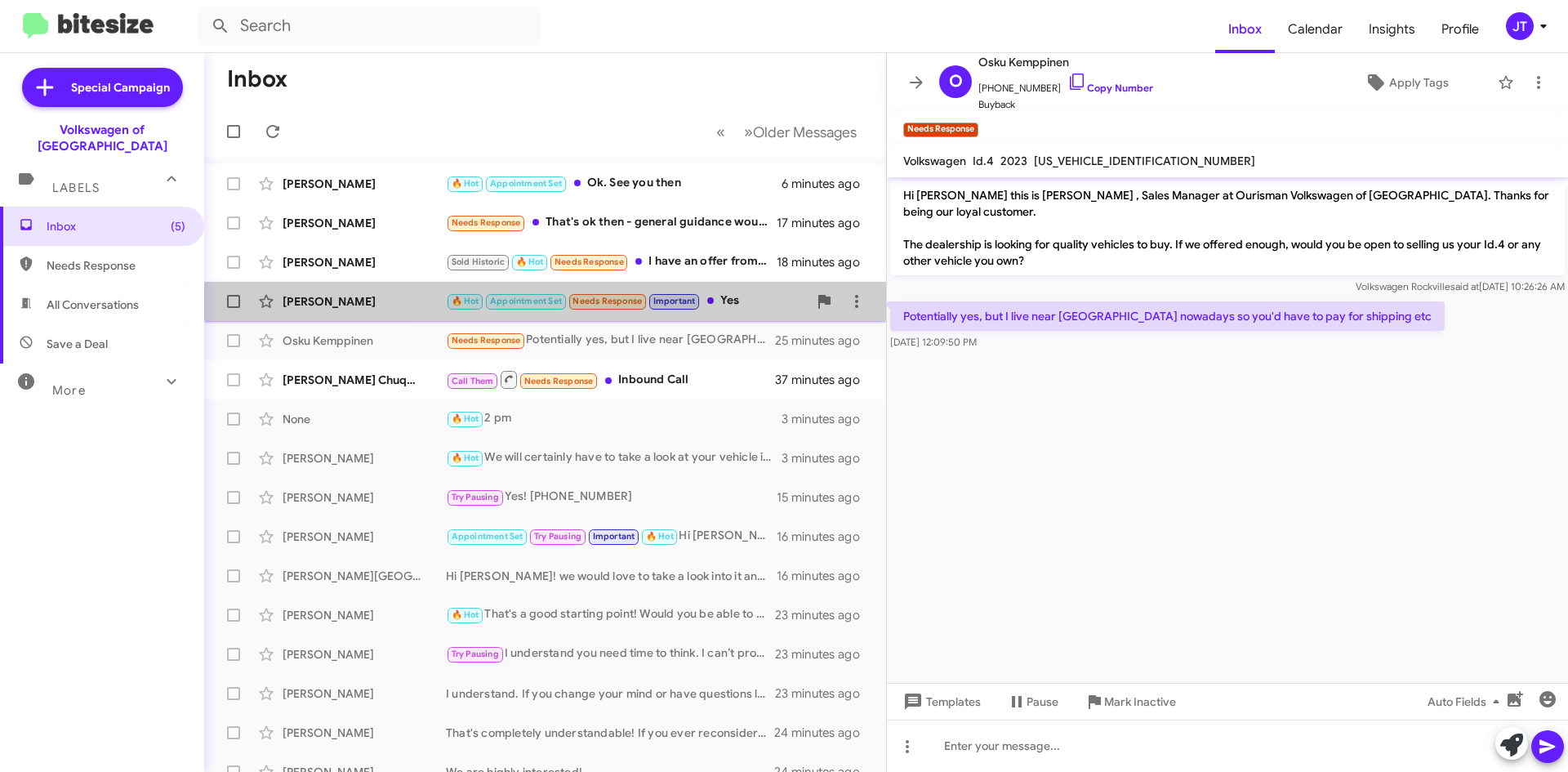
click at [738, 304] on div "🔥 Hot Appointment Set Needs Response Important Yes" at bounding box center [627, 301] width 361 height 19
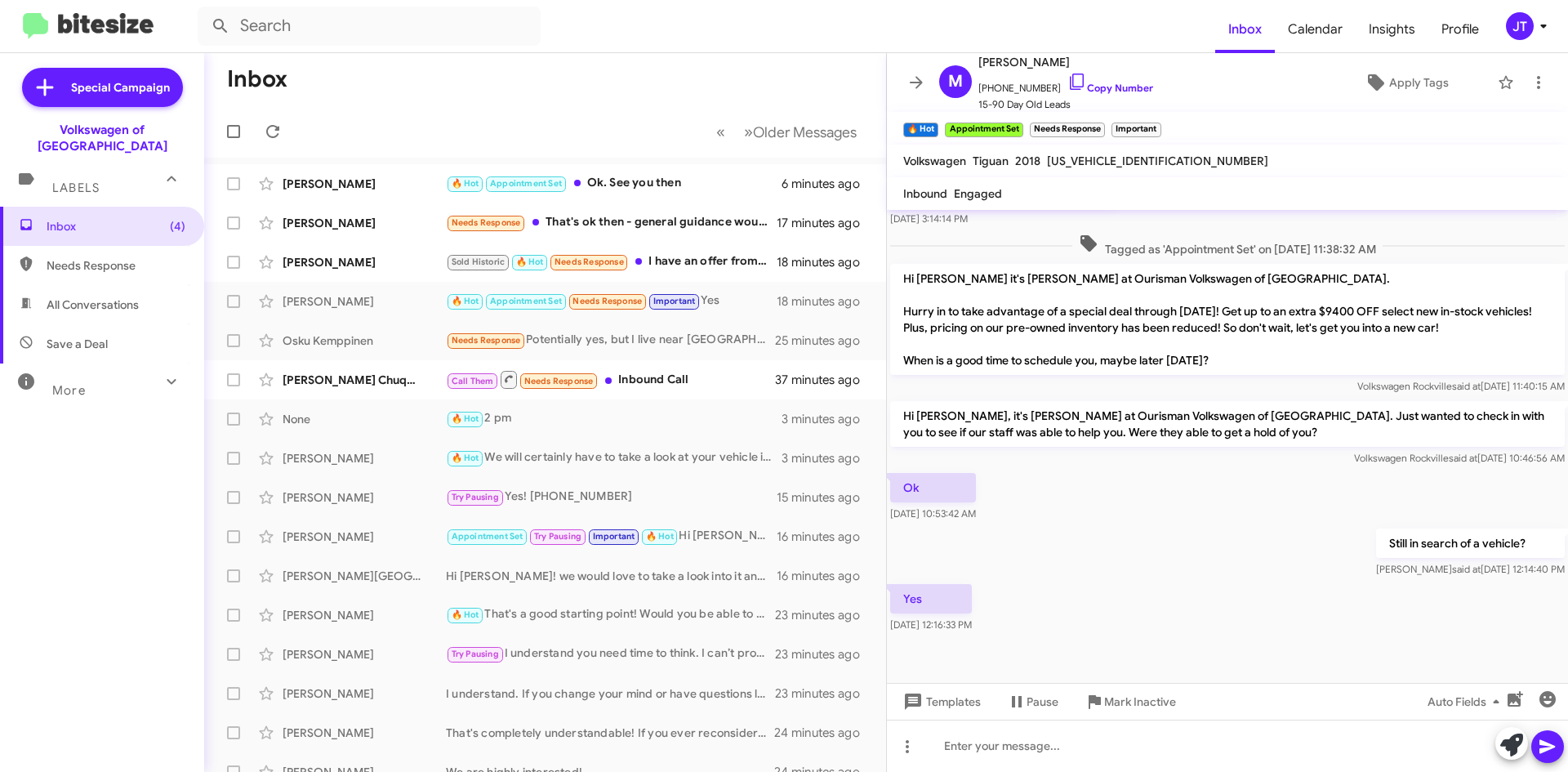
scroll to position [500, 0]
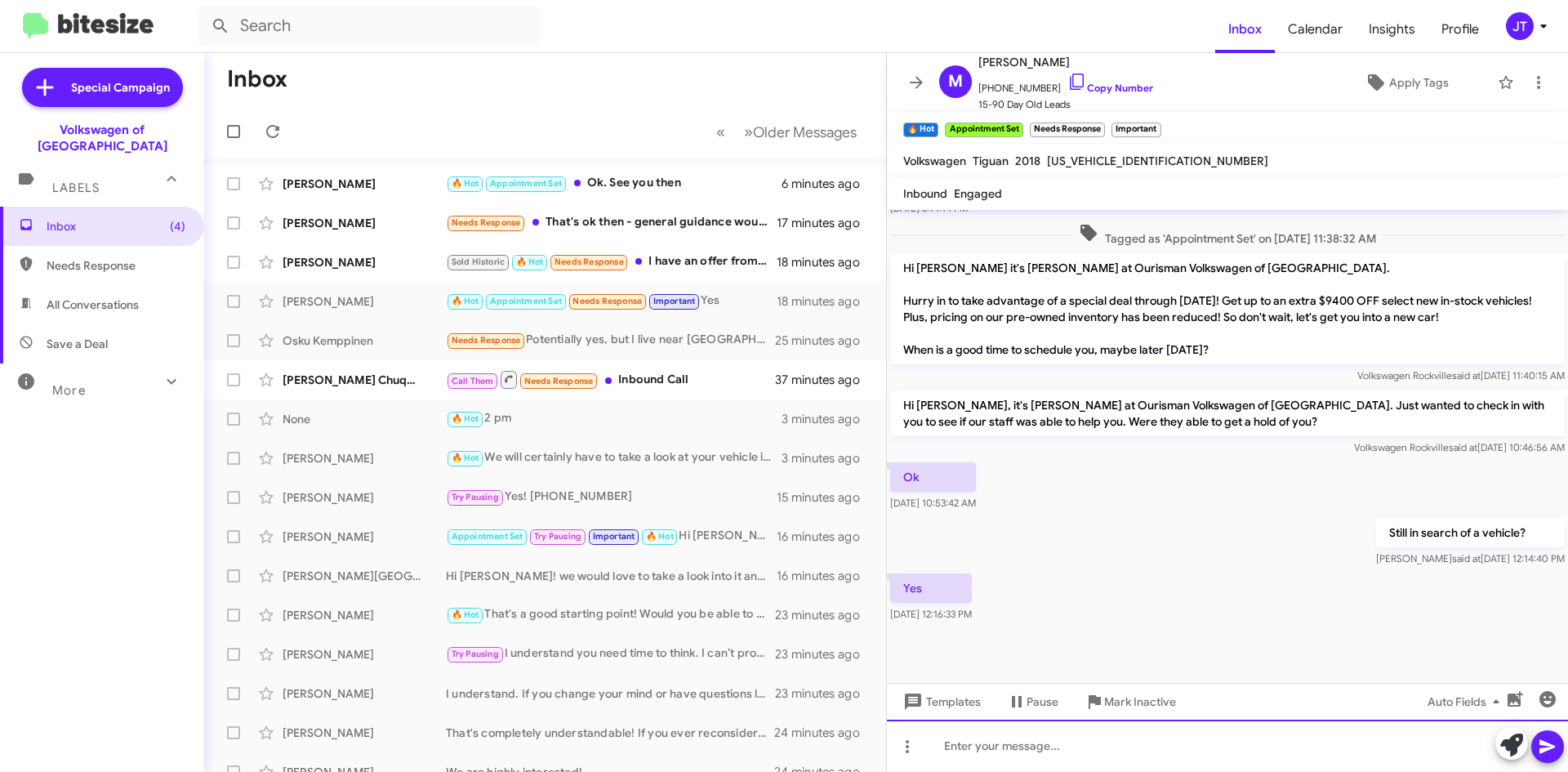
click at [996, 738] on div at bounding box center [1227, 745] width 681 height 52
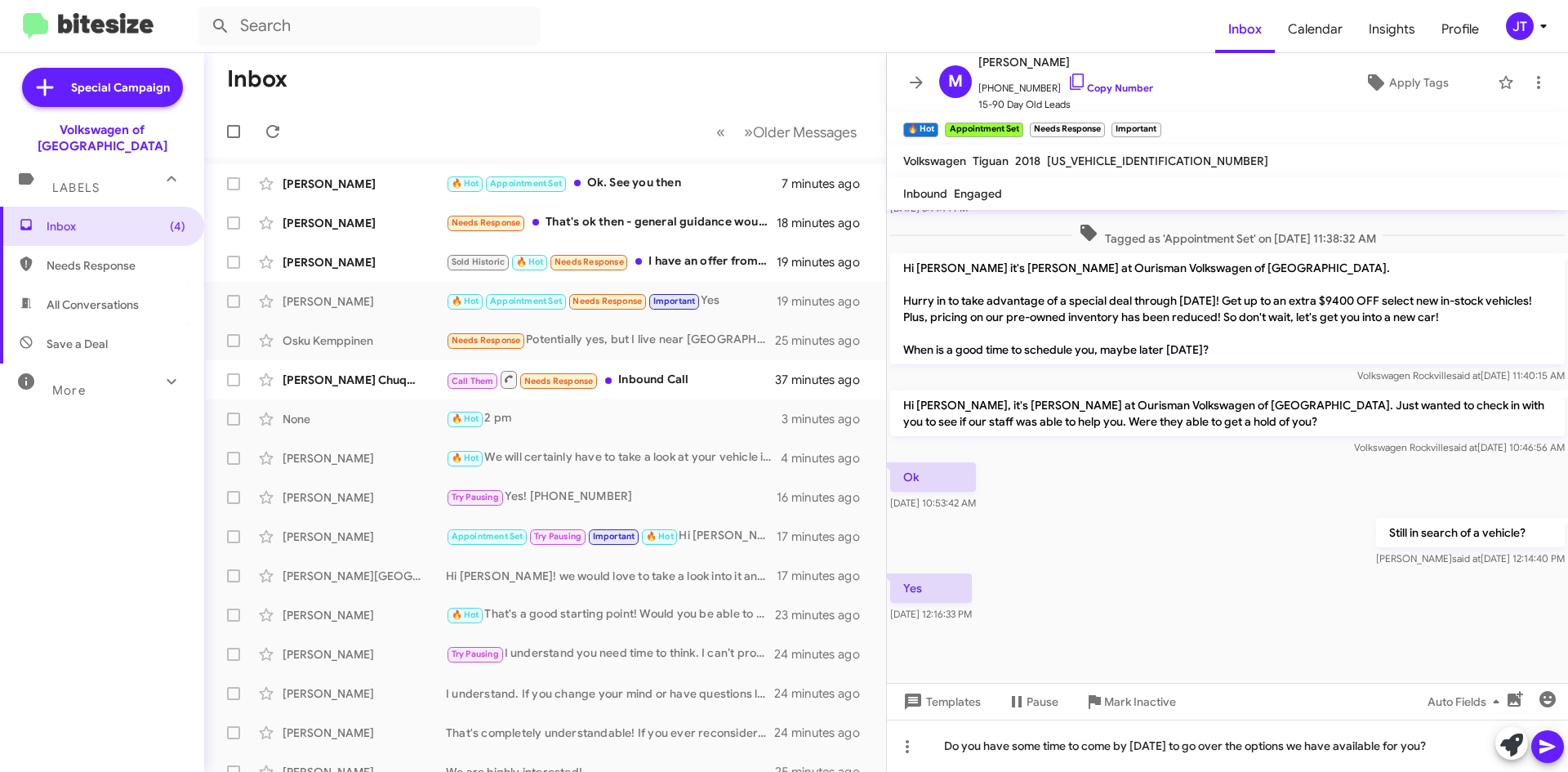
click at [1546, 744] on icon at bounding box center [1547, 747] width 16 height 14
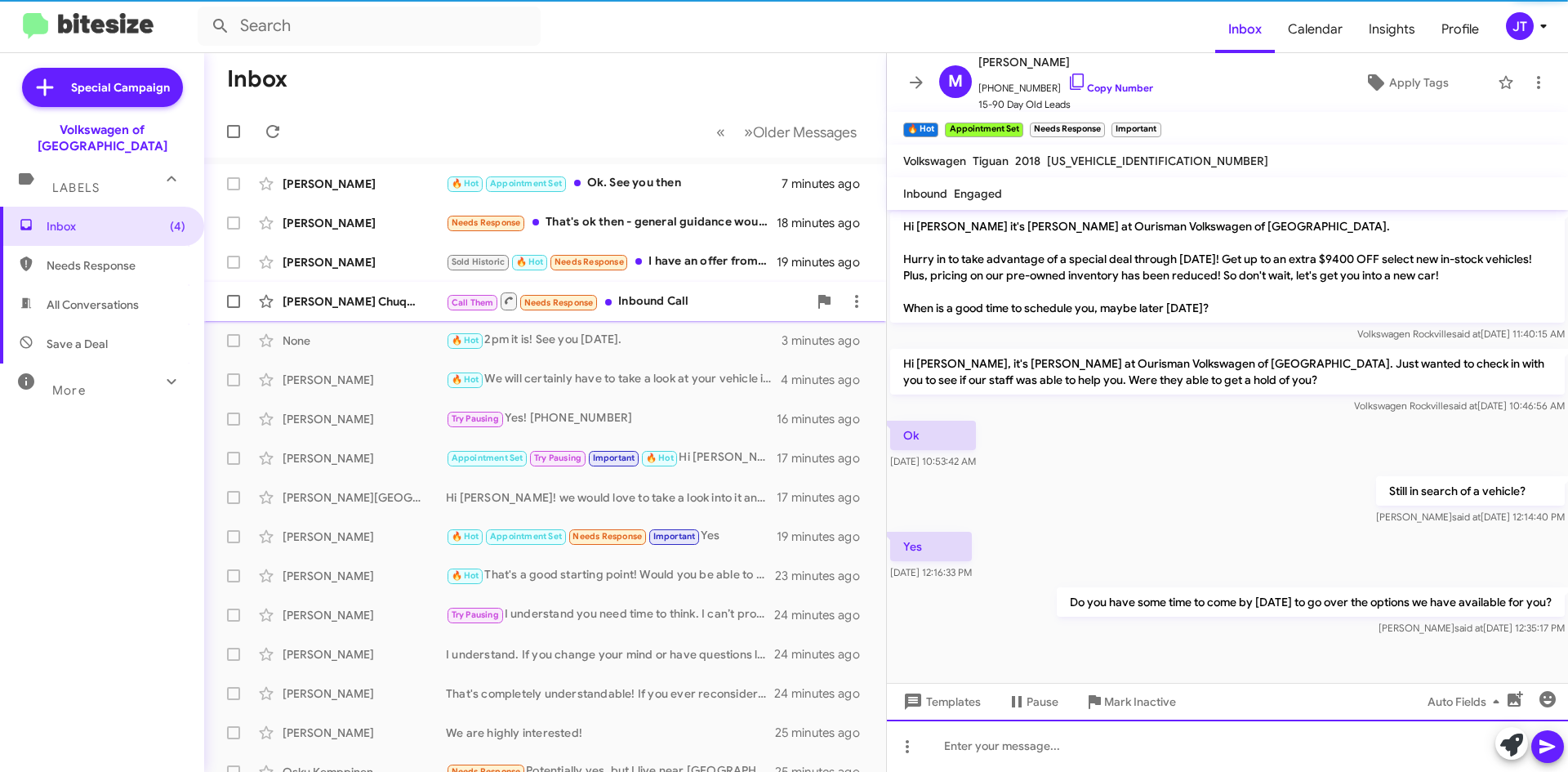
scroll to position [559, 0]
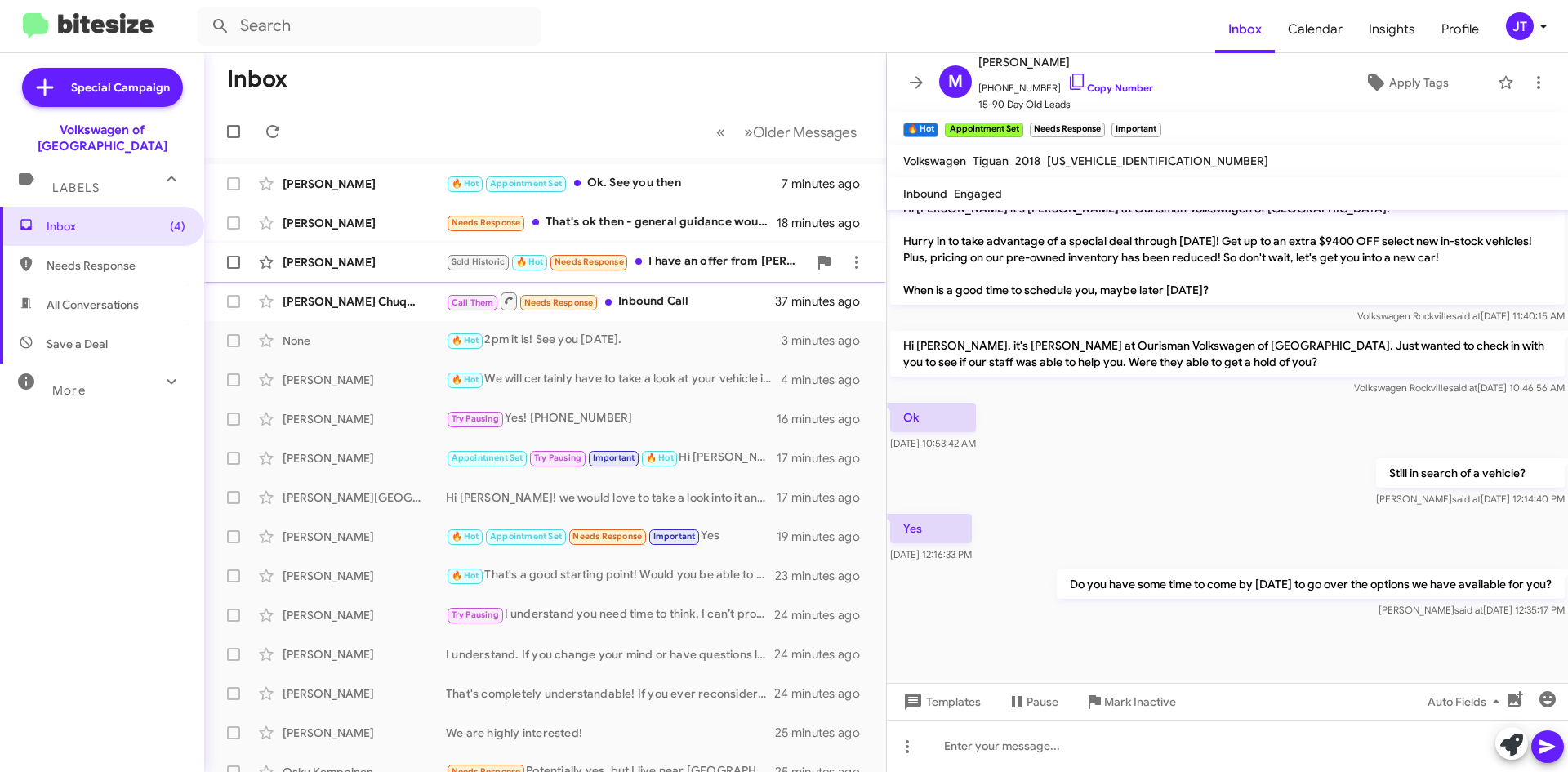
click at [714, 272] on div "Henok Jiru Sold Historic 🔥 Hot Needs Response I have an offer from Tesla 19 min…" at bounding box center [544, 262] width 656 height 32
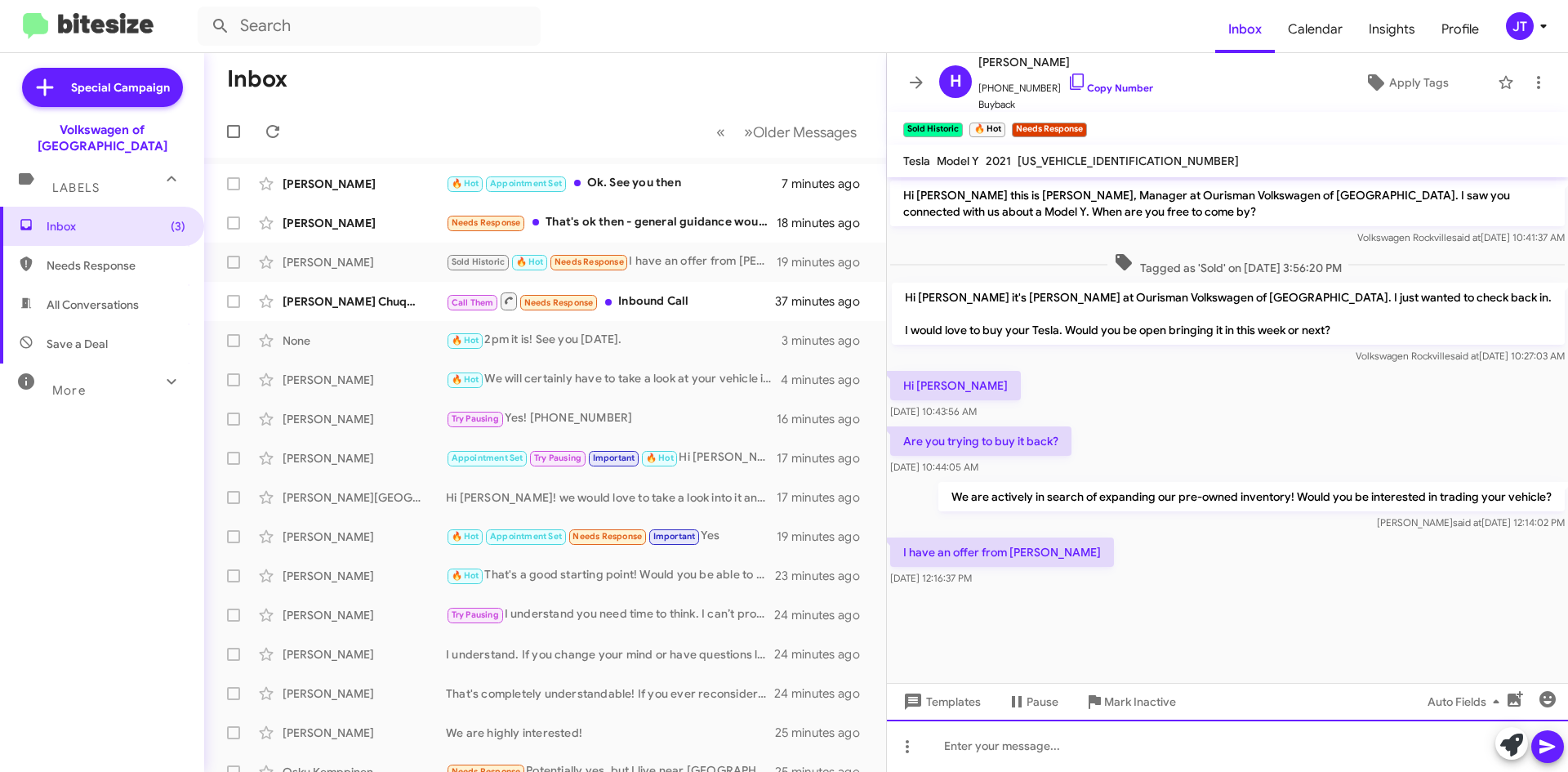
click at [1052, 747] on div at bounding box center [1227, 745] width 681 height 52
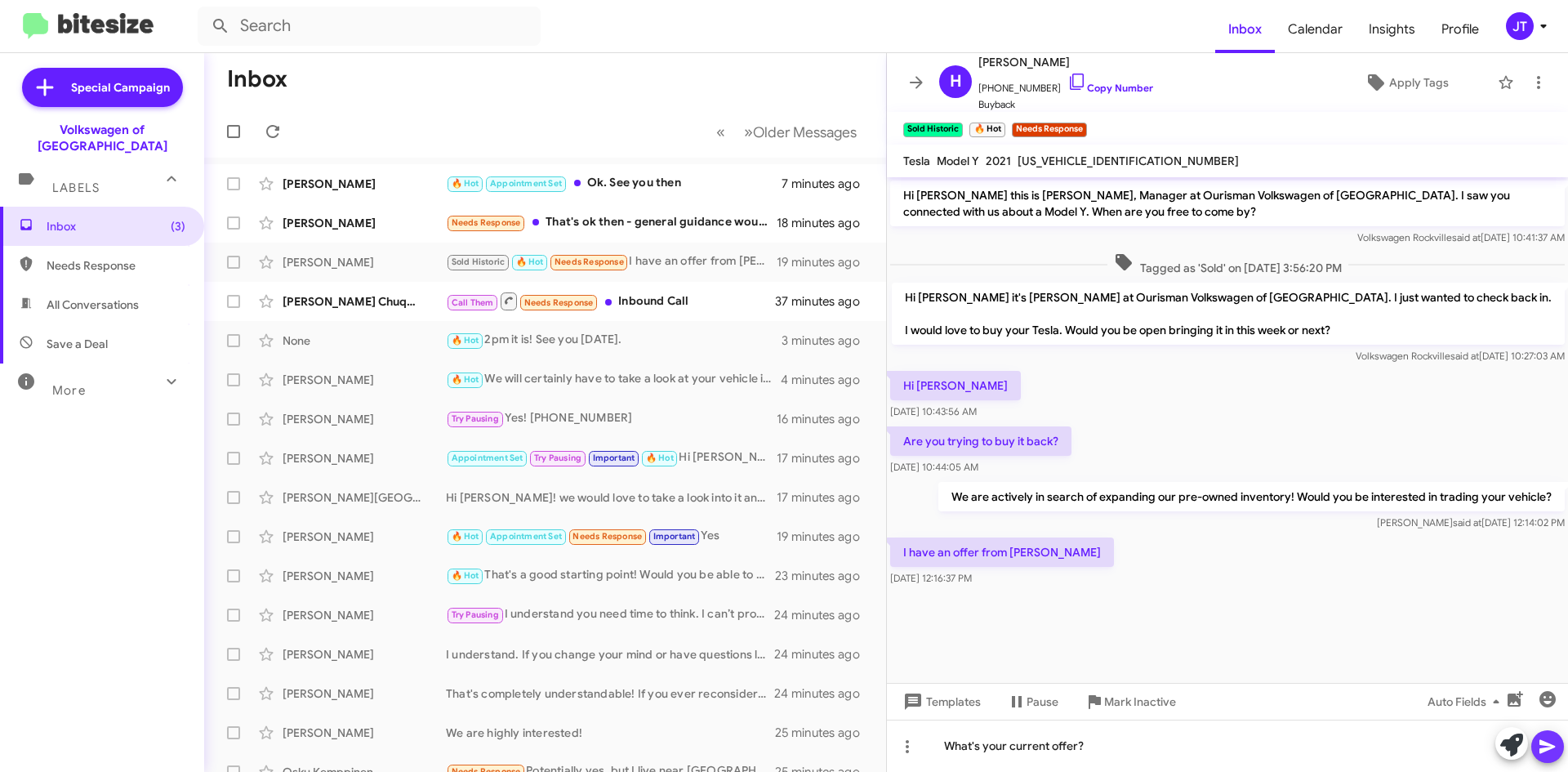
click at [1552, 750] on icon at bounding box center [1548, 747] width 20 height 20
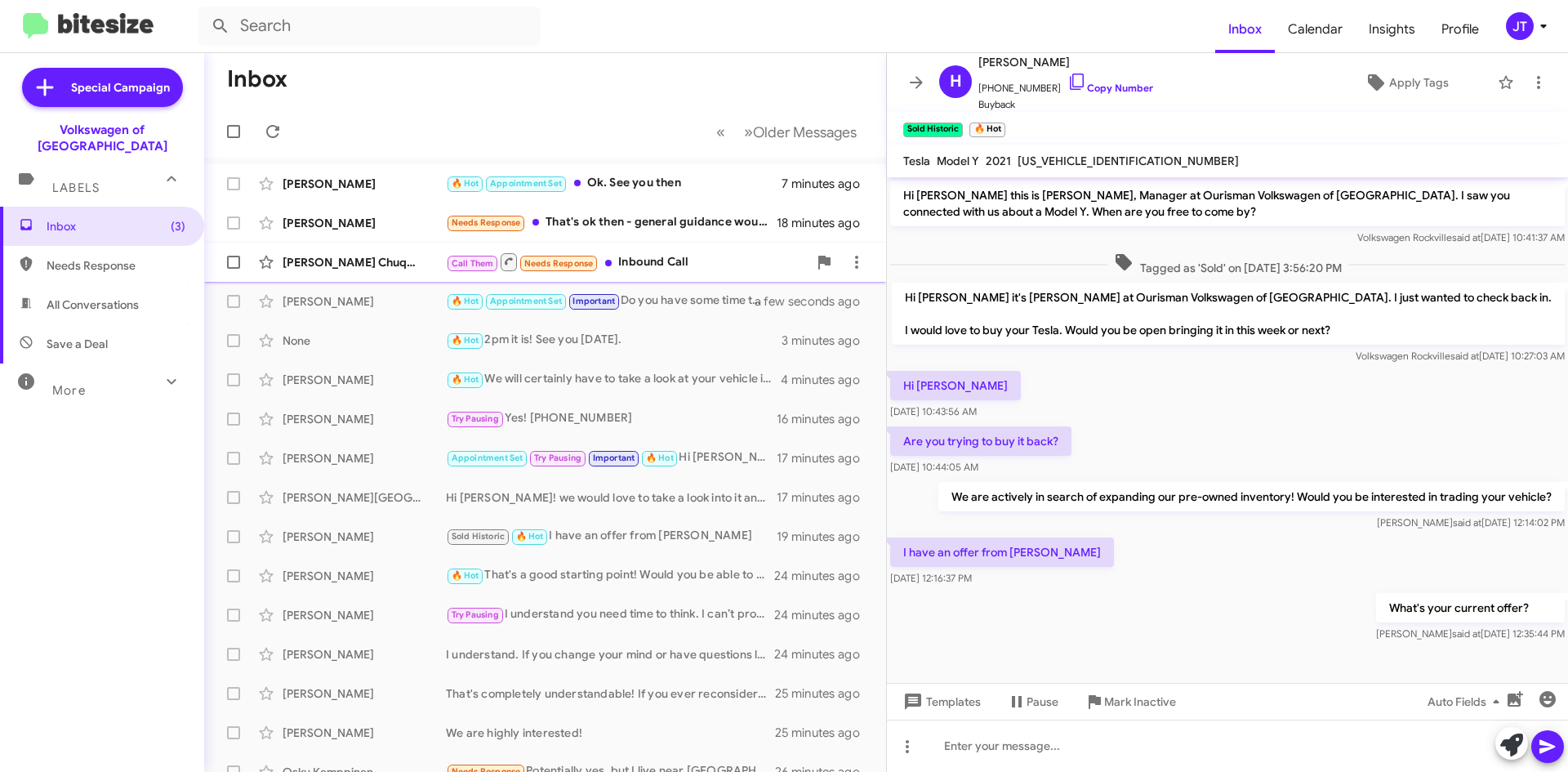
click at [659, 260] on div "Call Them Needs Response Inbound Call" at bounding box center [627, 262] width 361 height 21
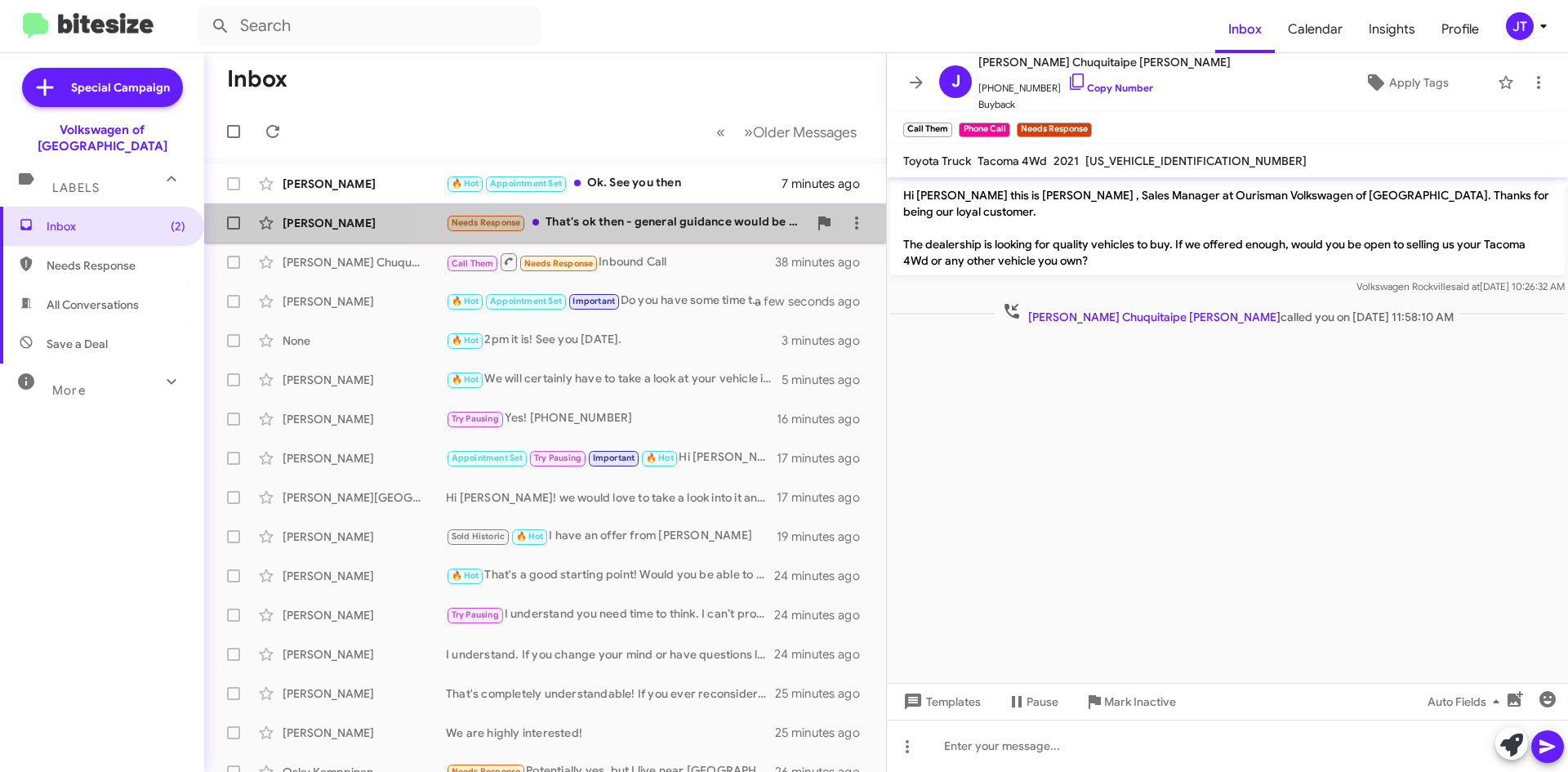
click at [685, 232] on div "Needs Response That's ok then - general guidance would be good but it not possi…" at bounding box center [627, 223] width 361 height 19
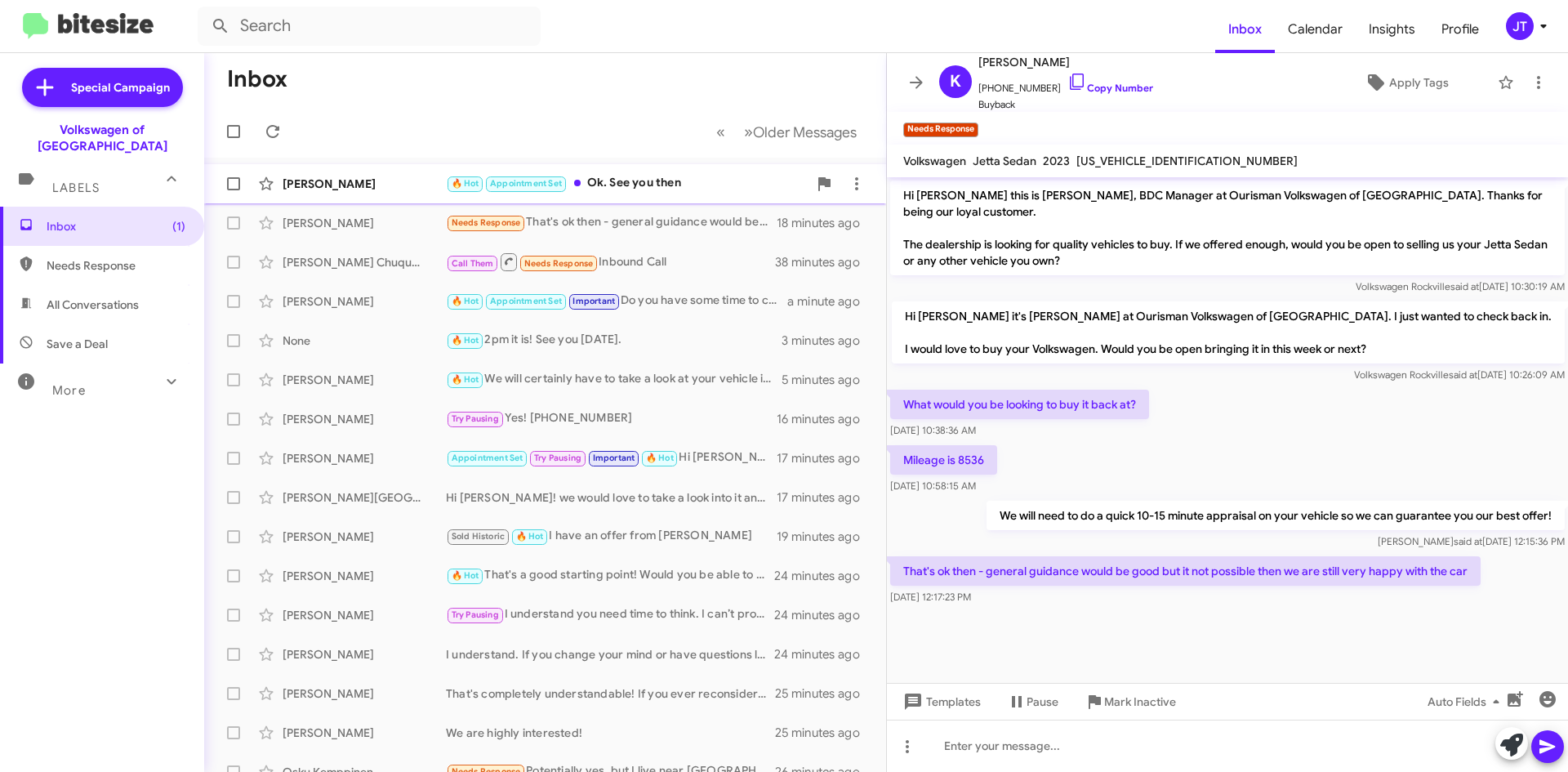
click at [625, 181] on div "🔥 Hot Appointment Set Ok. See you then" at bounding box center [627, 183] width 361 height 19
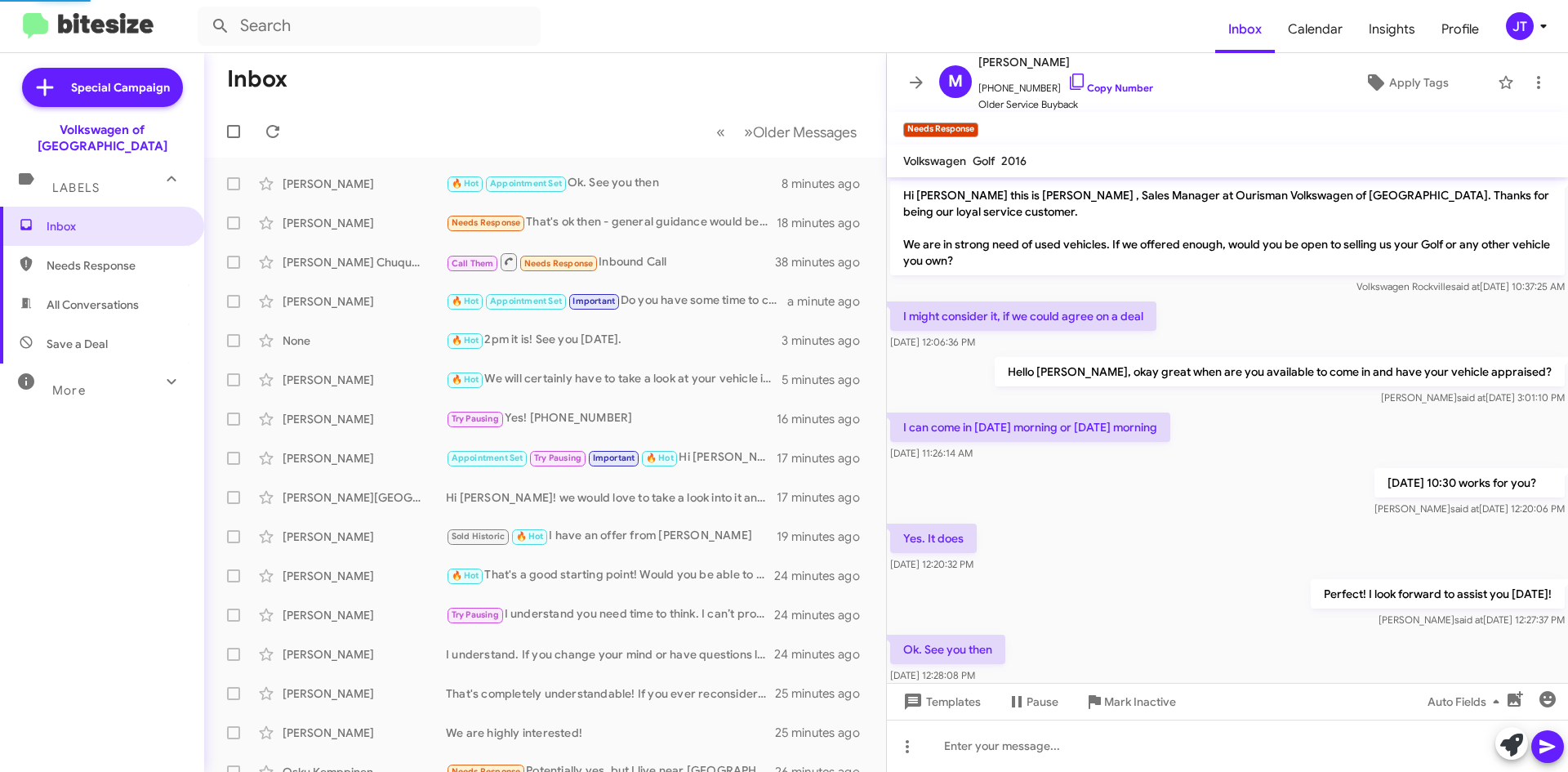
scroll to position [71, 0]
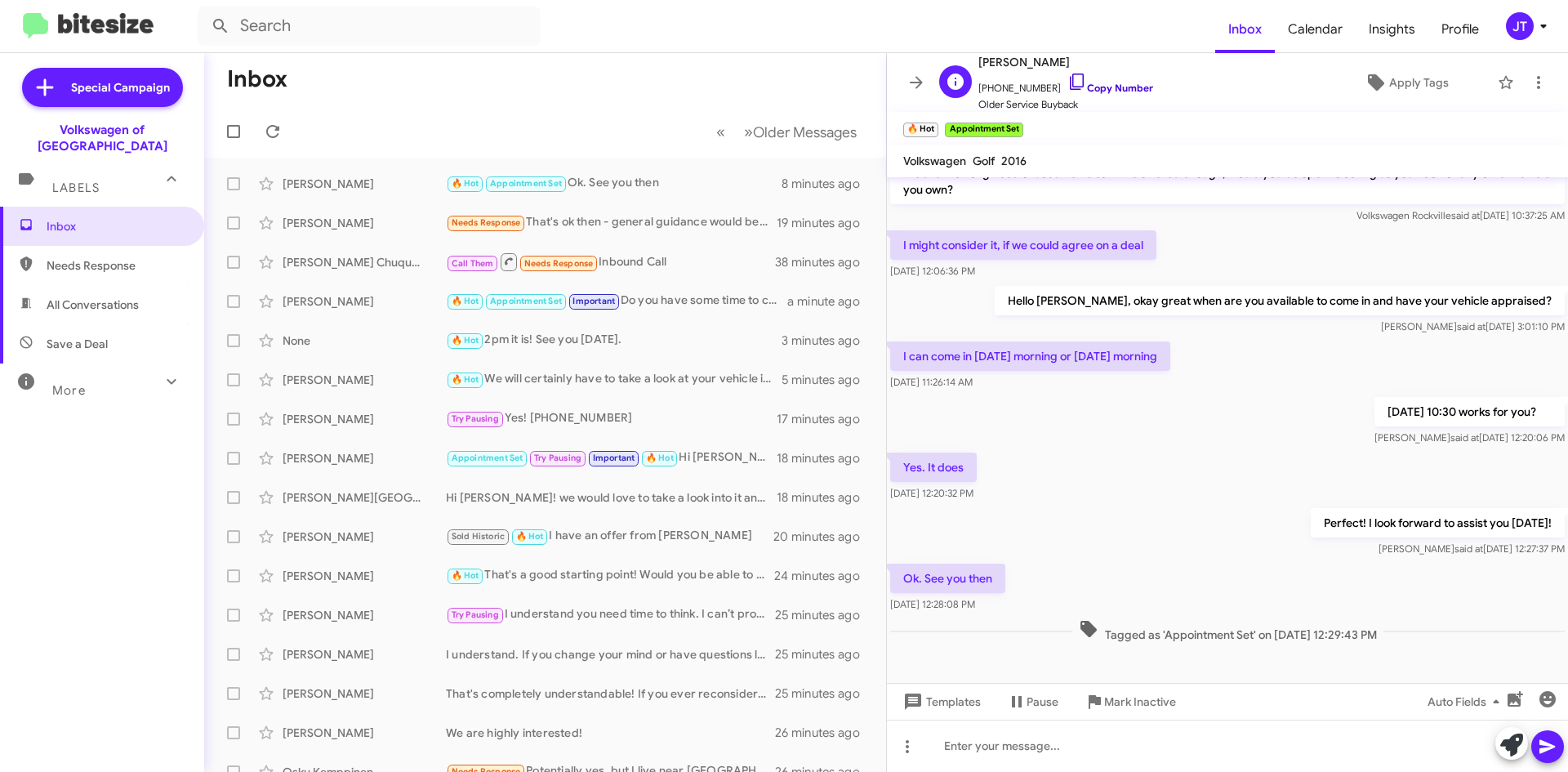
click at [1086, 85] on link "Copy Number" at bounding box center [1110, 87] width 86 height 12
click at [1536, 95] on button at bounding box center [1538, 82] width 32 height 32
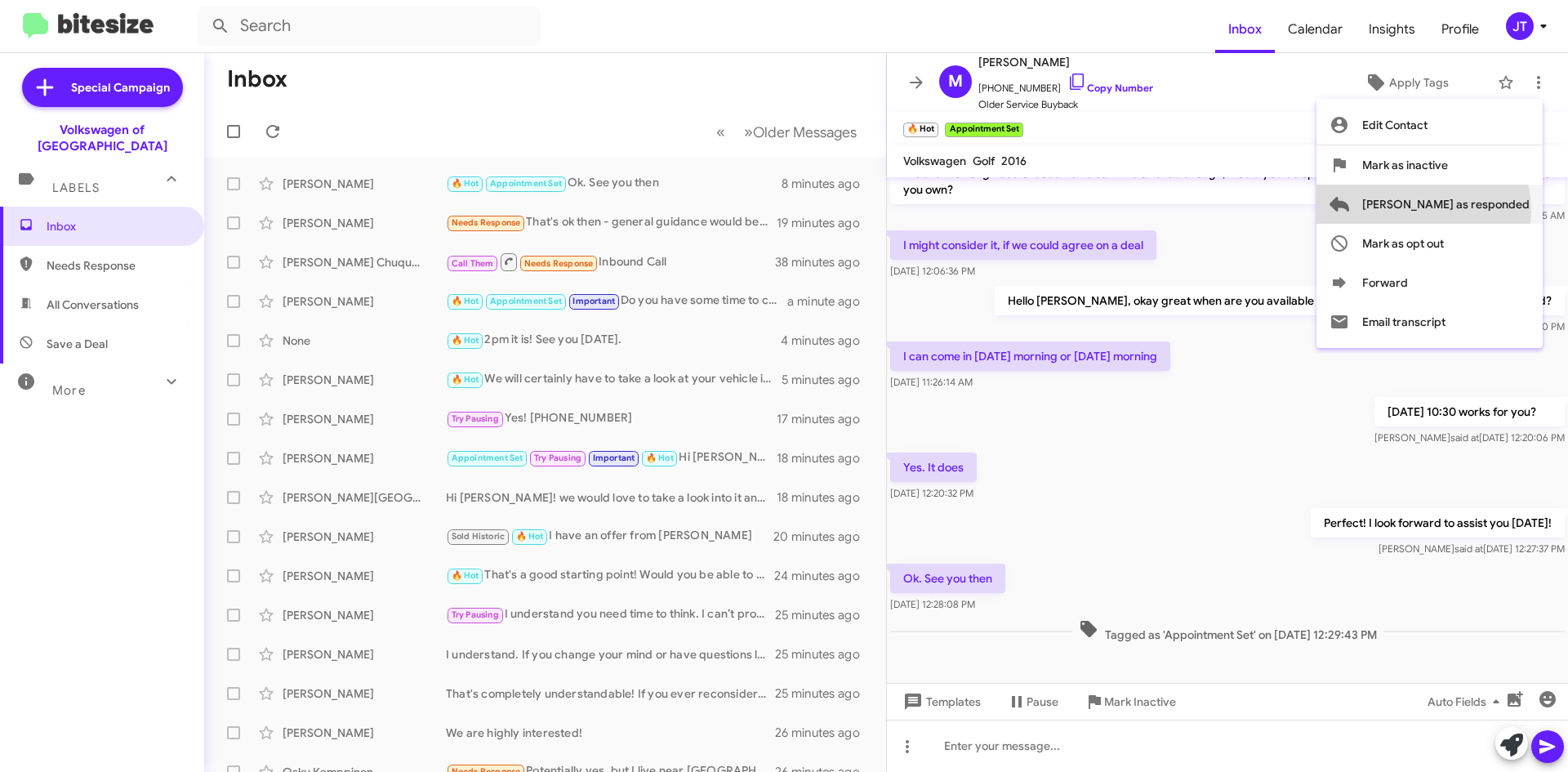
click at [1488, 211] on span "Mark as responded" at bounding box center [1445, 204] width 167 height 39
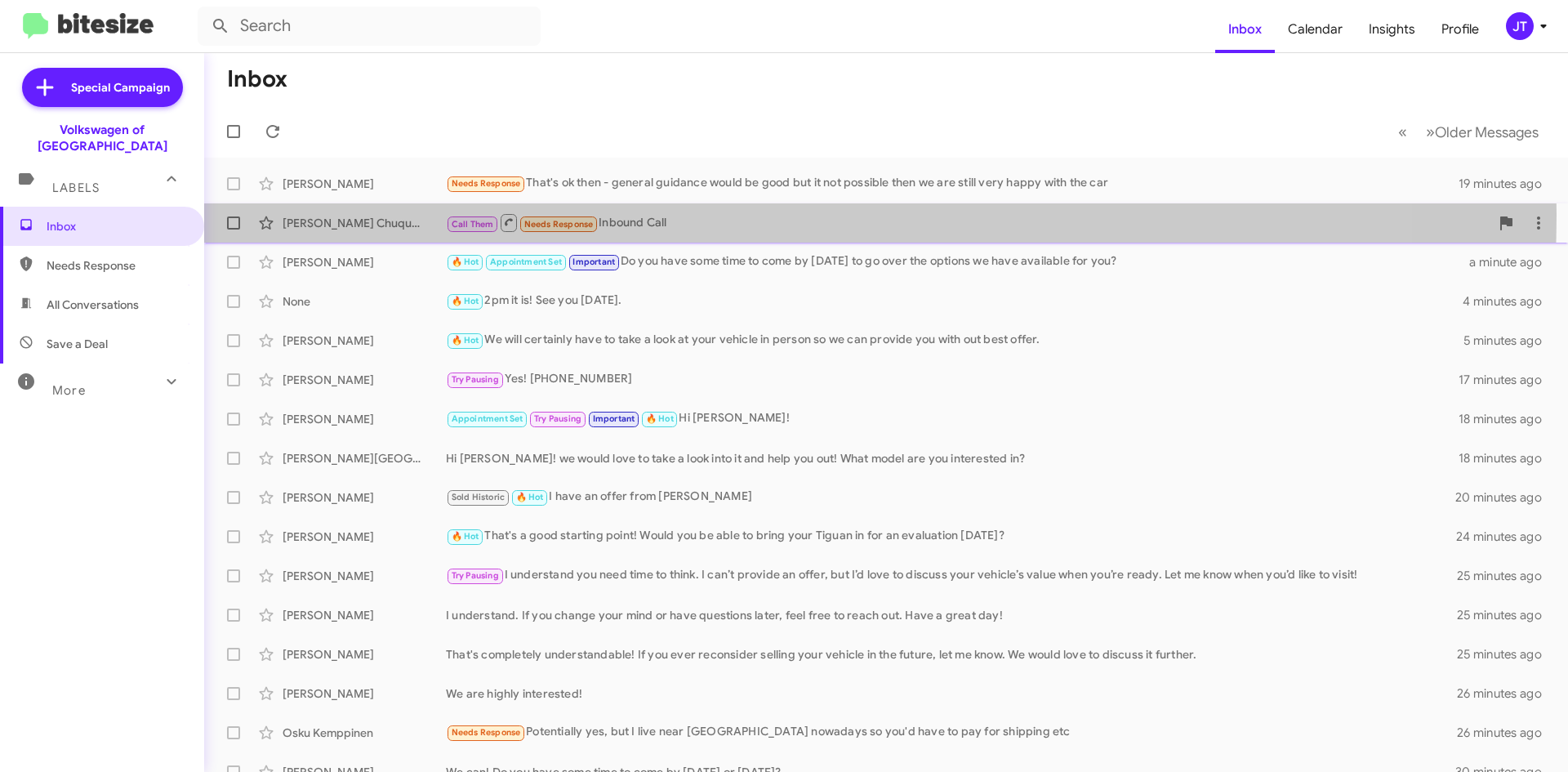
click at [654, 215] on div "Call Them Needs Response Inbound Call" at bounding box center [968, 223] width 1044 height 21
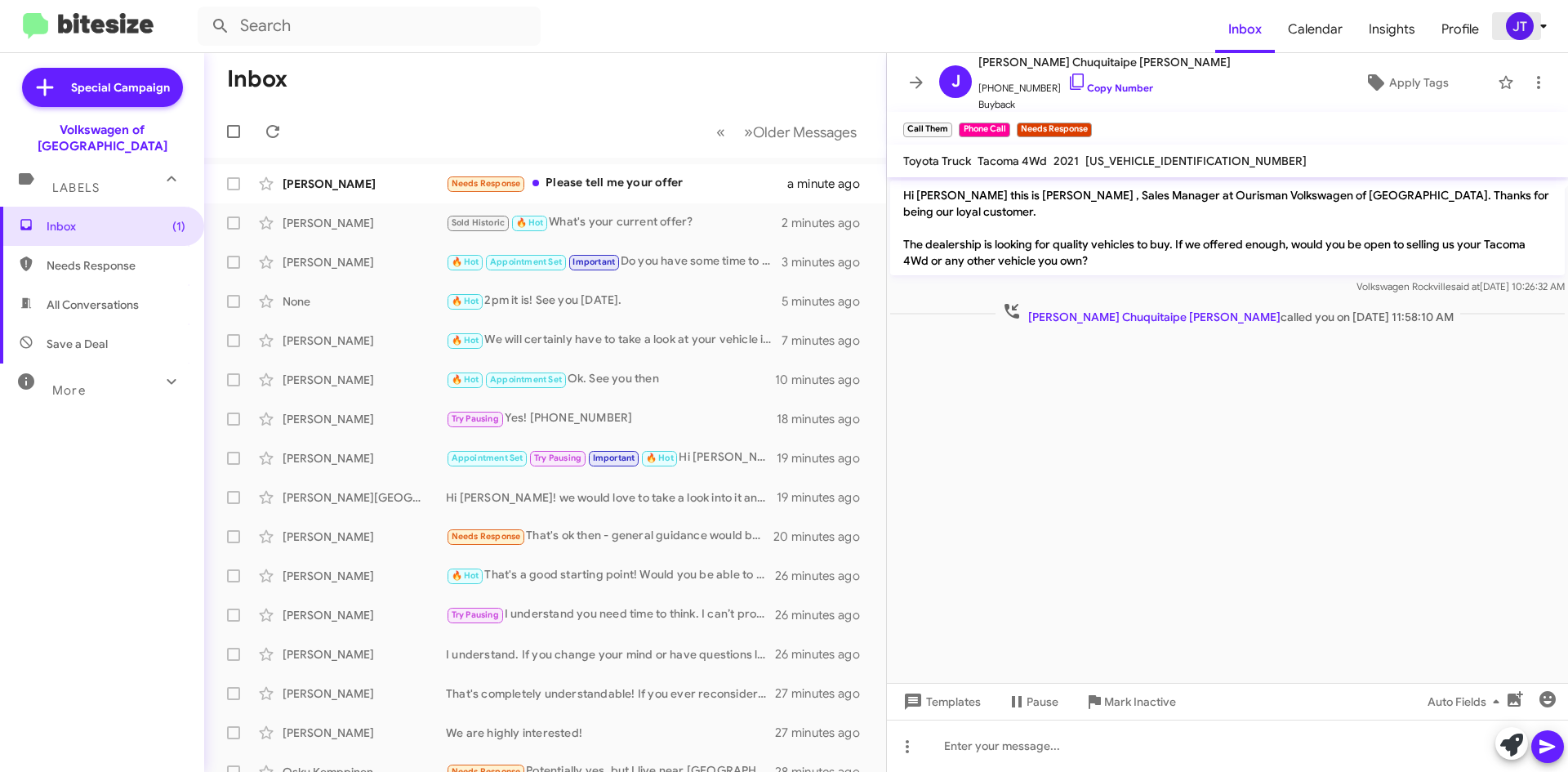
click at [1525, 29] on div "JT" at bounding box center [1519, 26] width 27 height 27
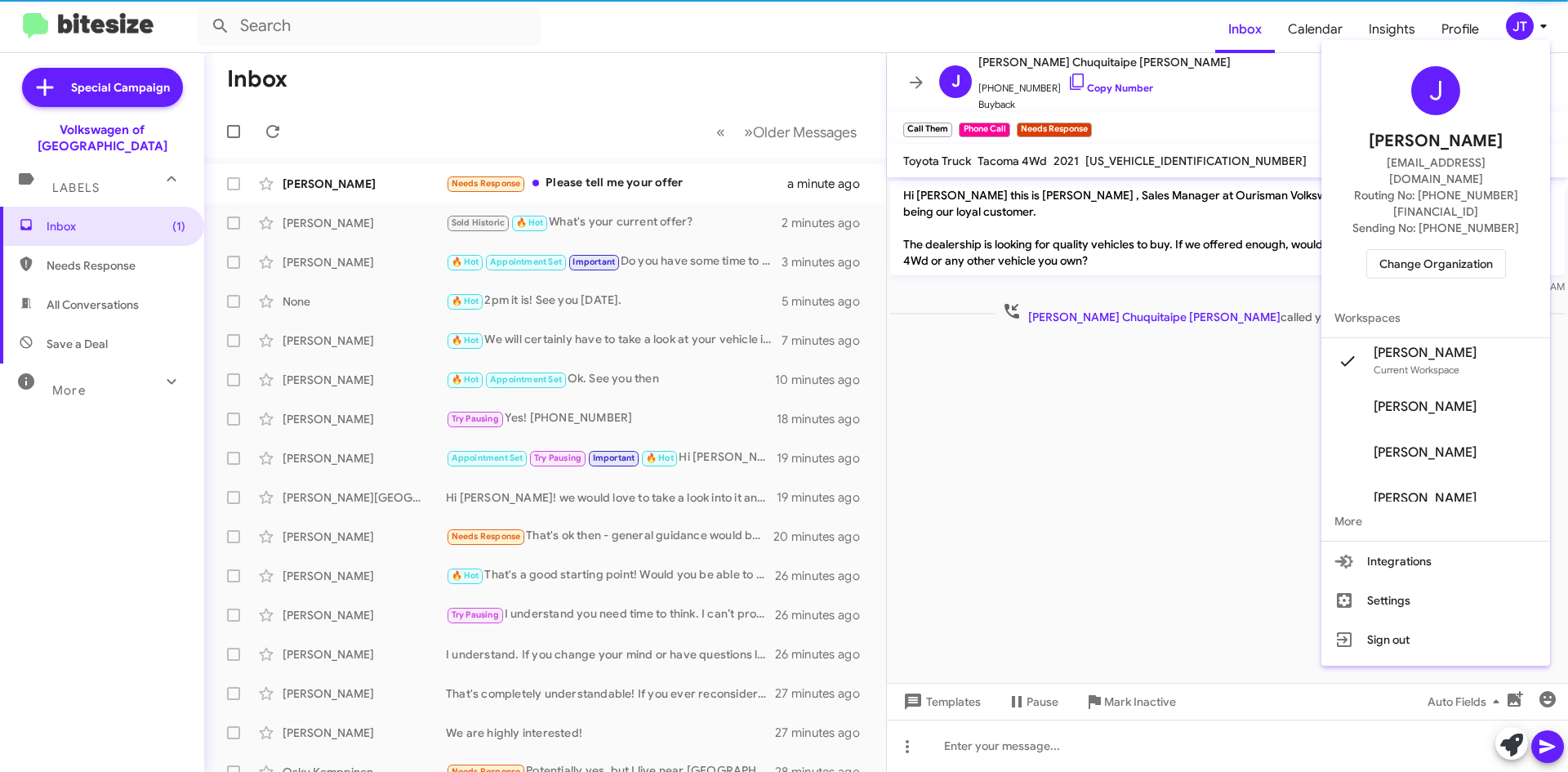
click at [1449, 250] on span "Change Organization" at bounding box center [1436, 263] width 114 height 27
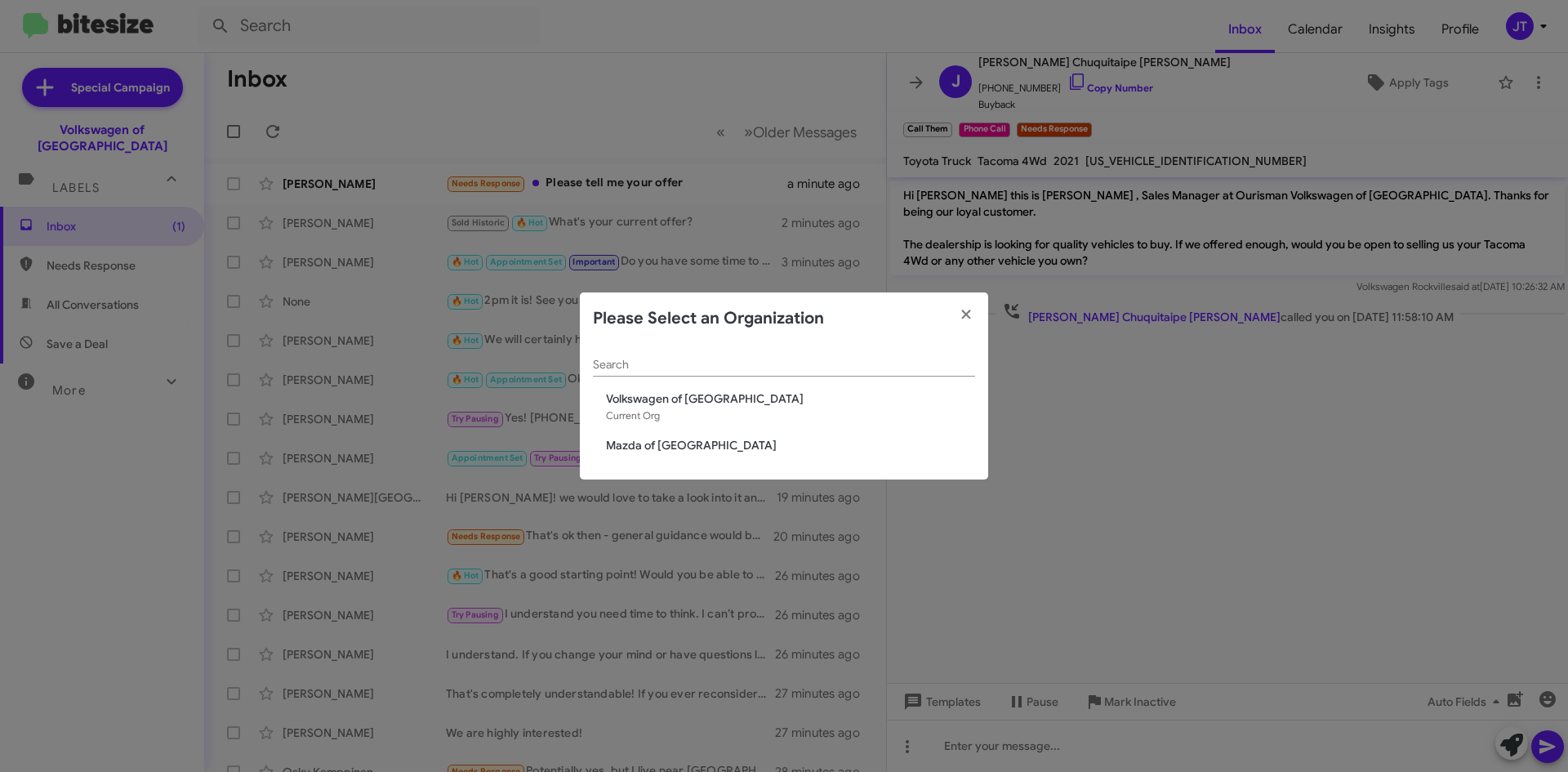
click at [656, 437] on span "Mazda of [GEOGRAPHIC_DATA]" at bounding box center [790, 445] width 369 height 17
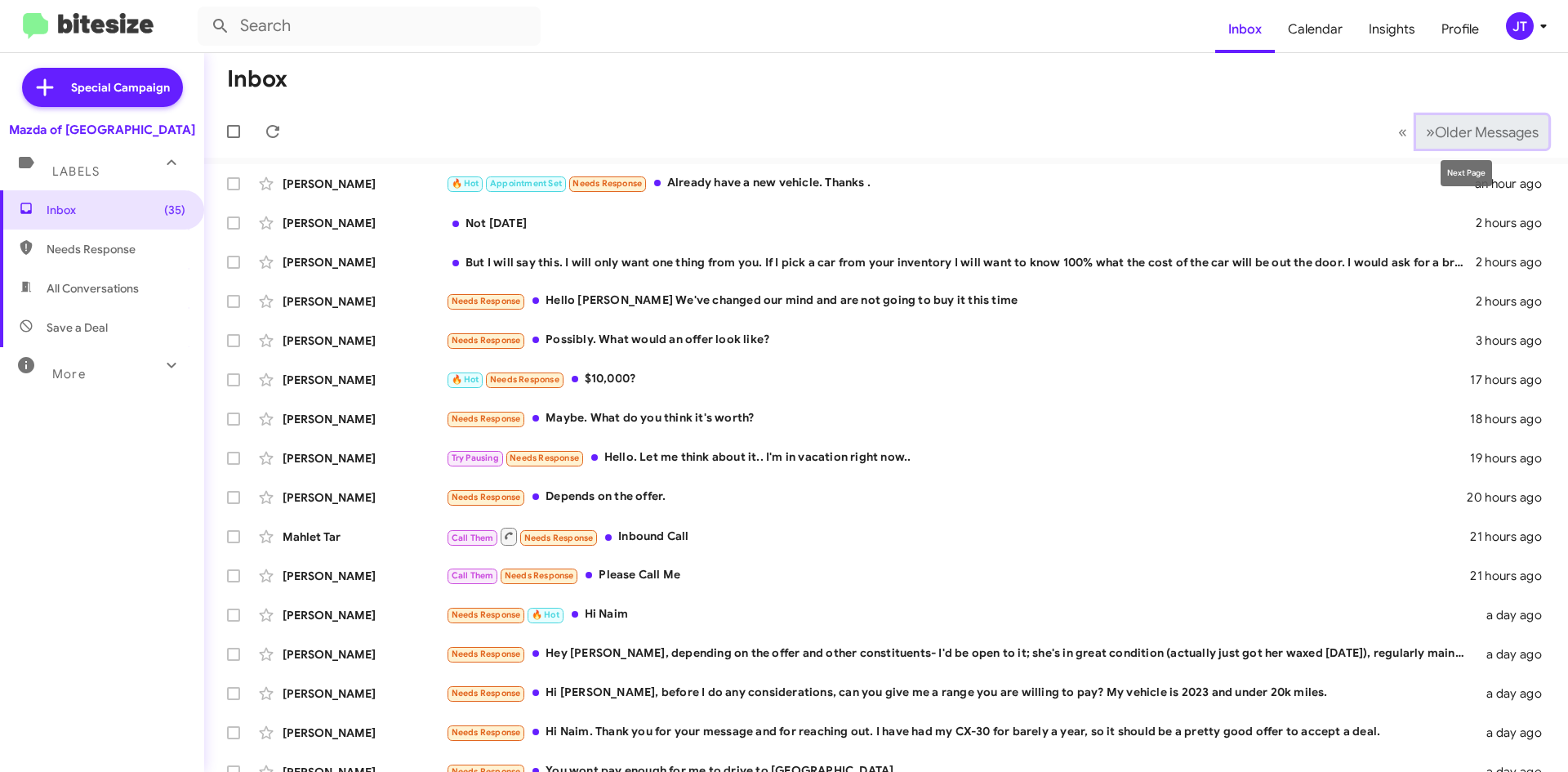
click at [1435, 125] on span "Older Messages" at bounding box center [1487, 132] width 104 height 18
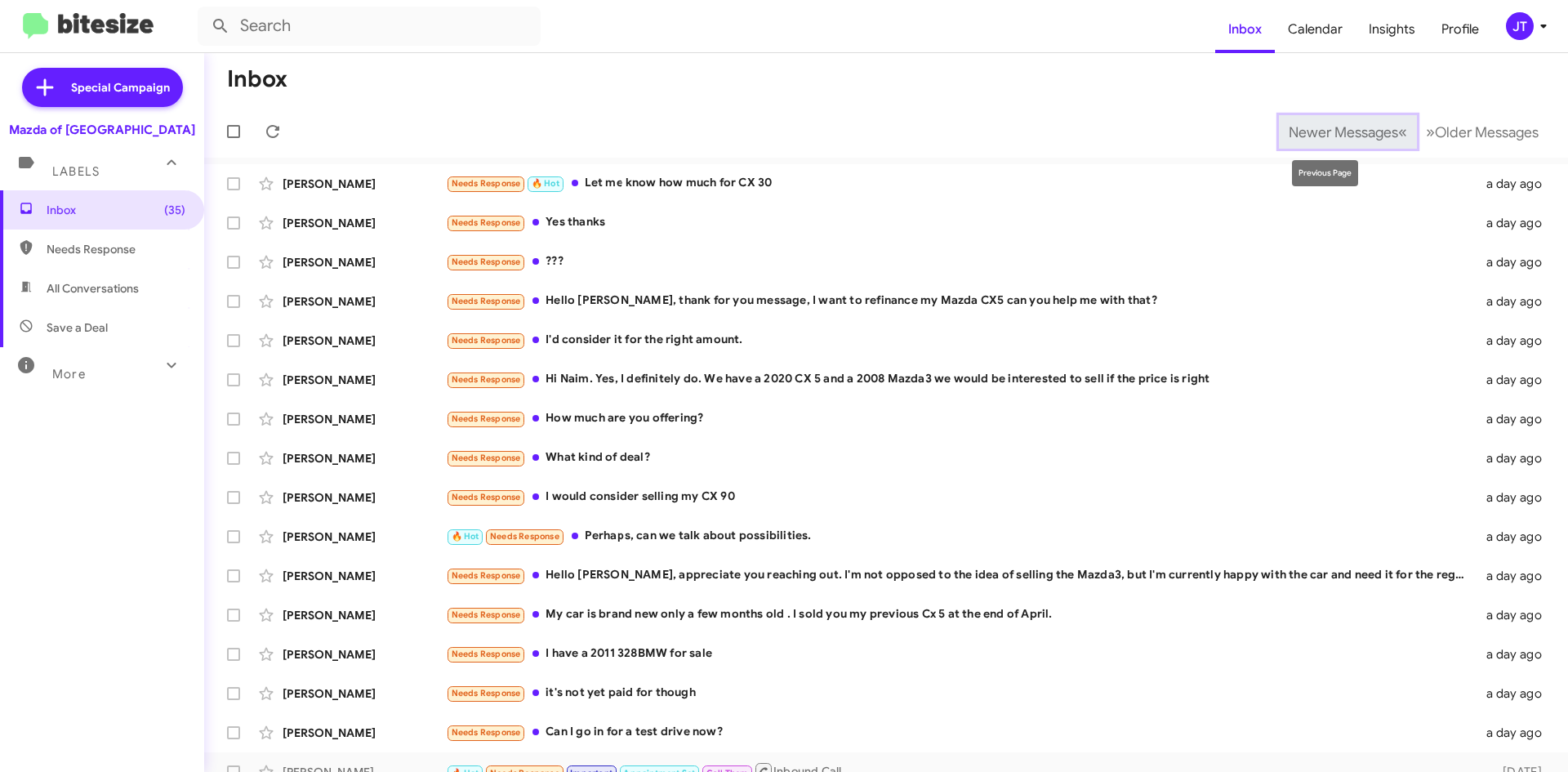
click at [1295, 118] on button "Newer Messages « Previous" at bounding box center [1348, 132] width 138 height 33
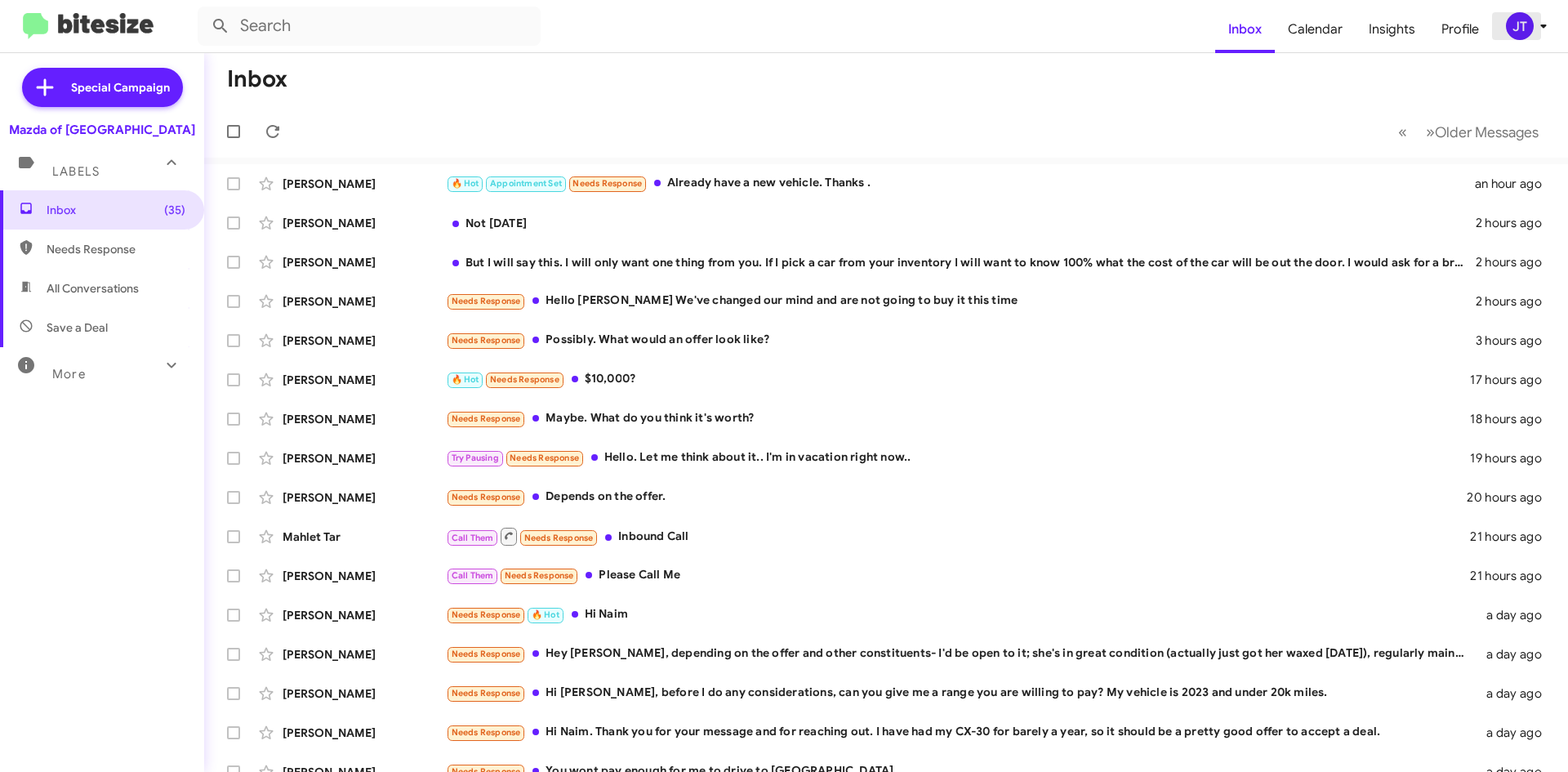
drag, startPoint x: 1497, startPoint y: 22, endPoint x: 1506, endPoint y: 22, distance: 9.0
click at [1505, 22] on button "JT" at bounding box center [1521, 26] width 58 height 27
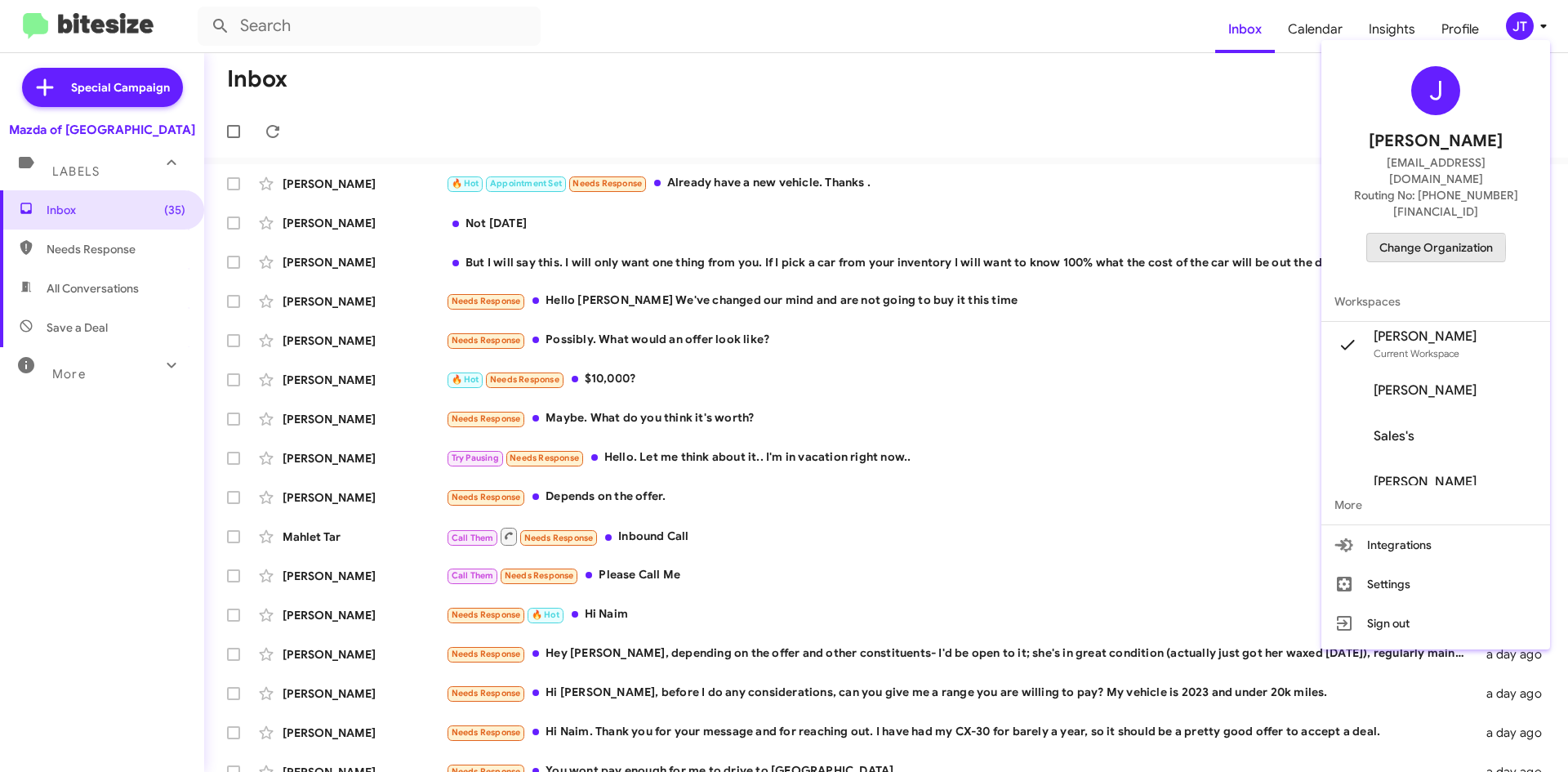
click at [1446, 234] on span "Change Organization" at bounding box center [1436, 247] width 114 height 27
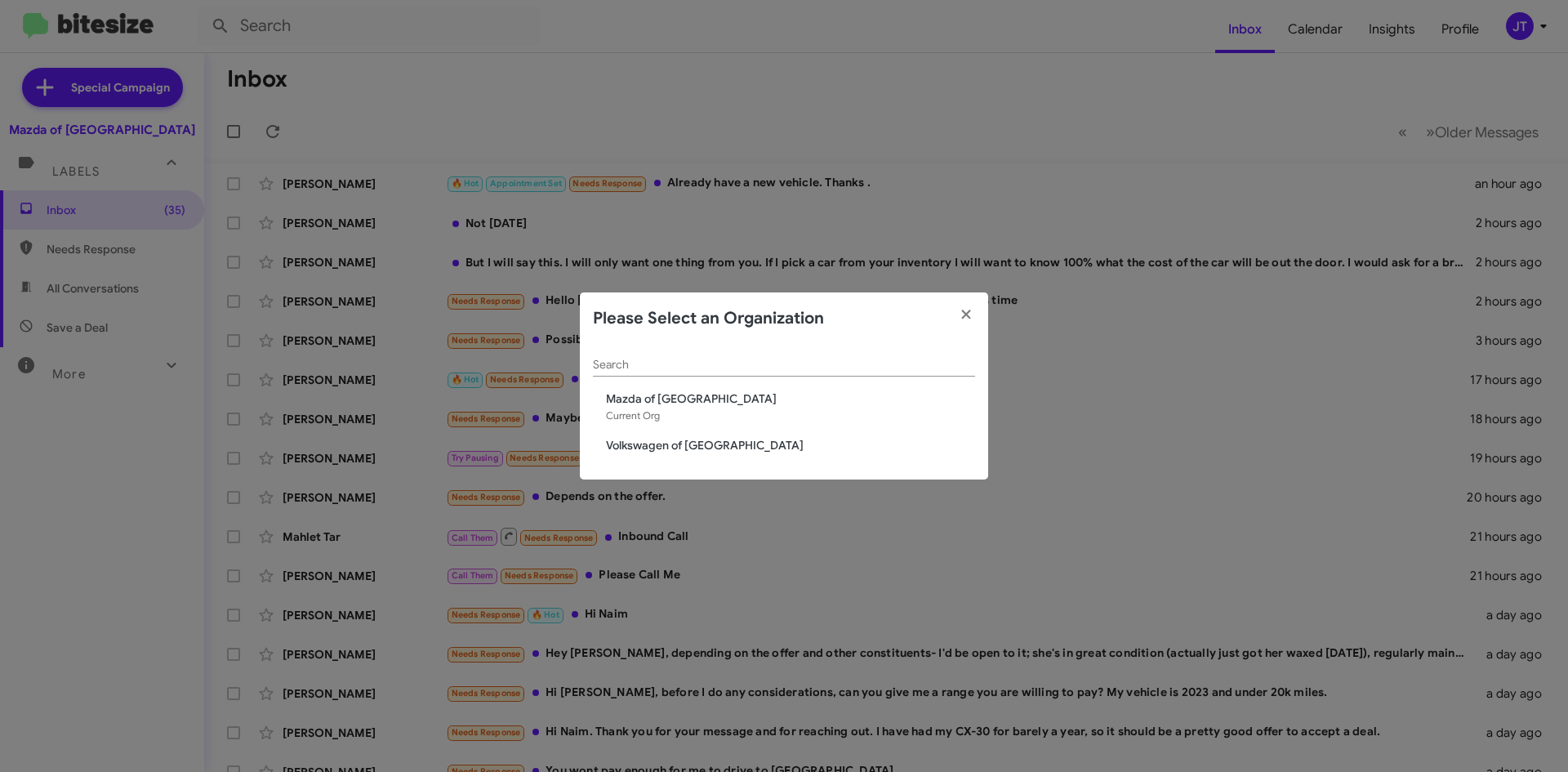
click at [701, 451] on span "Volkswagen of [GEOGRAPHIC_DATA]" at bounding box center [790, 445] width 369 height 17
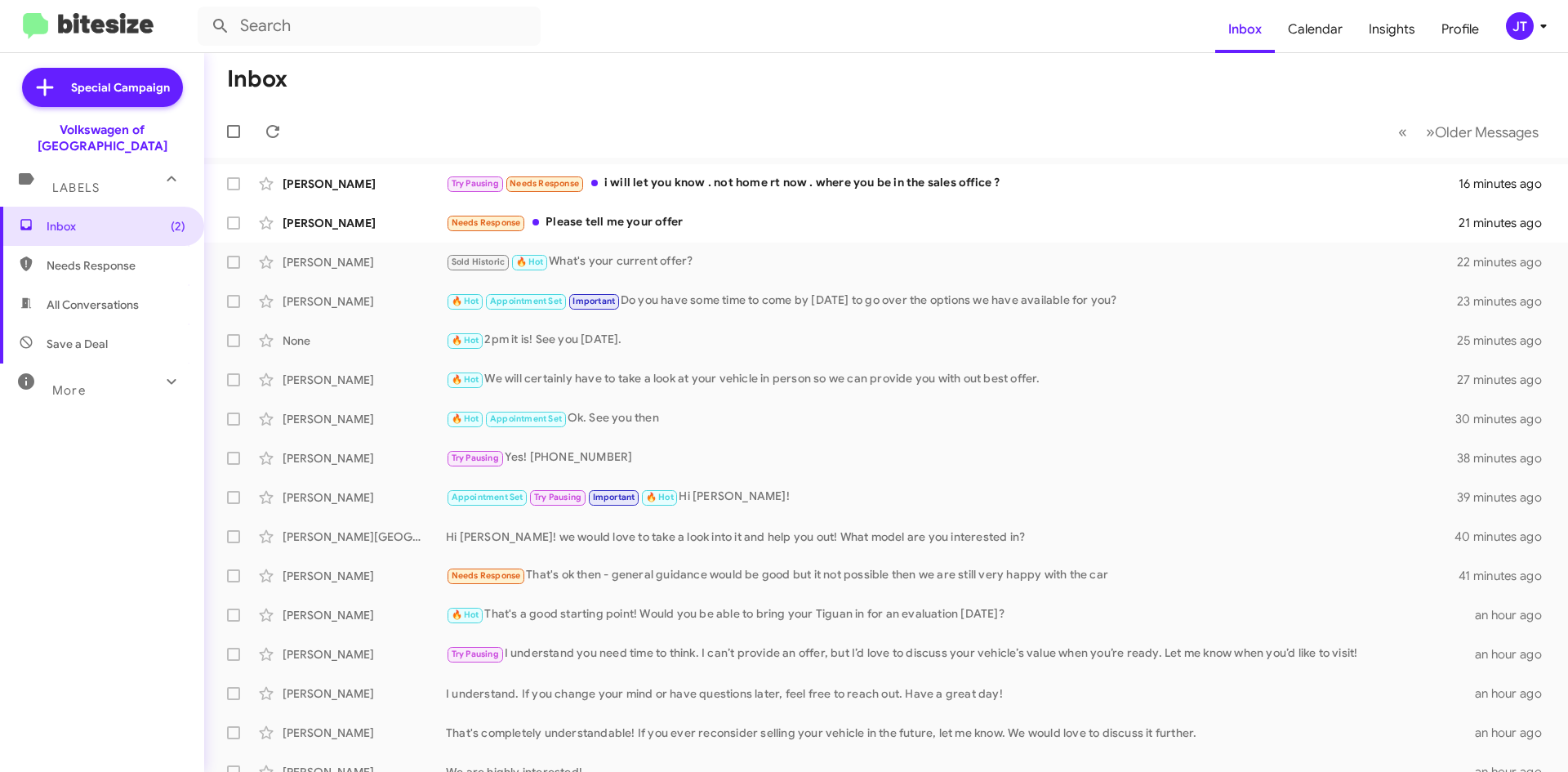
click at [111, 29] on img at bounding box center [88, 27] width 130 height 27
click at [93, 21] on img at bounding box center [88, 27] width 130 height 27
